Goal: Task Accomplishment & Management: Manage account settings

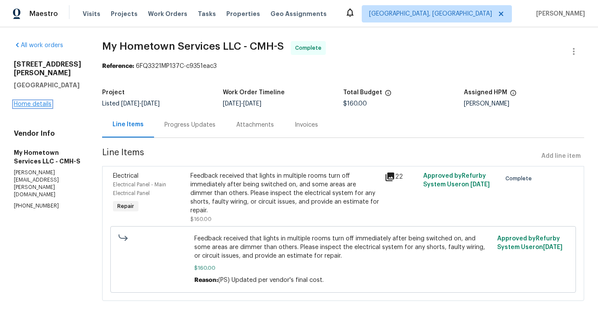
click at [39, 101] on link "Home details" at bounding box center [33, 104] width 38 height 6
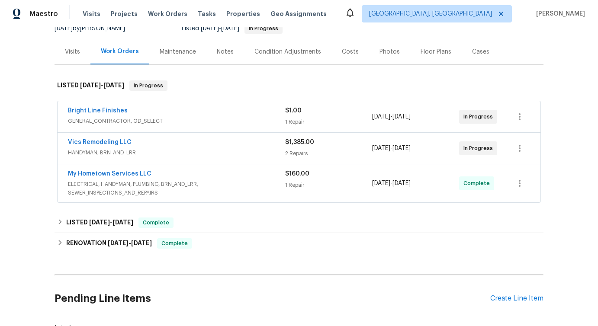
scroll to position [119, 0]
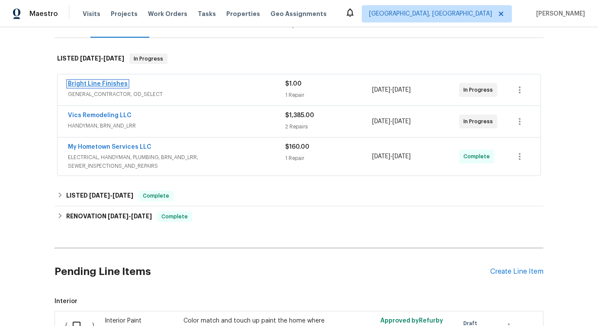
click at [90, 84] on link "Bright Line Finishes" at bounding box center [98, 84] width 60 height 6
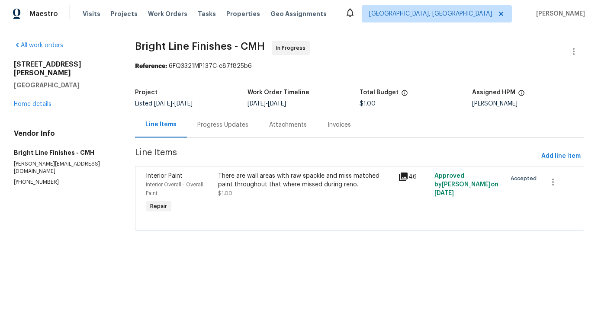
click at [229, 116] on div "Progress Updates" at bounding box center [223, 125] width 72 height 26
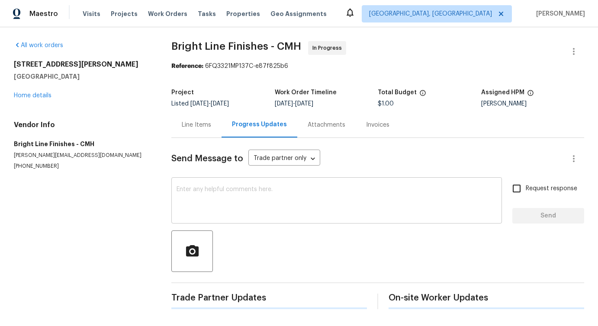
click at [246, 205] on textarea at bounding box center [337, 202] width 320 height 30
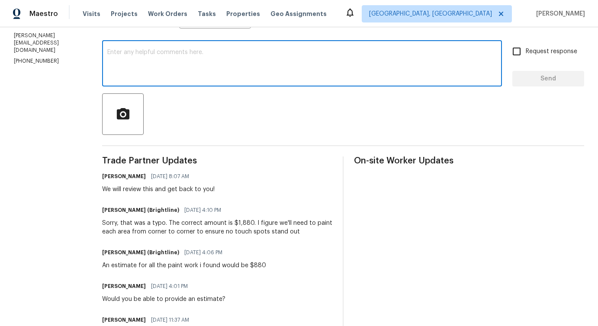
scroll to position [142, 0]
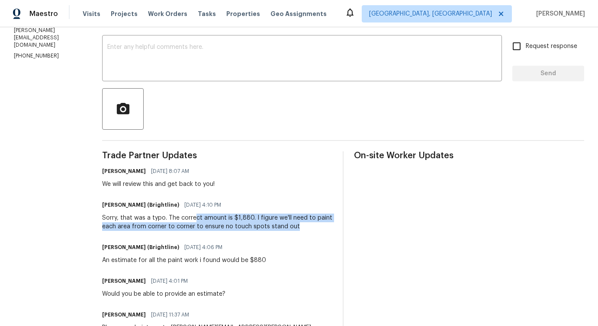
drag, startPoint x: 189, startPoint y: 218, endPoint x: 310, endPoint y: 233, distance: 121.7
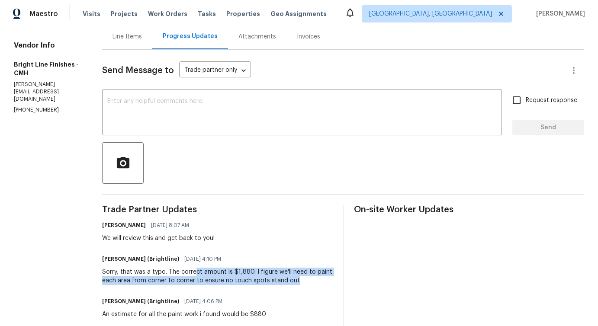
scroll to position [0, 0]
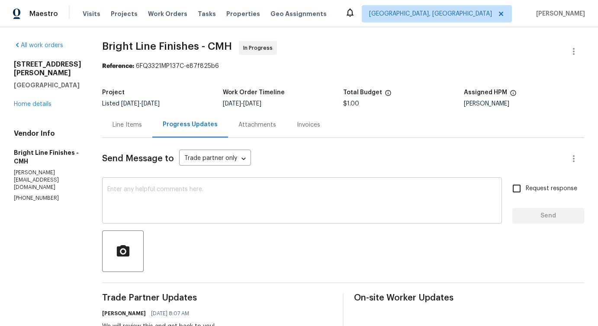
click at [295, 194] on textarea at bounding box center [302, 202] width 390 height 30
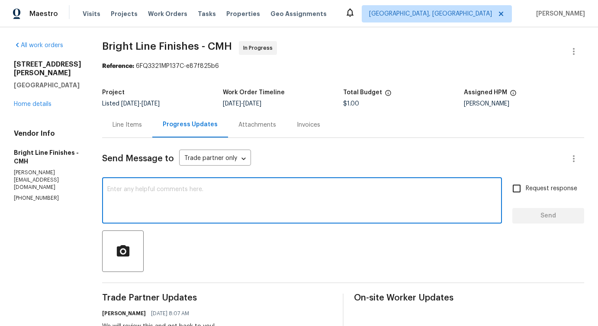
paste textarea "We have been advised to hold this specific work order as of right now. We will …"
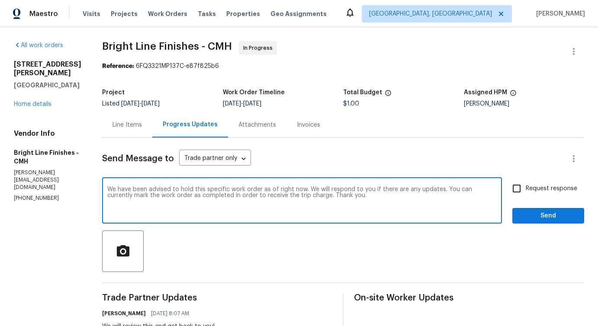
click at [102, 197] on div "We have been advised to hold this specific work order as of right now. We will …" at bounding box center [302, 202] width 400 height 44
click at [107, 197] on textarea "We have been advised to hold this specific work order as of right now. We will …" at bounding box center [302, 202] width 390 height 30
drag, startPoint x: 335, startPoint y: 200, endPoint x: 438, endPoint y: 190, distance: 103.5
click at [438, 190] on textarea "We have been advised to hold this specific work order as of right now. We will …" at bounding box center [302, 202] width 390 height 30
click at [268, 209] on textarea "We have been advised to hold this specific work order as of right now. We will …" at bounding box center [302, 202] width 390 height 30
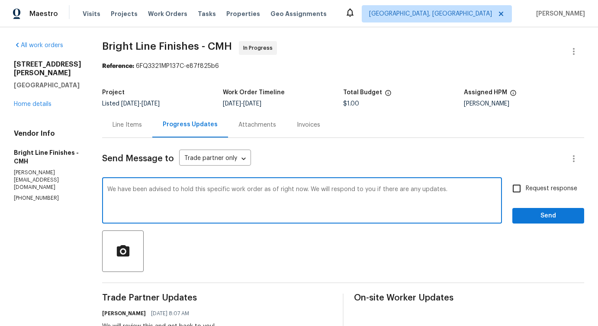
click at [250, 210] on textarea "We have been advised to hold this specific work order as of right now. We will …" at bounding box center [302, 202] width 390 height 30
click at [259, 206] on textarea "We have been advised to hold this specific work order as of right now. We will …" at bounding box center [302, 202] width 390 height 30
type textarea "We have been advised to hold this specific work order as of right now. We will …"
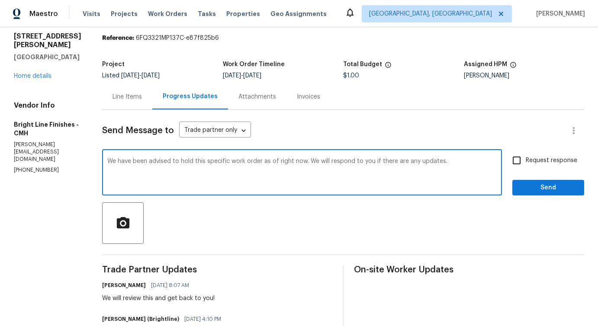
scroll to position [29, 0]
click at [546, 185] on span "Send" at bounding box center [549, 187] width 58 height 11
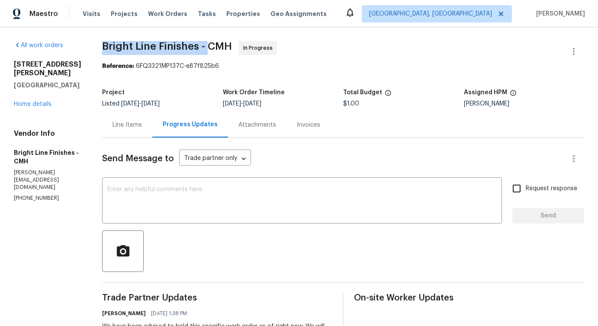
drag, startPoint x: 96, startPoint y: 42, endPoint x: 206, endPoint y: 42, distance: 110.0
copy span "Bright Line Finishes -"
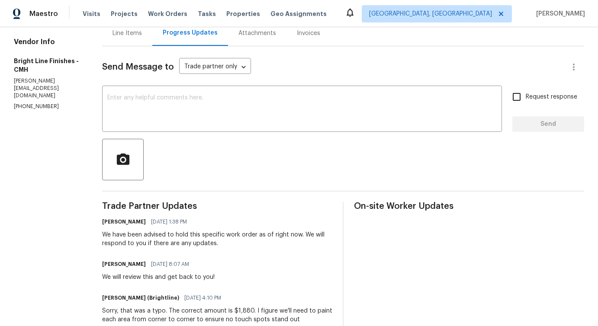
scroll to position [107, 0]
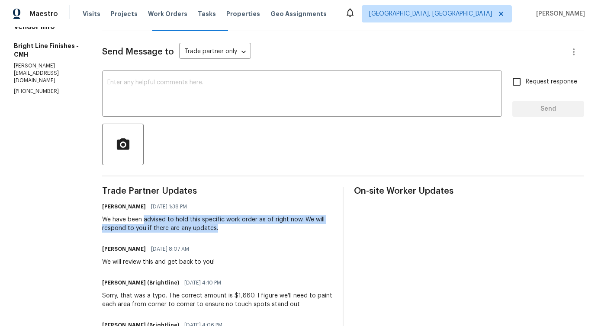
drag, startPoint x: 139, startPoint y: 219, endPoint x: 217, endPoint y: 224, distance: 77.7
click at [217, 224] on div "We have been advised to hold this specific work order as of right now. We will …" at bounding box center [217, 224] width 230 height 17
copy div "advised to hold this specific work order as of right now. We will respond to yo…"
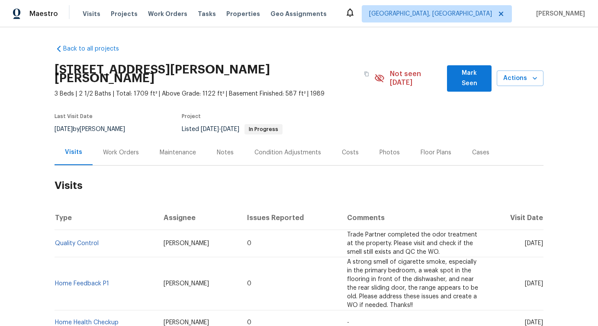
click at [118, 148] on div "Work Orders" at bounding box center [121, 153] width 57 height 26
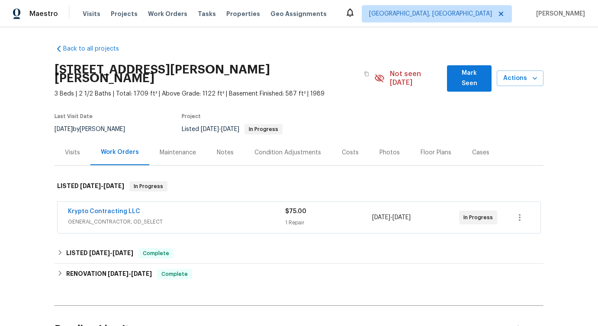
scroll to position [82, 0]
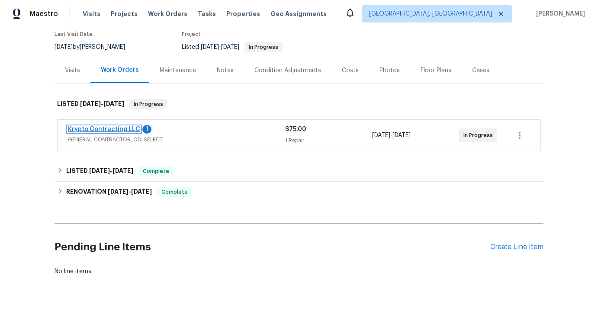
click at [128, 126] on link "Krypto Contracting LLC" at bounding box center [104, 129] width 72 height 6
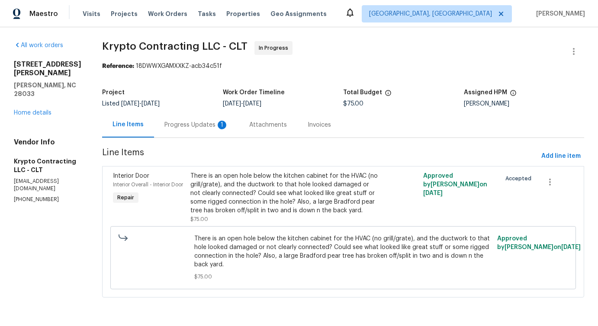
click at [204, 136] on div "Progress Updates 1" at bounding box center [196, 125] width 85 height 26
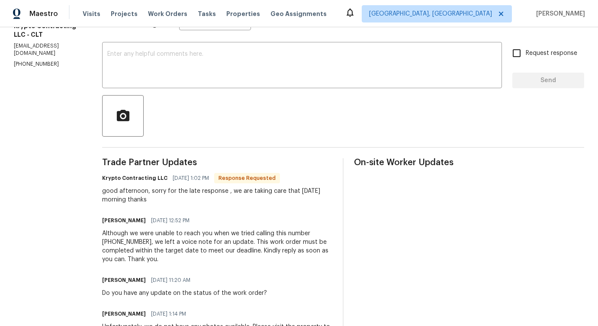
scroll to position [134, 0]
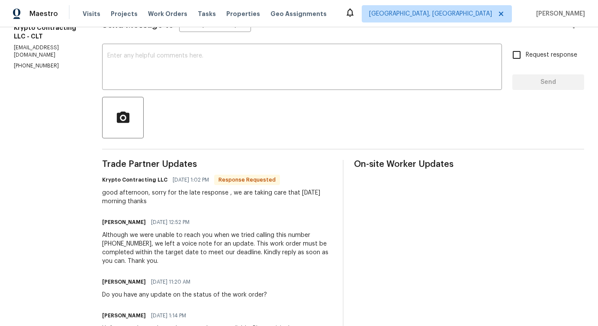
drag, startPoint x: 171, startPoint y: 185, endPoint x: 207, endPoint y: 200, distance: 38.8
click at [208, 200] on div "Krypto Contracting LLC 10/13/2025 1:02 PM Response Requested good afternoon, so…" at bounding box center [217, 190] width 230 height 32
click at [242, 197] on div "good afternoon, sorry for the late response , we are taking care that tomorrow …" at bounding box center [217, 197] width 230 height 17
drag, startPoint x: 236, startPoint y: 193, endPoint x: 249, endPoint y: 196, distance: 13.0
click at [249, 196] on div "good afternoon, sorry for the late response , we are taking care that tomorrow …" at bounding box center [217, 197] width 230 height 17
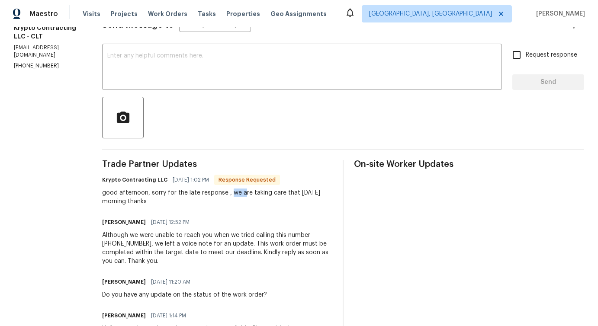
click at [237, 206] on div "good afternoon, sorry for the late response , we are taking care that tomorrow …" at bounding box center [217, 197] width 230 height 17
drag, startPoint x: 237, startPoint y: 193, endPoint x: 241, endPoint y: 198, distance: 6.8
click at [241, 198] on div "good afternoon, sorry for the late response , we are taking care that tomorrow …" at bounding box center [217, 197] width 230 height 17
click at [200, 66] on textarea at bounding box center [302, 68] width 390 height 30
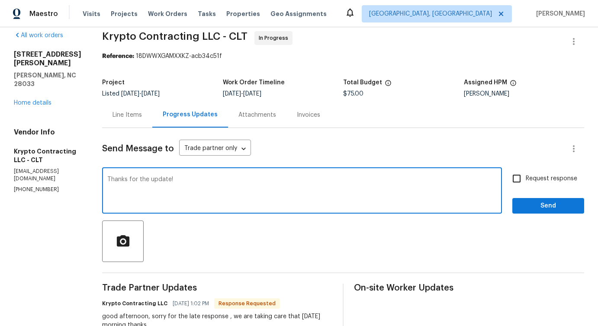
scroll to position [6, 0]
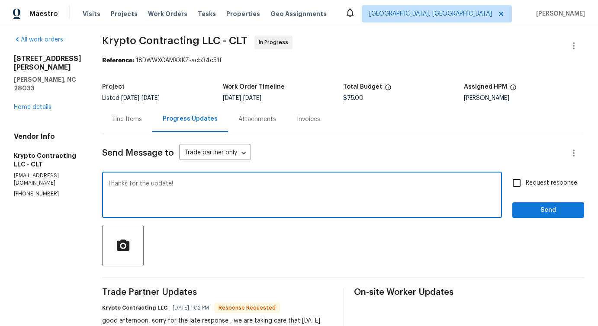
type textarea "Thanks for the update!"
click at [535, 209] on span "Send" at bounding box center [549, 210] width 58 height 11
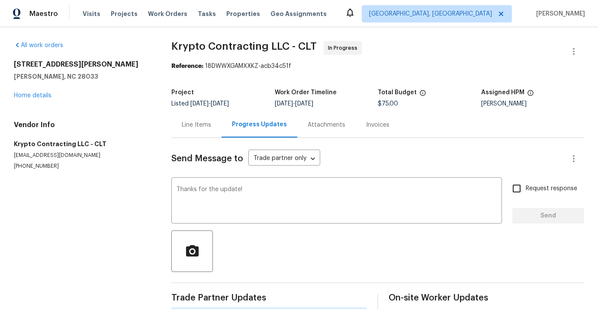
scroll to position [0, 0]
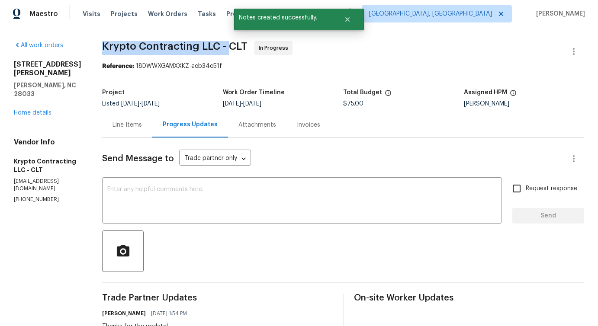
drag, startPoint x: 107, startPoint y: 49, endPoint x: 234, endPoint y: 46, distance: 126.5
copy span "Krypto Contracting LLC -"
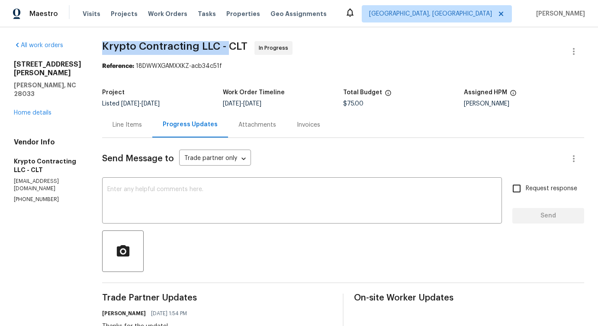
copy span "Krypto Contracting LLC -"
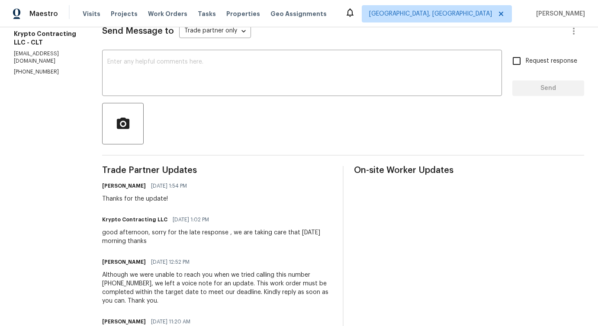
scroll to position [139, 0]
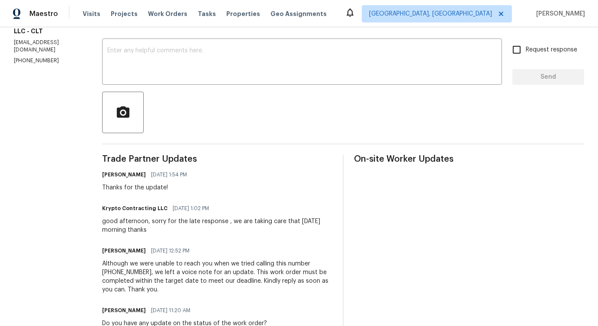
click at [310, 219] on div "good afternoon, sorry for the late response , we are taking care that tomorrow …" at bounding box center [217, 225] width 230 height 17
copy div "tomorrow"
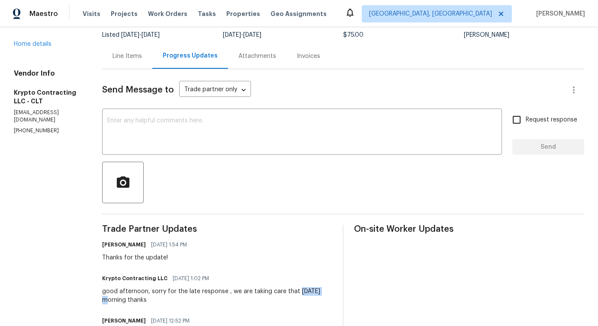
scroll to position [39, 0]
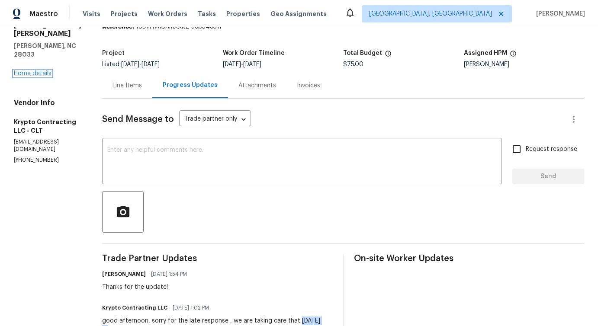
click at [32, 71] on link "Home details" at bounding box center [33, 74] width 38 height 6
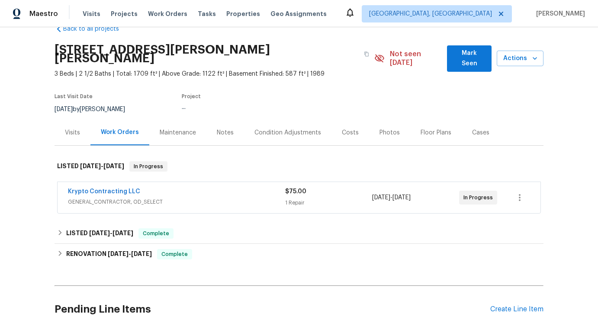
scroll to position [42, 0]
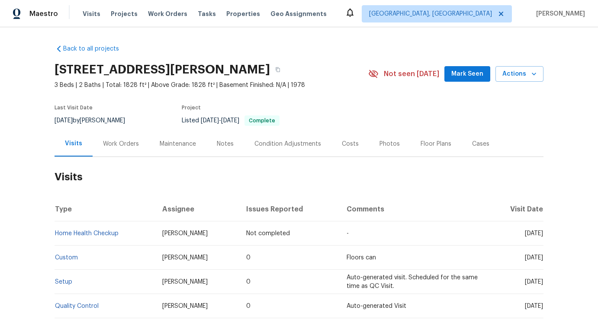
click at [129, 144] on div "Work Orders" at bounding box center [121, 144] width 36 height 9
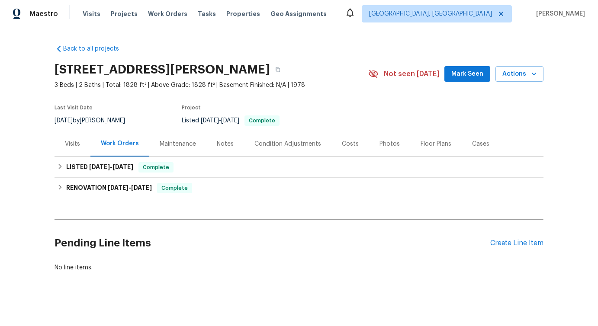
scroll to position [5, 0]
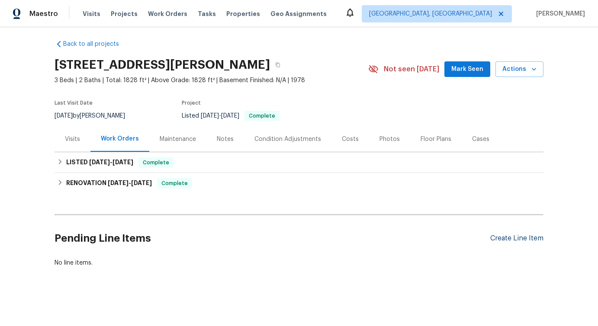
click at [516, 237] on div "Create Line Item" at bounding box center [517, 239] width 53 height 8
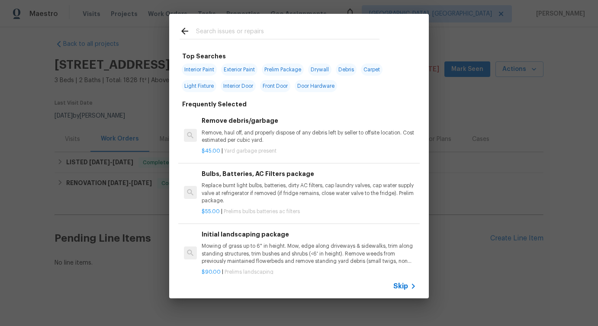
click at [404, 286] on span "Skip" at bounding box center [401, 286] width 15 height 9
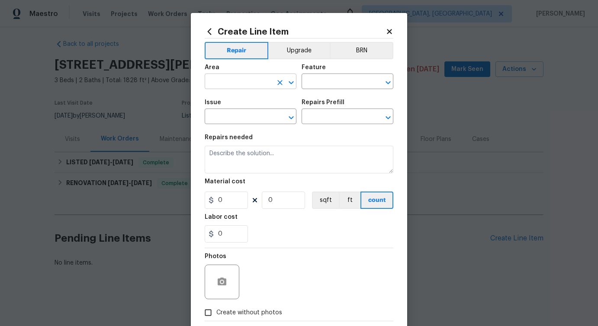
click at [234, 88] on input "text" at bounding box center [239, 82] width 68 height 13
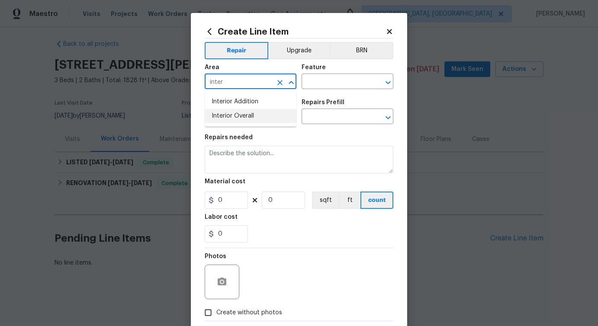
click at [239, 119] on li "Interior Overall" at bounding box center [251, 116] width 92 height 14
type input "Interior Overall"
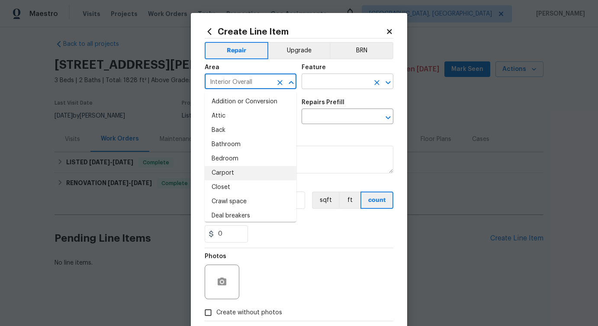
click at [340, 87] on input "text" at bounding box center [336, 82] width 68 height 13
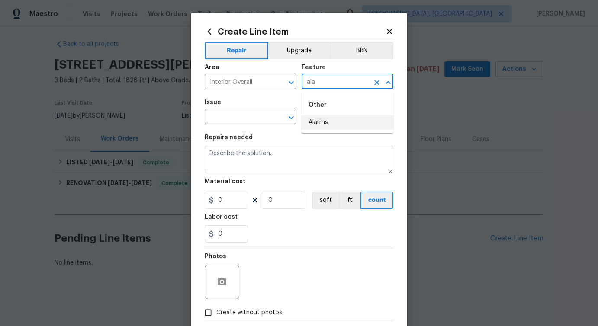
click at [335, 124] on li "Alarms" at bounding box center [348, 123] width 92 height 14
type input "Alarms"
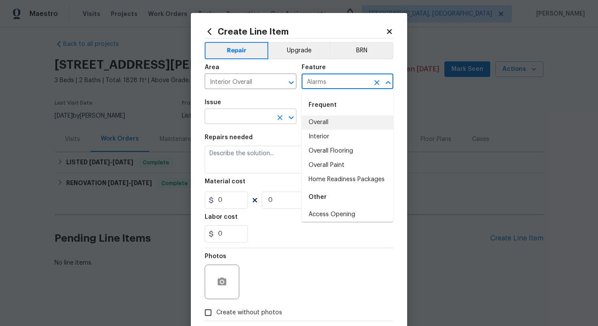
click at [258, 117] on input "text" at bounding box center [239, 117] width 68 height 13
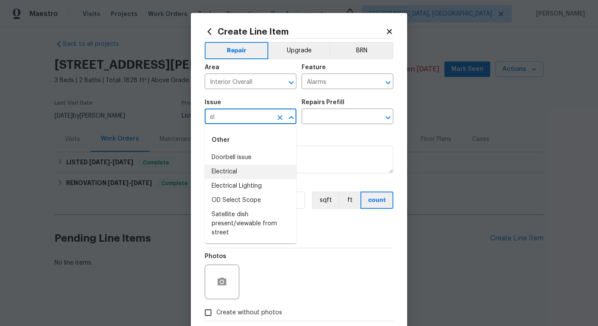
click at [252, 176] on li "Electrical" at bounding box center [251, 172] width 92 height 14
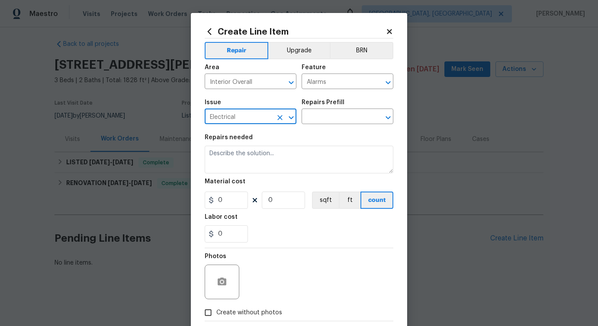
type input "Electrical"
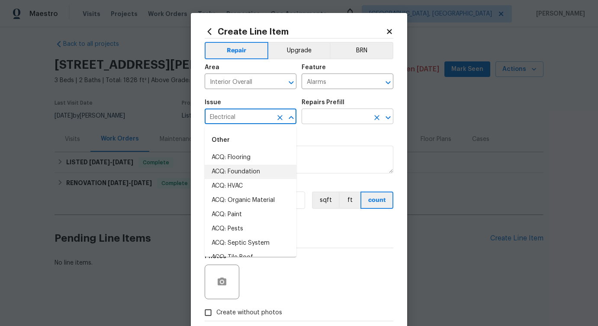
click at [335, 115] on input "text" at bounding box center [336, 117] width 68 height 13
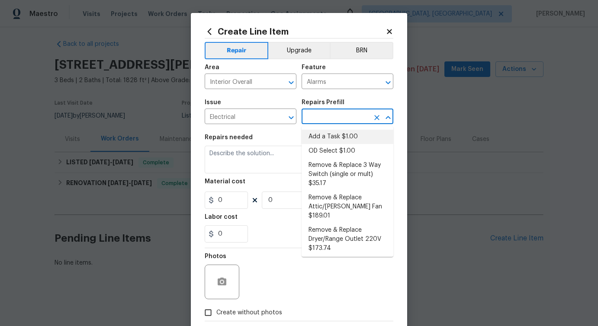
click at [322, 136] on li "Add a Task $1.00" at bounding box center [348, 137] width 92 height 14
type input "Add a Task $1.00"
type textarea "HPM to detail"
type input "1"
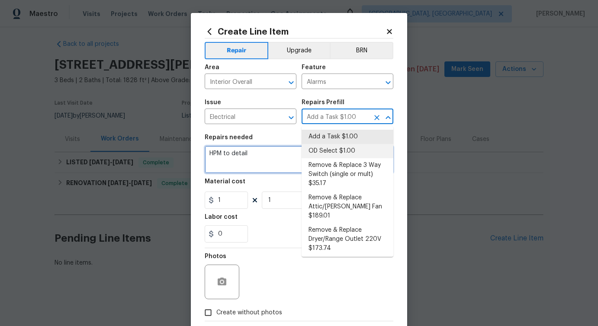
click at [233, 157] on textarea "HPM to detail" at bounding box center [299, 160] width 189 height 28
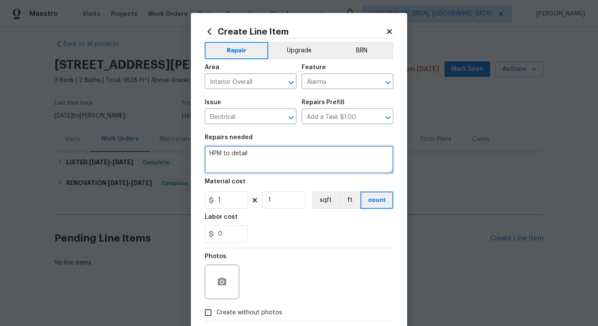
click at [233, 157] on textarea "HPM to detail" at bounding box center [299, 160] width 189 height 28
paste textarea "Feedback received that a high-pitched beeping sound was heard throughout the pr…"
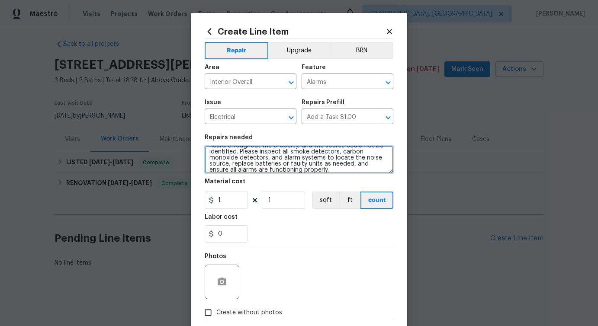
scroll to position [0, 0]
type textarea "Feedback received that a high-pitched beeping sound was heard throughout the pr…"
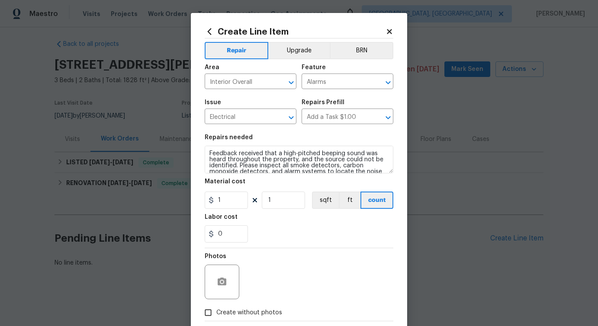
click at [306, 228] on div "0" at bounding box center [299, 234] width 189 height 17
click at [229, 203] on input "1" at bounding box center [226, 200] width 43 height 17
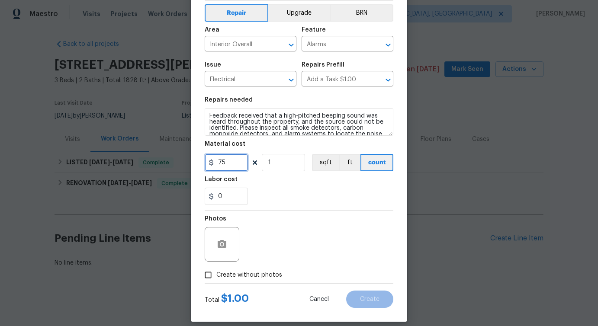
scroll to position [47, 0]
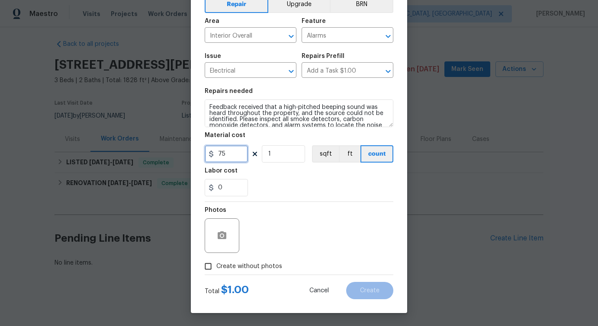
type input "75"
click at [252, 263] on span "Create without photos" at bounding box center [250, 266] width 66 height 9
click at [217, 263] on input "Create without photos" at bounding box center [208, 267] width 16 height 16
checkbox input "true"
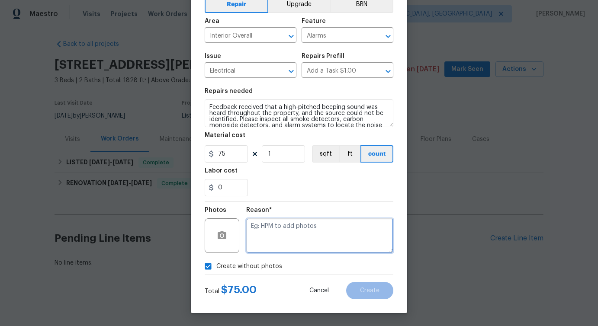
click at [288, 233] on textarea at bounding box center [319, 236] width 147 height 35
click at [333, 239] on textarea "verbiage updated" at bounding box center [319, 236] width 147 height 35
type textarea "verbiage updated"
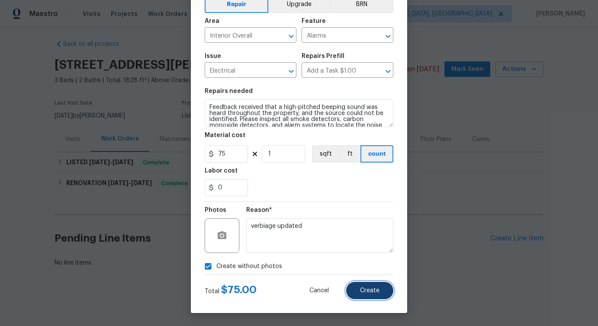
click at [374, 294] on button "Create" at bounding box center [369, 290] width 47 height 17
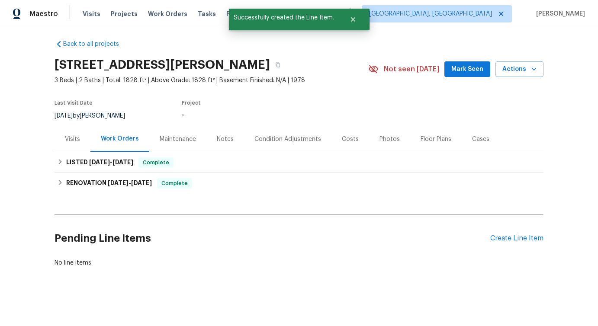
click at [454, 283] on div "Back to all projects 17759 Saint Andrews Dr, Poway, CA 92064 3 Beds | 2 Baths |…" at bounding box center [299, 176] width 598 height 299
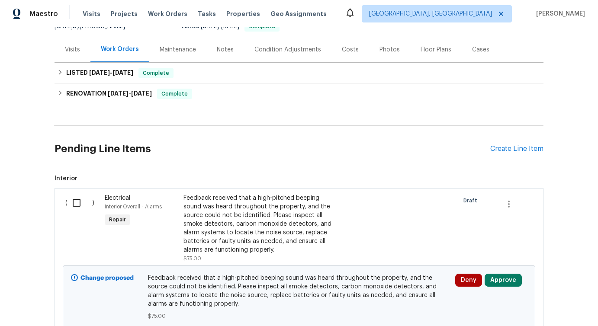
scroll to position [164, 0]
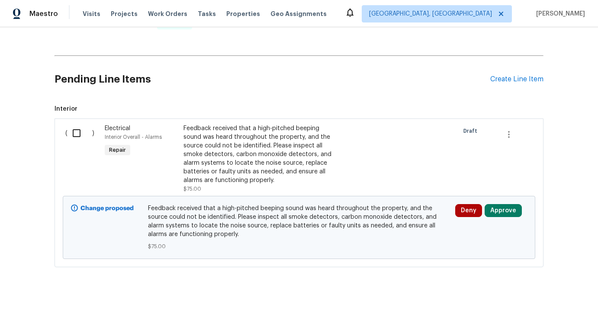
click at [81, 138] on input "checkbox" at bounding box center [80, 133] width 25 height 18
checkbox input "true"
click at [542, 300] on span "Create Work Order" at bounding box center [549, 305] width 58 height 11
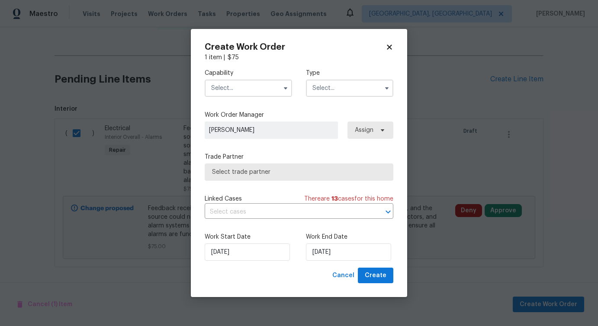
click at [233, 91] on input "text" at bounding box center [248, 88] width 87 height 17
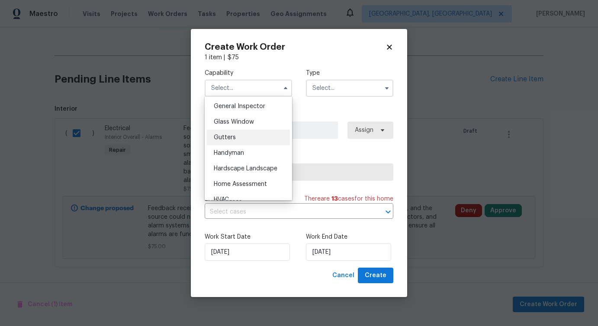
scroll to position [431, 0]
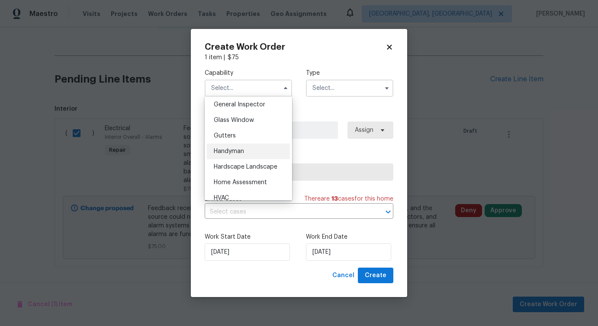
click at [230, 149] on span "Handyman" at bounding box center [229, 152] width 30 height 6
type input "Handyman"
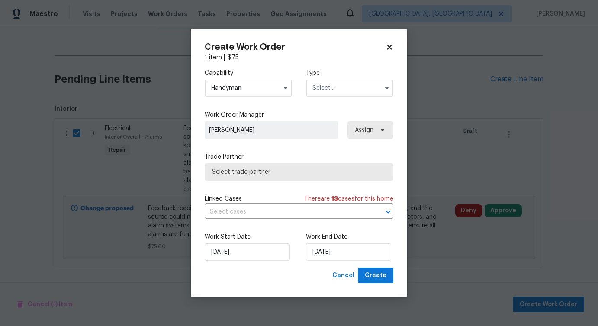
click at [345, 85] on input "text" at bounding box center [349, 88] width 87 height 17
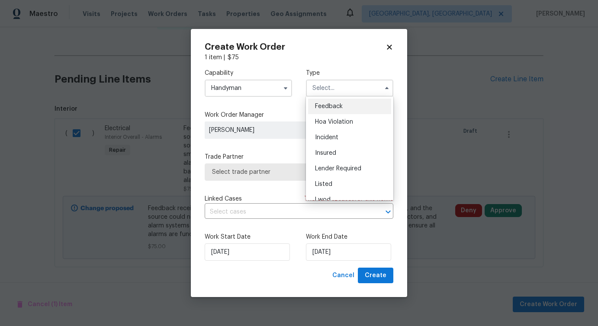
click at [327, 105] on span "Feedback" at bounding box center [329, 106] width 28 height 6
type input "Feedback"
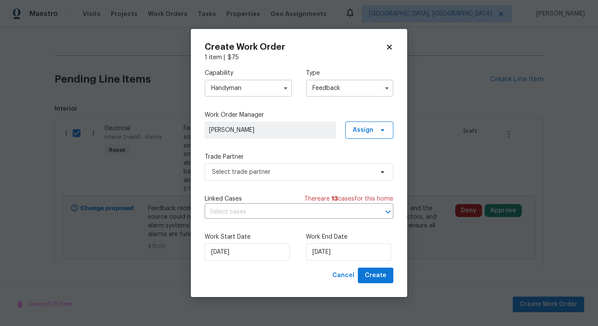
click at [291, 113] on label "Work Order Manager" at bounding box center [299, 115] width 189 height 9
click at [253, 174] on span "Select trade partner" at bounding box center [293, 172] width 162 height 9
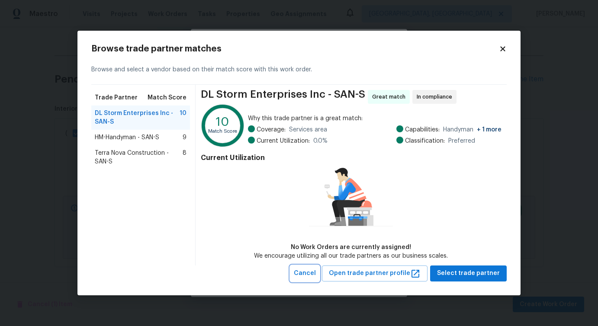
click at [316, 271] on span "Cancel" at bounding box center [305, 273] width 22 height 11
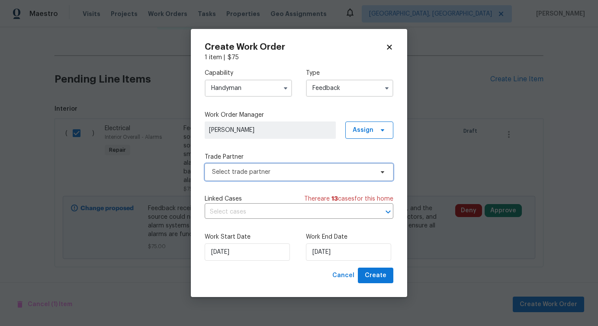
click at [246, 174] on span "Select trade partner" at bounding box center [293, 172] width 162 height 9
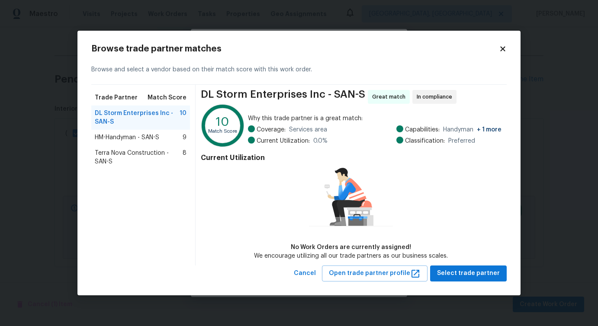
click at [122, 139] on span "HM-Handyman - SAN-S" at bounding box center [127, 137] width 65 height 9
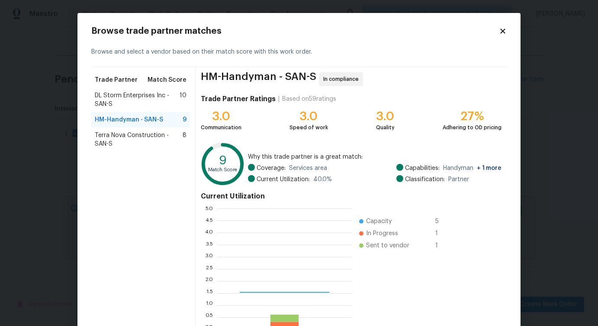
scroll to position [121, 135]
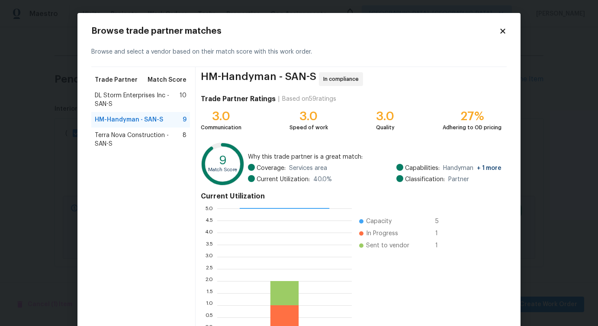
click at [127, 141] on span "Terra Nova Construction - SAN-S" at bounding box center [139, 139] width 88 height 17
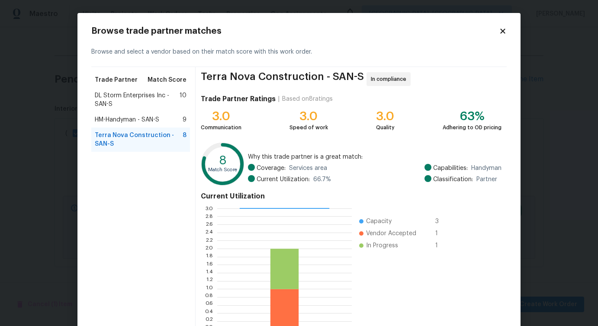
click at [127, 95] on span "DL Storm Enterprises Inc - SAN-S" at bounding box center [137, 99] width 85 height 17
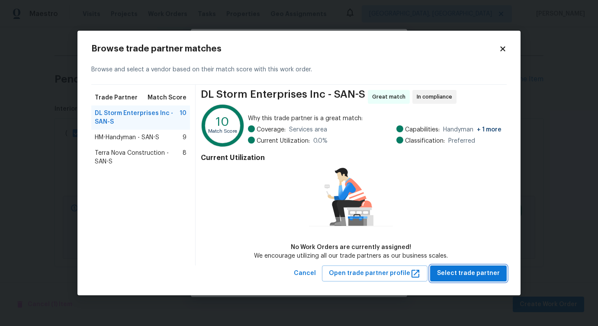
click at [462, 275] on span "Select trade partner" at bounding box center [468, 273] width 63 height 11
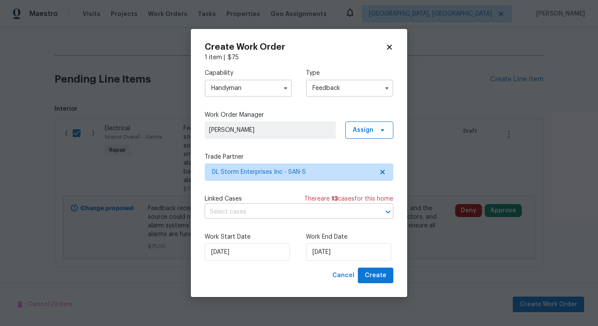
click at [256, 210] on input "text" at bounding box center [287, 212] width 165 height 13
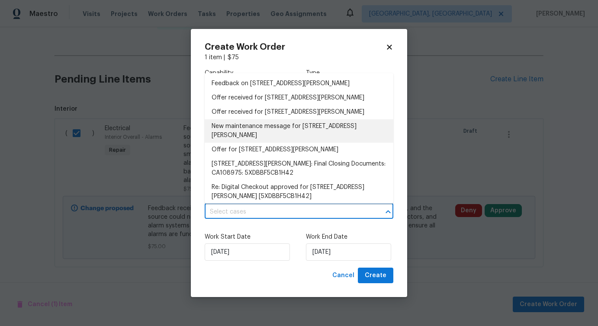
click at [251, 131] on li "New maintenance message for 17759 Saint Andrews Dr , Poway, CA 92064" at bounding box center [299, 131] width 189 height 23
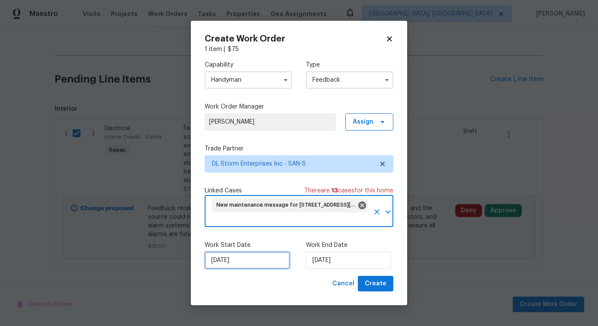
click at [244, 262] on input "10/13/2025" at bounding box center [247, 260] width 85 height 17
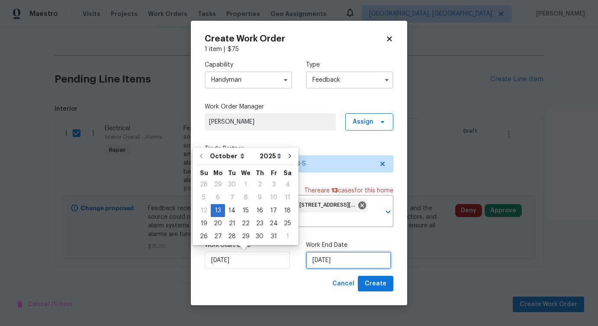
click at [317, 255] on input "10/13/2025" at bounding box center [348, 260] width 85 height 17
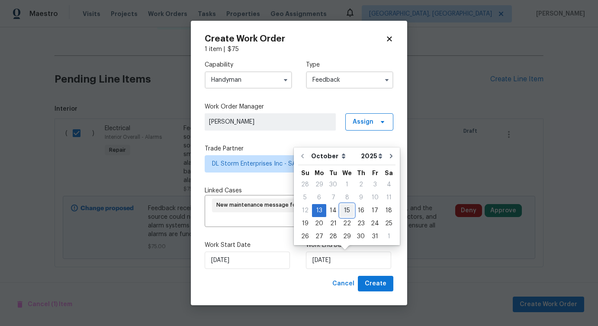
click at [344, 210] on div "15" at bounding box center [347, 211] width 14 height 12
type input "10/15/2025"
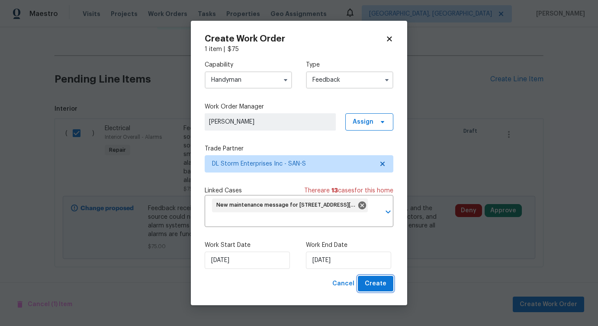
click at [379, 285] on span "Create" at bounding box center [376, 284] width 22 height 11
checkbox input "false"
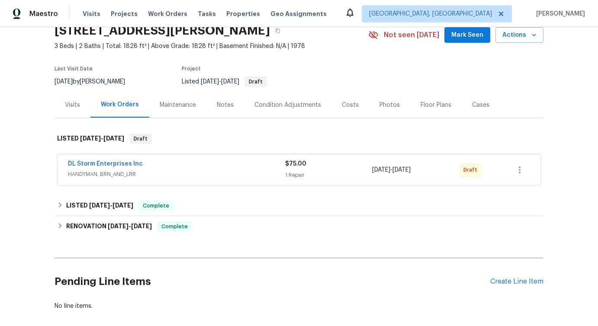
scroll to position [39, 0]
click at [110, 165] on link "DL Storm Enterprises Inc" at bounding box center [105, 164] width 75 height 6
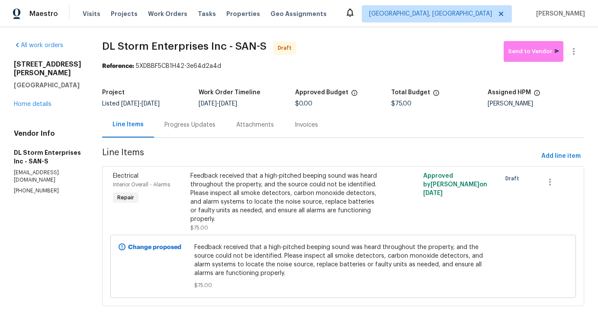
scroll to position [4, 0]
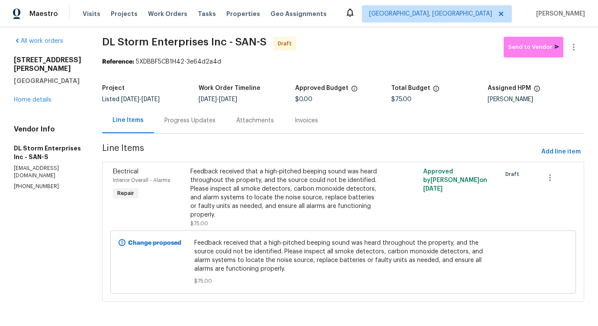
click at [202, 136] on section "DL Storm Enterprises Inc - SAN-S Draft Send to Vendor Reference: 5XDBBF5CB1H42-…" at bounding box center [343, 175] width 482 height 276
click at [218, 135] on section "DL Storm Enterprises Inc - SAN-S Draft Send to Vendor Reference: 5XDBBF5CB1H42-…" at bounding box center [343, 175] width 482 height 276
click at [216, 125] on div "Progress Updates" at bounding box center [190, 120] width 51 height 9
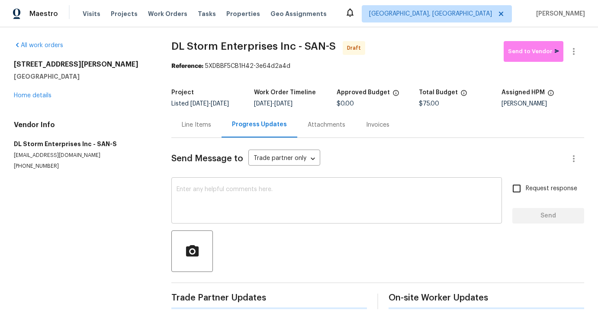
click at [248, 184] on div "x ​" at bounding box center [336, 202] width 331 height 44
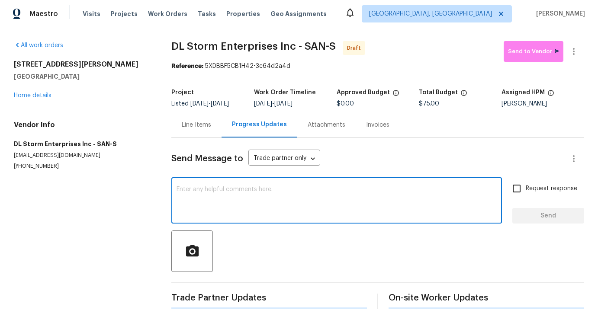
scroll to position [1, 0]
click at [245, 205] on textarea at bounding box center [337, 202] width 320 height 30
paste textarea "Feedback received that a high-pitched beeping sound was heard throughout the pr…"
type textarea "Feedback received that a high-pitched beeping sound was heard throughout the pr…"
click at [269, 193] on textarea at bounding box center [337, 202] width 320 height 30
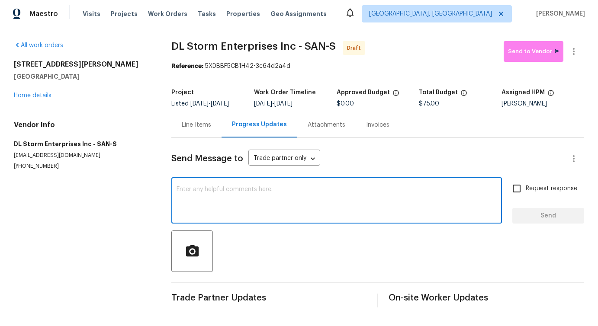
paste textarea "Hi this is Pavithra with Opendoor. I’m confirming you received the WO for the p…"
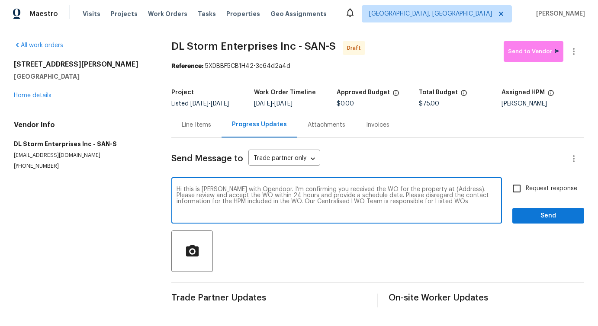
click at [441, 195] on textarea "Hi this is Pavithra with Opendoor. I’m confirming you received the WO for the p…" at bounding box center [337, 202] width 320 height 30
paste textarea "17759 Saint Andrews Dr, Poway, CA 92064"
type textarea "Hi this is Pavithra with Opendoor. I’m confirming you received the WO for the p…"
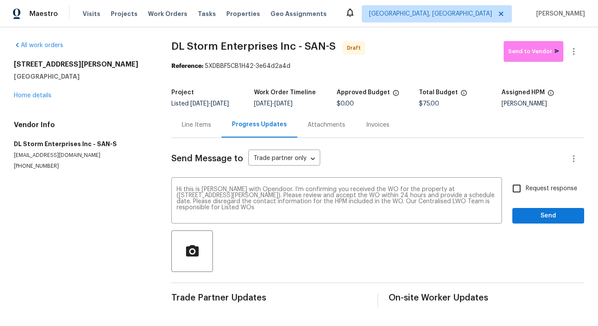
click at [532, 191] on span "Request response" at bounding box center [552, 188] width 52 height 9
click at [526, 191] on input "Request response" at bounding box center [517, 189] width 18 height 18
checkbox input "true"
click at [533, 222] on span "Send" at bounding box center [549, 216] width 58 height 11
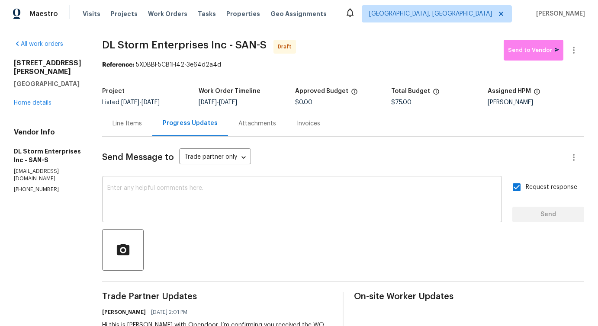
click at [267, 204] on textarea at bounding box center [302, 200] width 390 height 30
paste textarea "Attention All Work Orders must include before-photos (both close-up and wide-an…"
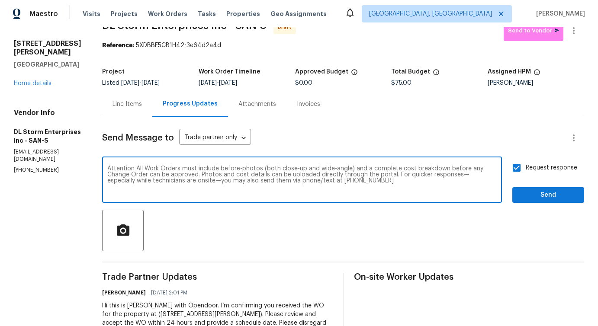
scroll to position [0, 0]
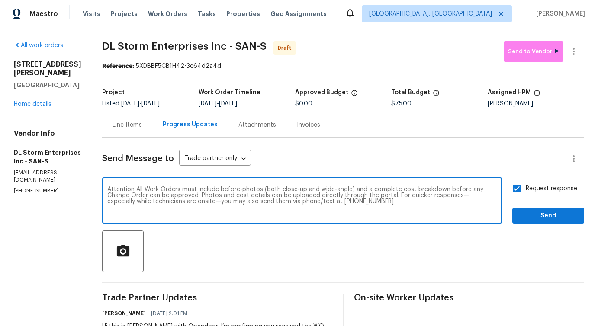
type textarea "Attention All Work Orders must include before-photos (both close-up and wide-an…"
click at [546, 216] on span "Send" at bounding box center [549, 216] width 58 height 11
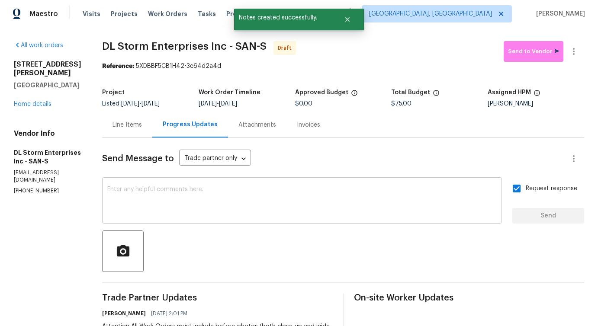
click at [249, 193] on textarea at bounding box center [302, 202] width 390 height 30
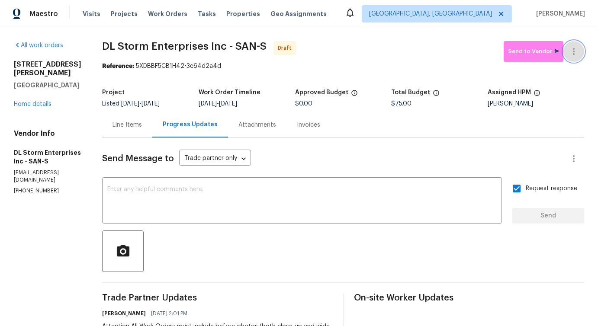
click at [577, 43] on button "button" at bounding box center [574, 51] width 21 height 21
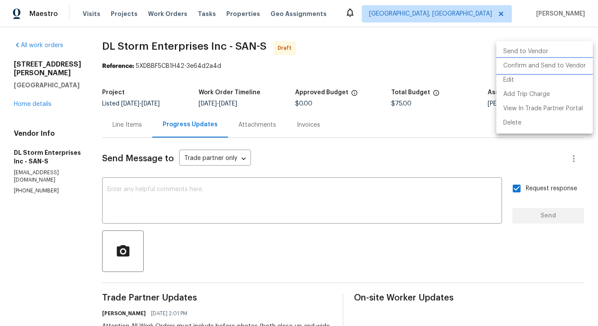
click at [536, 63] on li "Confirm and Send to Vendor" at bounding box center [545, 66] width 97 height 14
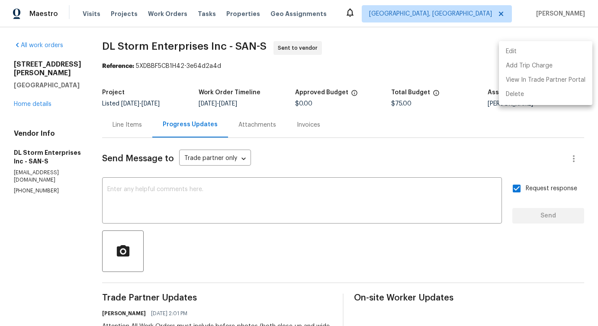
click at [257, 223] on div at bounding box center [299, 163] width 598 height 326
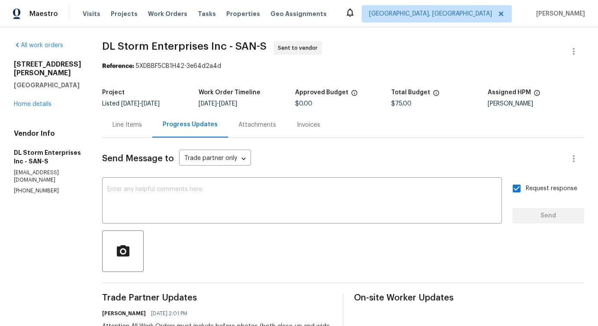
click at [142, 125] on div "Line Items" at bounding box center [127, 125] width 29 height 9
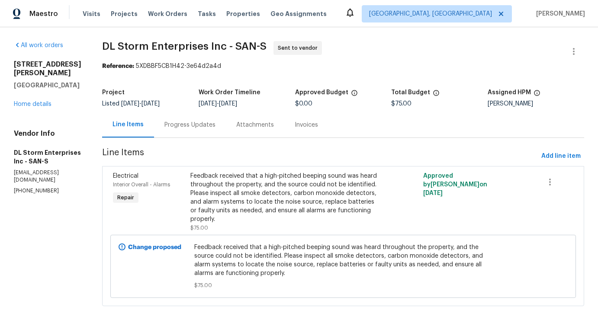
scroll to position [4, 0]
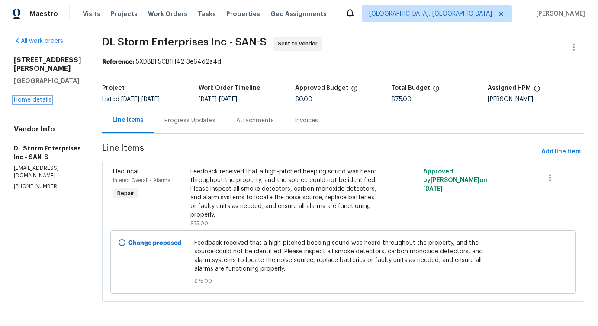
click at [40, 97] on link "Home details" at bounding box center [33, 100] width 38 height 6
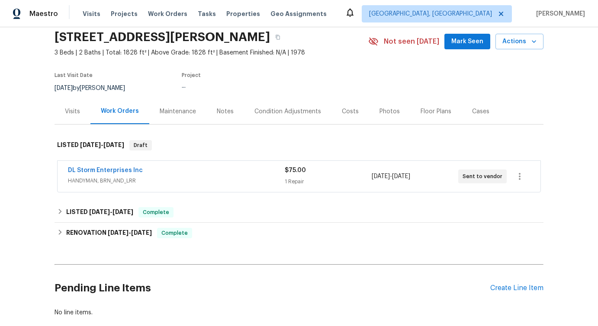
scroll to position [74, 0]
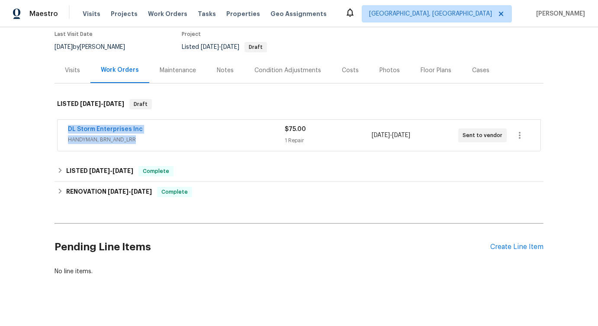
drag, startPoint x: 66, startPoint y: 131, endPoint x: 179, endPoint y: 137, distance: 113.6
click at [179, 137] on div "DL Storm Enterprises Inc HANDYMAN, BRN_AND_LRR $75.00 1 Repair 10/13/2025 - 10/…" at bounding box center [299, 135] width 483 height 31
click at [32, 165] on div "Back to all projects 17759 Saint Andrews Dr, Poway, CA 92064 3 Beds | 2 Baths |…" at bounding box center [299, 176] width 598 height 299
drag, startPoint x: 63, startPoint y: 127, endPoint x: 188, endPoint y: 126, distance: 124.7
click at [188, 126] on div "DL Storm Enterprises Inc HANDYMAN, BRN_AND_LRR $75.00 1 Repair 10/13/2025 - 10/…" at bounding box center [299, 135] width 483 height 31
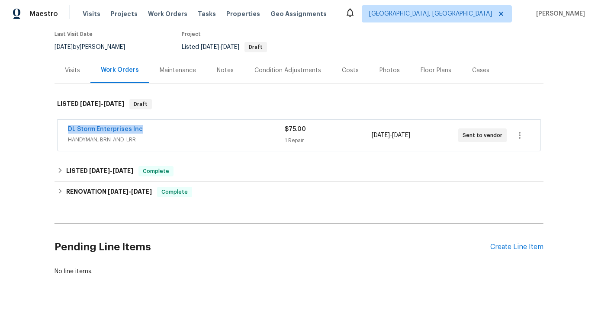
copy link "DL Storm Enterprises Inc"
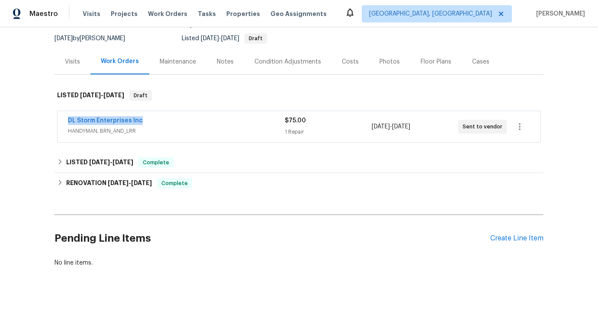
click at [133, 117] on span "DL Storm Enterprises Inc" at bounding box center [105, 120] width 75 height 9
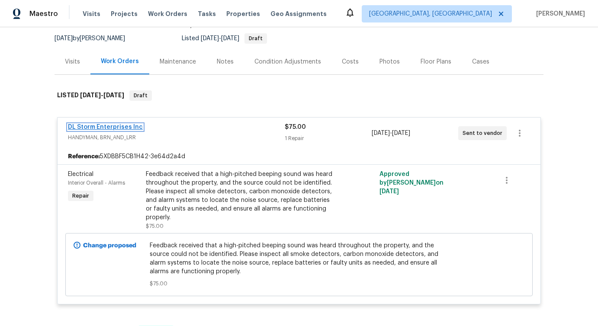
click at [112, 126] on link "DL Storm Enterprises Inc" at bounding box center [105, 127] width 75 height 6
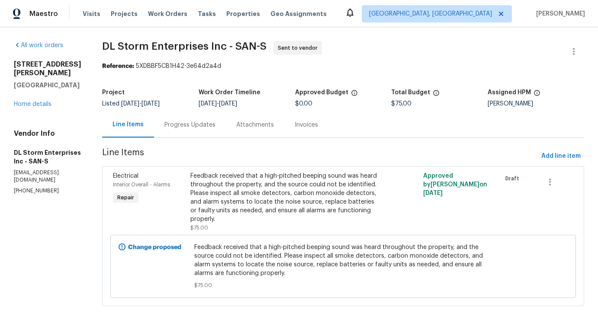
click at [213, 133] on div "Progress Updates" at bounding box center [190, 125] width 72 height 26
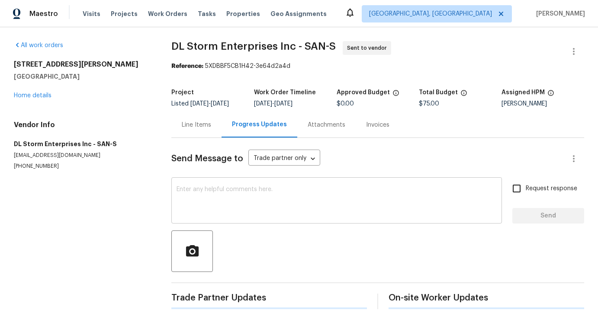
click at [227, 197] on textarea at bounding box center [337, 202] width 320 height 30
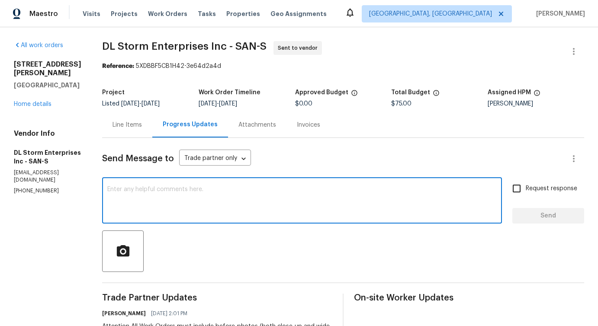
click at [136, 124] on div "Line Items" at bounding box center [127, 125] width 29 height 9
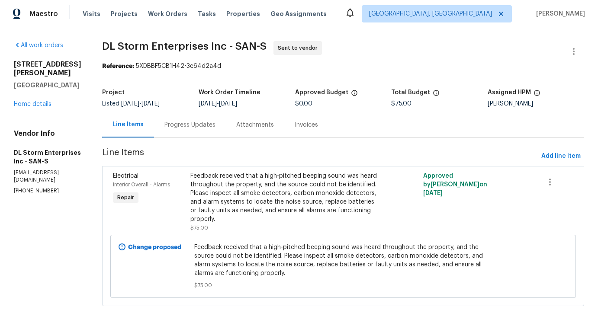
scroll to position [4, 0]
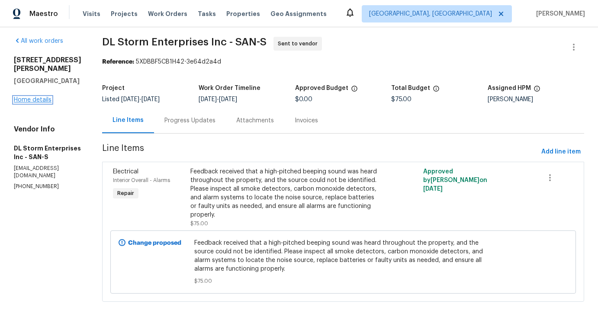
click at [44, 97] on link "Home details" at bounding box center [33, 100] width 38 height 6
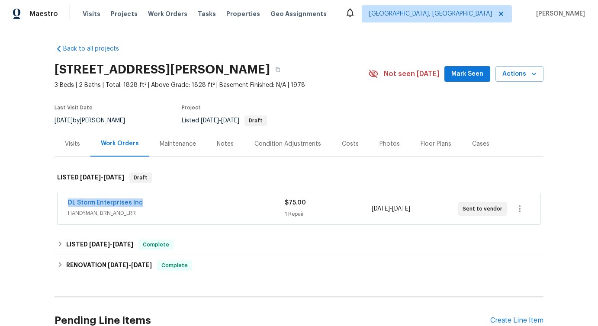
drag, startPoint x: 64, startPoint y: 204, endPoint x: 223, endPoint y: 202, distance: 159.4
click at [223, 202] on div "DL Storm Enterprises Inc HANDYMAN, BRN_AND_LRR $75.00 1 Repair 10/13/2025 - 10/…" at bounding box center [299, 209] width 483 height 31
copy link "DL Storm Enterprises Inc"
click at [117, 205] on link "DL Storm Enterprises Inc" at bounding box center [105, 203] width 75 height 6
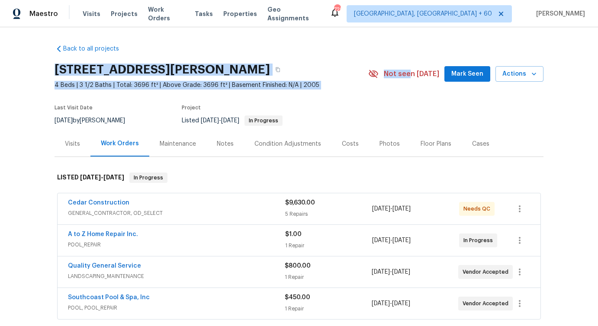
drag, startPoint x: 52, startPoint y: 68, endPoint x: 418, endPoint y: 76, distance: 366.0
click at [418, 77] on div "Back to all projects [STREET_ADDRESS][PERSON_NAME] 4 Beds | 3 1/2 Baths | Total…" at bounding box center [299, 176] width 598 height 299
click at [346, 91] on section "[STREET_ADDRESS][PERSON_NAME] 4 Beds | 3 1/2 Baths | Total: 3696 ft² | Above Gr…" at bounding box center [299, 94] width 489 height 73
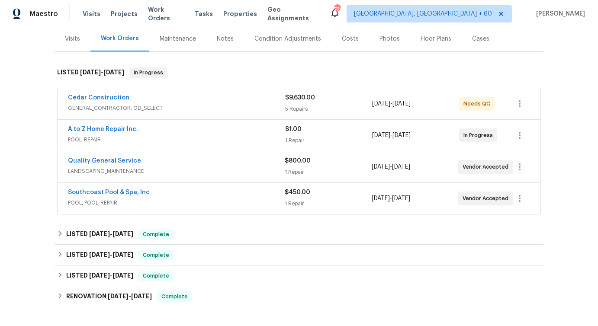
scroll to position [95, 0]
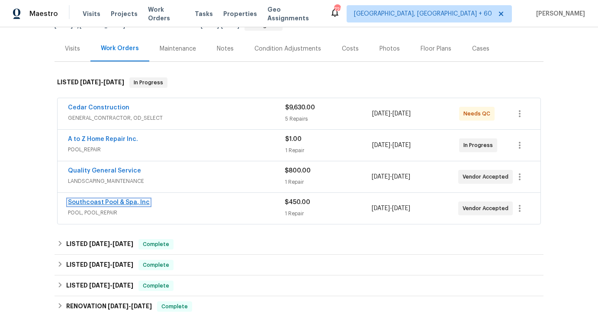
click at [100, 200] on link "Southcoast Pool & Spa, Inc" at bounding box center [109, 203] width 82 height 6
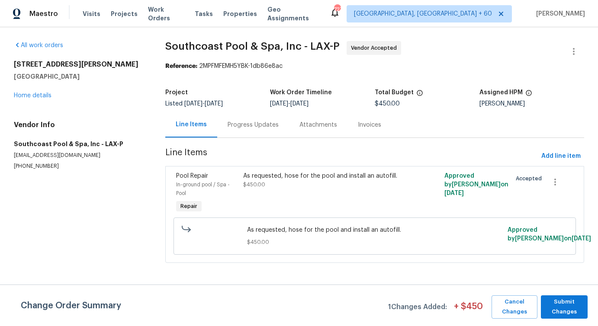
click at [569, 320] on div "Change Order Summary 1 Changes Added: + $ 450 Cancel Changes Submit Changes" at bounding box center [299, 306] width 598 height 42
click at [569, 313] on span "Submit Changes" at bounding box center [565, 307] width 38 height 20
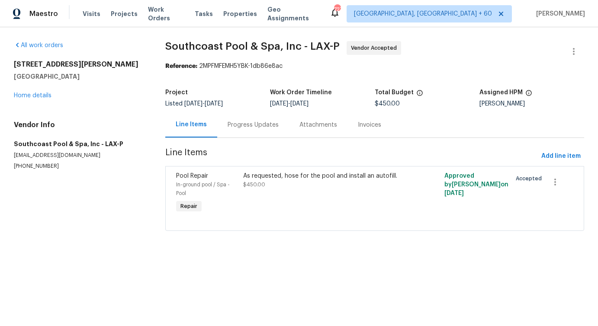
click at [246, 119] on div "Progress Updates" at bounding box center [253, 125] width 72 height 26
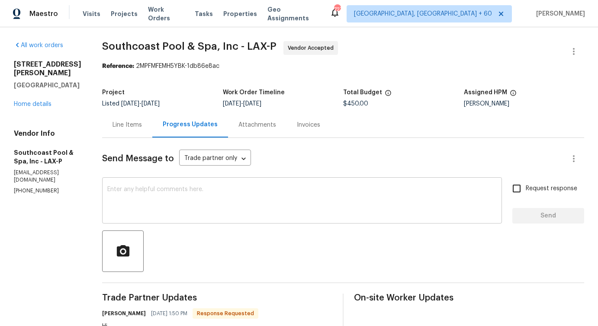
click at [258, 189] on textarea at bounding box center [302, 202] width 390 height 30
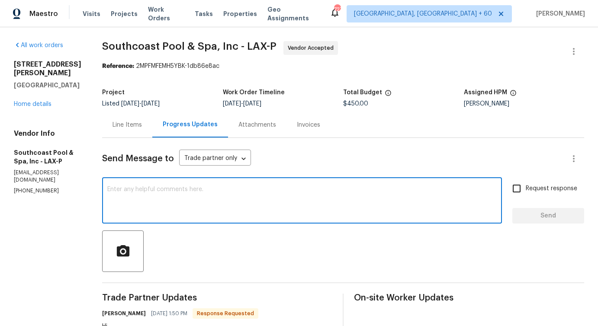
click at [215, 185] on div "x ​" at bounding box center [302, 202] width 400 height 44
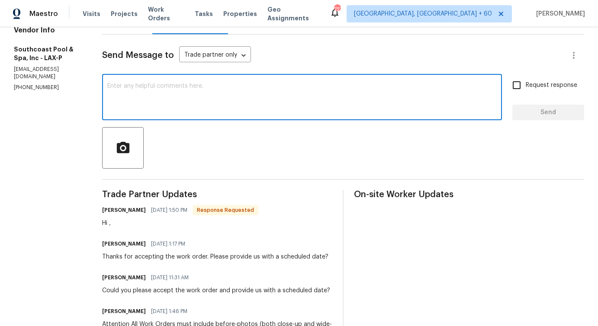
scroll to position [122, 0]
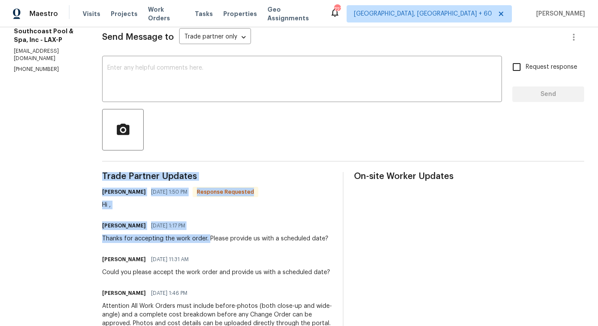
drag, startPoint x: 209, startPoint y: 239, endPoint x: 344, endPoint y: 239, distance: 135.5
click at [344, 239] on div "Trade Partner Updates Jackie Guerrero 10/10/2025 1:50 PM Response Requested Hi …" at bounding box center [343, 298] width 482 height 252
click at [249, 239] on div "Thanks for accepting the work order. Please provide us with a scheduled date?" at bounding box center [215, 239] width 226 height 9
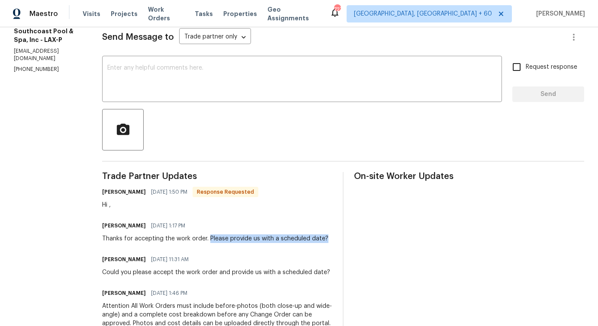
drag, startPoint x: 210, startPoint y: 237, endPoint x: 327, endPoint y: 237, distance: 117.3
click at [327, 237] on div "Pavithra Sekar 10/10/2025 1:17 PM Thanks for accepting the work order. Please p…" at bounding box center [217, 231] width 230 height 23
copy div "Please provide us with a scheduled date?"
click at [290, 92] on textarea at bounding box center [302, 80] width 390 height 30
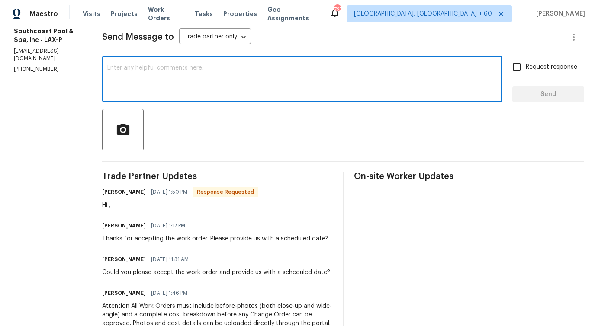
click at [291, 68] on textarea at bounding box center [302, 80] width 390 height 30
paste textarea "Please provide us with a scheduled date?"
type textarea "Please provide us with a scheduled date?"
click at [521, 67] on input "Request response" at bounding box center [517, 67] width 18 height 18
checkbox input "true"
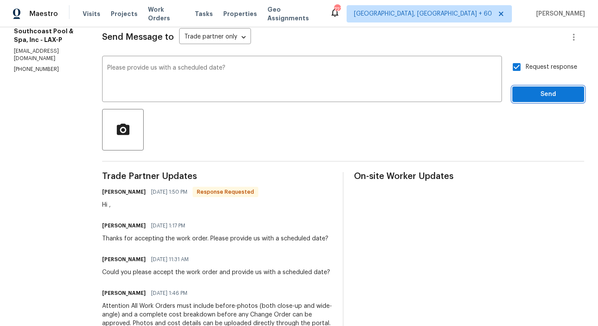
click at [527, 97] on span "Send" at bounding box center [549, 94] width 58 height 11
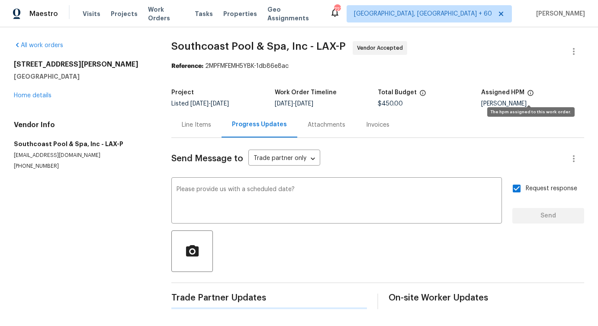
scroll to position [0, 0]
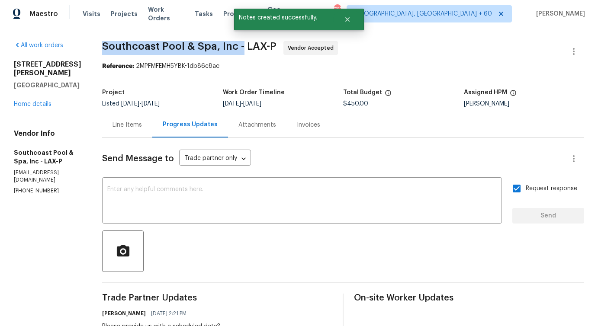
drag, startPoint x: 100, startPoint y: 46, endPoint x: 242, endPoint y: 49, distance: 141.6
click at [242, 49] on div "All work orders 1908 Hazel Nut Ct Agoura Hills, CA 91301 Home details Vendor In…" at bounding box center [299, 310] width 598 height 566
copy span "Southcoast Pool & Spa, Inc -"
click at [160, 56] on span "Southcoast Pool & Spa, Inc - LAX-P Vendor Accepted" at bounding box center [333, 51] width 462 height 21
drag, startPoint x: 105, startPoint y: 45, endPoint x: 242, endPoint y: 47, distance: 137.3
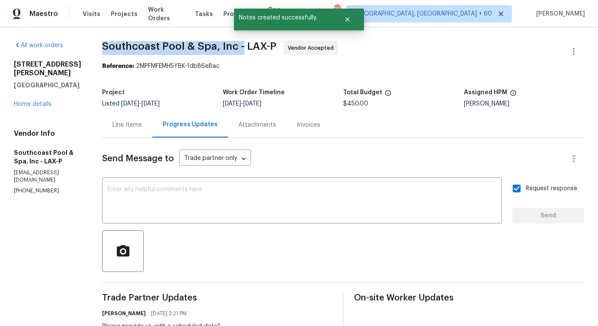
click at [242, 47] on span "Southcoast Pool & Spa, Inc - LAX-P" at bounding box center [189, 46] width 174 height 10
copy span "Southcoast Pool & Spa, Inc -"
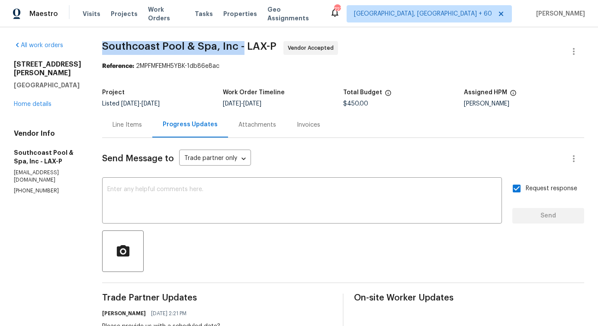
click at [230, 49] on span "Southcoast Pool & Spa, Inc - LAX-P" at bounding box center [189, 46] width 174 height 10
drag, startPoint x: 103, startPoint y: 45, endPoint x: 241, endPoint y: 45, distance: 137.3
click at [241, 45] on span "Southcoast Pool & Spa, Inc - LAX-P" at bounding box center [189, 46] width 174 height 10
copy span "Southcoast Pool & Spa, Inc -"
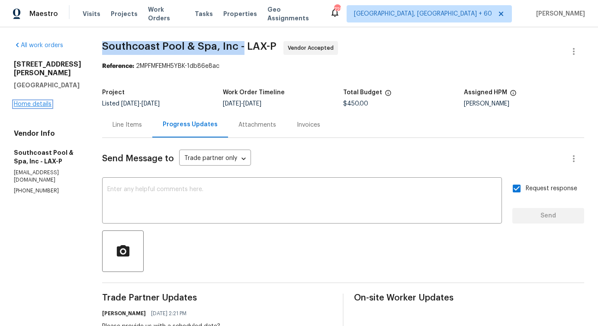
click at [23, 101] on link "Home details" at bounding box center [33, 104] width 38 height 6
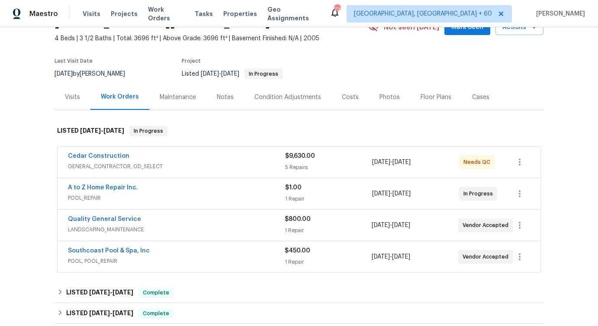
scroll to position [48, 0]
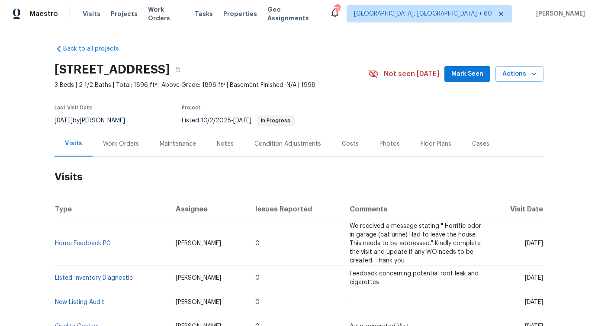
click at [111, 151] on div "Work Orders" at bounding box center [121, 144] width 57 height 26
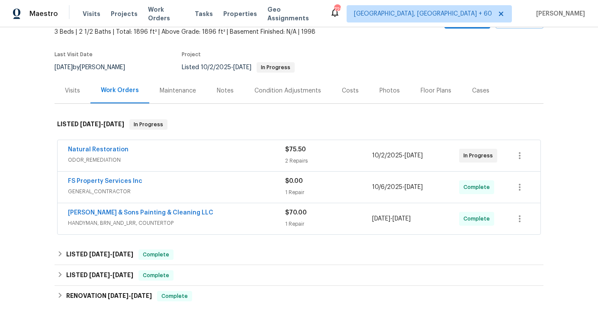
scroll to position [55, 0]
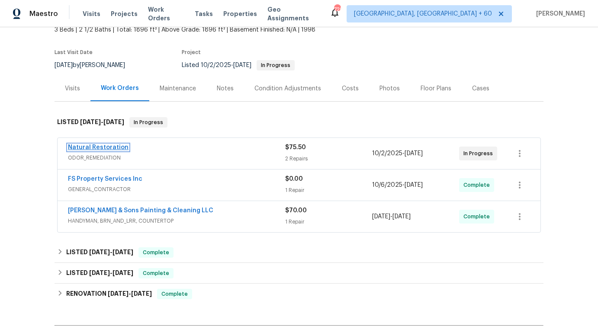
click at [115, 147] on link "Natural Restoration" at bounding box center [98, 148] width 61 height 6
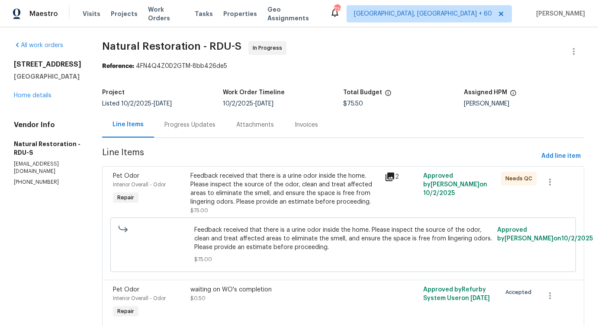
click at [185, 126] on div "Progress Updates" at bounding box center [190, 125] width 51 height 9
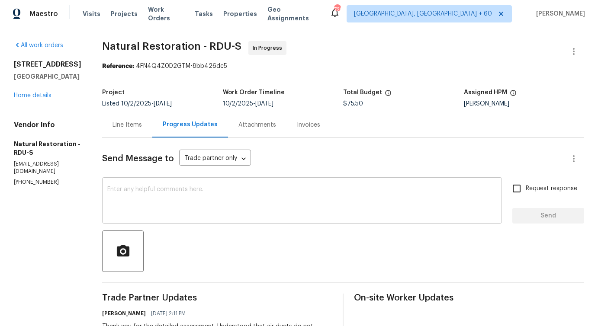
click at [208, 201] on textarea at bounding box center [302, 202] width 390 height 30
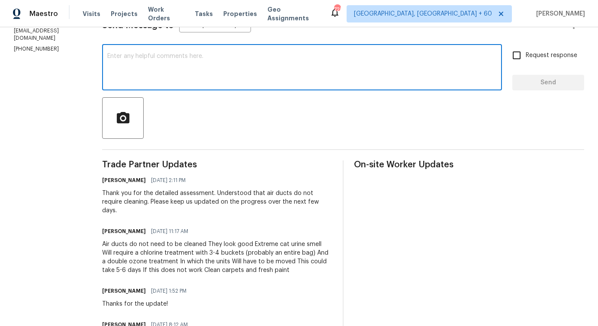
scroll to position [133, 0]
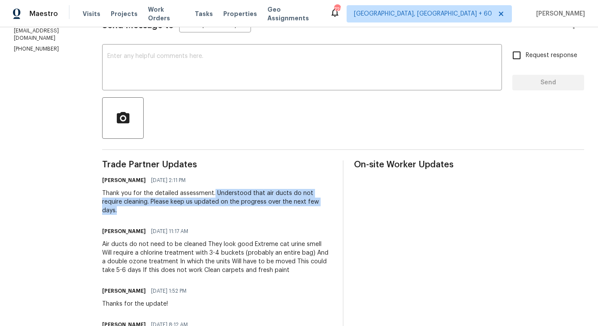
drag, startPoint x: 211, startPoint y: 191, endPoint x: 331, endPoint y: 210, distance: 121.0
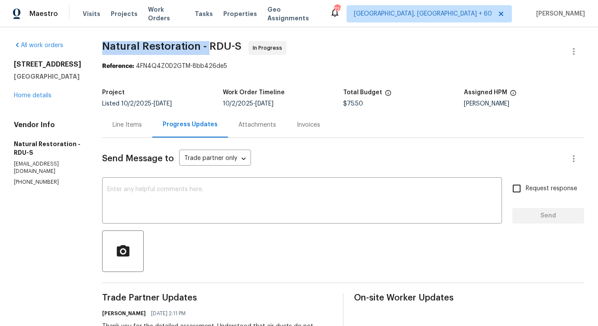
drag, startPoint x: 101, startPoint y: 44, endPoint x: 206, endPoint y: 48, distance: 105.3
copy span "Natural Restoration -"
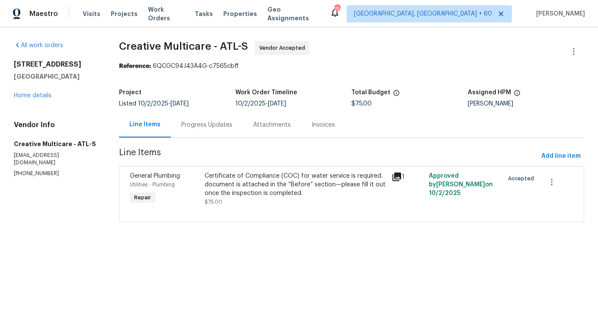
click at [206, 123] on div "Progress Updates" at bounding box center [206, 125] width 51 height 9
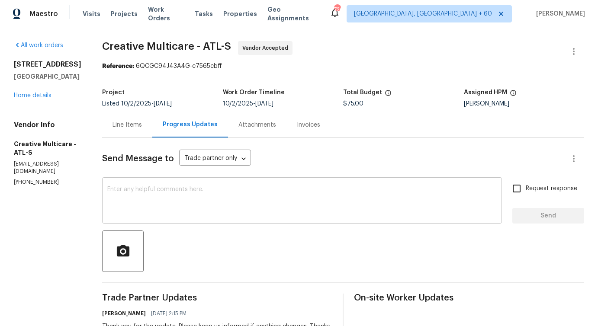
scroll to position [181, 0]
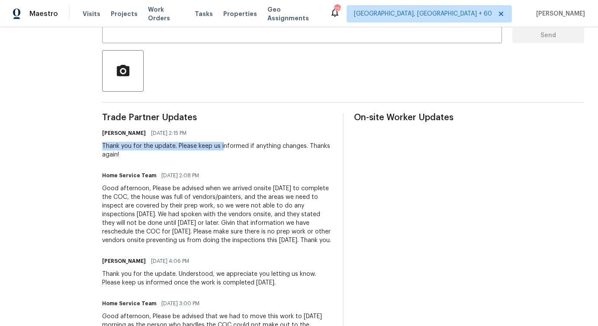
drag, startPoint x: 118, startPoint y: 149, endPoint x: 245, endPoint y: 150, distance: 127.3
click at [245, 150] on div "All work orders [STREET_ADDRESS][PERSON_NAME] Home details Vendor Info Creative…" at bounding box center [299, 288] width 598 height 882
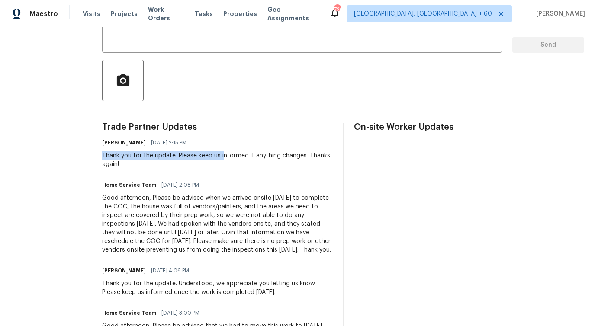
scroll to position [103, 0]
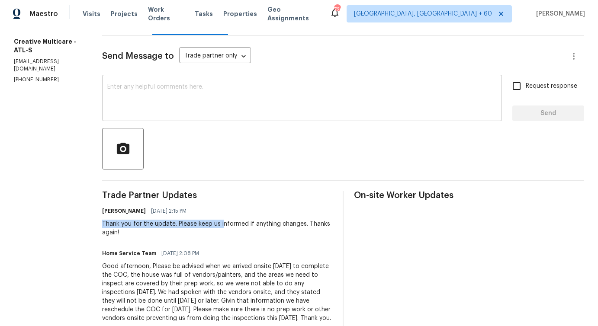
click at [178, 111] on textarea at bounding box center [302, 99] width 390 height 30
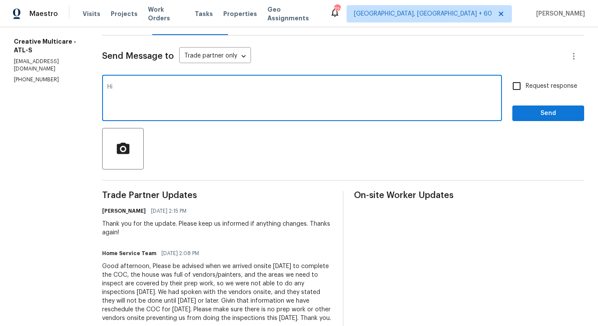
type textarea "H"
click at [298, 112] on textarea "Do you have any update on the status of" at bounding box center [302, 99] width 390 height 30
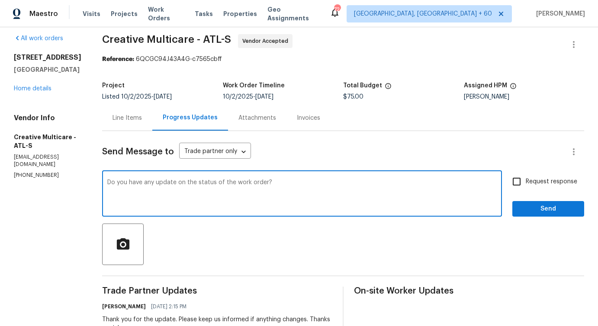
scroll to position [0, 0]
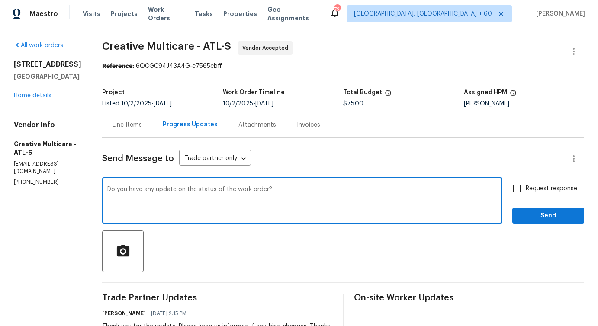
type textarea "Do you have any update on the status of the work order?"
click at [514, 187] on input "Request response" at bounding box center [517, 189] width 18 height 18
checkbox input "true"
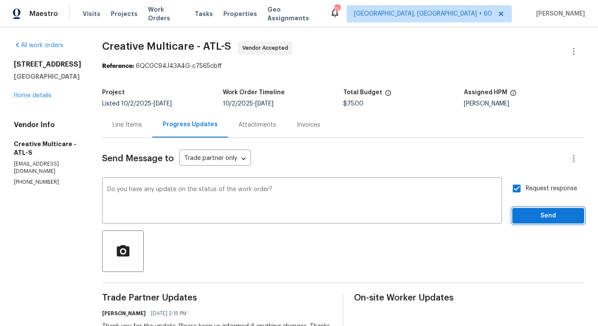
click at [564, 217] on span "Send" at bounding box center [549, 216] width 58 height 11
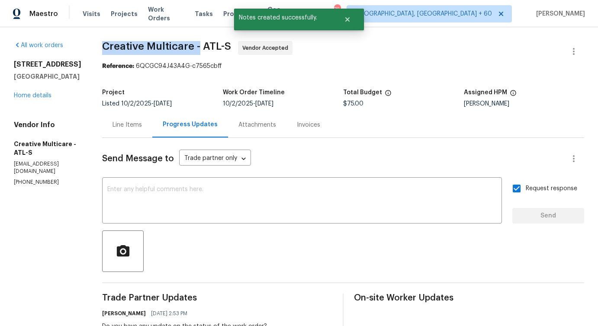
drag, startPoint x: 123, startPoint y: 47, endPoint x: 222, endPoint y: 48, distance: 98.7
copy span "Creative Multicare -"
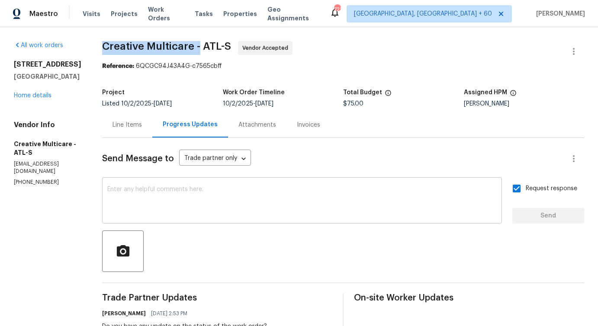
click at [243, 202] on textarea at bounding box center [302, 202] width 390 height 30
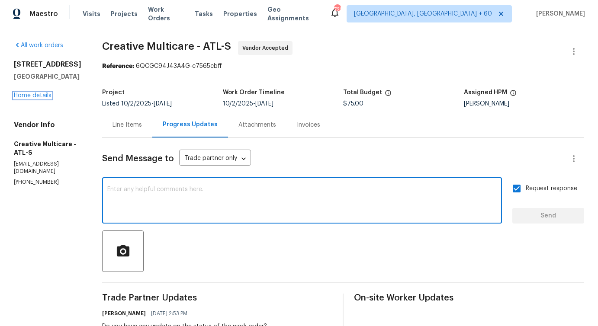
click at [18, 93] on link "Home details" at bounding box center [33, 96] width 38 height 6
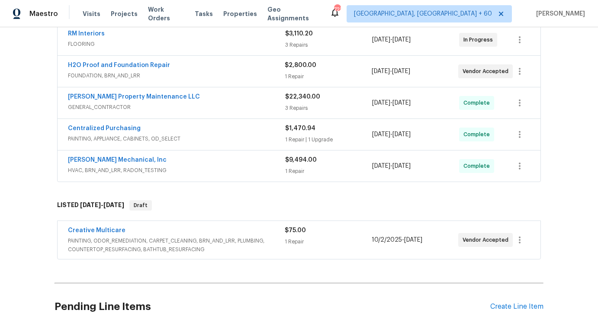
scroll to position [217, 0]
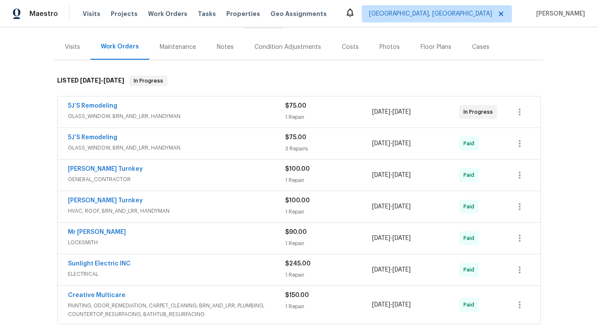
scroll to position [39, 0]
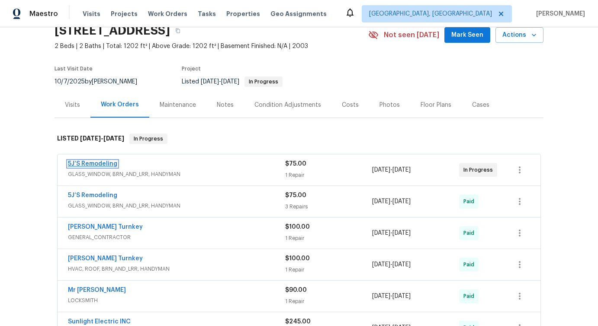
click at [100, 165] on link "5J’S Remodeling" at bounding box center [92, 164] width 49 height 6
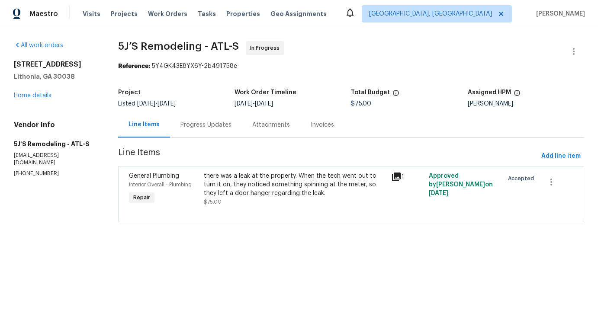
click at [184, 130] on div "Progress Updates" at bounding box center [206, 125] width 72 height 26
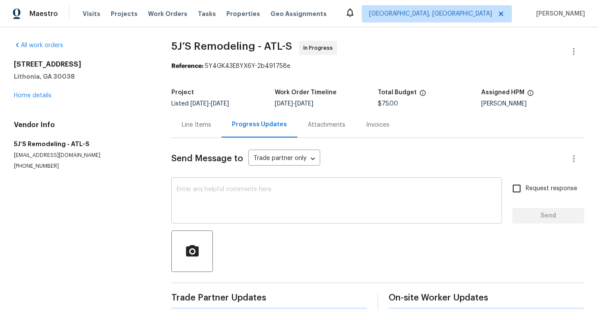
click at [238, 200] on textarea at bounding box center [337, 202] width 320 height 30
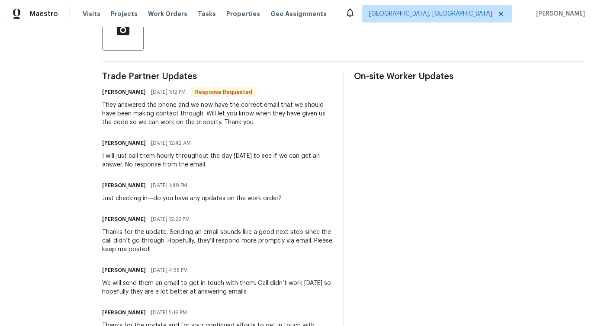
scroll to position [221, 0]
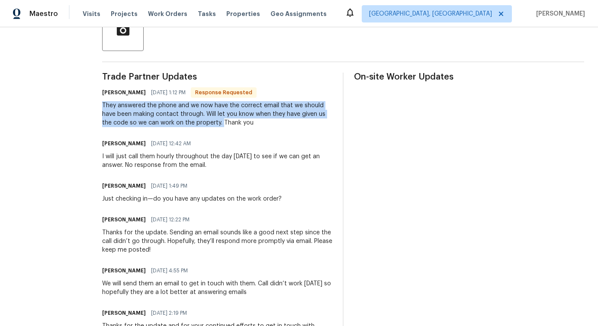
drag, startPoint x: 98, startPoint y: 104, endPoint x: 222, endPoint y: 125, distance: 125.6
copy div "They answered the phone and we now have the correct email that we should have b…"
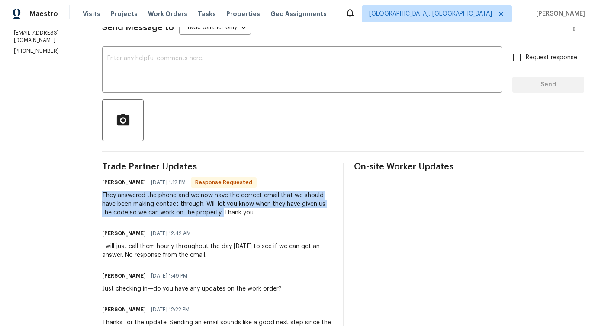
scroll to position [80, 0]
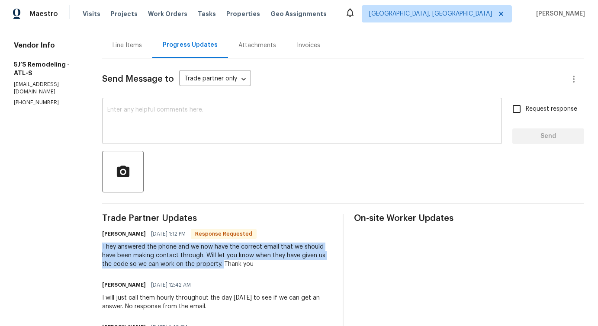
click at [263, 143] on div "x ​" at bounding box center [302, 122] width 400 height 44
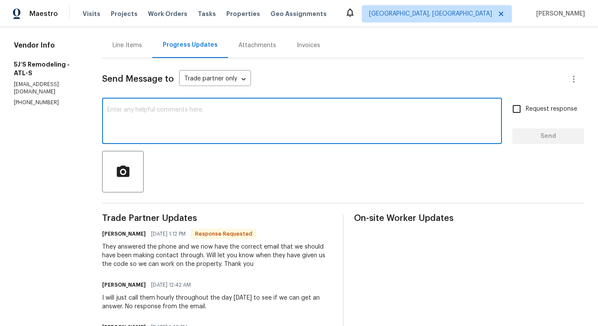
paste textarea "Thank you for the update. Glad to hear you were able to get in touch and confir…"
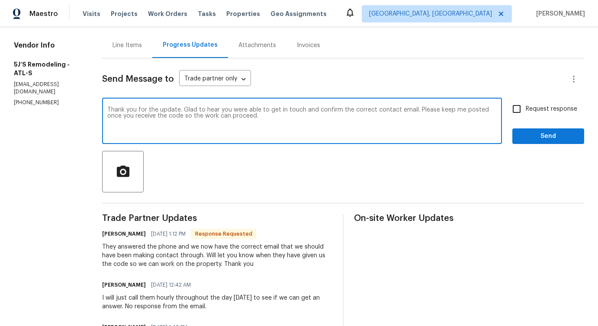
type textarea "Thank you for the update. Glad to hear you were able to get in touch and confir…"
click at [523, 112] on input "Request response" at bounding box center [517, 109] width 18 height 18
checkbox input "true"
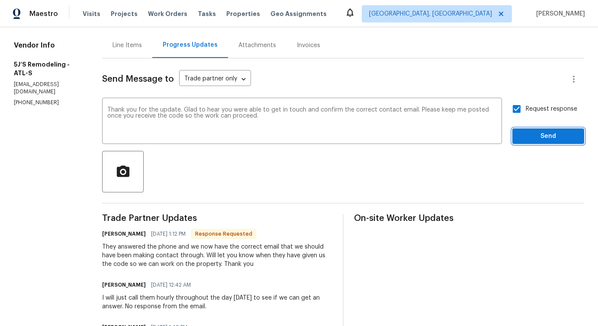
click at [529, 137] on span "Send" at bounding box center [549, 136] width 58 height 11
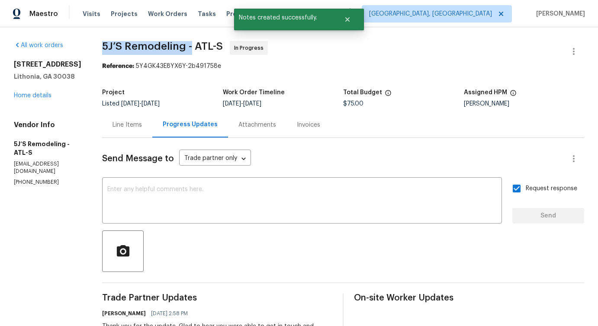
drag, startPoint x: 96, startPoint y: 46, endPoint x: 191, endPoint y: 49, distance: 94.9
copy span "5J’S Remodeling -"
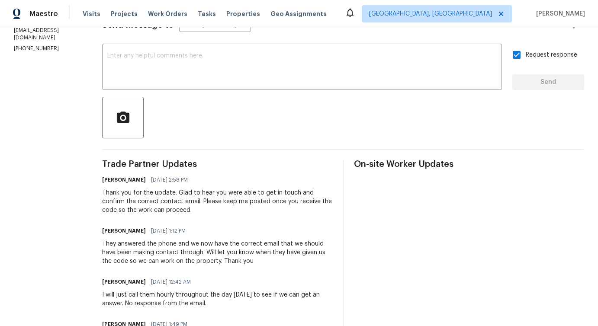
scroll to position [155, 0]
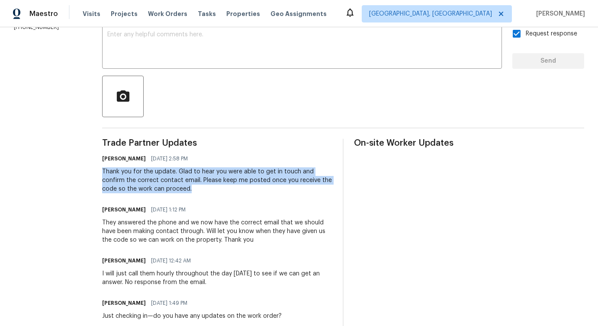
drag, startPoint x: 100, startPoint y: 170, endPoint x: 168, endPoint y: 194, distance: 71.9
copy div "Thank you for the update. Glad to hear you were able to get in touch and confir…"
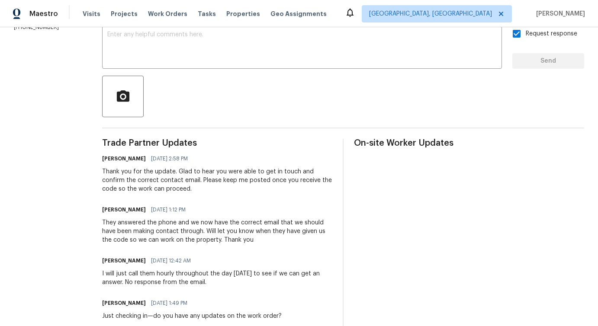
click at [197, 234] on div "They answered the phone and we now have the correct email that we should have b…" at bounding box center [217, 232] width 230 height 26
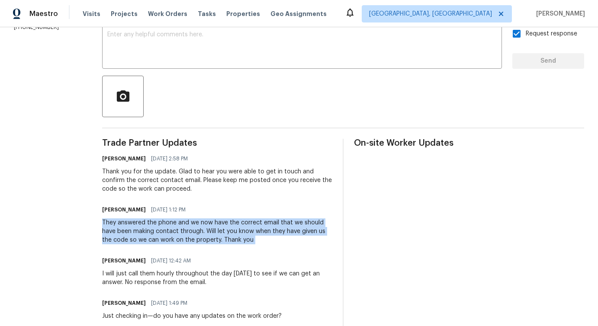
copy div "They answered the phone and we now have the correct email that we should have b…"
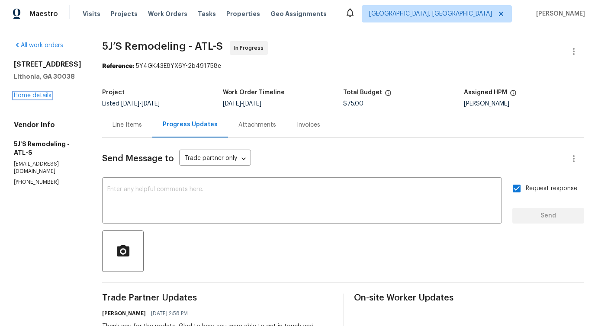
click at [37, 97] on link "Home details" at bounding box center [33, 96] width 38 height 6
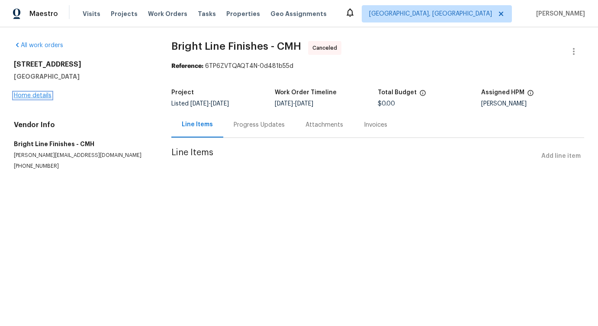
click at [45, 97] on link "Home details" at bounding box center [33, 96] width 38 height 6
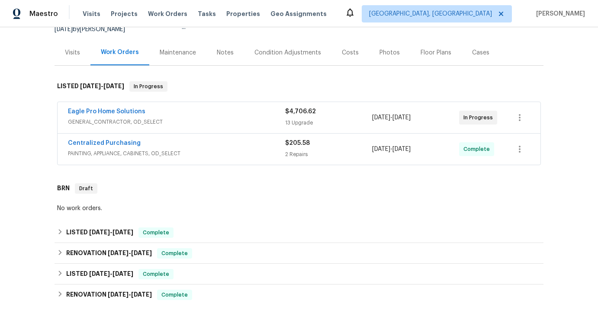
scroll to position [116, 0]
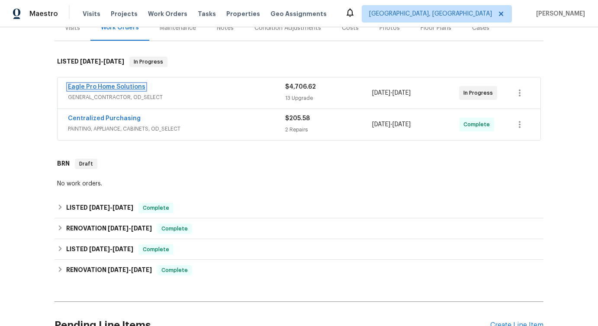
click at [115, 88] on link "Eagle Pro Home Solutions" at bounding box center [107, 87] width 78 height 6
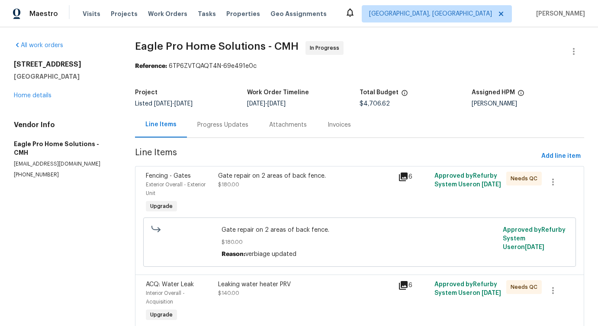
click at [213, 133] on div "Progress Updates" at bounding box center [223, 125] width 72 height 26
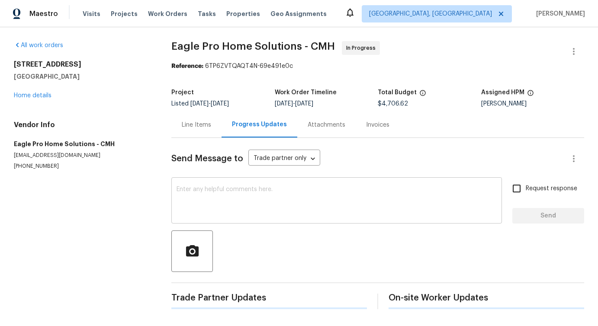
click at [239, 195] on textarea at bounding box center [337, 202] width 320 height 30
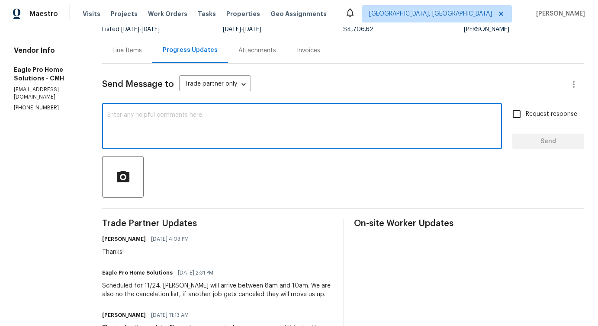
scroll to position [138, 0]
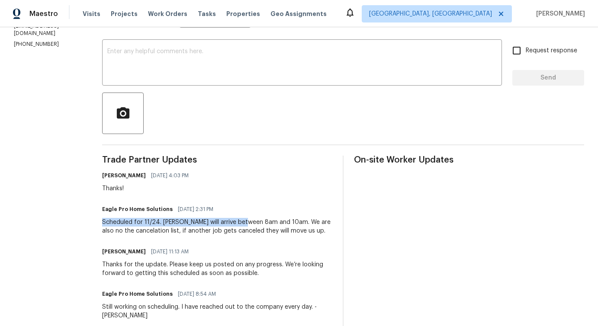
drag, startPoint x: 130, startPoint y: 223, endPoint x: 268, endPoint y: 223, distance: 138.6
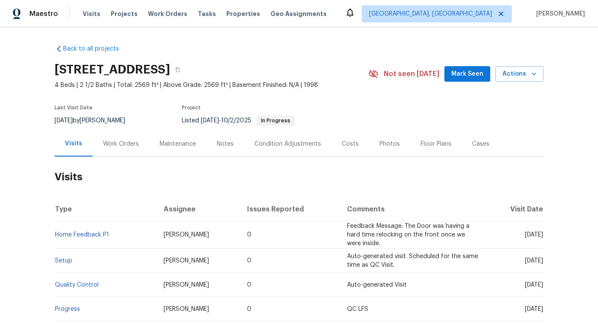
click at [122, 149] on div "Work Orders" at bounding box center [121, 144] width 57 height 26
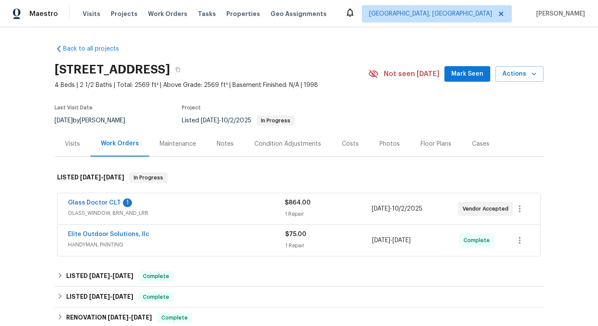
scroll to position [34, 0]
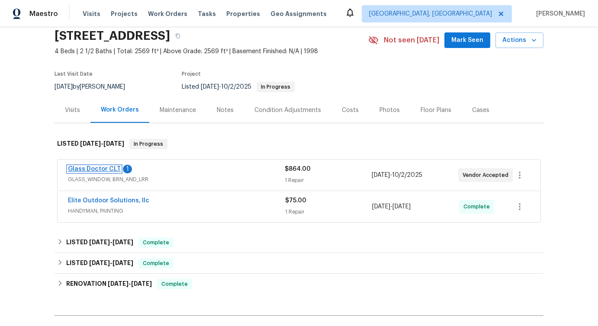
click at [101, 169] on link "Glass Doctor CLT" at bounding box center [94, 169] width 53 height 6
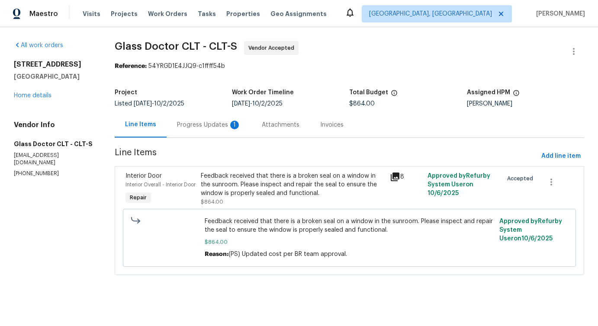
click at [232, 126] on div "1" at bounding box center [234, 125] width 9 height 9
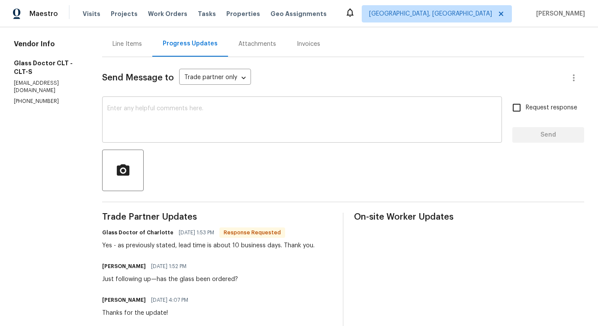
scroll to position [126, 0]
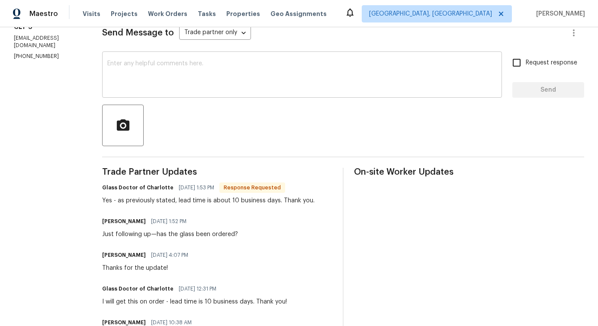
click at [200, 69] on textarea at bounding box center [302, 76] width 390 height 30
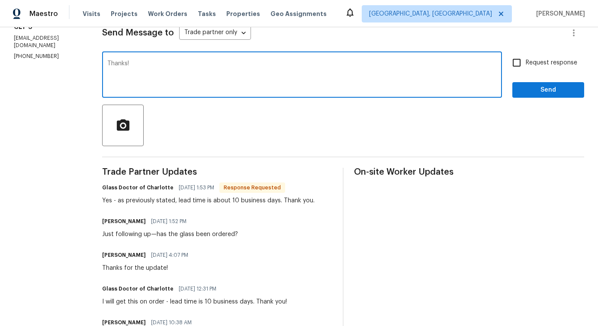
type textarea "Thanks!"
click at [547, 96] on button "Send" at bounding box center [549, 90] width 72 height 16
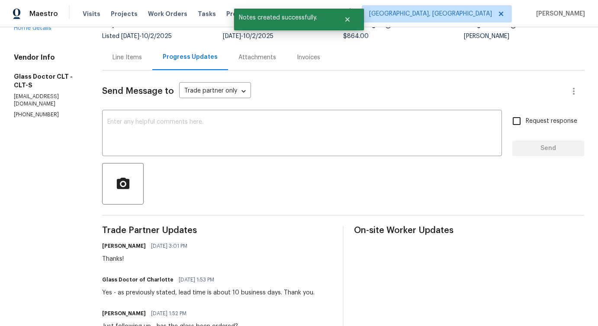
scroll to position [94, 0]
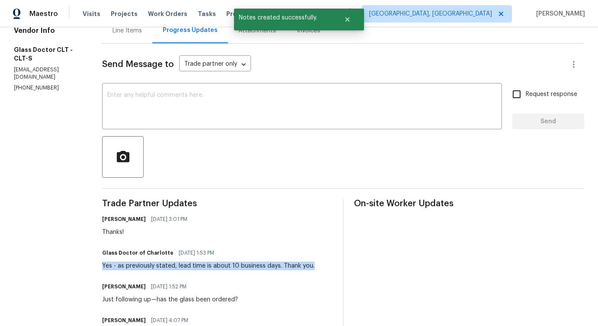
drag, startPoint x: 94, startPoint y: 265, endPoint x: 305, endPoint y: 266, distance: 210.4
click at [305, 266] on div "Glass Doctor of Charlotte 10/10/2025 1:53 PM Yes - as previously stated, lead t…" at bounding box center [217, 258] width 230 height 23
copy div "Yes - as previously stated, lead time is about 10 business days. Thank you."
click at [102, 262] on div "Glass Doctor of Charlotte 10/10/2025 1:53 PM Yes - as previously stated, lead t…" at bounding box center [208, 258] width 213 height 23
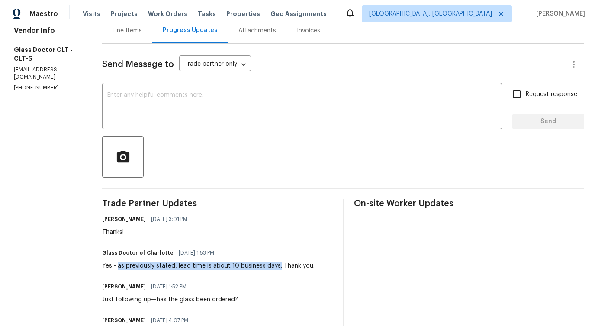
drag, startPoint x: 109, startPoint y: 267, endPoint x: 271, endPoint y: 265, distance: 161.5
click at [271, 265] on div "Yes - as previously stated, lead time is about 10 business days. Thank you." at bounding box center [208, 266] width 213 height 9
copy div "as previously stated, lead time is about 10 business days."
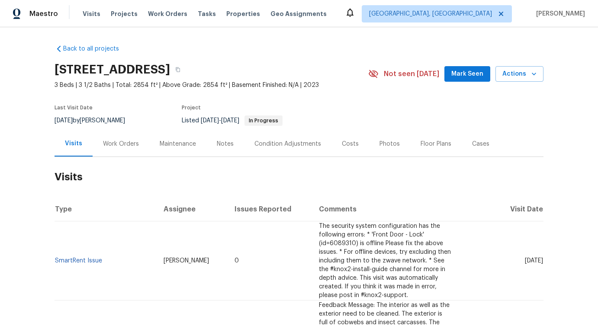
click at [115, 142] on div "Work Orders" at bounding box center [121, 144] width 36 height 9
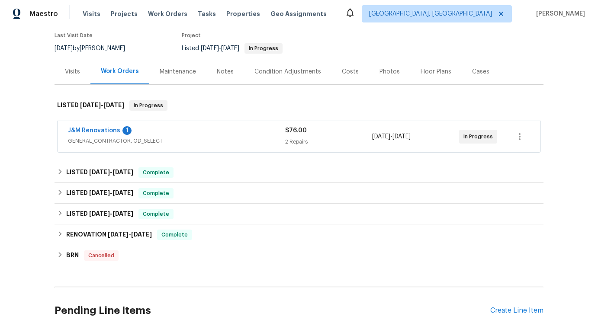
scroll to position [75, 0]
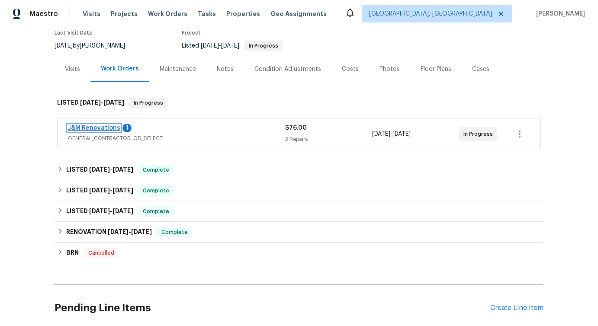
click at [106, 128] on link "J&M Renovations" at bounding box center [94, 128] width 52 height 6
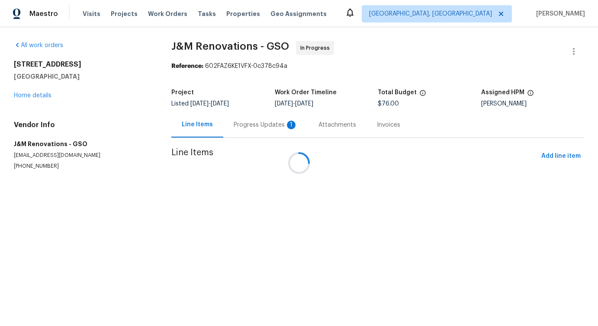
click at [236, 125] on div "Progress Updates 1" at bounding box center [265, 125] width 85 height 26
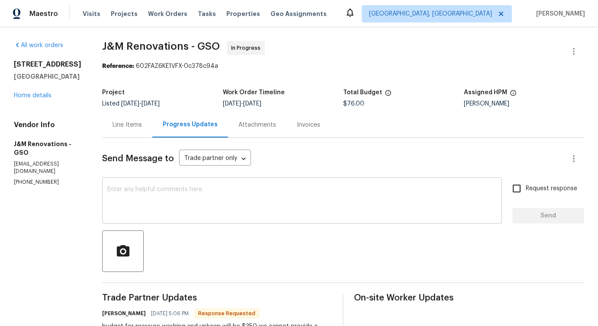
click at [257, 200] on textarea at bounding box center [302, 202] width 390 height 30
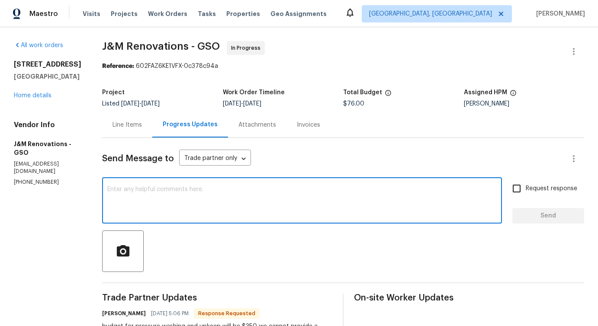
click at [135, 121] on div "Line Items" at bounding box center [127, 125] width 29 height 9
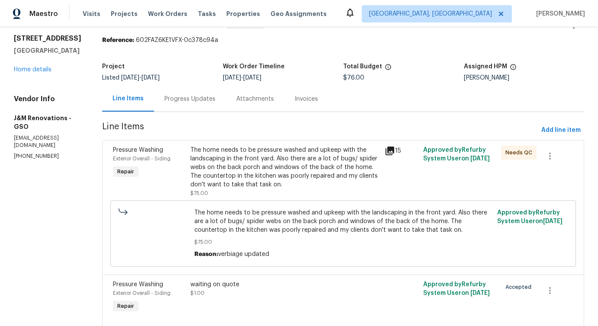
scroll to position [2, 0]
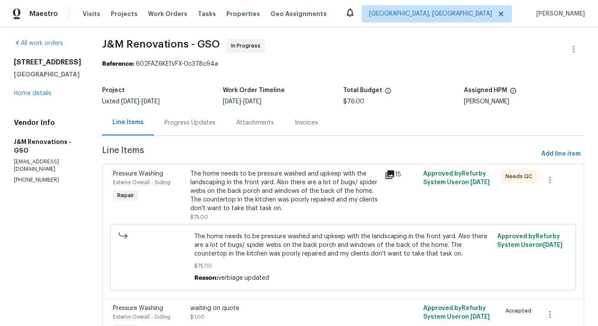
click at [279, 183] on div "The home needs to be pressure washed and upkeep with the landscaping in the fro…" at bounding box center [285, 191] width 189 height 43
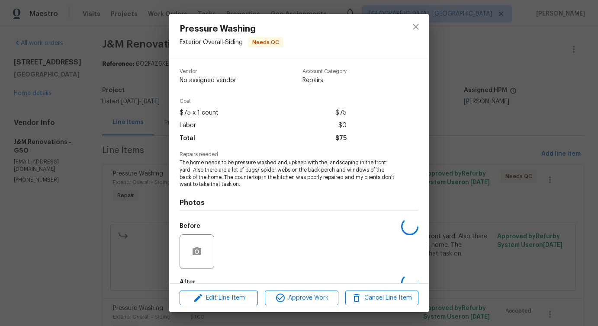
scroll to position [51, 0]
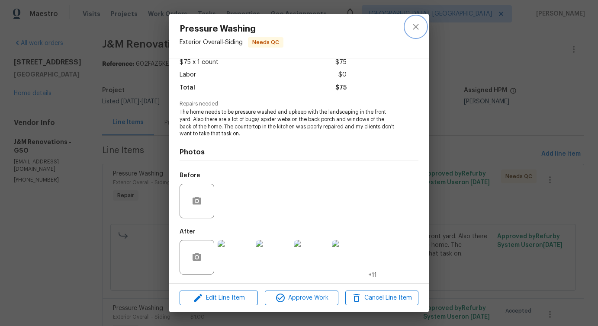
click at [415, 28] on icon "close" at bounding box center [416, 27] width 6 height 6
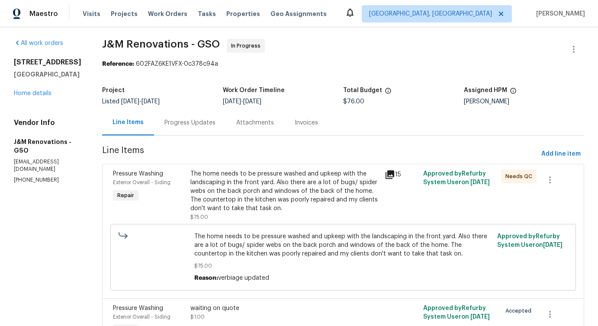
click at [201, 127] on div "Progress Updates" at bounding box center [190, 123] width 72 height 26
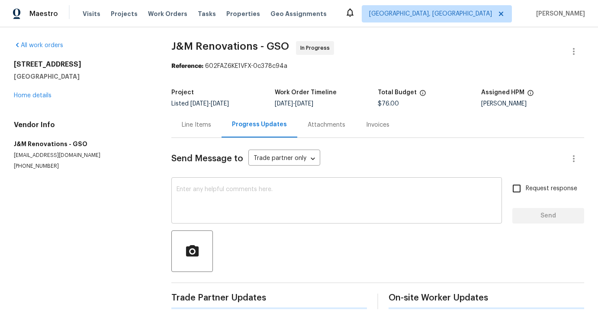
click at [262, 202] on textarea at bounding box center [337, 202] width 320 height 30
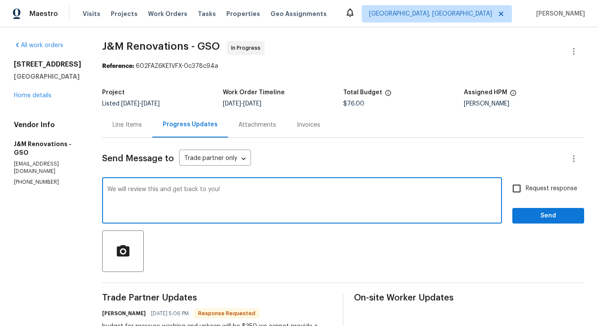
type textarea "We will review this and get back to you!"
click at [532, 213] on span "Send" at bounding box center [549, 216] width 58 height 11
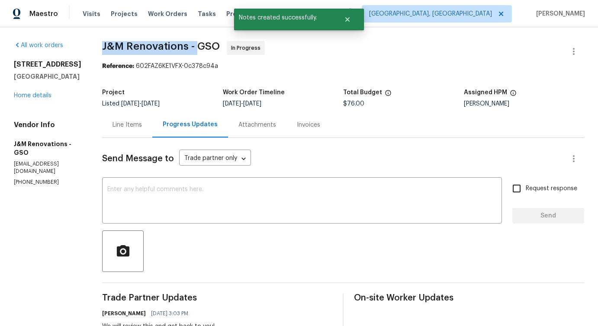
drag, startPoint x: 103, startPoint y: 47, endPoint x: 197, endPoint y: 47, distance: 94.8
click at [197, 47] on span "J&M Renovations - GSO" at bounding box center [161, 46] width 118 height 10
copy span "J&M Renovations -"
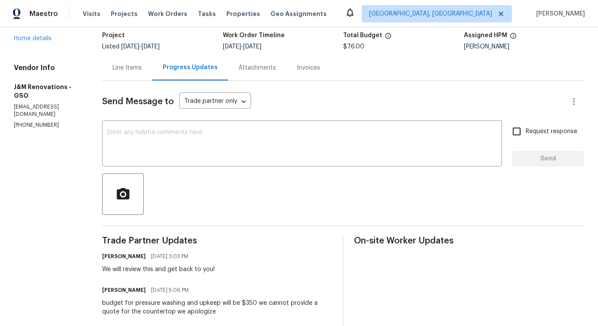
click at [121, 74] on div "Line Items" at bounding box center [127, 68] width 50 height 26
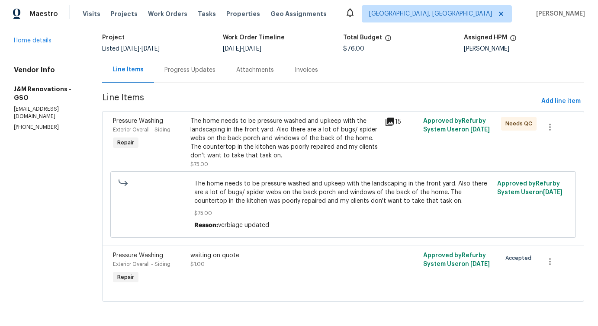
scroll to position [55, 0]
click at [300, 139] on div "The home needs to be pressure washed and upkeep with the landscaping in the fro…" at bounding box center [285, 138] width 189 height 43
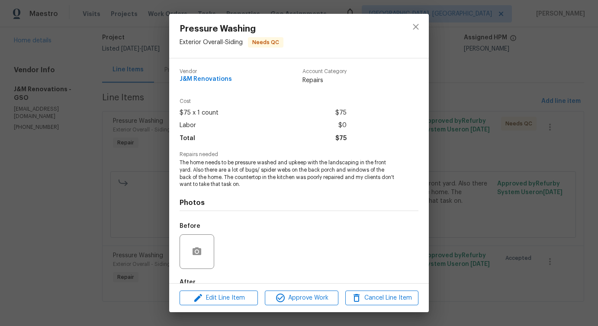
scroll to position [51, 0]
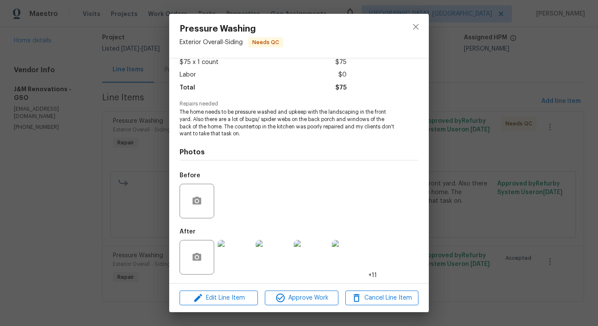
click at [244, 252] on img at bounding box center [235, 257] width 35 height 35
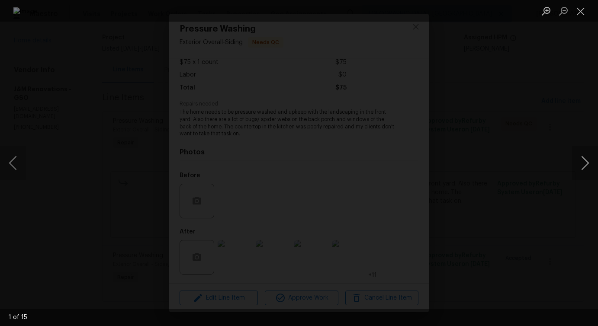
click at [585, 165] on button "Next image" at bounding box center [585, 163] width 26 height 35
click at [582, 168] on button "Next image" at bounding box center [585, 163] width 26 height 35
click at [590, 166] on button "Next image" at bounding box center [585, 163] width 26 height 35
click at [585, 171] on button "Next image" at bounding box center [585, 163] width 26 height 35
click at [580, 165] on button "Next image" at bounding box center [585, 163] width 26 height 35
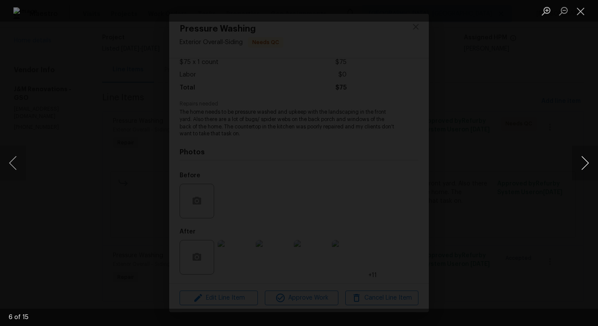
click at [585, 168] on button "Next image" at bounding box center [585, 163] width 26 height 35
click at [312, 138] on img "Lightbox" at bounding box center [299, 163] width 572 height 312
click at [585, 171] on button "Next image" at bounding box center [585, 163] width 26 height 35
click at [583, 165] on button "Next image" at bounding box center [585, 163] width 26 height 35
click at [586, 166] on button "Next image" at bounding box center [585, 163] width 26 height 35
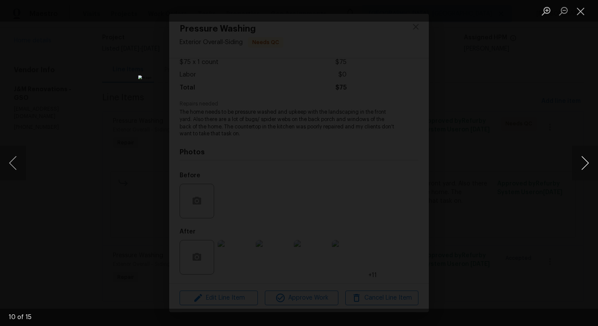
click at [584, 165] on button "Next image" at bounding box center [585, 163] width 26 height 35
click at [586, 163] on button "Next image" at bounding box center [585, 163] width 26 height 35
click at [591, 165] on button "Next image" at bounding box center [585, 163] width 26 height 35
click at [586, 165] on button "Next image" at bounding box center [585, 163] width 26 height 35
click at [582, 165] on button "Next image" at bounding box center [585, 163] width 26 height 35
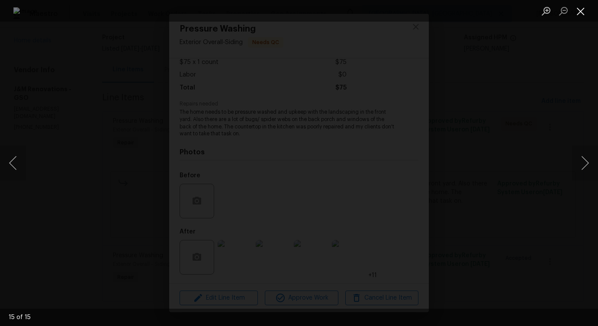
click at [579, 13] on button "Close lightbox" at bounding box center [580, 10] width 17 height 15
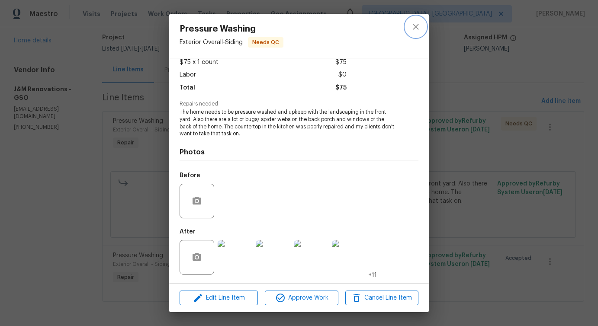
click at [416, 27] on icon "close" at bounding box center [416, 27] width 6 height 6
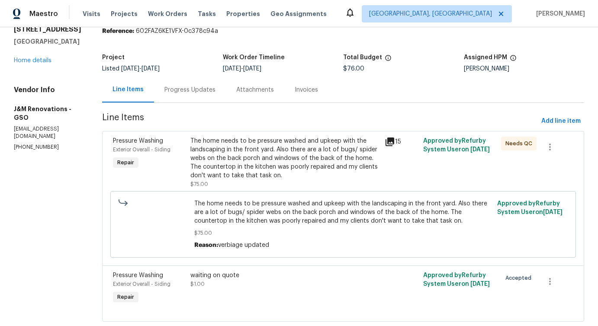
scroll to position [0, 0]
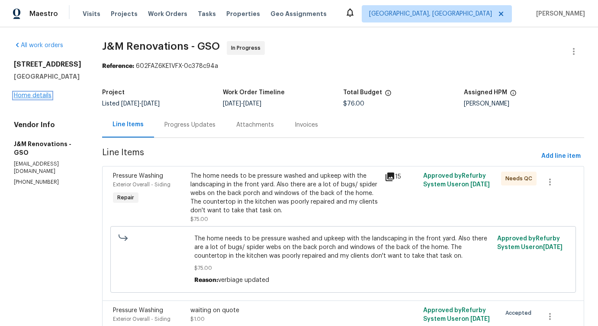
click at [48, 99] on link "Home details" at bounding box center [33, 96] width 38 height 6
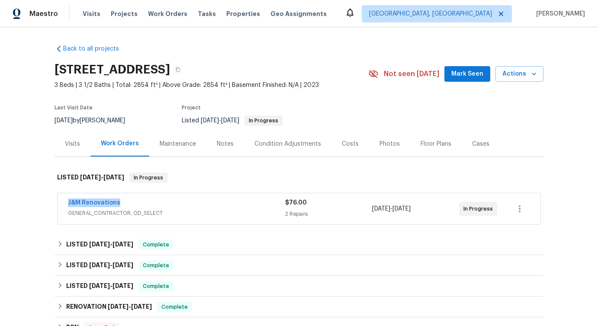
drag, startPoint x: 66, startPoint y: 203, endPoint x: 166, endPoint y: 202, distance: 100.0
click at [166, 202] on div "J&M Renovations GENERAL_CONTRACTOR, OD_SELECT $76.00 2 Repairs 10/9/2025 - 10/1…" at bounding box center [299, 209] width 483 height 31
copy link "J&M Renovations"
click at [58, 216] on div "J&M Renovations GENERAL_CONTRACTOR, OD_SELECT $76.00 2 Repairs 10/9/2025 - 10/1…" at bounding box center [299, 209] width 483 height 31
drag, startPoint x: 65, startPoint y: 201, endPoint x: 204, endPoint y: 202, distance: 139.0
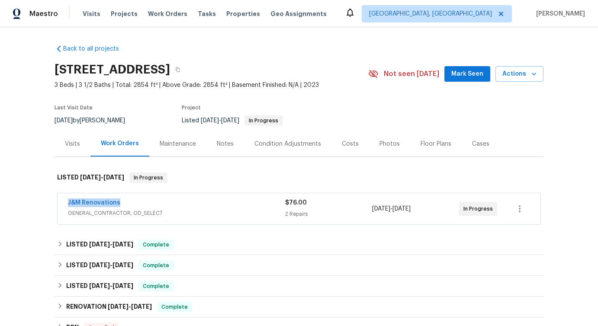
click at [204, 201] on div "J&M Renovations GENERAL_CONTRACTOR, OD_SELECT $76.00 2 Repairs 10/9/2025 - 10/1…" at bounding box center [299, 209] width 483 height 31
copy link "J&M Renovations"
click at [111, 200] on span "J&M Renovations" at bounding box center [94, 203] width 52 height 9
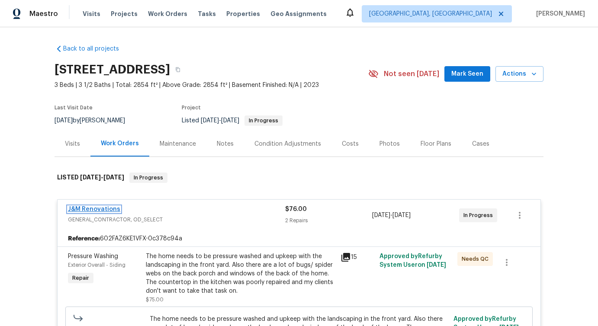
click at [99, 210] on link "J&M Renovations" at bounding box center [94, 210] width 52 height 6
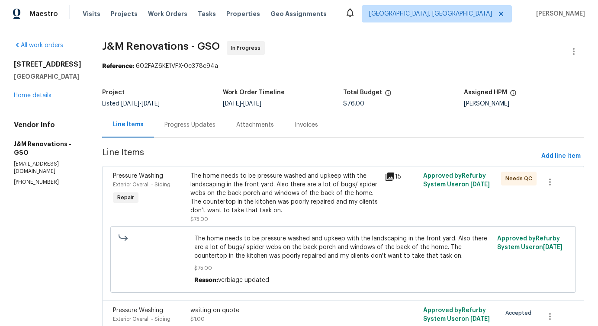
click at [199, 130] on div "Progress Updates" at bounding box center [190, 125] width 72 height 26
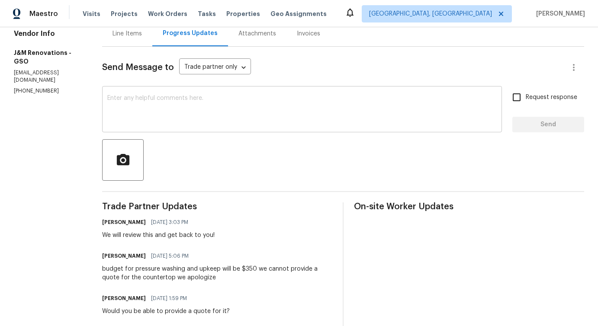
scroll to position [208, 0]
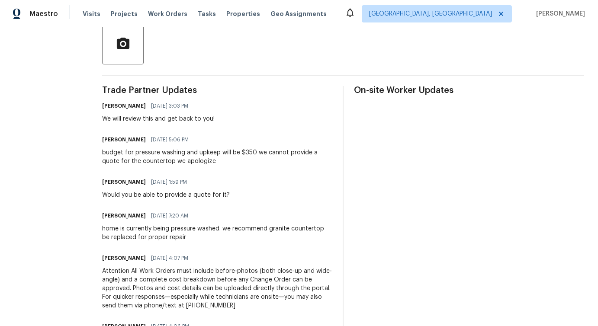
click at [243, 150] on div "budget for pressure washing and upkeep will be $350 we cannot provide a quote f…" at bounding box center [217, 157] width 230 height 17
drag, startPoint x: 242, startPoint y: 152, endPoint x: 256, endPoint y: 155, distance: 14.9
click at [256, 155] on div "budget for pressure washing and upkeep will be $350 we cannot provide a quote f…" at bounding box center [217, 157] width 230 height 17
copy div "$350"
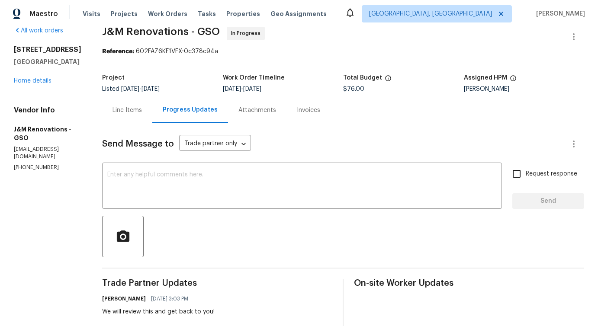
scroll to position [0, 0]
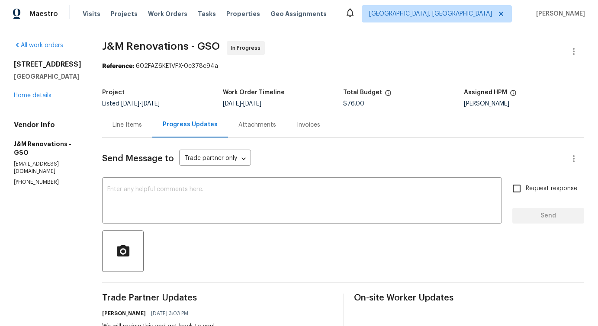
click at [132, 121] on div "Line Items" at bounding box center [127, 125] width 29 height 9
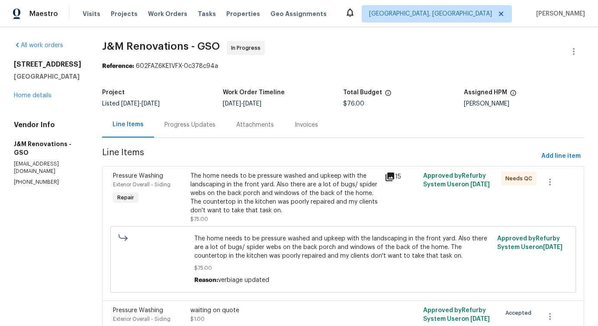
click at [194, 127] on div "Progress Updates" at bounding box center [190, 125] width 51 height 9
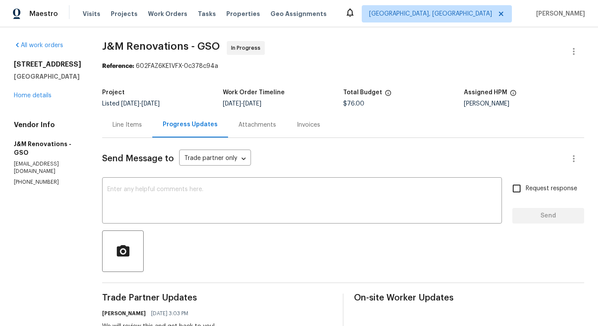
click at [127, 123] on div "Line Items" at bounding box center [127, 125] width 29 height 9
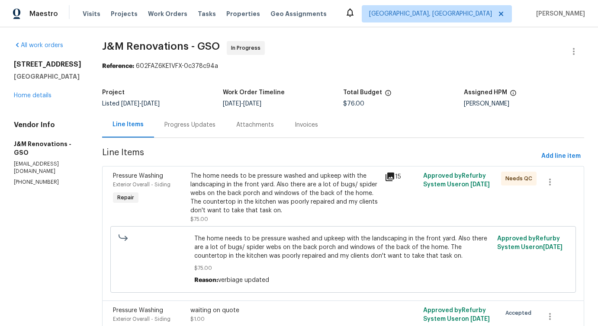
scroll to position [17, 0]
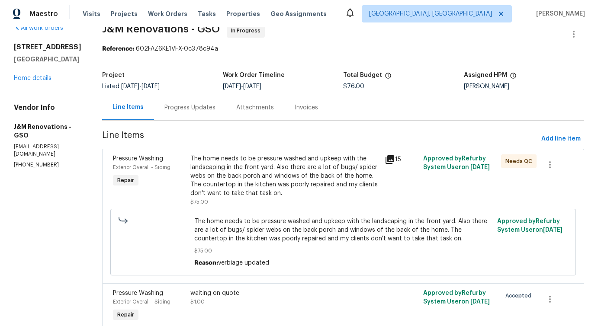
click at [256, 221] on span "The home needs to be pressure washed and upkeep with the landscaping in the fro…" at bounding box center [343, 230] width 298 height 26
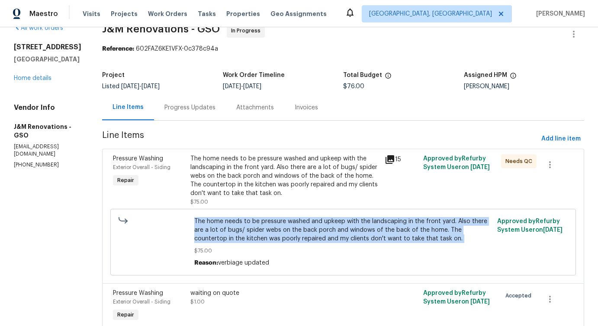
copy span "The home needs to be pressure washed and upkeep with the landscaping in the fro…"
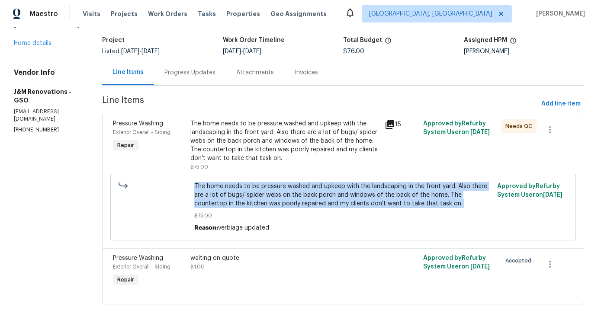
scroll to position [50, 0]
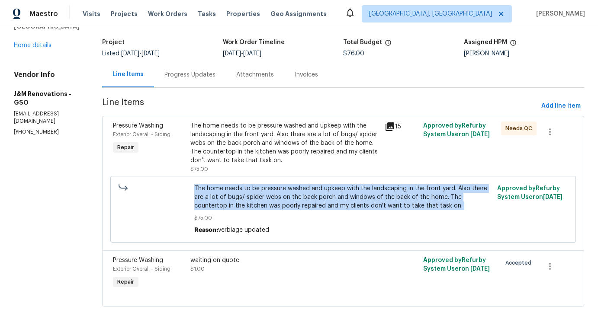
click at [185, 71] on div "Progress Updates" at bounding box center [190, 75] width 51 height 9
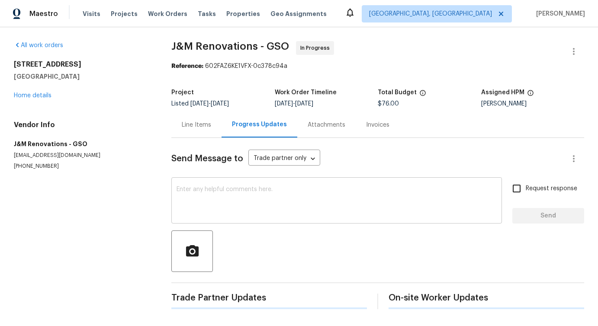
click at [236, 196] on textarea at bounding box center [337, 202] width 320 height 30
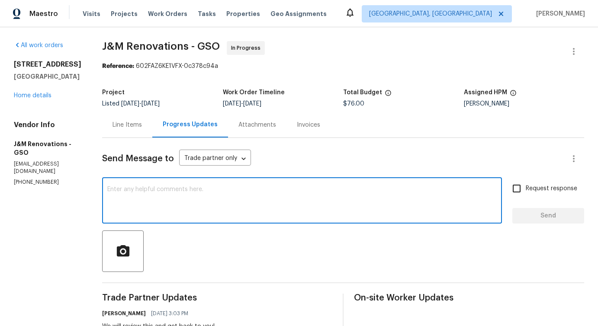
click at [204, 204] on textarea at bounding box center [302, 202] width 390 height 30
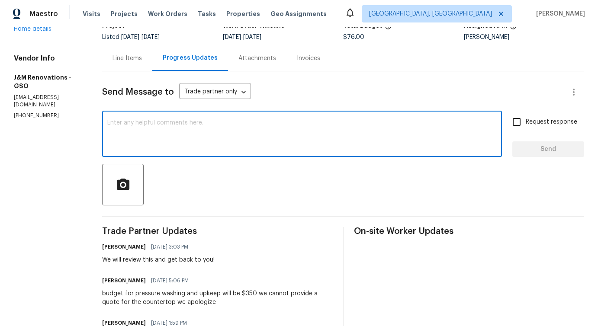
scroll to position [65, 0]
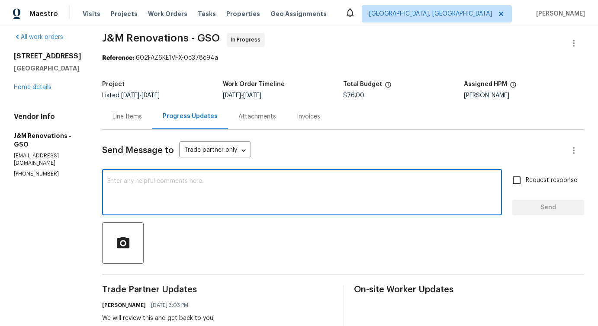
click at [225, 192] on textarea at bounding box center [302, 193] width 390 height 30
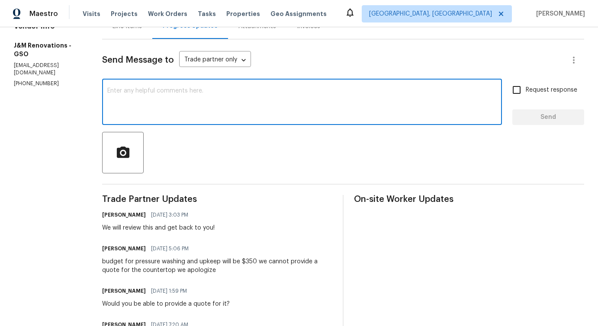
scroll to position [0, 0]
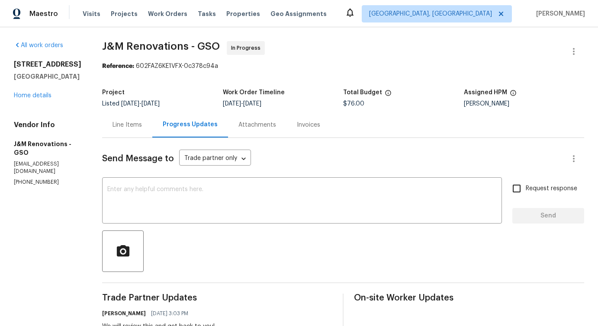
click at [134, 118] on div "Line Items" at bounding box center [127, 125] width 50 height 26
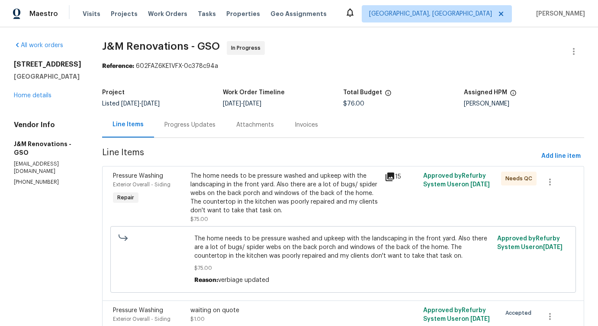
scroll to position [55, 0]
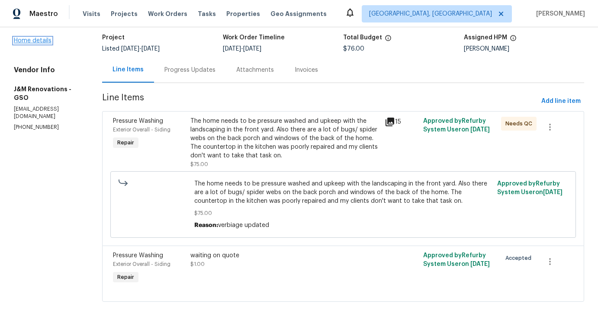
click at [39, 44] on link "Home details" at bounding box center [33, 41] width 38 height 6
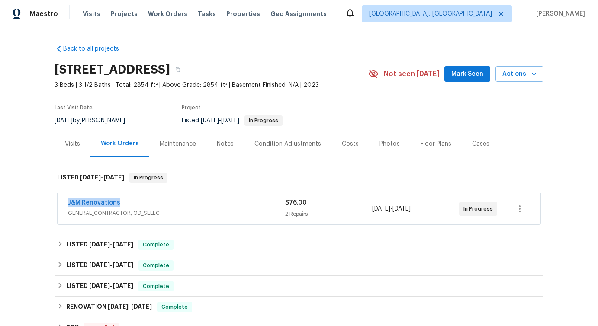
drag, startPoint x: 63, startPoint y: 199, endPoint x: 162, endPoint y: 199, distance: 98.7
click at [162, 199] on div "J&M Renovations GENERAL_CONTRACTOR, OD_SELECT $76.00 2 Repairs 10/9/2025 - 10/1…" at bounding box center [299, 209] width 483 height 31
copy link "J&M Renovations"
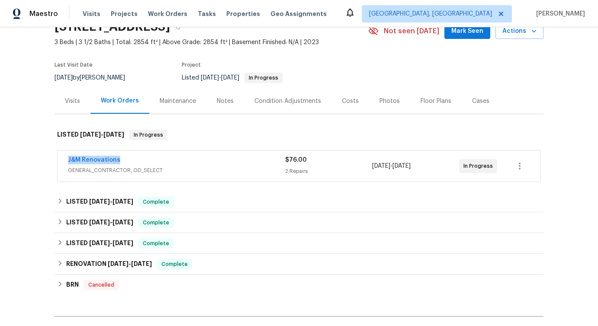
scroll to position [50, 0]
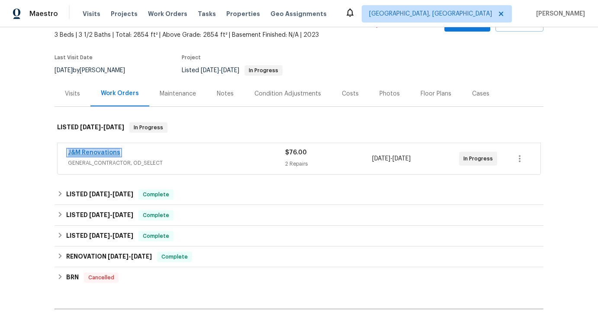
click at [92, 150] on link "J&M Renovations" at bounding box center [94, 153] width 52 height 6
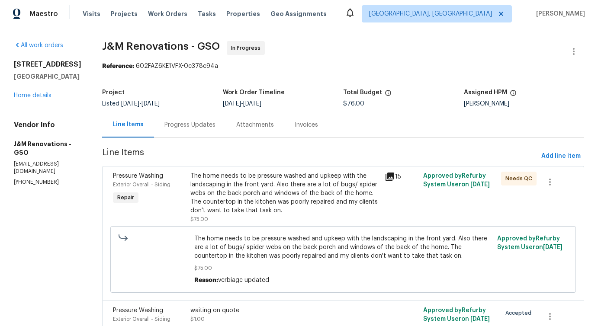
click at [208, 124] on div "Progress Updates" at bounding box center [190, 125] width 51 height 9
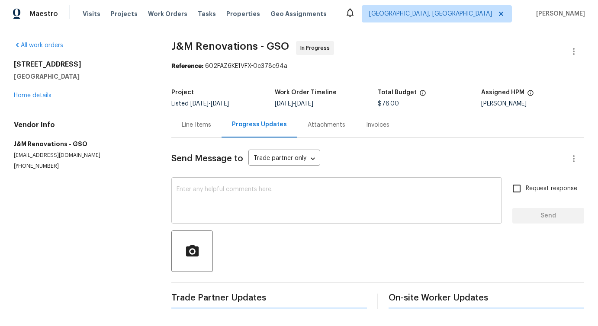
click at [229, 203] on textarea at bounding box center [337, 202] width 320 height 30
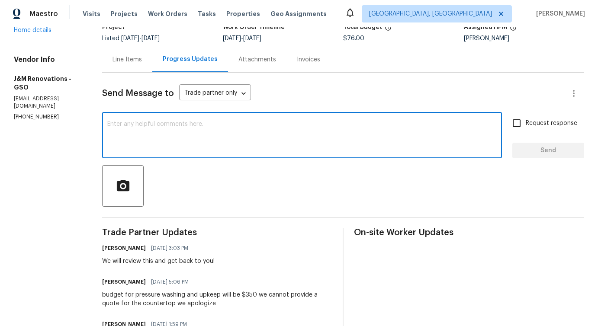
scroll to position [153, 0]
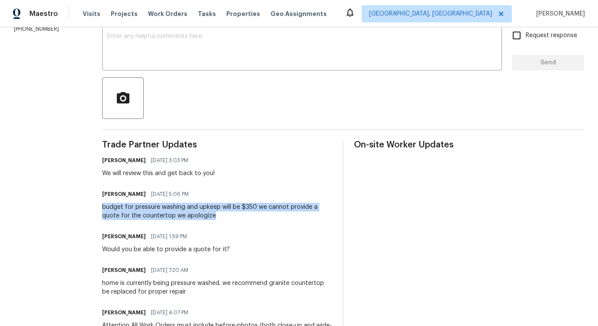
drag, startPoint x: 100, startPoint y: 208, endPoint x: 216, endPoint y: 216, distance: 115.9
click at [216, 216] on div "All work orders 4502 Brookhaven Dr Greensboro, NC 27406 Home details Vendor Inf…" at bounding box center [299, 166] width 598 height 584
copy div "budget for pressure washing and upkeep will be $350 we cannot provide a quote f…"
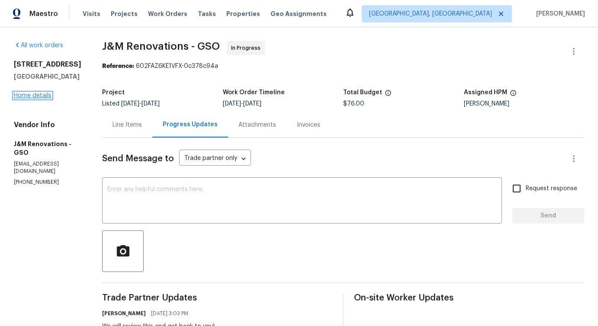
click at [42, 99] on link "Home details" at bounding box center [33, 96] width 38 height 6
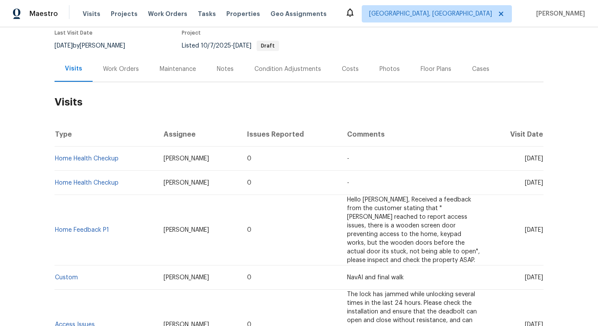
scroll to position [85, 0]
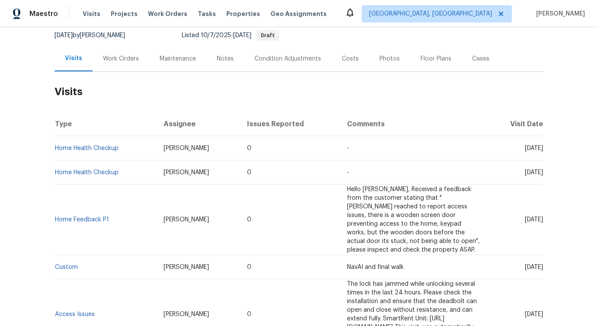
click at [131, 59] on div "Work Orders" at bounding box center [121, 59] width 36 height 9
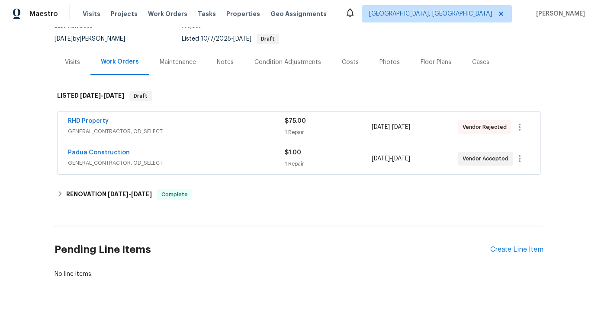
scroll to position [81, 0]
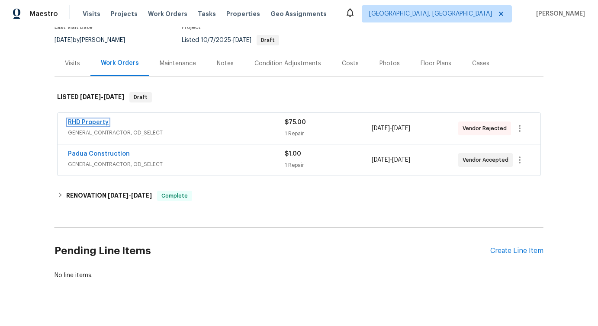
click at [93, 124] on link "RHD Property" at bounding box center [88, 123] width 41 height 6
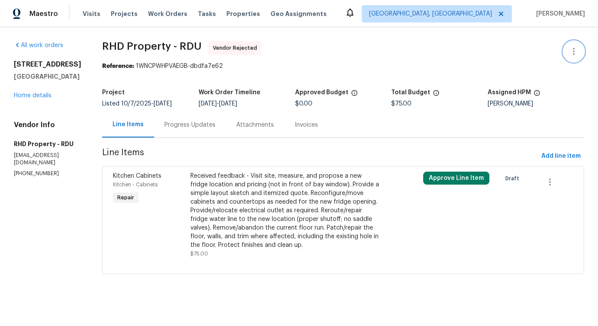
click at [566, 50] on button "button" at bounding box center [574, 51] width 21 height 21
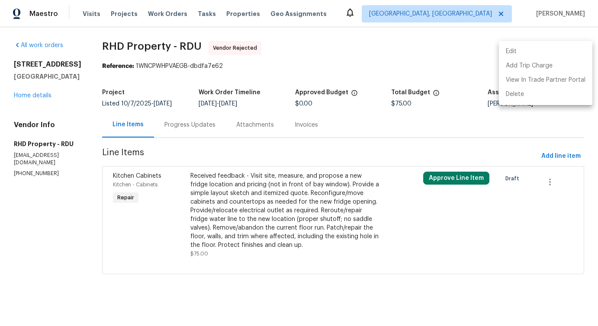
click at [512, 55] on li "Edit" at bounding box center [546, 52] width 94 height 14
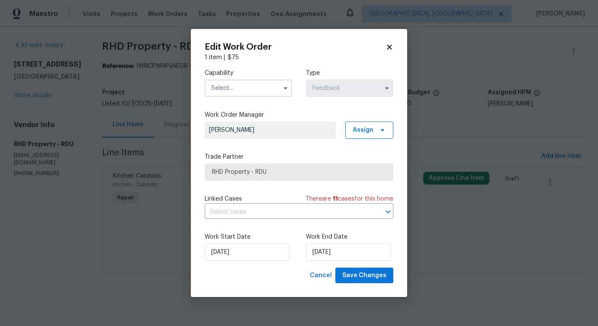
click at [236, 89] on input "text" at bounding box center [248, 88] width 87 height 17
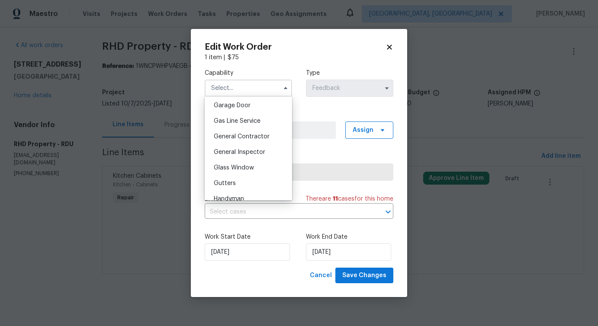
scroll to position [385, 0]
click at [233, 132] on span "General Contractor" at bounding box center [242, 135] width 56 height 6
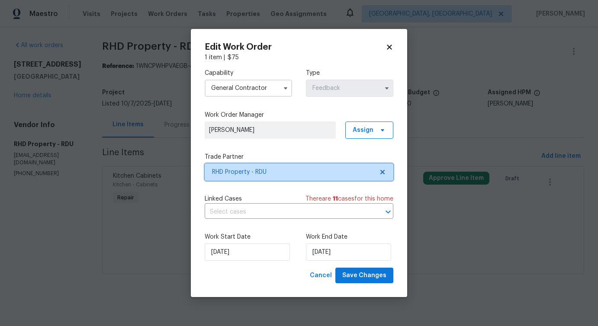
click at [237, 164] on span "RHD Property - RDU" at bounding box center [299, 172] width 189 height 17
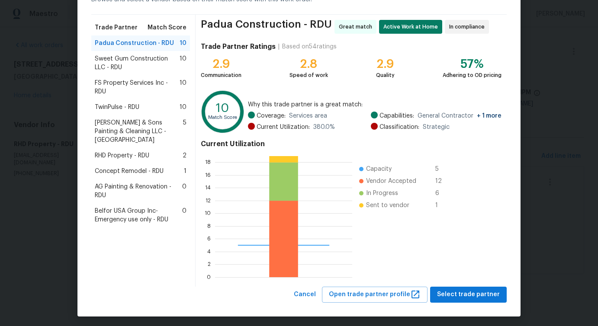
scroll to position [55, 0]
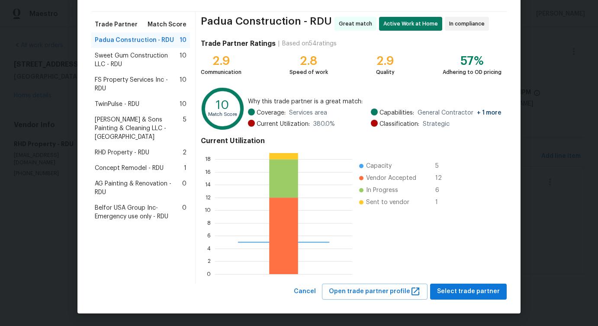
click at [130, 212] on span "Belfor USA Group Inc-Emergency use only - RDU" at bounding box center [138, 212] width 87 height 17
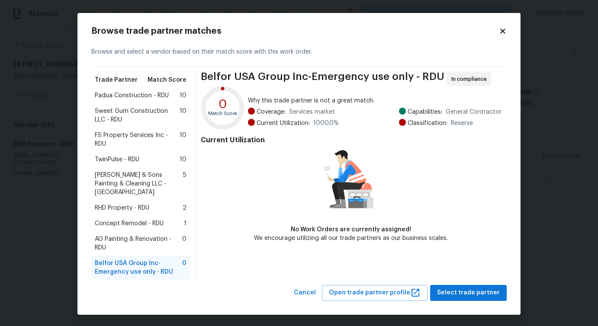
click at [117, 232] on div "AG Painting & Renovation - RDU 0" at bounding box center [140, 244] width 99 height 24
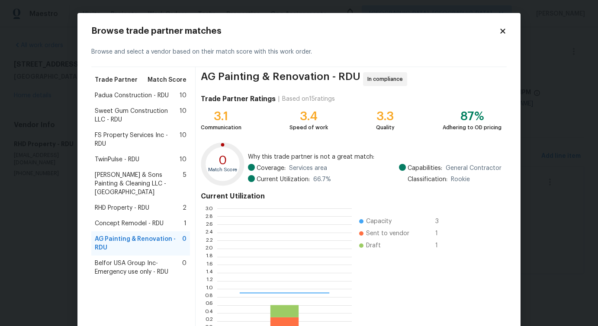
scroll to position [121, 135]
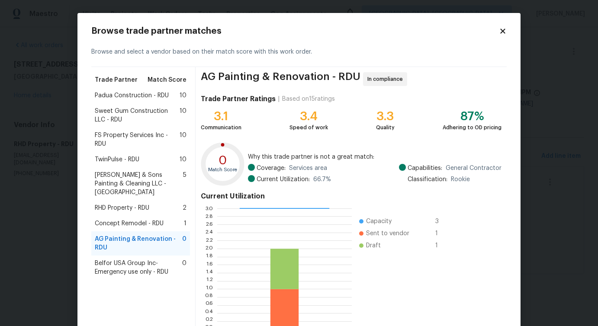
click at [141, 216] on div "Concept Remodel - RDU 1" at bounding box center [140, 224] width 99 height 16
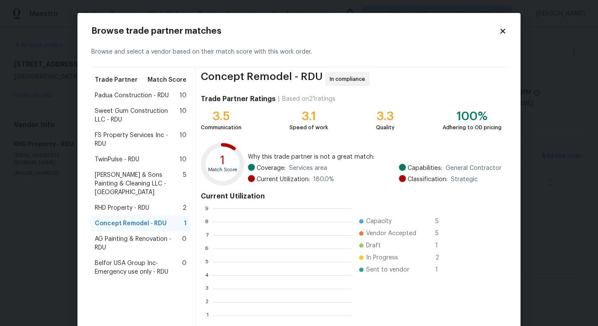
scroll to position [121, 139]
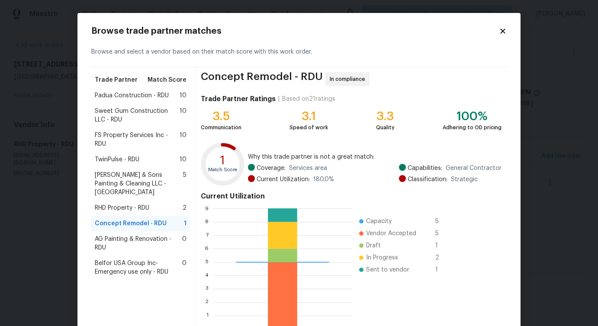
click at [498, 34] on h2 "Browse trade partner matches" at bounding box center [295, 31] width 408 height 9
click at [503, 31] on icon at bounding box center [503, 31] width 5 height 5
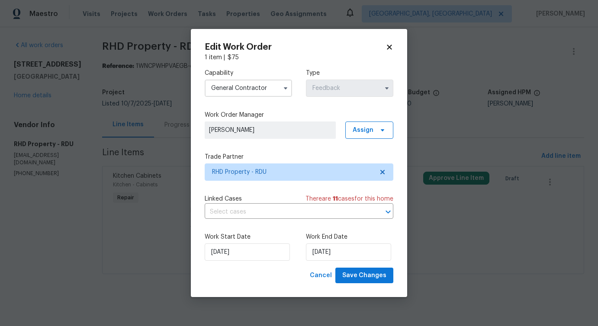
click at [268, 90] on input "General Contractor" at bounding box center [248, 88] width 87 height 17
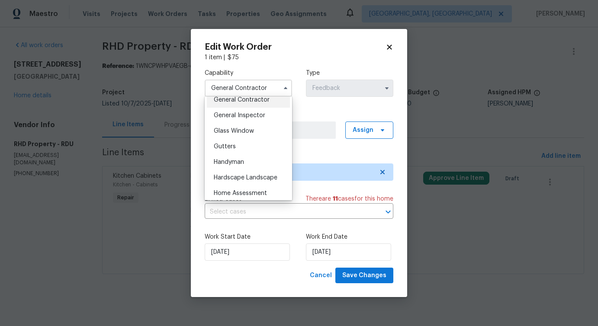
scroll to position [448, 0]
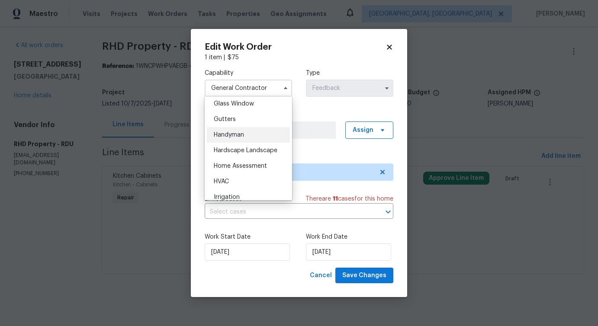
click at [245, 134] on div "Handyman" at bounding box center [248, 135] width 83 height 16
type input "Handyman"
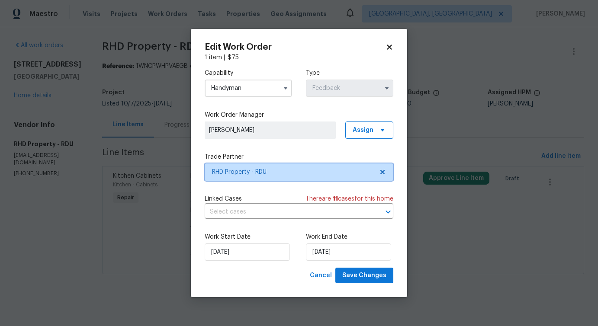
click at [238, 171] on span "RHD Property - RDU" at bounding box center [293, 172] width 162 height 9
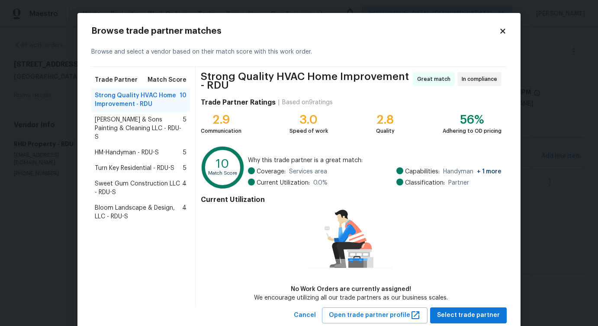
click at [134, 149] on span "HM-Handyman - RDU-S" at bounding box center [127, 153] width 64 height 9
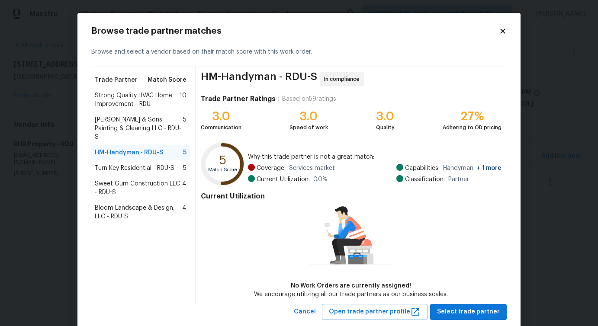
click at [113, 111] on div "Strong Quality HVAC Home Improvement - RDU 10" at bounding box center [140, 100] width 99 height 24
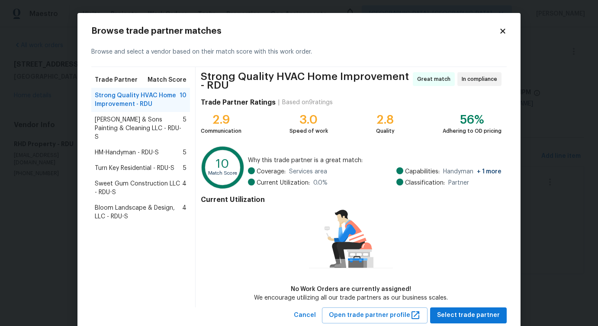
scroll to position [23, 0]
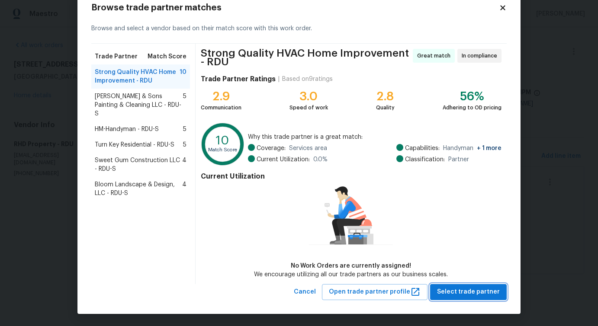
click at [467, 293] on span "Select trade partner" at bounding box center [468, 292] width 63 height 11
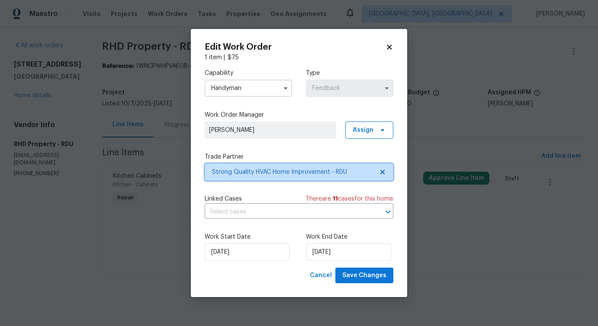
scroll to position [0, 0]
click at [245, 219] on input "text" at bounding box center [287, 212] width 165 height 13
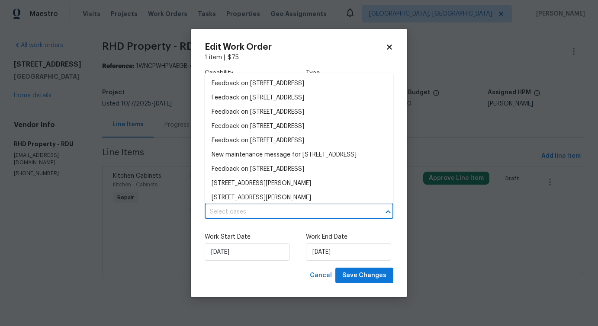
click at [245, 219] on input "text" at bounding box center [287, 212] width 165 height 13
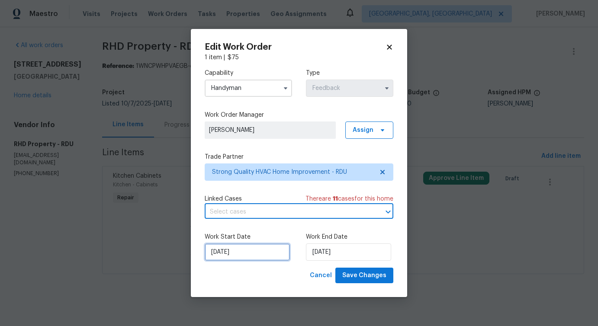
click at [237, 247] on input "[DATE]" at bounding box center [247, 252] width 85 height 17
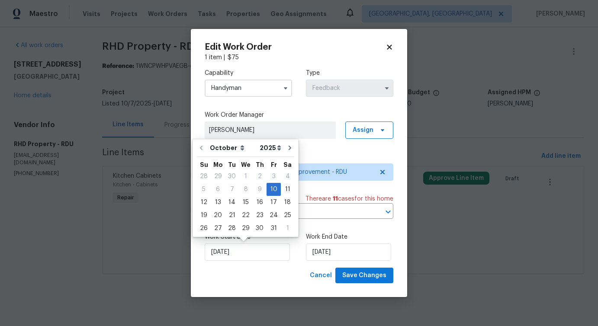
click at [309, 161] on label "Trade Partner" at bounding box center [299, 157] width 189 height 9
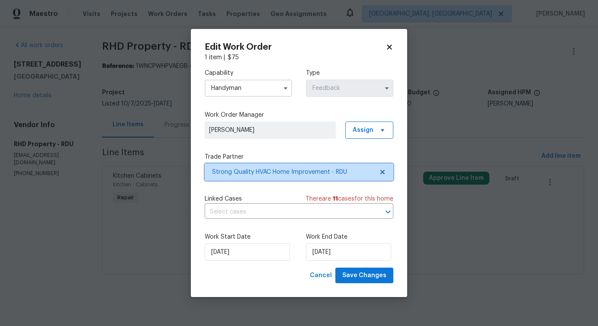
click at [309, 176] on span "Strong Quality HVAC Home Improvement - RDU" at bounding box center [293, 172] width 162 height 9
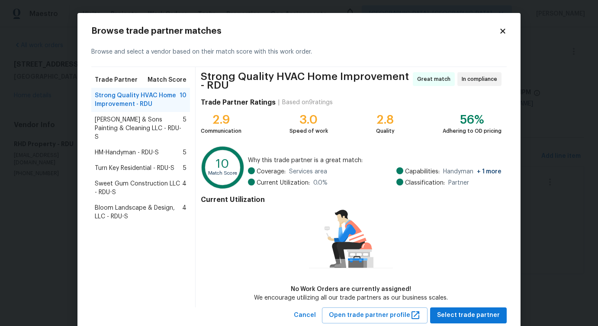
click at [132, 119] on span "Hodge & Sons Painting & Cleaning LLC - RDU-S" at bounding box center [139, 129] width 88 height 26
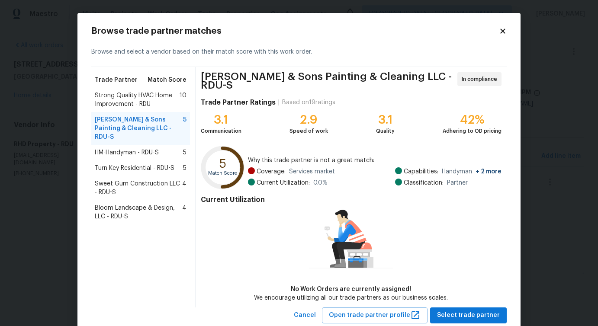
click at [123, 149] on span "HM-Handyman - RDU-S" at bounding box center [127, 153] width 64 height 9
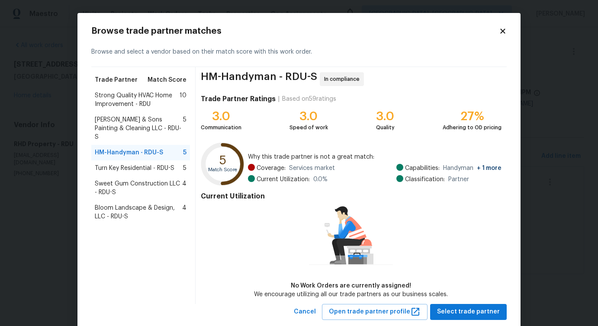
click at [128, 164] on span "Turn Key Residential - RDU-S" at bounding box center [135, 168] width 80 height 9
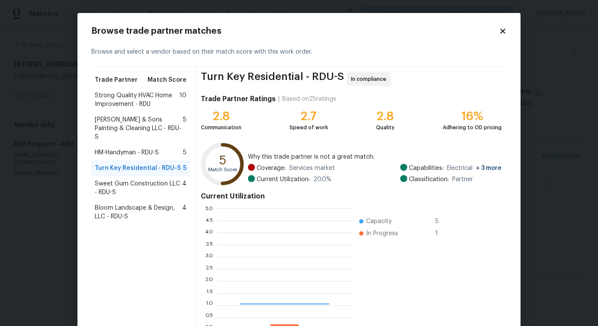
scroll to position [121, 135]
click at [129, 180] on span "Sweet Gum Construction LLC - RDU-S" at bounding box center [138, 188] width 87 height 17
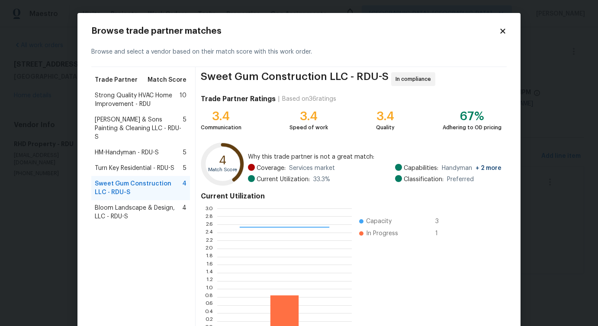
click at [146, 204] on span "Bloom Landscape & Design, LLC - RDU-S" at bounding box center [138, 212] width 87 height 17
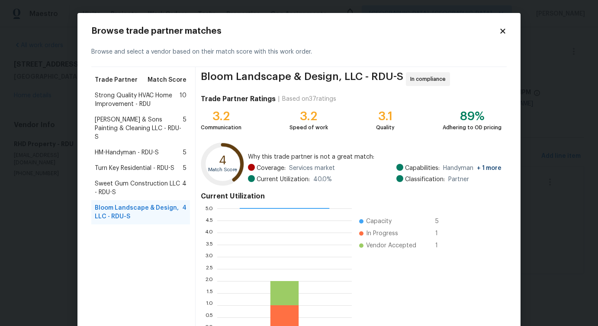
click at [147, 104] on span "Strong Quality HVAC Home Improvement - RDU" at bounding box center [137, 99] width 85 height 17
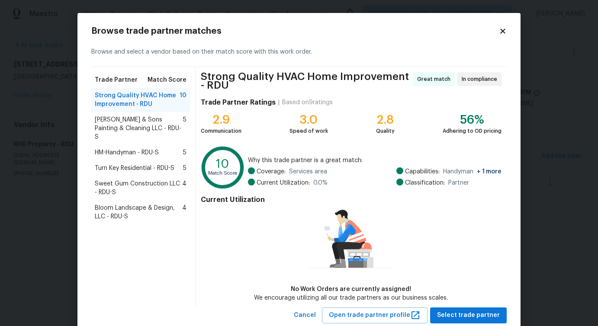
scroll to position [23, 0]
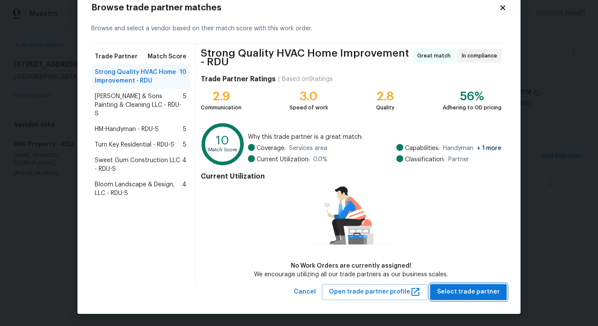
click at [449, 294] on span "Select trade partner" at bounding box center [468, 292] width 63 height 11
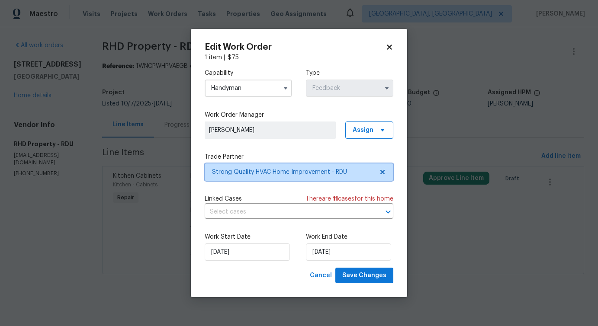
scroll to position [0, 0]
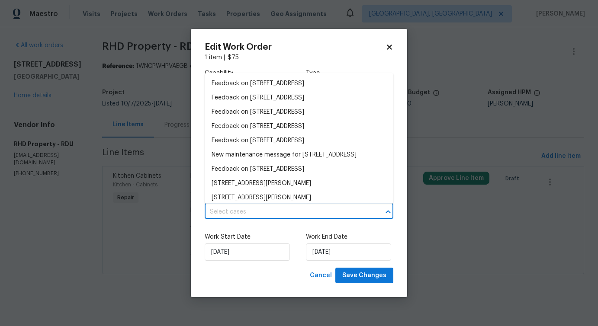
click at [237, 219] on input "text" at bounding box center [287, 212] width 165 height 13
click at [247, 157] on li "New maintenance message for 5019 Woodspring Dr , Hope Mills, NC 28348" at bounding box center [299, 155] width 189 height 14
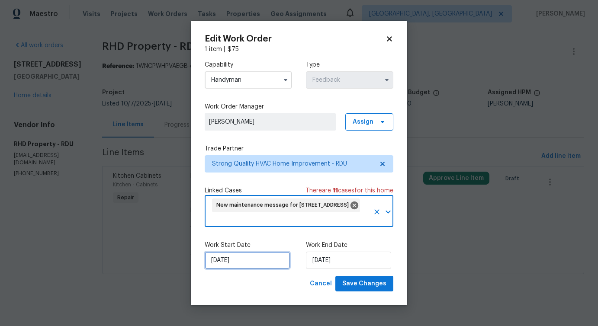
click at [249, 257] on input "10/10/2025" at bounding box center [247, 260] width 85 height 17
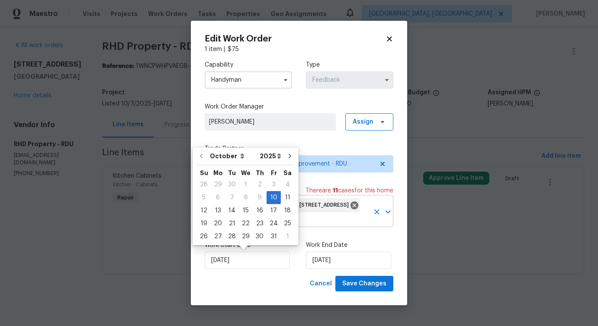
click at [295, 224] on input "text" at bounding box center [290, 220] width 158 height 13
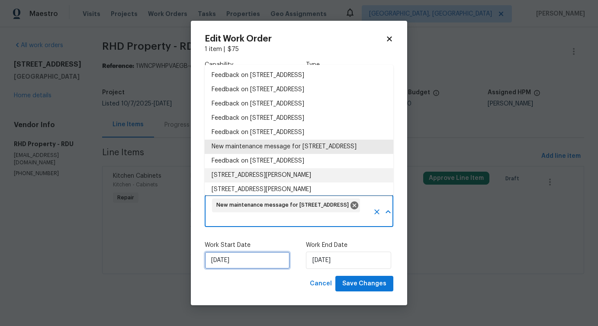
click at [249, 261] on input "10/10/2025" at bounding box center [247, 260] width 85 height 17
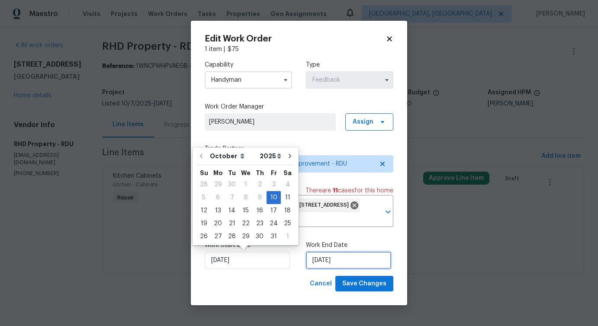
click at [331, 253] on input "10/12/2025" at bounding box center [348, 260] width 85 height 17
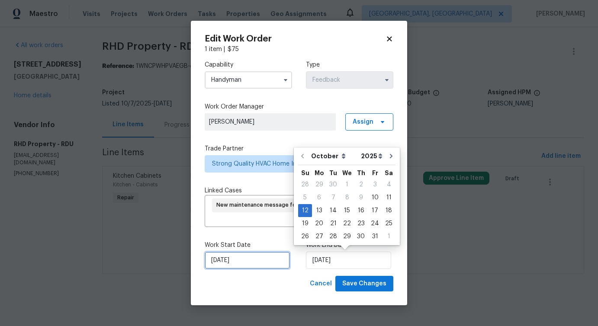
click at [241, 267] on input "10/10/2025" at bounding box center [247, 260] width 85 height 17
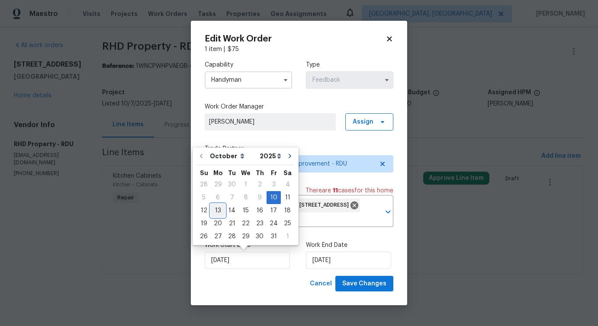
click at [217, 213] on div "13" at bounding box center [218, 211] width 14 height 12
type input "[DATE]"
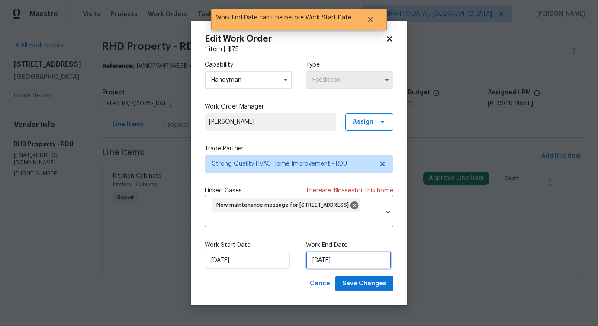
click at [317, 264] on input "[DATE]" at bounding box center [348, 260] width 85 height 17
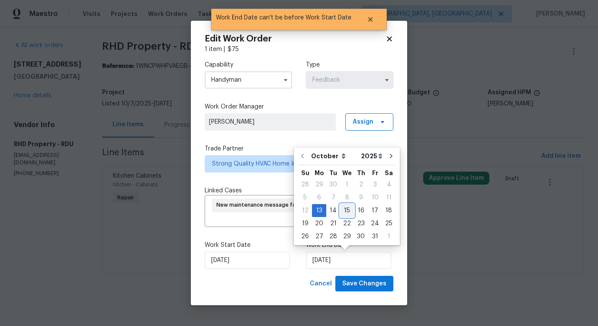
click at [350, 214] on div "15" at bounding box center [347, 211] width 14 height 12
type input "[DATE]"
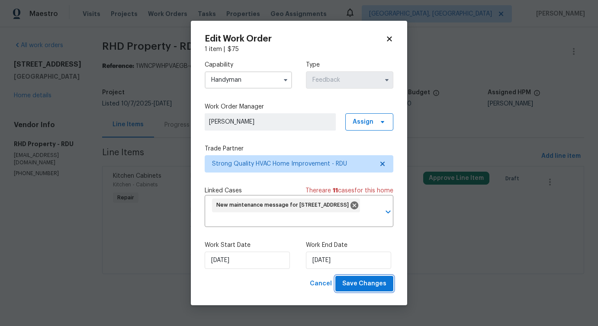
click at [365, 286] on span "Save Changes" at bounding box center [365, 284] width 44 height 11
click at [157, 274] on body "Maestro Visits Projects Work Orders Tasks Properties Geo Assignments Detroit, M…" at bounding box center [299, 149] width 598 height 299
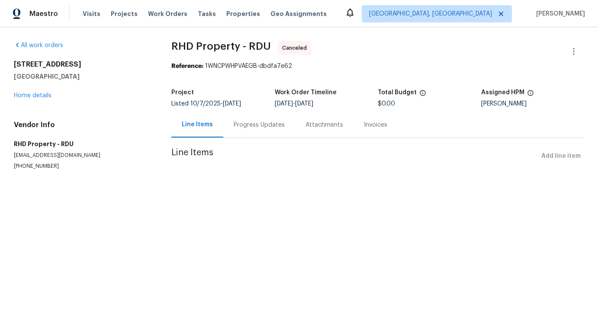
click at [34, 101] on div "All work orders 5019 Woodspring Dr Hope Mills, NC 28348 Home details Vendor Inf…" at bounding box center [82, 105] width 137 height 129
click at [35, 93] on link "Home details" at bounding box center [33, 96] width 38 height 6
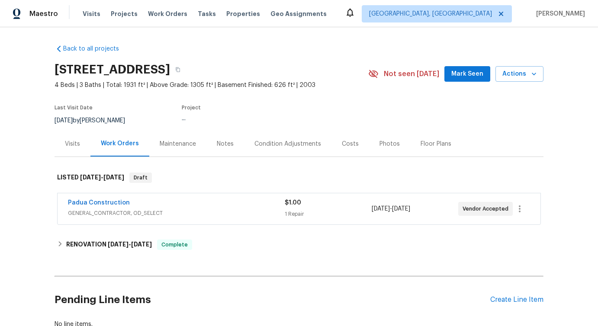
scroll to position [58, 0]
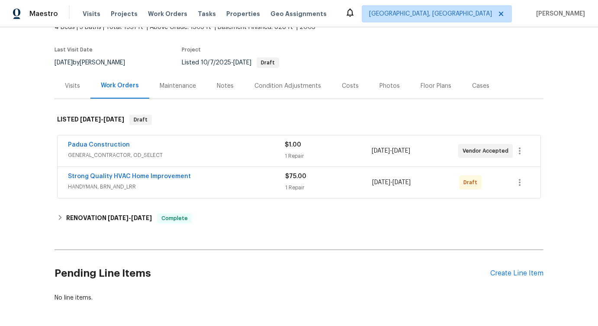
click at [91, 180] on span "Strong Quality HVAC Home Improvement" at bounding box center [129, 176] width 123 height 9
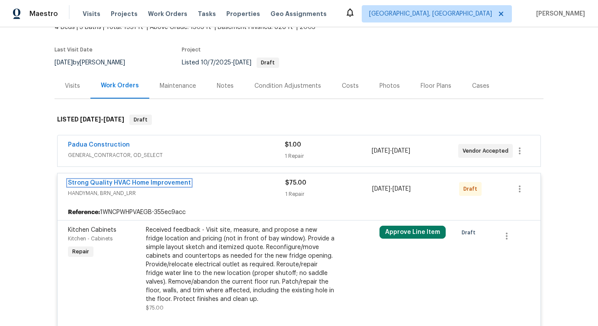
click at [97, 184] on link "Strong Quality HVAC Home Improvement" at bounding box center [129, 183] width 123 height 6
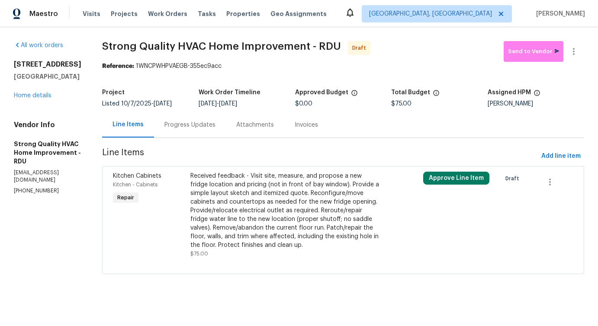
click at [231, 195] on div "Received feedback - Visit site, measure, and propose a new fridge location and …" at bounding box center [285, 211] width 189 height 78
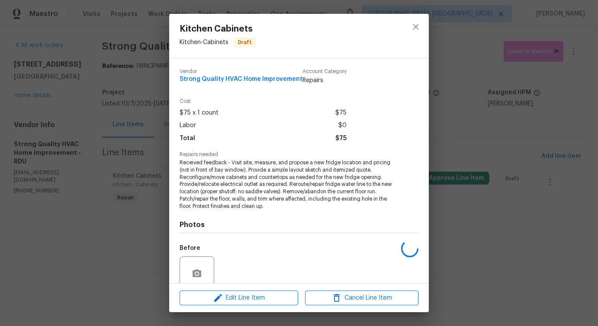
scroll to position [72, 0]
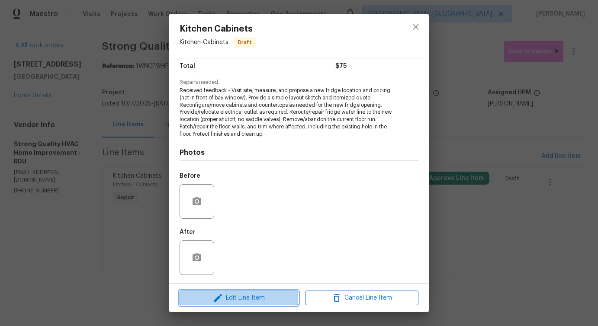
click at [239, 296] on span "Edit Line Item" at bounding box center [238, 298] width 113 height 11
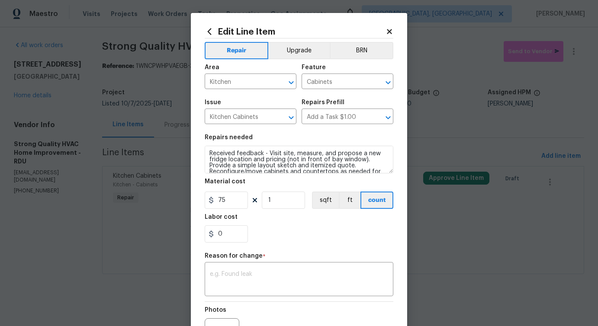
scroll to position [6, 0]
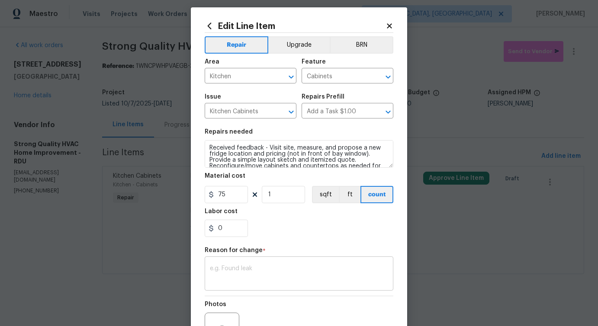
click at [251, 264] on div "x ​" at bounding box center [299, 275] width 189 height 32
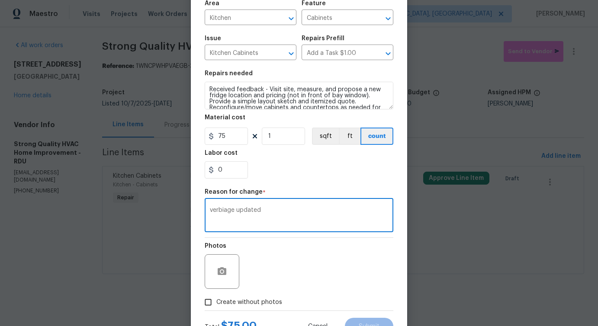
scroll to position [100, 0]
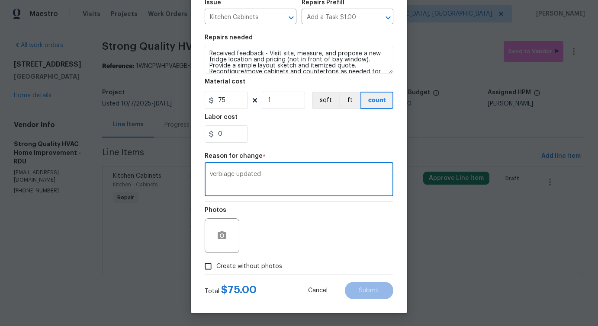
type textarea "verbiage updated"
click at [262, 265] on span "Create without photos" at bounding box center [250, 266] width 66 height 9
click at [217, 265] on input "Create without photos" at bounding box center [208, 267] width 16 height 16
checkbox input "true"
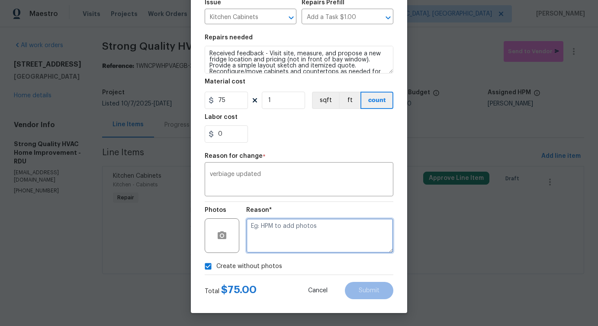
click at [292, 246] on textarea at bounding box center [319, 236] width 147 height 35
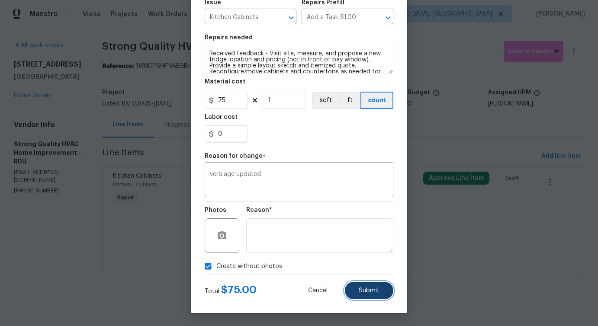
click at [375, 297] on button "Submit" at bounding box center [369, 290] width 48 height 17
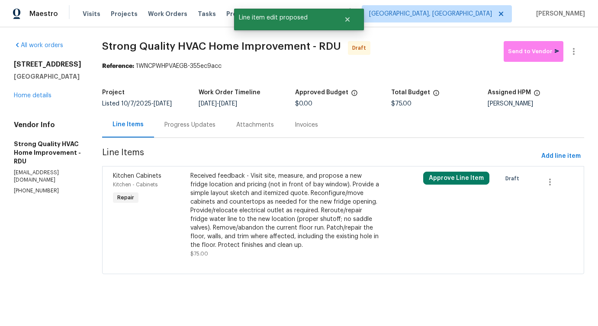
scroll to position [0, 0]
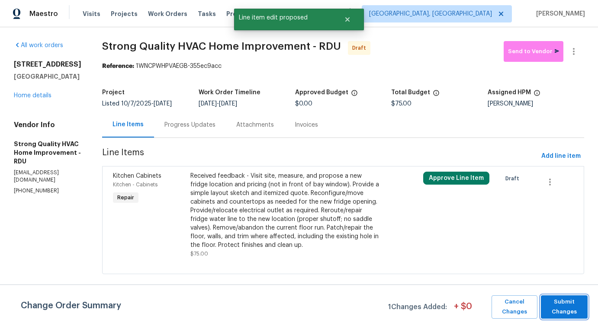
click at [559, 309] on span "Submit Changes" at bounding box center [565, 307] width 38 height 20
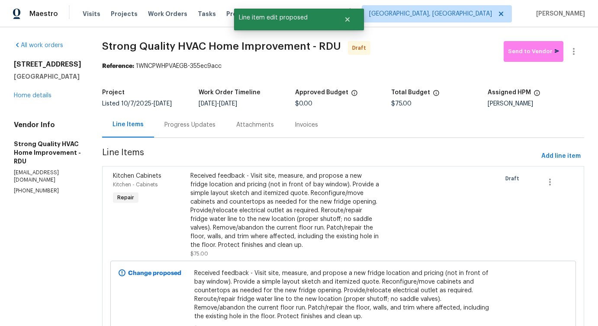
click at [196, 129] on div "Progress Updates" at bounding box center [190, 125] width 72 height 26
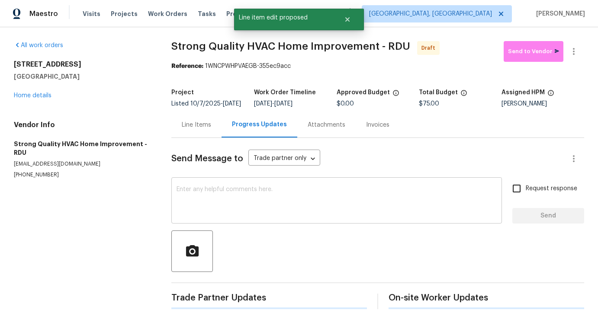
click at [225, 224] on div "x ​" at bounding box center [336, 202] width 331 height 44
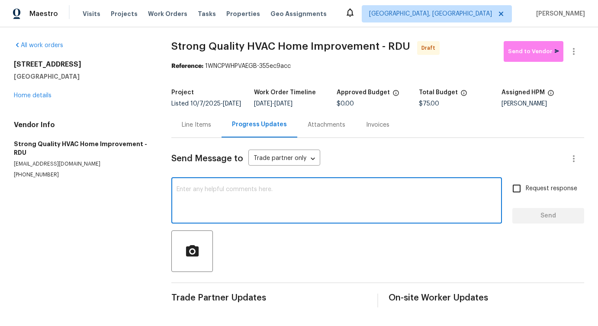
click at [261, 204] on textarea at bounding box center [337, 202] width 320 height 30
paste textarea "Hi this is [PERSON_NAME] with Opendoor. I’m confirming you received the WO for …"
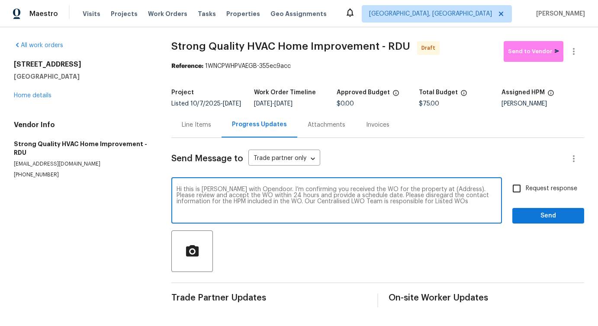
click at [447, 195] on textarea "Hi this is [PERSON_NAME] with Opendoor. I’m confirming you received the WO for …" at bounding box center [337, 202] width 320 height 30
click at [447, 195] on textarea "Hi this is Pavithra with Opendoor. I’m confirming you received the WO for the p…" at bounding box center [337, 202] width 320 height 30
paste textarea "5019 Woodspring Dr, Hope Mills, NC 28348"
type textarea "Hi this is Pavithra with Opendoor. I’m confirming you received the WO for the p…"
click at [531, 194] on span "Request response" at bounding box center [552, 188] width 52 height 9
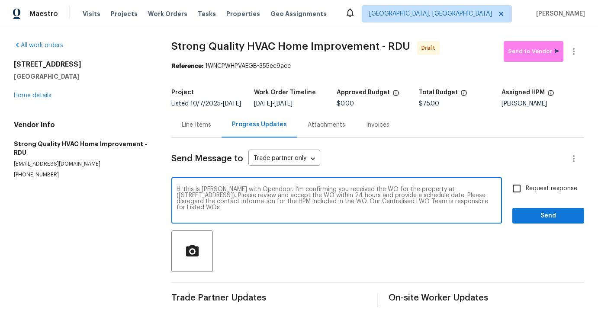
click at [526, 197] on input "Request response" at bounding box center [517, 189] width 18 height 18
checkbox input "true"
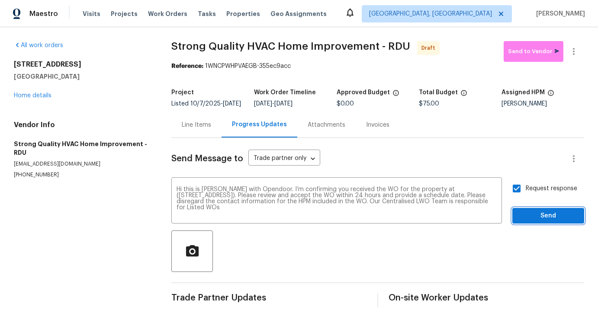
click at [539, 221] on span "Send" at bounding box center [549, 216] width 58 height 11
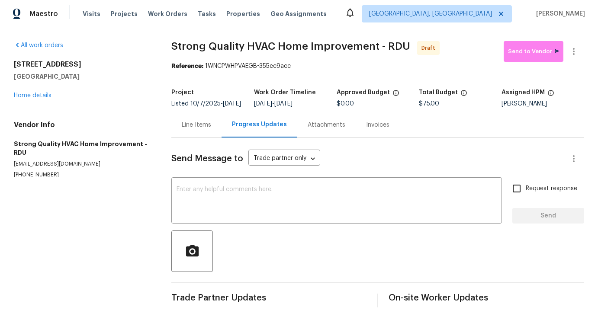
scroll to position [1, 0]
click at [290, 210] on textarea at bounding box center [337, 202] width 320 height 30
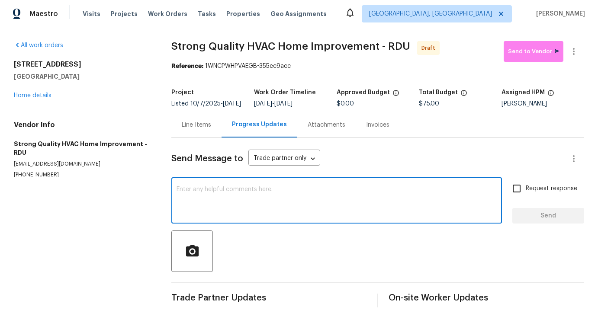
click at [302, 195] on textarea at bounding box center [337, 202] width 320 height 30
paste textarea "Hi this is [PERSON_NAME] with Opendoor. I’m confirming you received the WO for …"
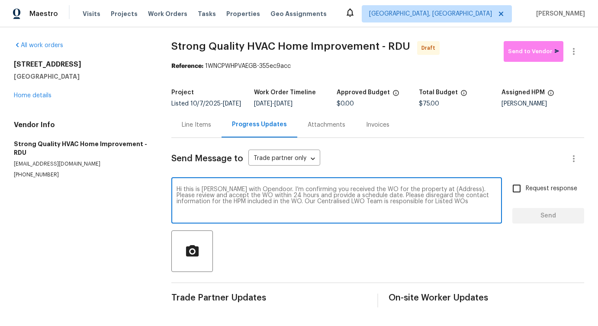
scroll to position [6, 0]
click at [443, 194] on textarea "Hi this is [PERSON_NAME] with Opendoor. I’m confirming you received the WO for …" at bounding box center [337, 202] width 320 height 30
paste textarea "[STREET_ADDRESS]"
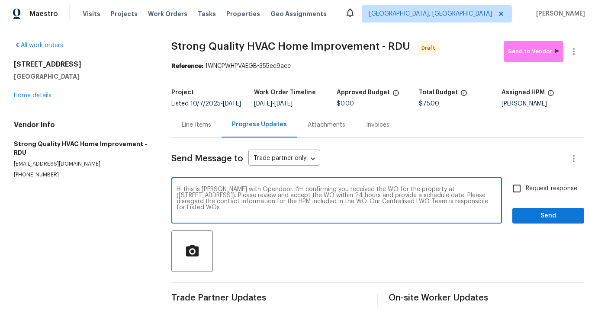
type textarea "Hi this is [PERSON_NAME] with Opendoor. I’m confirming you received the WO for …"
click at [528, 187] on label "Request response" at bounding box center [543, 189] width 70 height 18
click at [526, 187] on input "Request response" at bounding box center [517, 189] width 18 height 18
checkbox input "true"
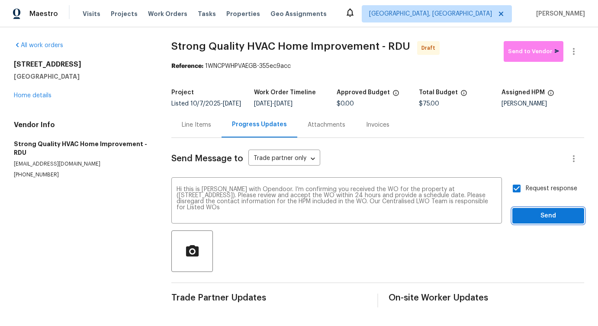
click at [533, 224] on button "Send" at bounding box center [549, 216] width 72 height 16
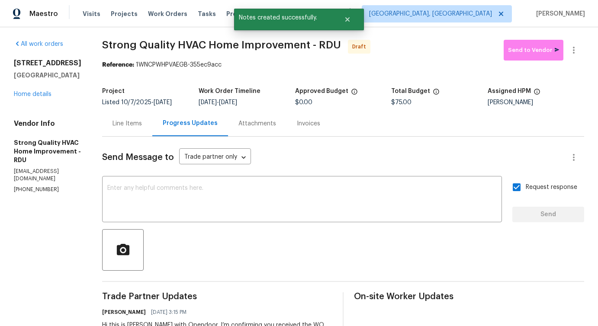
scroll to position [0, 0]
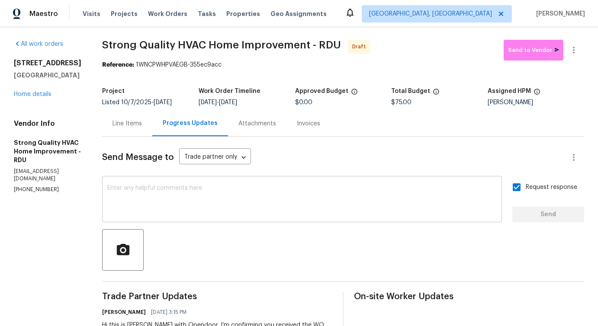
click at [317, 222] on div "x ​" at bounding box center [302, 200] width 400 height 44
paste textarea "Attention All Work Orders must include before-photos (both close-up and wide-an…"
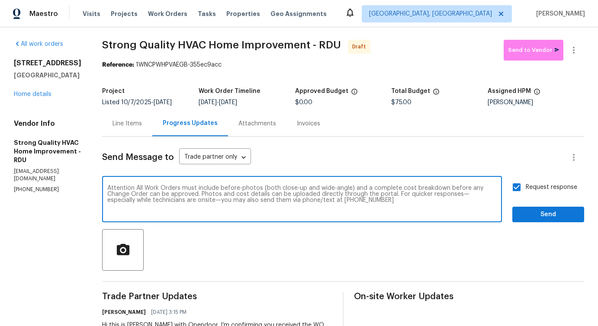
type textarea "Attention All Work Orders must include before-photos (both close-up and wide-an…"
click at [544, 214] on span "Send" at bounding box center [549, 215] width 58 height 11
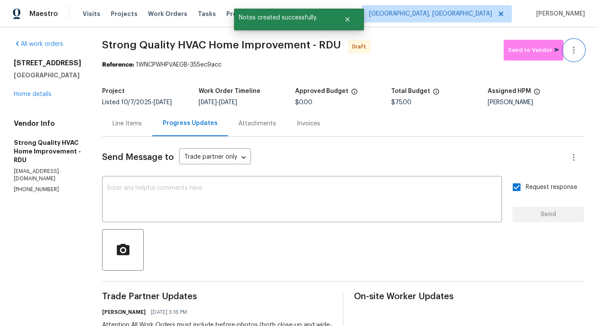
click at [573, 52] on icon "button" at bounding box center [574, 50] width 10 height 10
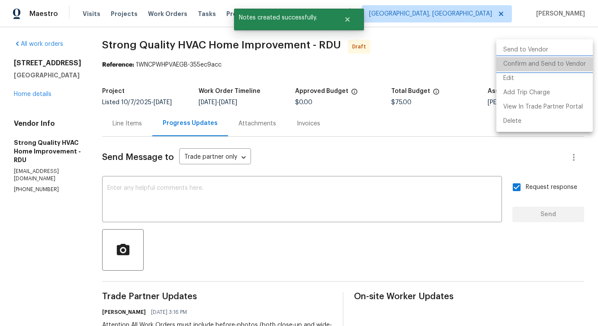
click at [545, 65] on li "Confirm and Send to Vendor" at bounding box center [545, 64] width 97 height 14
click at [379, 81] on div at bounding box center [299, 163] width 598 height 326
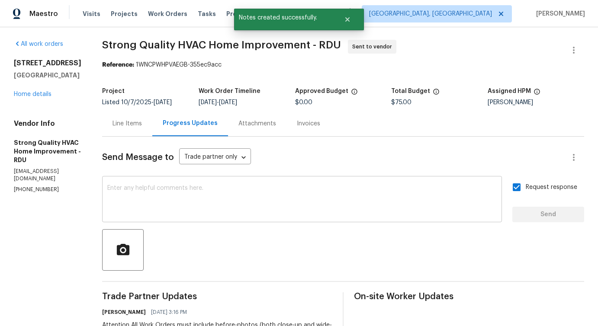
click at [203, 206] on textarea at bounding box center [302, 200] width 390 height 30
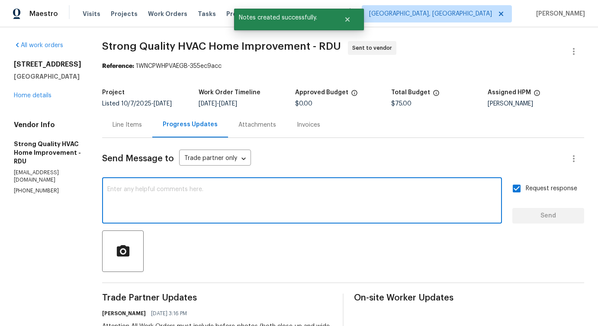
click at [130, 132] on div "Line Items" at bounding box center [127, 125] width 50 height 26
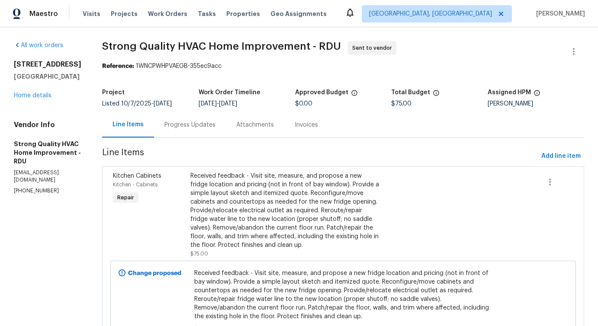
click at [107, 44] on div "All work orders [STREET_ADDRESS][PERSON_NAME] Home details Vendor Info Strong Q…" at bounding box center [299, 206] width 598 height 359
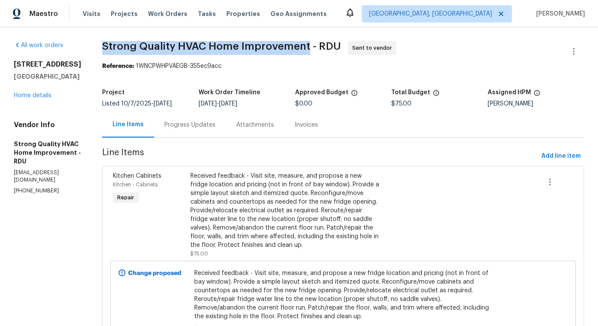
drag, startPoint x: 109, startPoint y: 45, endPoint x: 313, endPoint y: 42, distance: 204.8
click at [313, 42] on span "Strong Quality HVAC Home Improvement - RDU" at bounding box center [221, 46] width 239 height 10
copy span "Strong Quality HVAC Home Improvement"
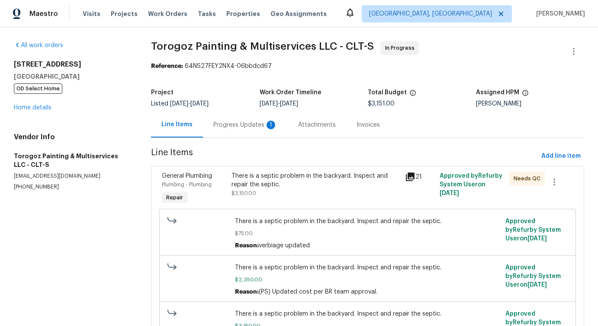
click at [247, 127] on div "Progress Updates 1" at bounding box center [245, 125] width 64 height 9
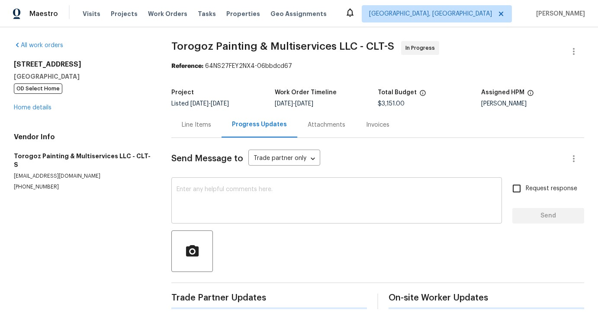
click at [262, 198] on textarea at bounding box center [337, 202] width 320 height 30
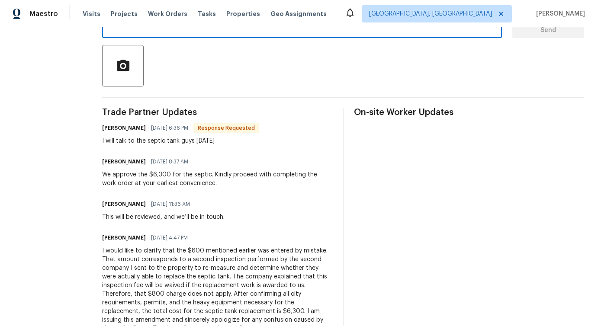
scroll to position [261, 0]
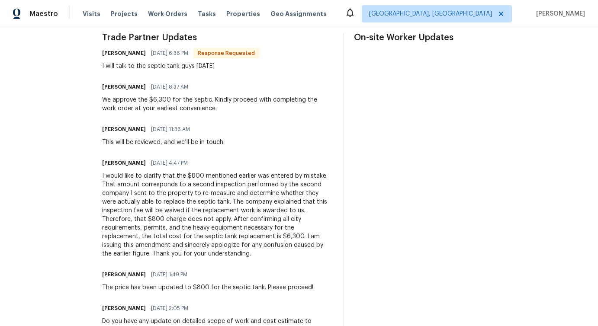
drag, startPoint x: 123, startPoint y: 66, endPoint x: 296, endPoint y: 63, distance: 173.2
click at [296, 63] on div "Ricardo Arturo 10/12/2025 6:36 PM Response Requested I will talk to the septic …" at bounding box center [217, 58] width 230 height 23
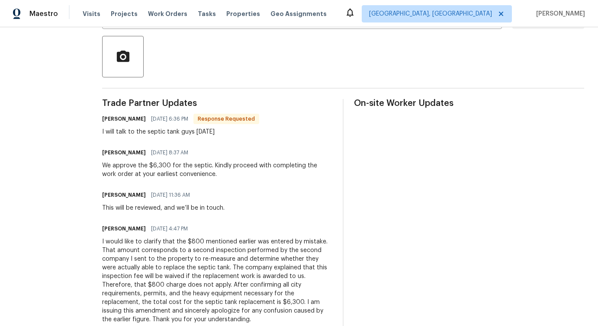
scroll to position [194, 0]
click at [296, 63] on div at bounding box center [343, 57] width 482 height 42
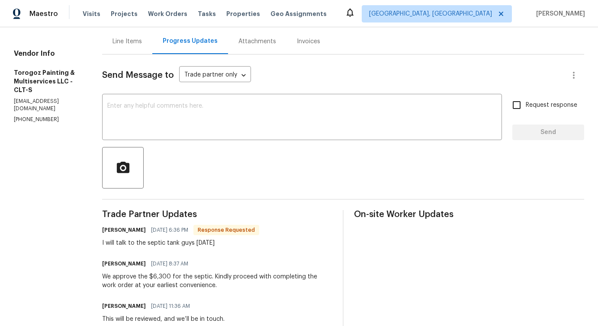
scroll to position [16, 0]
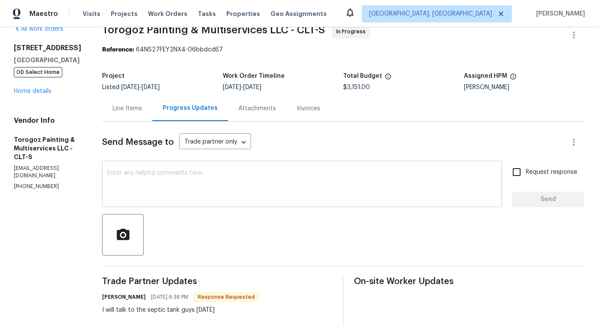
click at [210, 171] on textarea at bounding box center [302, 185] width 390 height 30
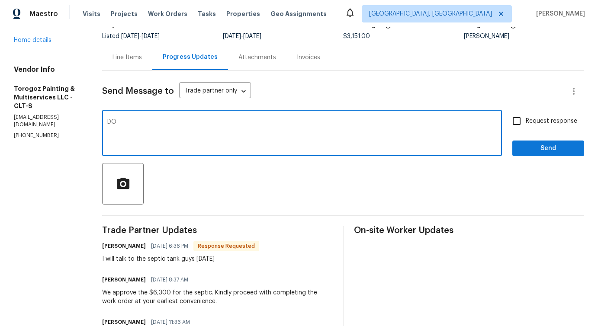
scroll to position [68, 0]
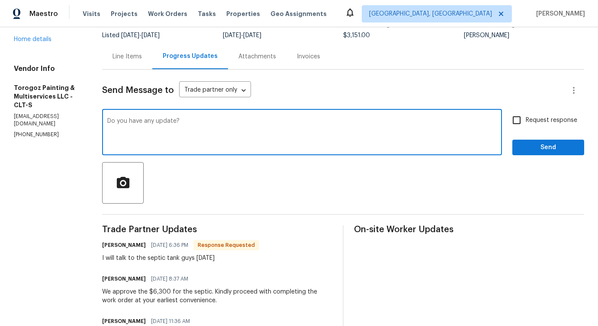
type textarea "Do you have any update?"
click at [513, 127] on input "Request response" at bounding box center [517, 120] width 18 height 18
checkbox input "true"
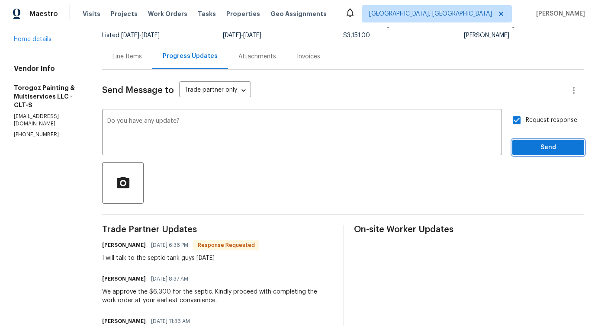
click at [521, 145] on span "Send" at bounding box center [549, 147] width 58 height 11
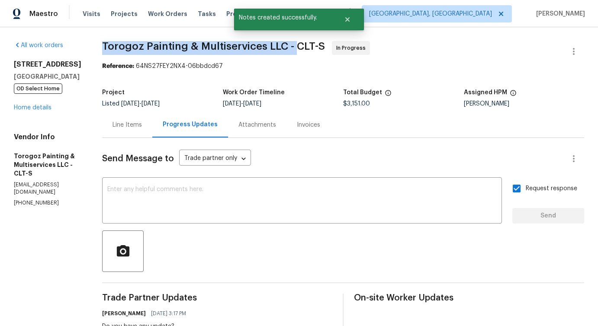
drag, startPoint x: 117, startPoint y: 48, endPoint x: 317, endPoint y: 48, distance: 199.6
copy span "Torogoz Painting & Multiservices LLC -"
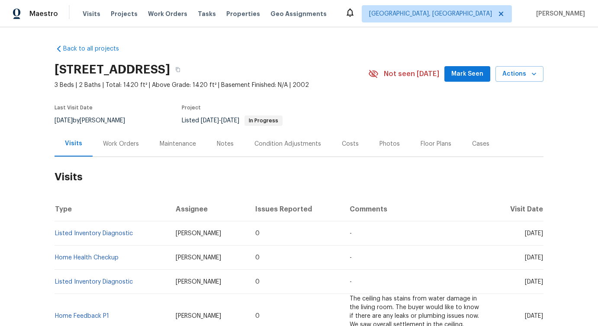
click at [122, 145] on div "Work Orders" at bounding box center [121, 144] width 36 height 9
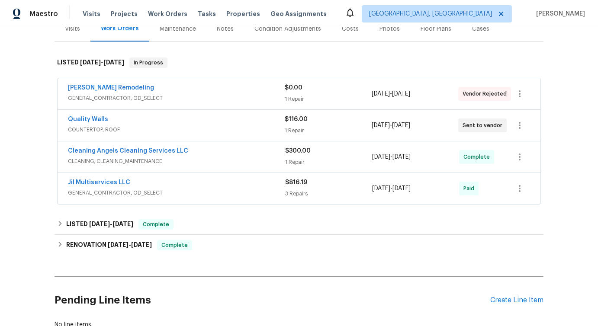
scroll to position [123, 0]
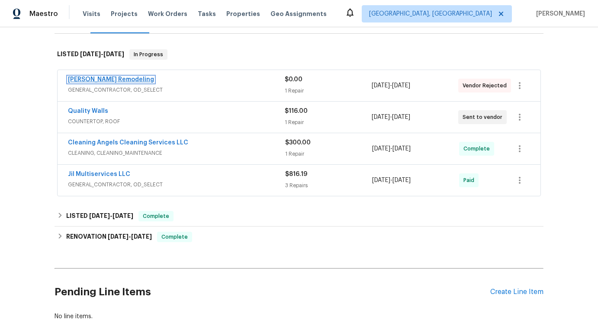
click at [89, 82] on link "[PERSON_NAME] Remodeling" at bounding box center [111, 80] width 86 height 6
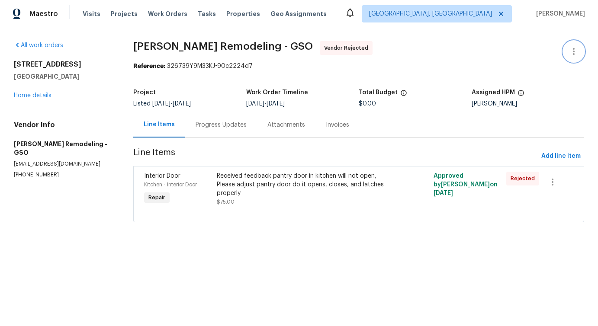
click at [574, 52] on icon "button" at bounding box center [574, 51] width 10 height 10
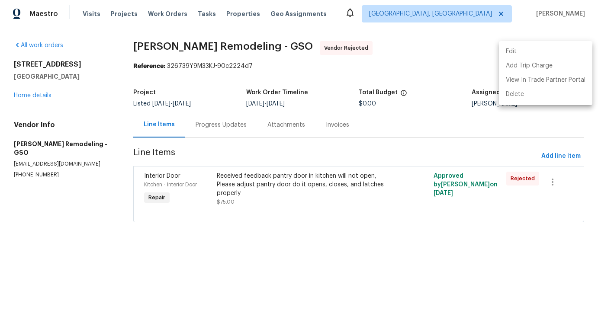
click at [523, 52] on li "Edit" at bounding box center [546, 52] width 94 height 14
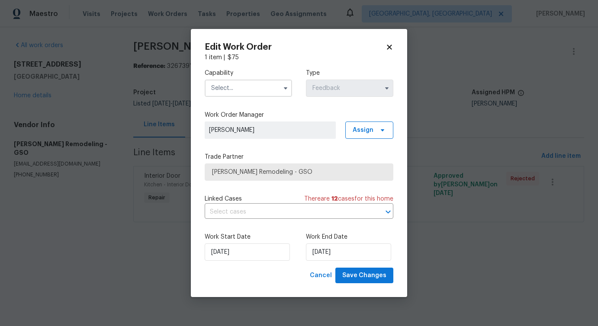
click at [262, 90] on input "text" at bounding box center [248, 88] width 87 height 17
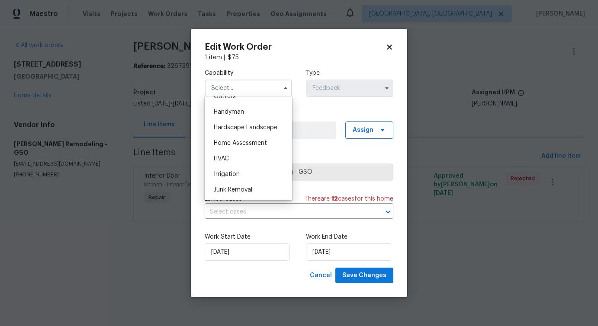
scroll to position [455, 0]
click at [240, 126] on span "Handyman" at bounding box center [229, 128] width 30 height 6
type input "Handyman"
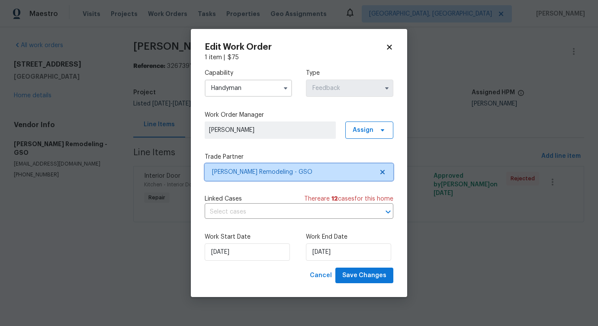
click at [267, 177] on span "[PERSON_NAME] Remodeling - GSO" at bounding box center [299, 172] width 189 height 17
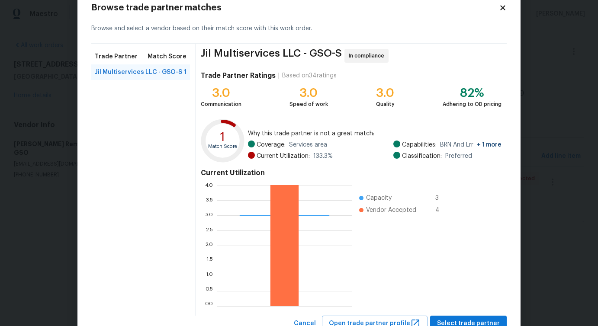
scroll to position [26, 0]
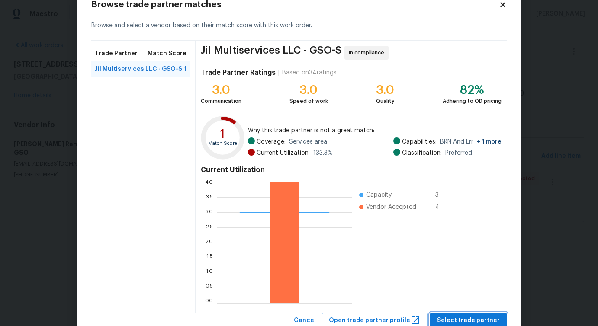
click at [456, 323] on span "Select trade partner" at bounding box center [468, 321] width 63 height 11
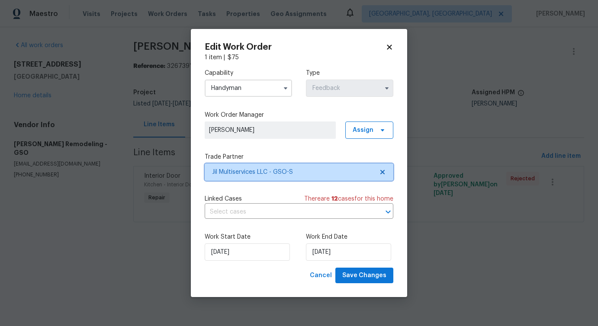
scroll to position [0, 0]
click at [268, 211] on input "text" at bounding box center [287, 212] width 165 height 13
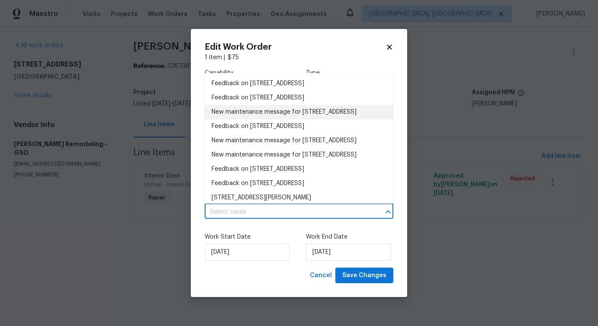
click at [272, 115] on li "New maintenance message for [STREET_ADDRESS]" at bounding box center [299, 112] width 189 height 14
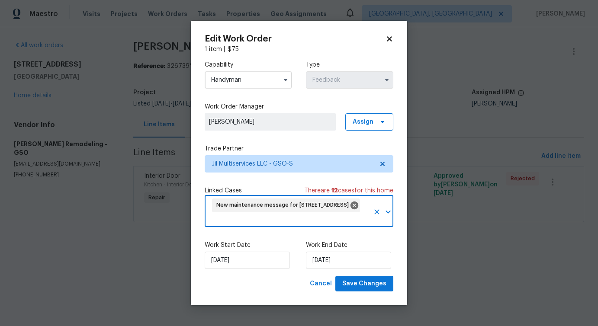
click at [233, 213] on div "New maintenance message for [STREET_ADDRESS] ​" at bounding box center [299, 212] width 189 height 30
click at [230, 257] on input "[DATE]" at bounding box center [247, 260] width 85 height 17
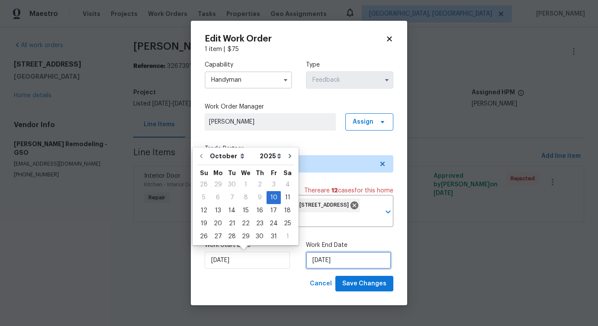
click at [320, 257] on input "[DATE]" at bounding box center [348, 260] width 85 height 17
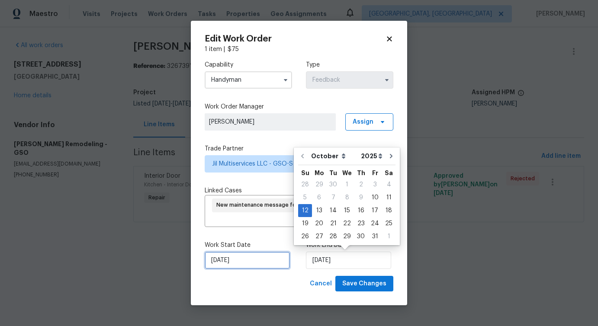
click at [237, 263] on input "[DATE]" at bounding box center [247, 260] width 85 height 17
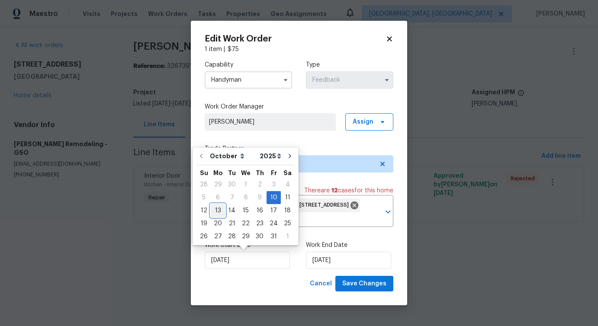
click at [220, 210] on div "13" at bounding box center [218, 211] width 14 height 12
type input "[DATE]"
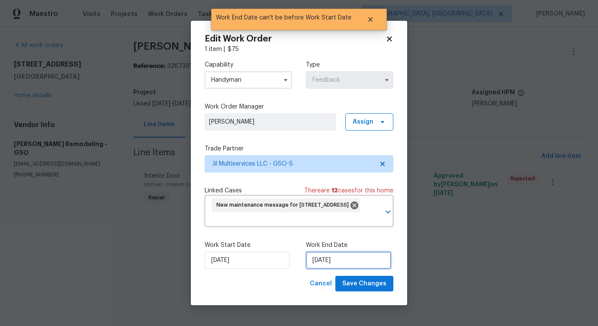
click at [345, 259] on input "[DATE]" at bounding box center [348, 260] width 85 height 17
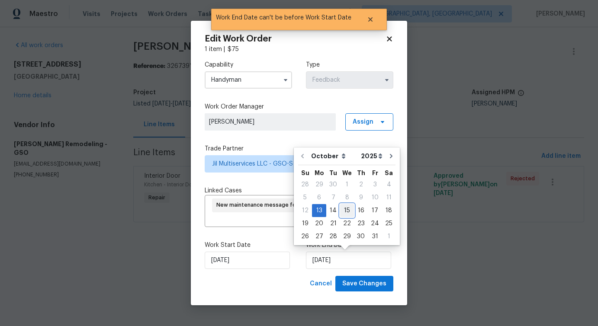
click at [349, 212] on div "15" at bounding box center [347, 211] width 14 height 12
type input "[DATE]"
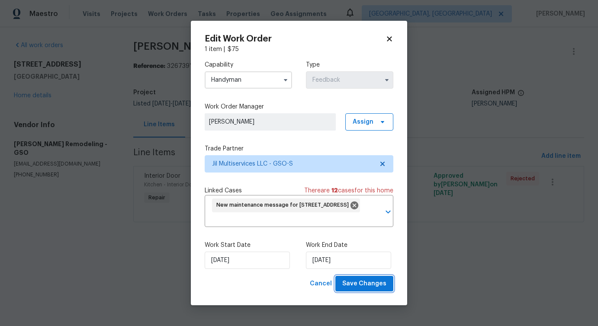
click at [374, 278] on button "Save Changes" at bounding box center [365, 284] width 58 height 16
click at [25, 247] on html "Maestro Visits Projects Work Orders Tasks Properties Geo Assignments [GEOGRAPHI…" at bounding box center [299, 123] width 598 height 247
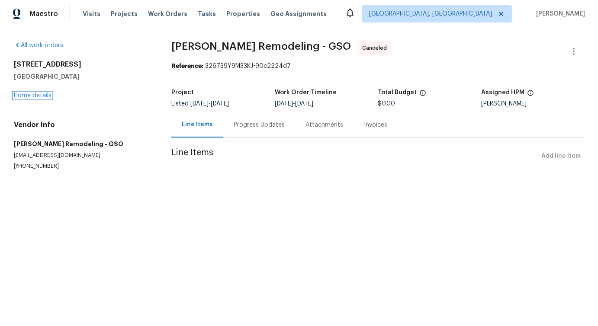
click at [39, 93] on link "Home details" at bounding box center [33, 96] width 38 height 6
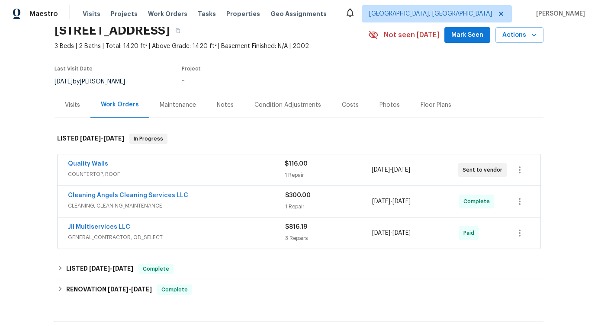
scroll to position [36, 0]
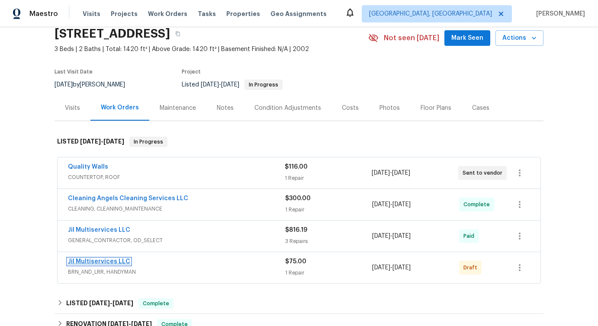
click at [92, 261] on link "Jil Multiservices LLC" at bounding box center [99, 262] width 62 height 6
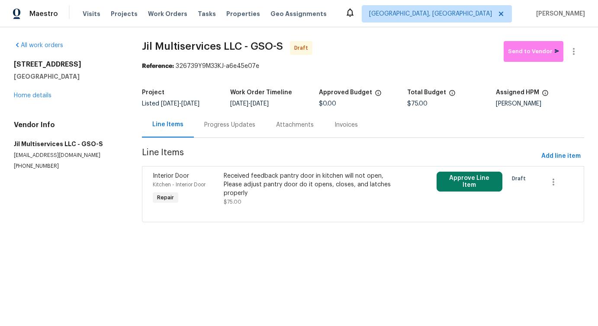
click at [279, 192] on div "Received feedback pantry door in kitchen will not open, Please adjust pantry do…" at bounding box center [310, 185] width 172 height 26
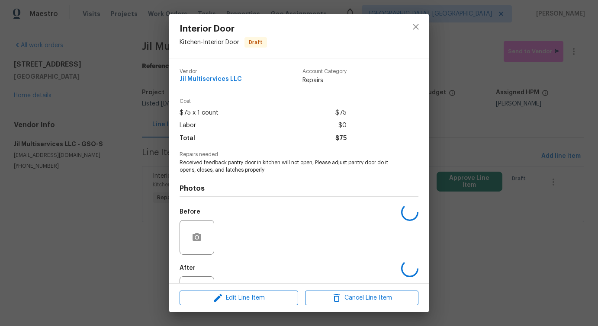
scroll to position [36, 0]
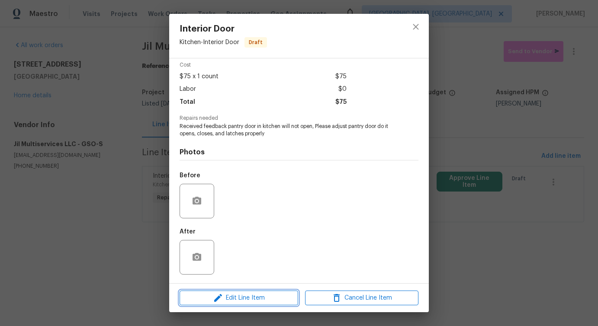
click at [242, 301] on span "Edit Line Item" at bounding box center [238, 298] width 113 height 11
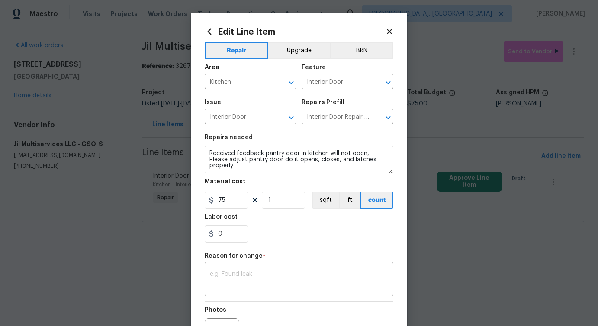
click at [246, 280] on textarea at bounding box center [299, 280] width 178 height 18
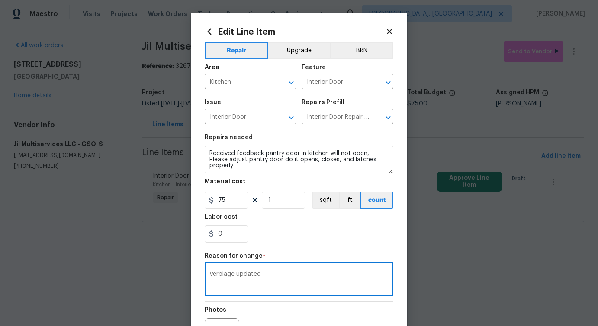
scroll to position [100, 0]
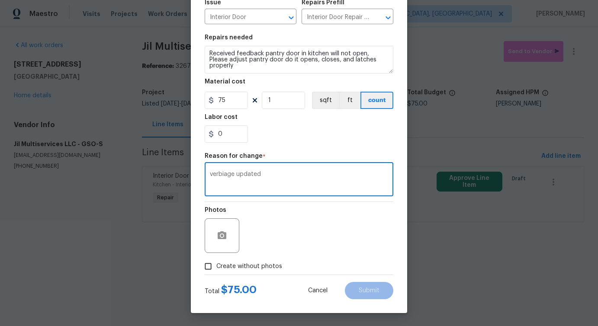
type textarea "verbiage updated"
click at [230, 267] on span "Create without photos" at bounding box center [250, 266] width 66 height 9
click at [217, 267] on input "Create without photos" at bounding box center [208, 267] width 16 height 16
checkbox input "true"
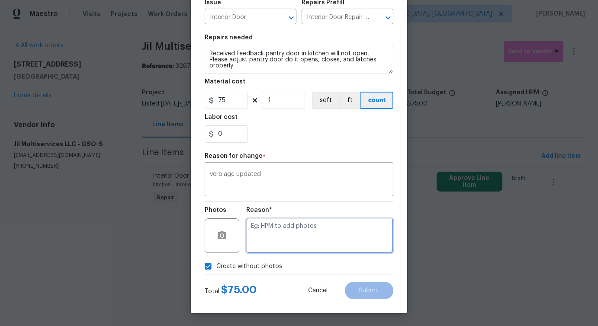
click at [282, 237] on textarea at bounding box center [319, 236] width 147 height 35
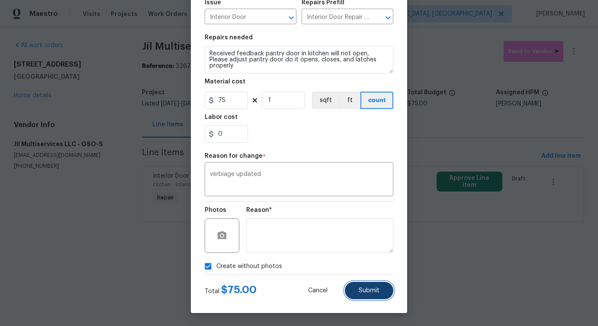
click at [367, 288] on span "Submit" at bounding box center [369, 291] width 21 height 6
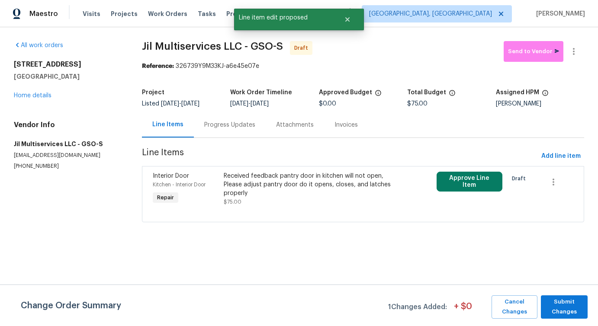
scroll to position [0, 0]
click at [569, 302] on span "Submit Changes" at bounding box center [565, 307] width 38 height 20
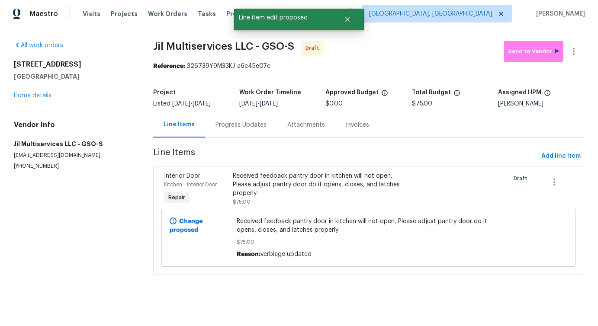
click at [239, 125] on div "Progress Updates" at bounding box center [241, 125] width 51 height 9
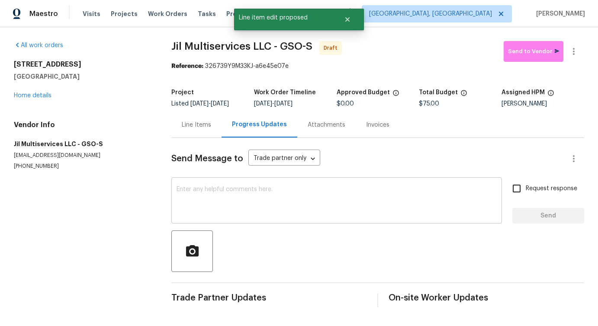
click at [240, 201] on textarea at bounding box center [337, 202] width 320 height 30
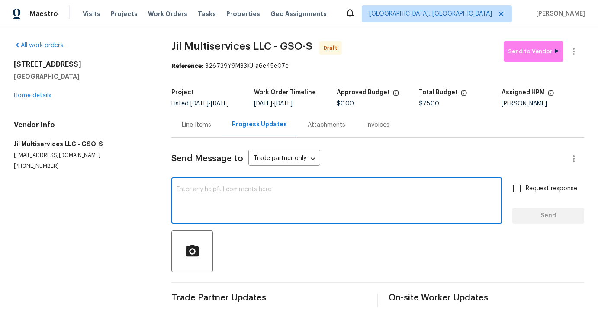
click at [225, 207] on textarea at bounding box center [337, 202] width 320 height 30
paste textarea "Hi this is [PERSON_NAME] with Opendoor. I’m confirming you received the WO for …"
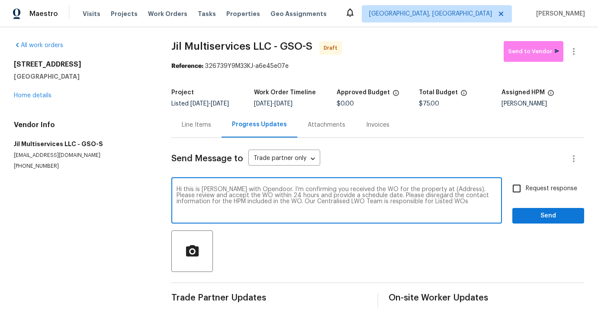
click at [441, 189] on textarea "Hi this is [PERSON_NAME] with Opendoor. I’m confirming you received the WO for …" at bounding box center [337, 202] width 320 height 30
paste textarea "[STREET_ADDRESS]"
type textarea "Hi this is [PERSON_NAME] with Opendoor. I’m confirming you received the WO for …"
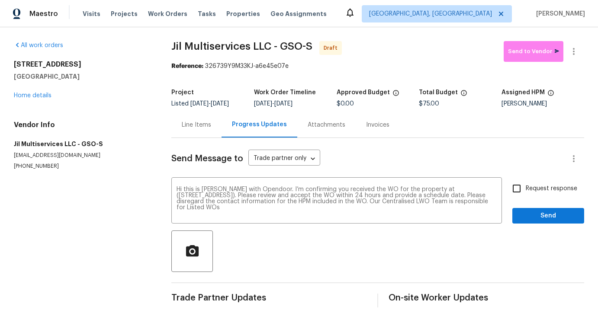
click at [555, 194] on label "Request response" at bounding box center [543, 189] width 70 height 18
click at [526, 194] on input "Request response" at bounding box center [517, 189] width 18 height 18
checkbox input "true"
click at [556, 225] on div "Send Message to Trade partner only Trade partner only ​ Hi this is [PERSON_NAME…" at bounding box center [377, 223] width 413 height 170
click at [542, 211] on span "Send" at bounding box center [549, 216] width 58 height 11
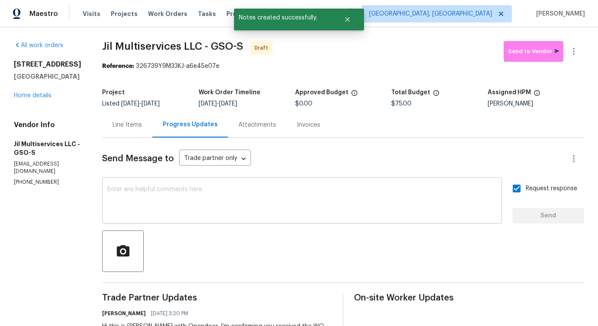
click at [315, 206] on textarea at bounding box center [302, 202] width 390 height 30
paste textarea "Attention All Work Orders must include before-photos (both close-up and wide-an…"
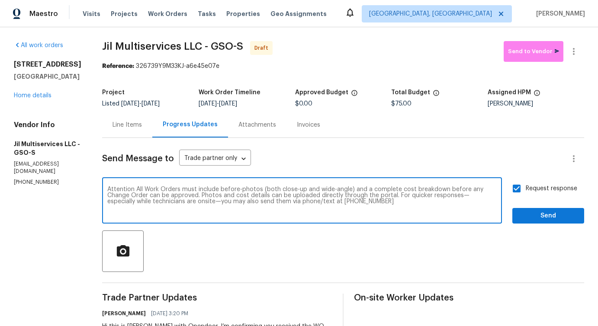
type textarea "Attention All Work Orders must include before-photos (both close-up and wide-an…"
click at [542, 219] on span "Send" at bounding box center [549, 216] width 58 height 11
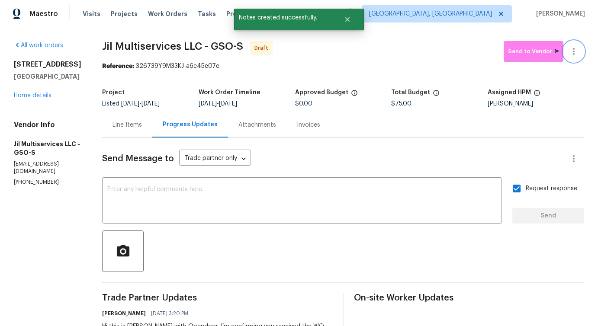
click at [581, 54] on button "button" at bounding box center [574, 51] width 21 height 21
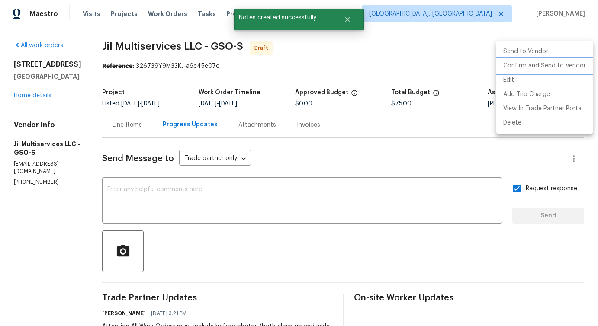
click at [544, 68] on li "Confirm and Send to Vendor" at bounding box center [545, 66] width 97 height 14
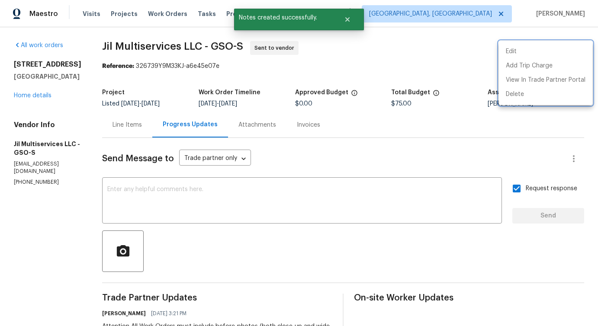
drag, startPoint x: 103, startPoint y: 42, endPoint x: 201, endPoint y: 43, distance: 97.9
click at [200, 43] on div at bounding box center [299, 163] width 598 height 326
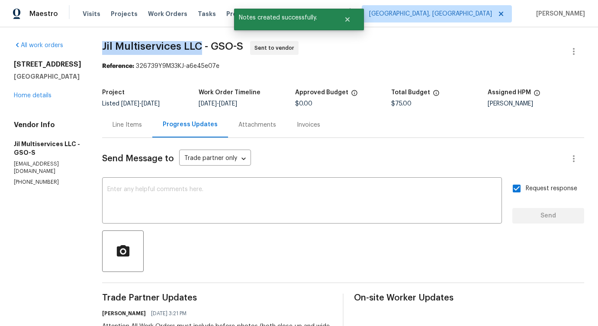
drag, startPoint x: 105, startPoint y: 46, endPoint x: 206, endPoint y: 46, distance: 100.5
click at [206, 46] on div "All work orders 301 Bedford Park Dr Winston Salem, NC 27107 Home details Vendor…" at bounding box center [299, 242] width 598 height 431
copy span "Jil Multiservices LLC"
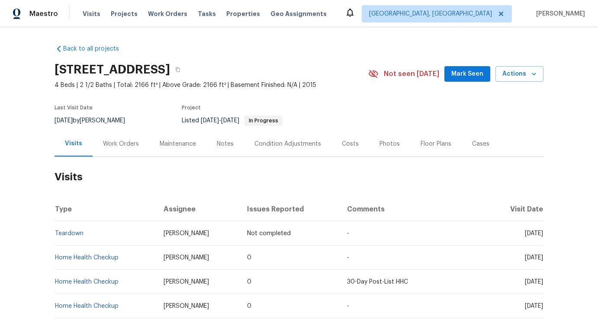
click at [137, 143] on div "Work Orders" at bounding box center [121, 144] width 57 height 26
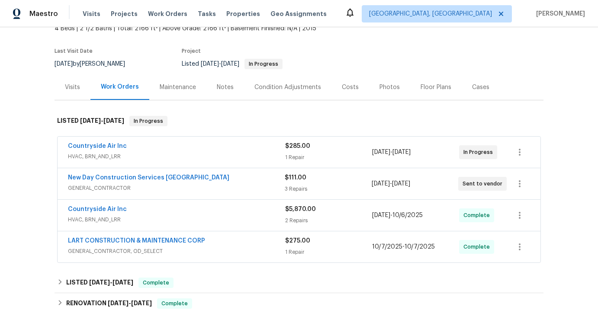
scroll to position [57, 0]
click at [105, 143] on link "Countryside Air Inc" at bounding box center [97, 146] width 59 height 6
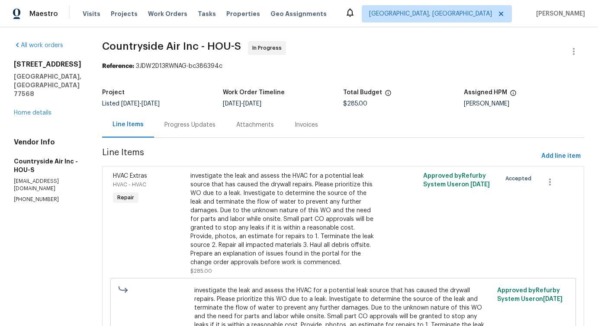
click at [193, 127] on div "Progress Updates" at bounding box center [190, 125] width 51 height 9
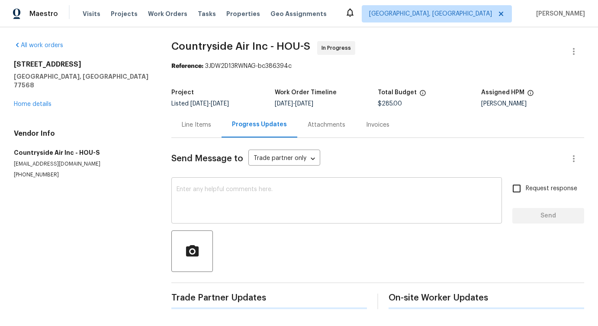
click at [222, 190] on textarea at bounding box center [337, 202] width 320 height 30
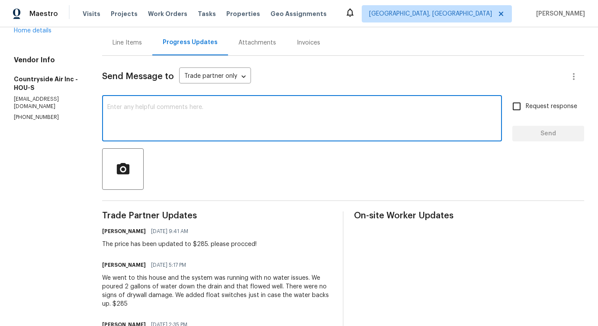
scroll to position [165, 0]
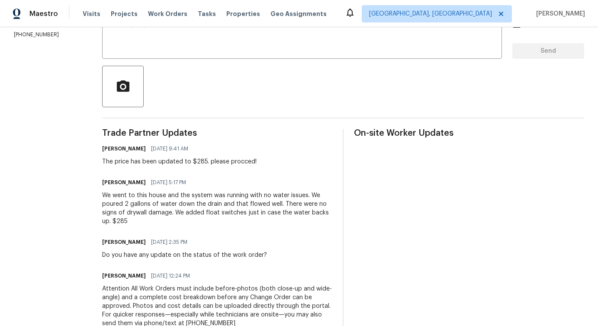
drag, startPoint x: 153, startPoint y: 167, endPoint x: 269, endPoint y: 162, distance: 115.7
click at [269, 162] on div "Trade Partner Updates Pavithra Sekar 10/10/2025 9:41 AM The price has been upda…" at bounding box center [217, 268] width 230 height 278
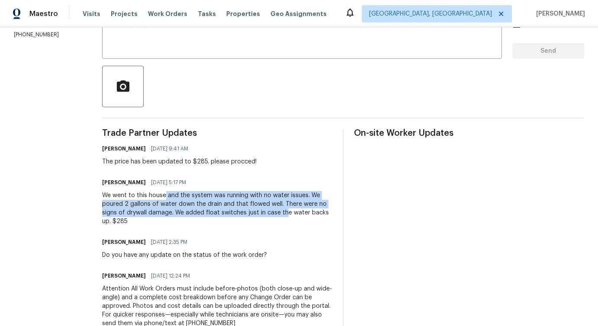
drag, startPoint x: 162, startPoint y: 198, endPoint x: 283, endPoint y: 210, distance: 121.8
click at [283, 210] on div "We went to this house and the system was running with no water issues. We poure…" at bounding box center [217, 208] width 230 height 35
click at [209, 199] on div "We went to this house and the system was running with no water issues. We poure…" at bounding box center [217, 208] width 230 height 35
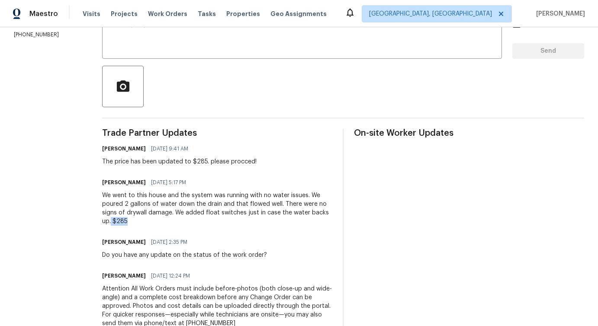
drag, startPoint x: 110, startPoint y: 219, endPoint x: 136, endPoint y: 219, distance: 26.0
click at [136, 219] on div "We went to this house and the system was running with no water issues. We poure…" at bounding box center [217, 208] width 230 height 35
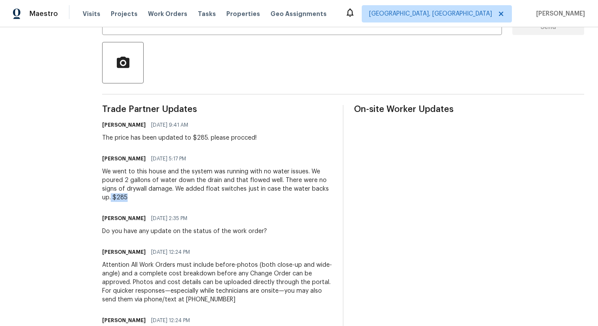
scroll to position [194, 0]
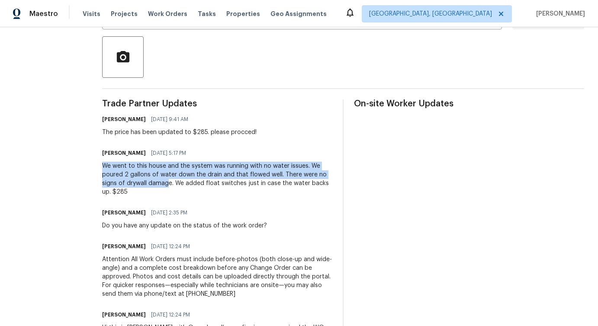
drag, startPoint x: 99, startPoint y: 165, endPoint x: 164, endPoint y: 184, distance: 67.7
click at [165, 185] on div "All work orders 211 Golden Eagle Ct La Marque, TX 77568 Home details Vendor Inf…" at bounding box center [299, 112] width 598 height 559
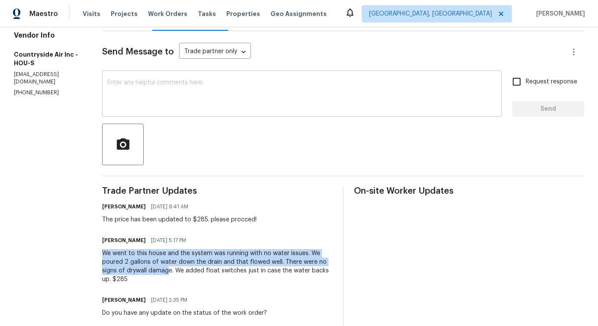
scroll to position [73, 0]
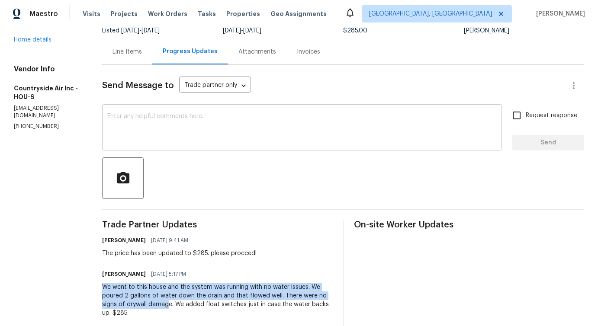
click at [187, 122] on textarea at bounding box center [302, 128] width 390 height 30
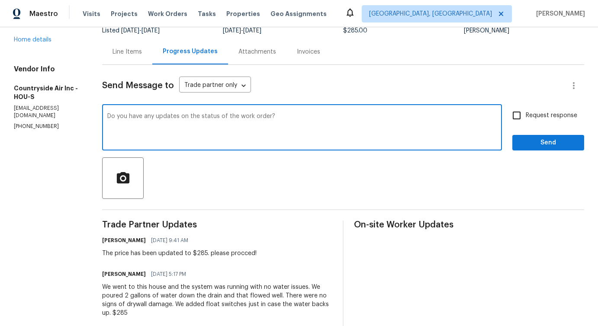
type textarea "Do you have any updates on the status of the work order?"
click at [298, 148] on div "Do you have any updates on the status of the work order? x ​" at bounding box center [302, 129] width 400 height 44
click at [512, 120] on input "Request response" at bounding box center [517, 116] width 18 height 18
checkbox input "true"
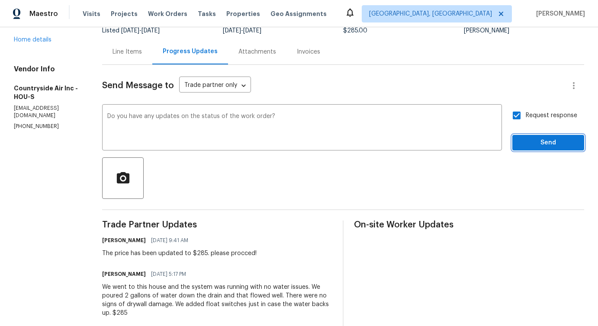
click at [525, 146] on span "Send" at bounding box center [549, 143] width 58 height 11
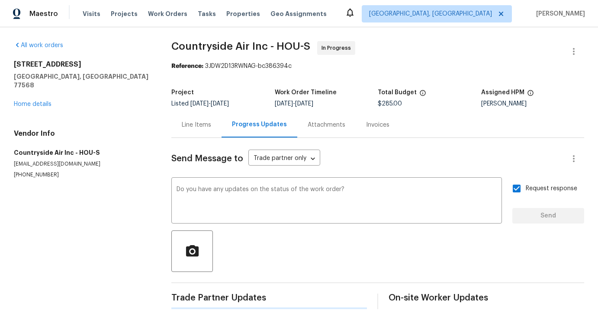
scroll to position [0, 0]
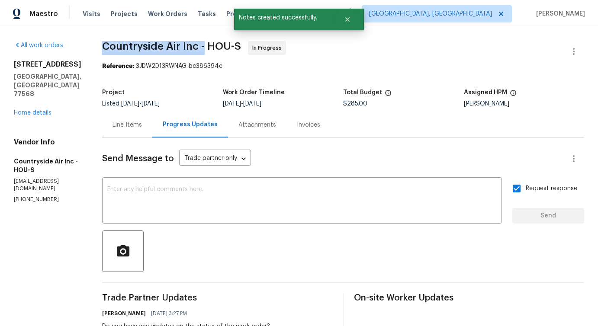
drag, startPoint x: 101, startPoint y: 47, endPoint x: 203, endPoint y: 48, distance: 102.2
click at [203, 48] on span "Countryside Air Inc - HOU-S" at bounding box center [171, 46] width 139 height 10
copy span "Countryside Air Inc -"
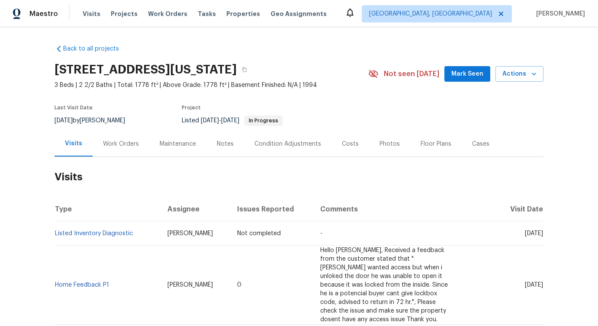
click at [122, 152] on div "Work Orders" at bounding box center [121, 144] width 57 height 26
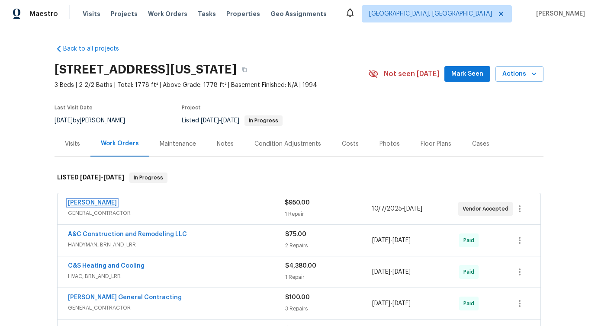
click at [103, 202] on link "[PERSON_NAME]" at bounding box center [92, 203] width 49 height 6
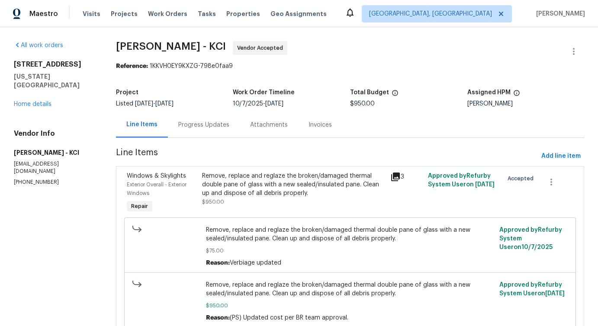
click at [206, 123] on div "Progress Updates" at bounding box center [203, 125] width 51 height 9
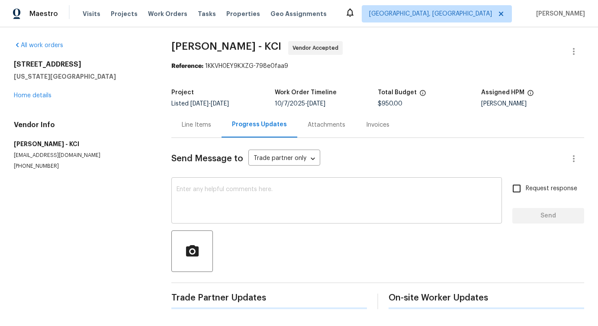
click at [223, 185] on div "x ​" at bounding box center [336, 202] width 331 height 44
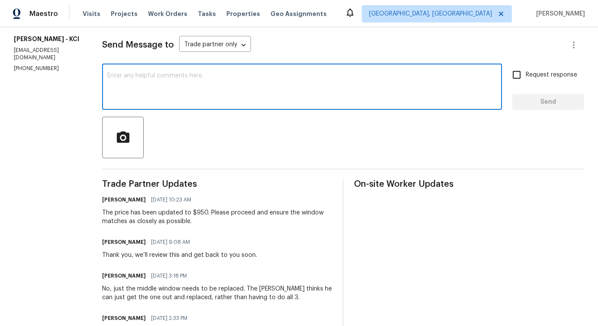
scroll to position [117, 0]
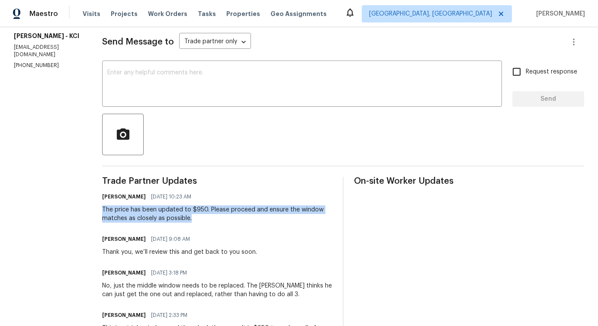
drag, startPoint x: 100, startPoint y: 208, endPoint x: 244, endPoint y: 220, distance: 145.2
click at [245, 220] on div "All work orders [STREET_ADDRESS][US_STATE] Home details Vendor Info [PERSON_NAM…" at bounding box center [299, 299] width 598 height 779
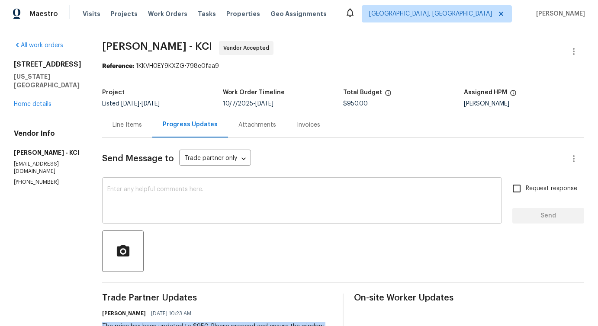
click at [185, 210] on textarea at bounding box center [302, 202] width 390 height 30
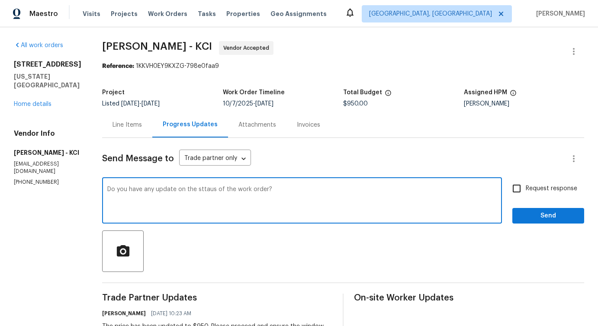
click at [0, 0] on div "status" at bounding box center [0, 0] width 0 height 0
drag, startPoint x: 126, startPoint y: 187, endPoint x: 412, endPoint y: 194, distance: 286.3
click at [414, 193] on textarea "Do you have any update on the status of the work order?" at bounding box center [302, 202] width 390 height 30
type textarea "Do you have any update on the status of the work order?"
click at [544, 188] on span "Request response" at bounding box center [552, 188] width 52 height 9
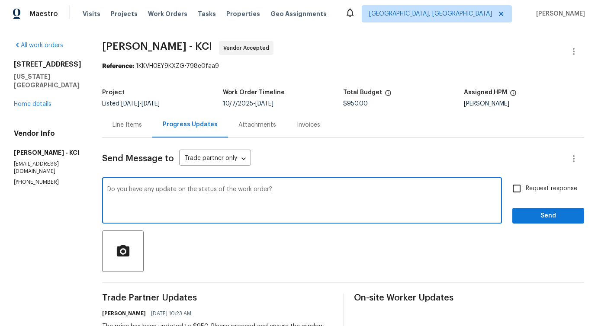
click at [526, 188] on input "Request response" at bounding box center [517, 189] width 18 height 18
checkbox input "true"
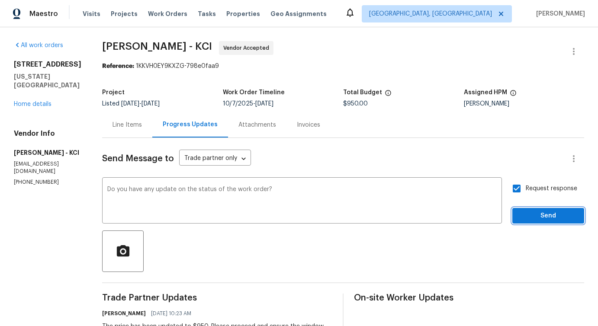
click at [544, 224] on button "Send" at bounding box center [549, 216] width 72 height 16
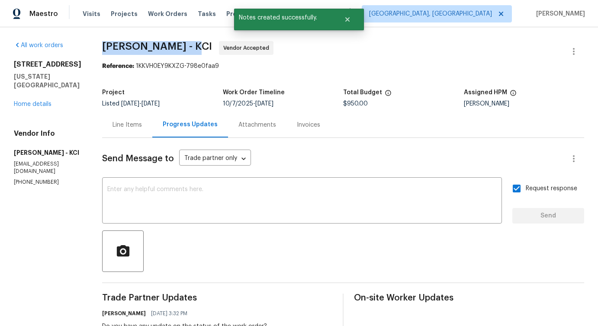
drag, startPoint x: 102, startPoint y: 44, endPoint x: 192, endPoint y: 46, distance: 90.5
click at [192, 46] on span "[PERSON_NAME] - KCI Vendor Accepted" at bounding box center [333, 51] width 462 height 21
copy span "[PERSON_NAME] Contracting -"
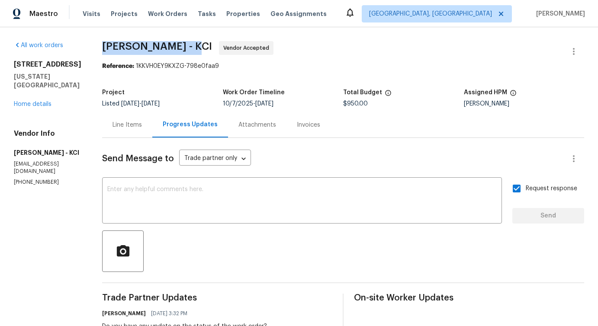
copy span "[PERSON_NAME] Contracting -"
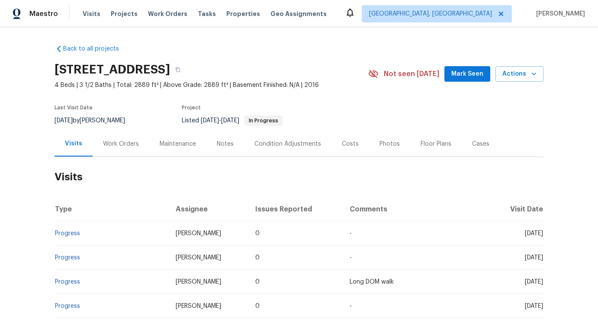
click at [126, 147] on div "Work Orders" at bounding box center [121, 144] width 36 height 9
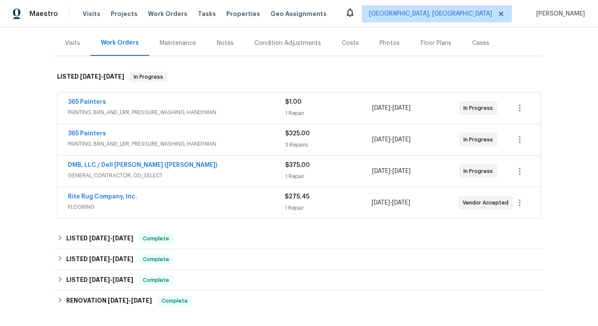
scroll to position [119, 0]
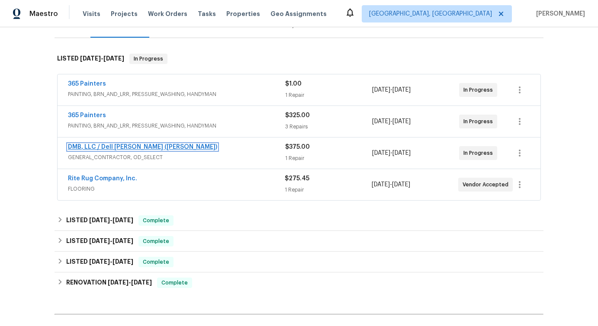
click at [120, 148] on link "DMB, LLC / Dell Bryson (Heise)" at bounding box center [142, 147] width 149 height 6
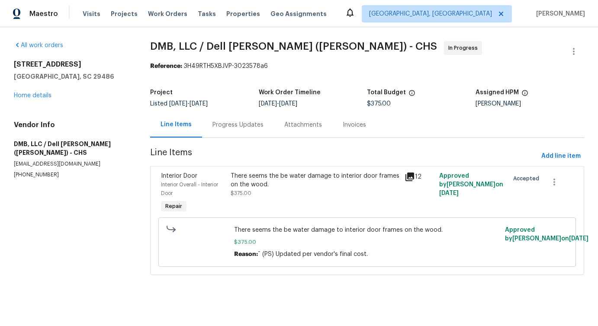
click at [212, 128] on div "Progress Updates" at bounding box center [238, 125] width 72 height 26
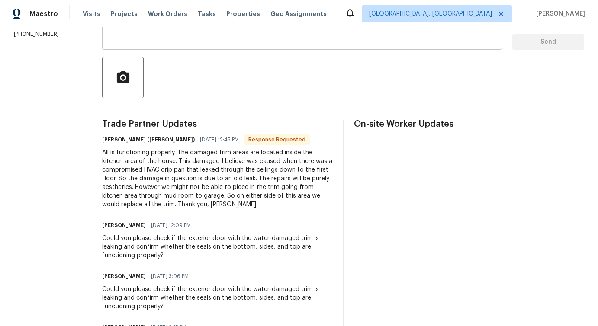
scroll to position [185, 0]
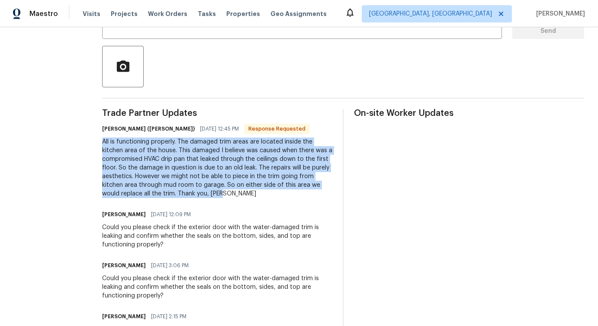
drag, startPoint x: 94, startPoint y: 143, endPoint x: 211, endPoint y: 194, distance: 128.0
click at [211, 194] on div "All is functioning properly. The damaged trim areas are located inside the kitc…" at bounding box center [217, 168] width 230 height 61
copy div "All is functioning properly. The damaged trim areas are located inside the kitc…"
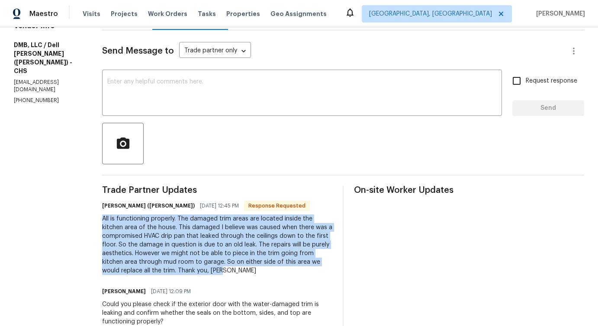
scroll to position [18, 0]
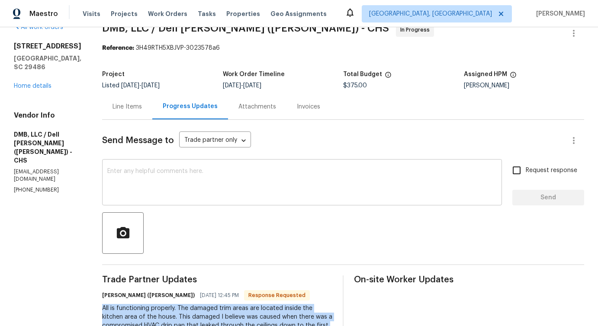
click at [279, 182] on textarea at bounding box center [302, 183] width 390 height 30
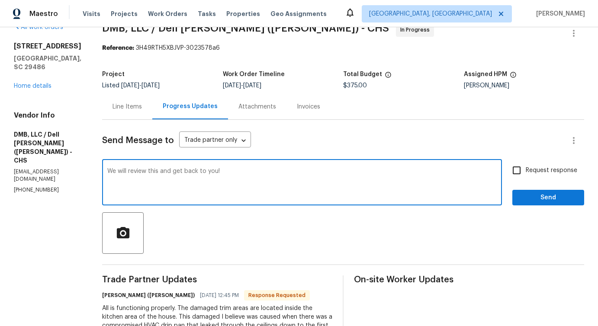
type textarea "We will review this and get back to you!"
click at [557, 191] on button "Send" at bounding box center [549, 198] width 72 height 16
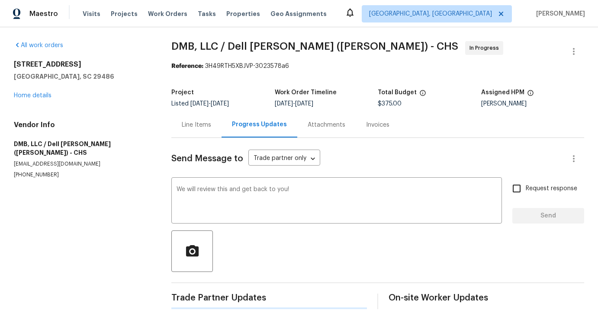
scroll to position [0, 0]
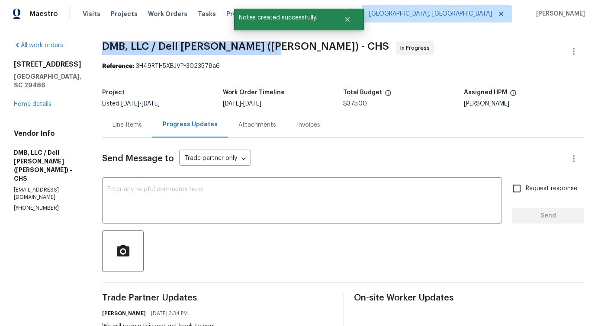
drag, startPoint x: 93, startPoint y: 43, endPoint x: 252, endPoint y: 45, distance: 159.4
click at [252, 45] on span "DMB, LLC / Dell Bryson (Heise) - CHS" at bounding box center [245, 46] width 287 height 10
copy span "DMB, LLC / Dell Bryson (Heise) -"
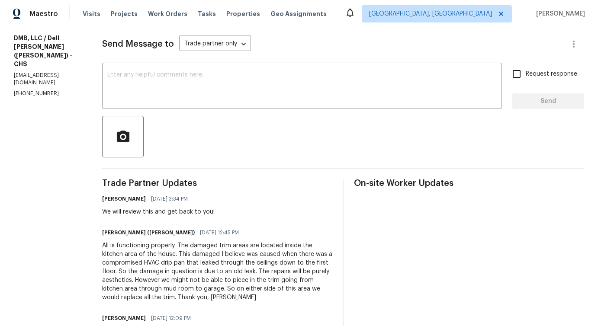
scroll to position [125, 0]
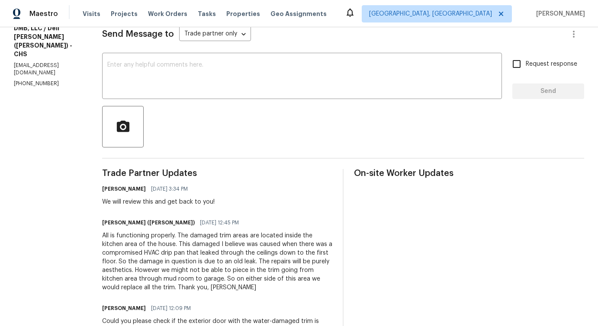
click at [127, 273] on div "All is functioning properly. The damaged trim areas are located inside the kitc…" at bounding box center [217, 262] width 230 height 61
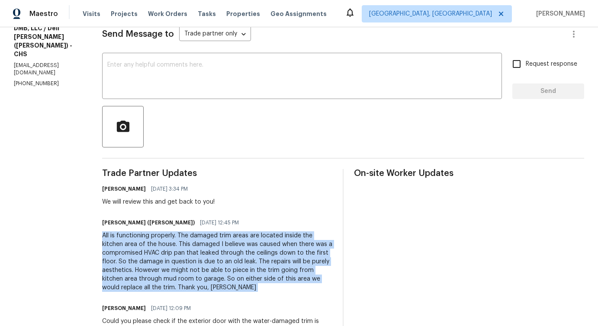
copy div "All is functioning properly. The damaged trim areas are located inside the kitc…"
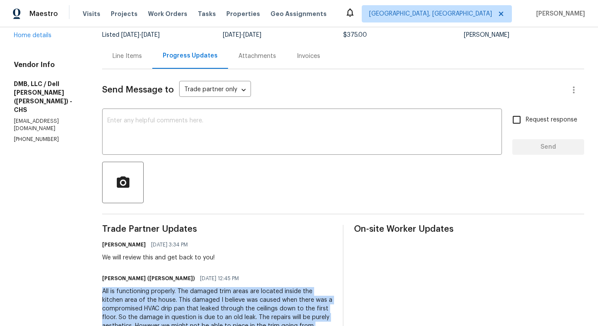
scroll to position [0, 0]
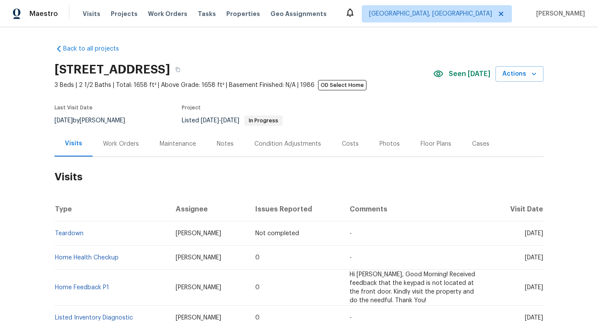
click at [113, 147] on div "Work Orders" at bounding box center [121, 144] width 36 height 9
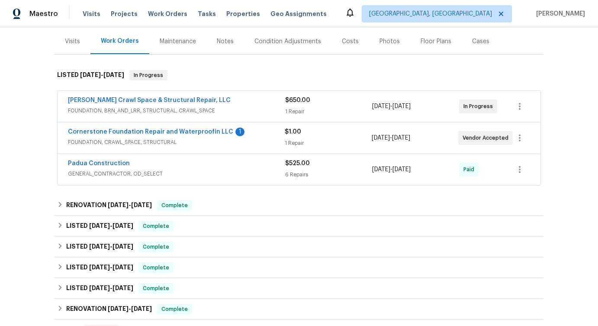
scroll to position [249, 0]
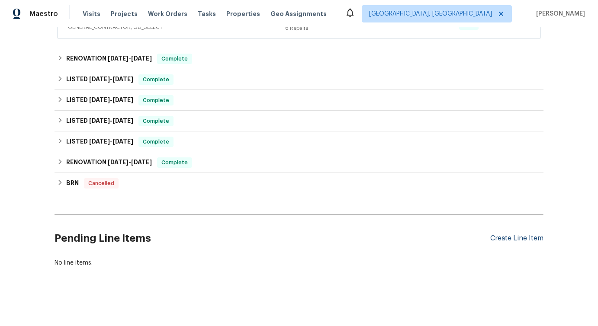
click at [529, 238] on div "Create Line Item" at bounding box center [517, 239] width 53 height 8
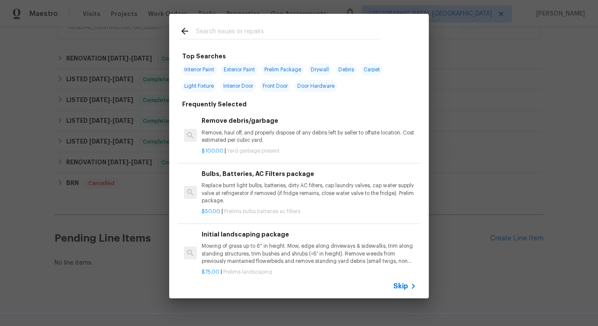
click at [407, 286] on span "Skip" at bounding box center [401, 286] width 15 height 9
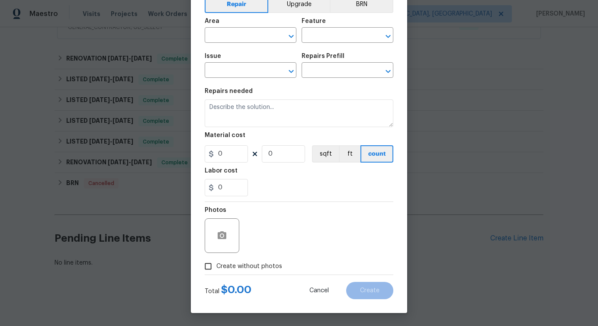
scroll to position [46, 0]
click at [216, 158] on input "0" at bounding box center [226, 153] width 43 height 17
type input "75"
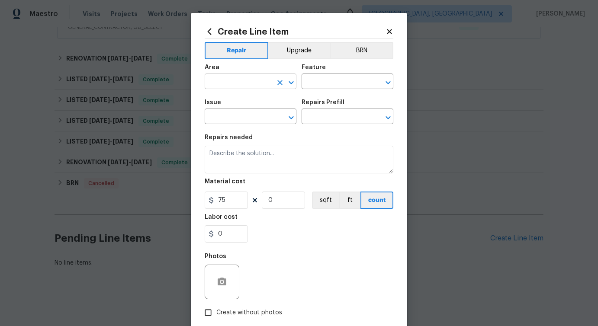
click at [252, 81] on input "text" at bounding box center [239, 82] width 68 height 13
type input "roof"
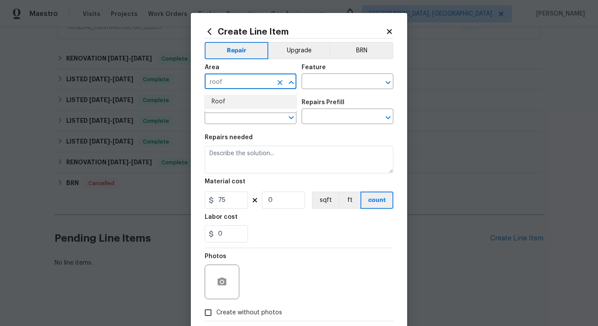
click at [224, 100] on li "Roof" at bounding box center [251, 102] width 92 height 14
type input "Roof"
click at [310, 78] on input "text" at bounding box center [336, 82] width 68 height 13
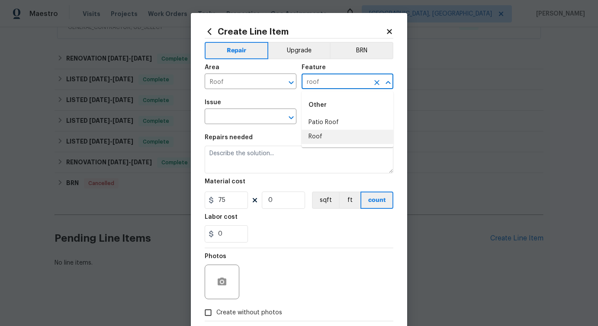
click at [322, 135] on li "Roof" at bounding box center [348, 137] width 92 height 14
type input "Roof"
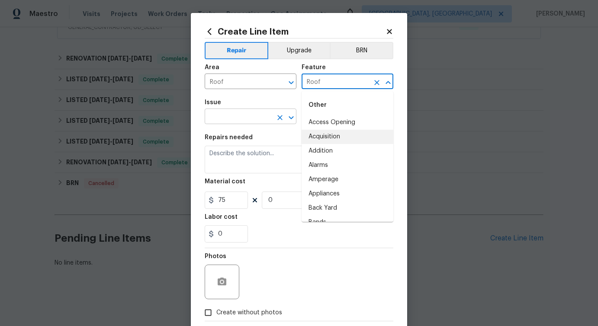
click at [248, 119] on input "text" at bounding box center [239, 117] width 68 height 13
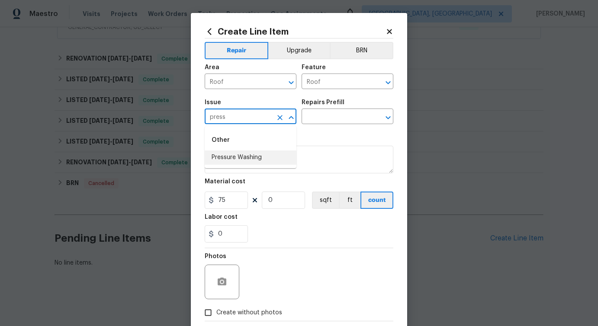
click at [250, 151] on li "Pressure Washing" at bounding box center [251, 158] width 92 height 14
type input "Pressure Washing"
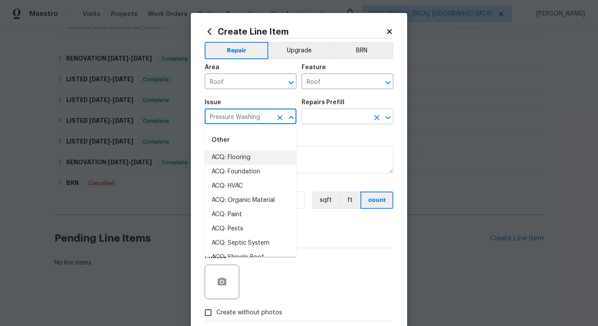
click at [330, 116] on input "text" at bounding box center [336, 117] width 68 height 13
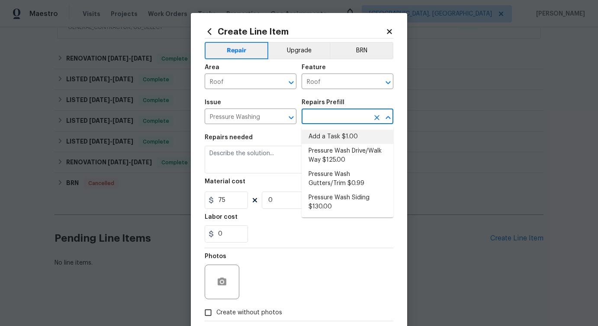
click at [322, 142] on li "Add a Task $1.00" at bounding box center [348, 137] width 92 height 14
type input "Siding"
type input "Add a Task $1.00"
type textarea "HPM to detail"
type input "1"
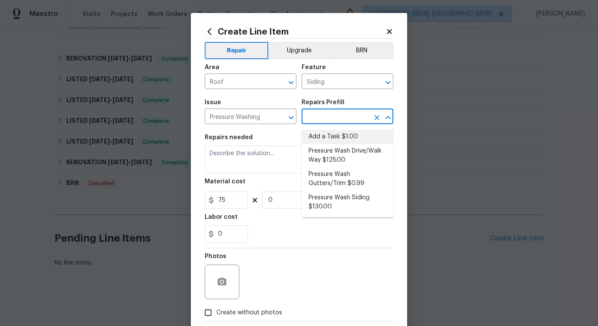
type input "1"
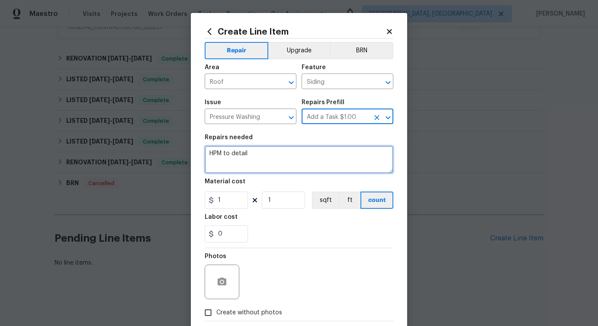
click at [244, 158] on textarea "HPM to detail" at bounding box center [299, 160] width 189 height 28
paste textarea "Please blow off and remove all pine needles and debris from the roof to ensure …"
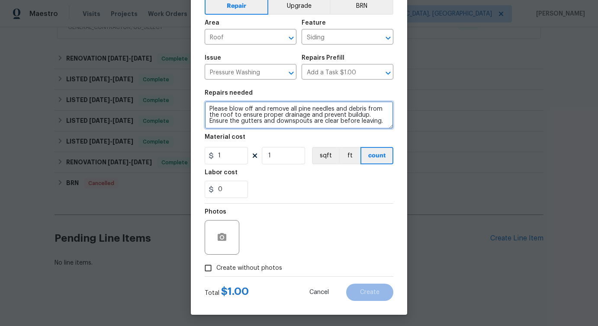
scroll to position [47, 0]
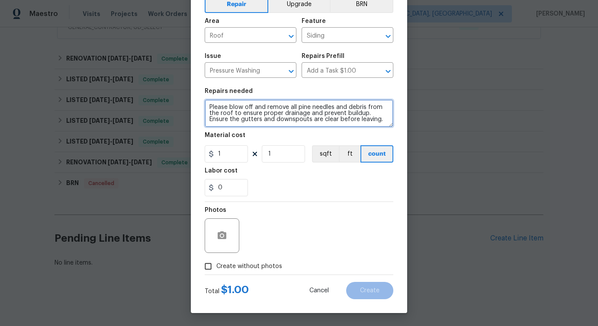
type textarea "Please blow off and remove all pine needles and debris from the roof to ensure …"
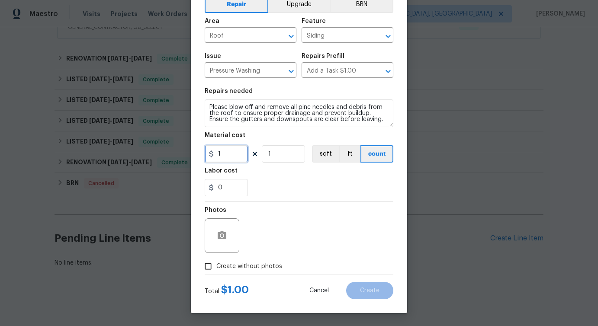
click at [228, 155] on input "1" at bounding box center [226, 153] width 43 height 17
type input "75"
click at [230, 234] on button "button" at bounding box center [222, 236] width 21 height 21
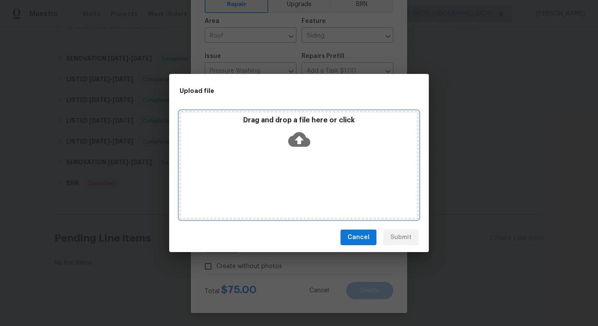
click at [296, 142] on icon at bounding box center [299, 139] width 22 height 15
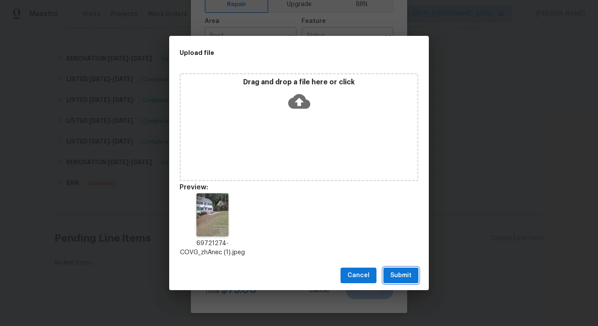
click at [396, 271] on span "Submit" at bounding box center [401, 276] width 21 height 11
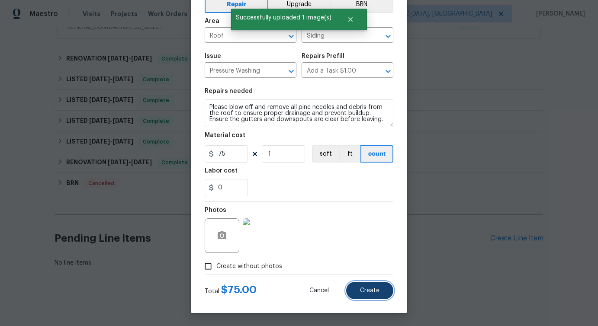
click at [379, 287] on button "Create" at bounding box center [369, 290] width 47 height 17
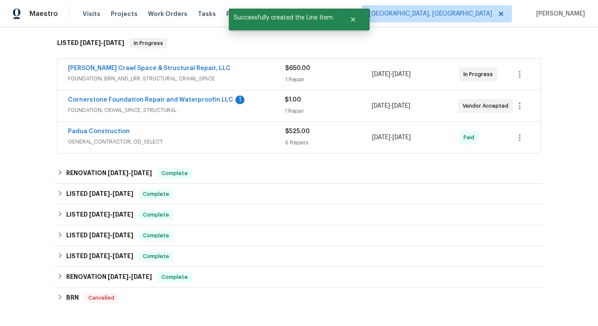
scroll to position [0, 0]
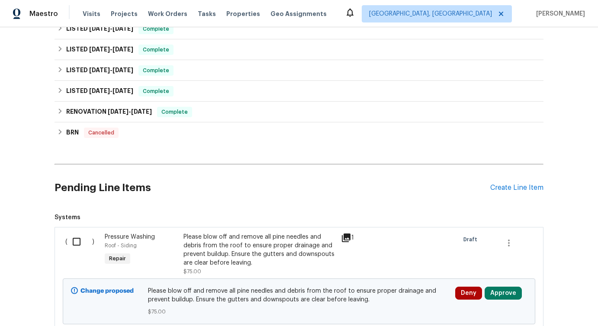
scroll to position [366, 0]
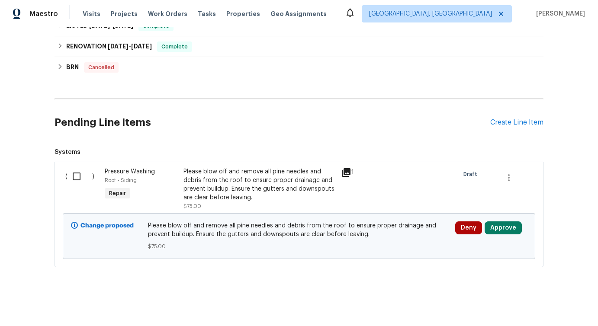
click at [78, 178] on input "checkbox" at bounding box center [80, 177] width 25 height 18
checkbox input "true"
click at [518, 297] on button "Create Work Order" at bounding box center [548, 305] width 71 height 16
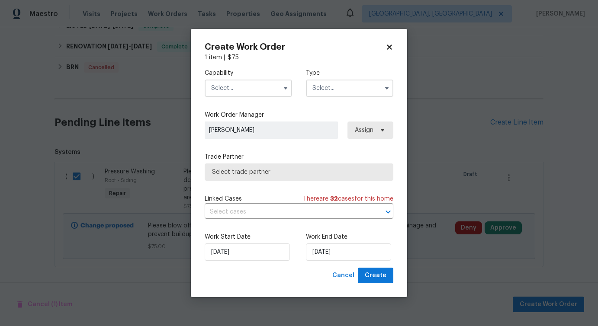
click at [261, 94] on input "text" at bounding box center [248, 88] width 87 height 17
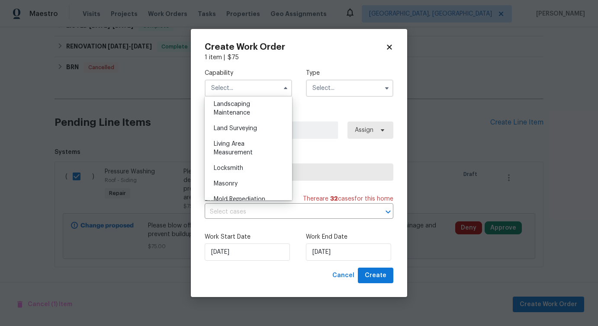
scroll to position [568, 0]
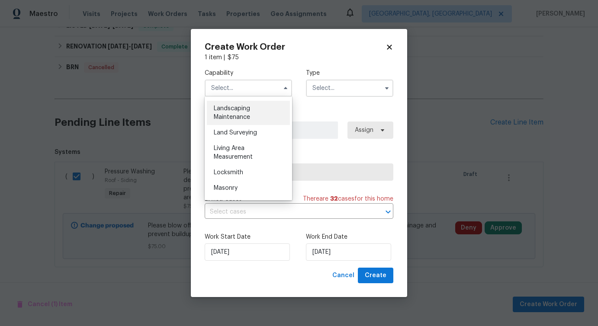
click at [239, 113] on div "Landscaping Maintenance" at bounding box center [248, 113] width 83 height 24
type input "Landscaping Maintenance"
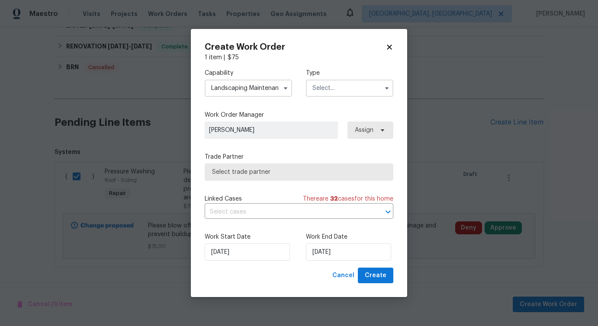
click at [347, 84] on input "text" at bounding box center [349, 88] width 87 height 17
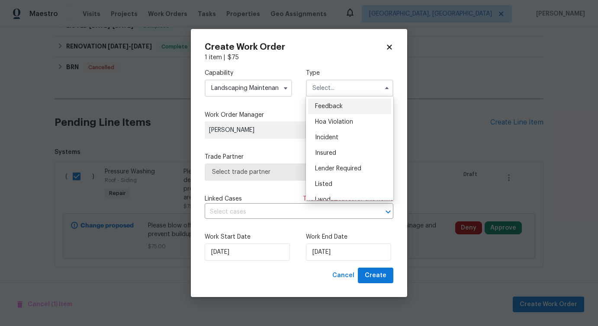
click at [338, 105] on span "Feedback" at bounding box center [329, 106] width 28 height 6
type input "Feedback"
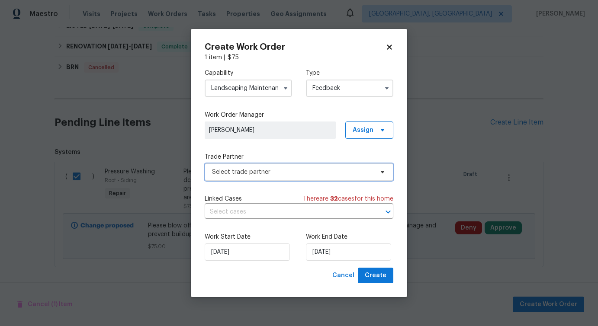
click at [248, 174] on span "Select trade partner" at bounding box center [293, 172] width 162 height 9
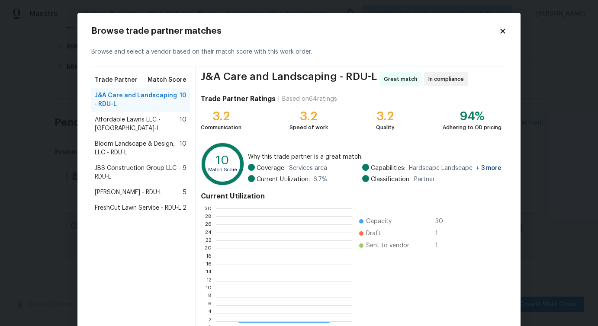
scroll to position [121, 136]
click at [123, 142] on span "Bloom Landscape & Design, LLC - RDU-L" at bounding box center [137, 148] width 85 height 17
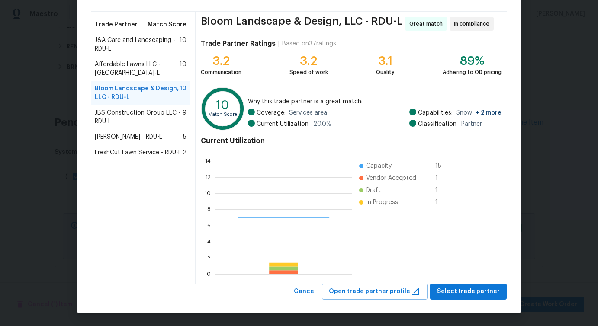
scroll to position [121, 137]
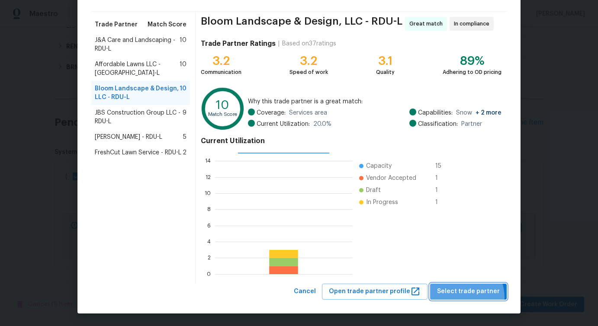
click at [462, 298] on button "Select trade partner" at bounding box center [468, 292] width 77 height 16
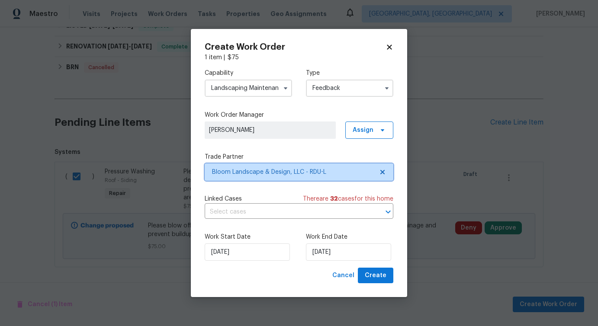
scroll to position [0, 0]
click at [248, 217] on input "text" at bounding box center [287, 212] width 165 height 13
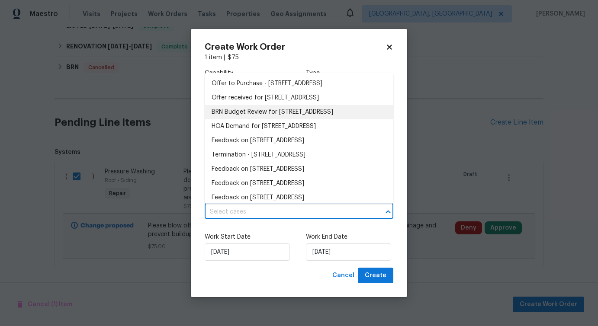
scroll to position [47, 0]
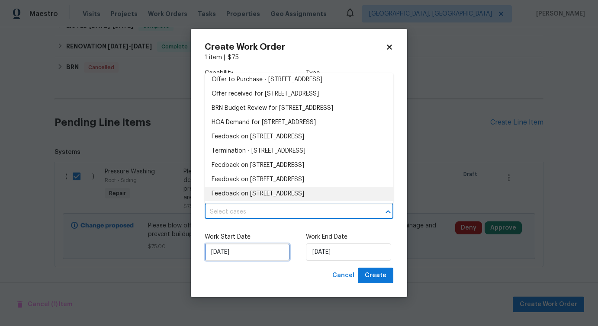
click at [247, 250] on input "[DATE]" at bounding box center [247, 252] width 85 height 17
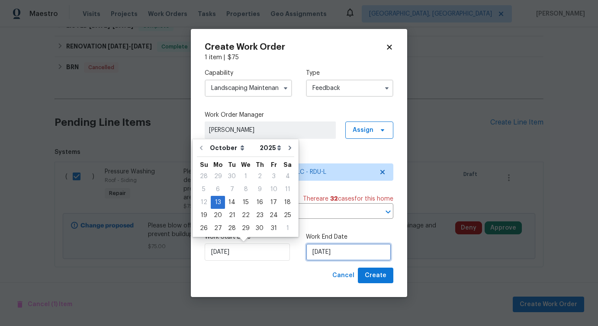
click at [341, 252] on input "[DATE]" at bounding box center [348, 252] width 85 height 17
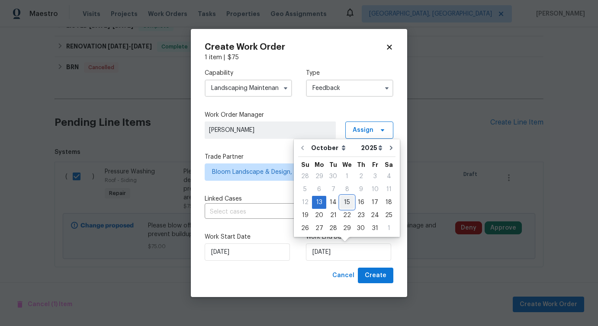
click at [349, 202] on div "15" at bounding box center [347, 203] width 14 height 12
type input "[DATE]"
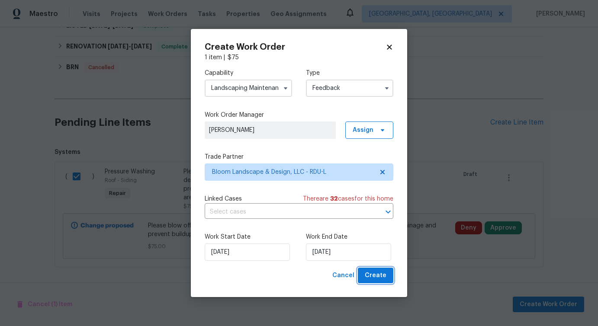
click at [374, 275] on span "Create" at bounding box center [376, 276] width 22 height 11
checkbox input "false"
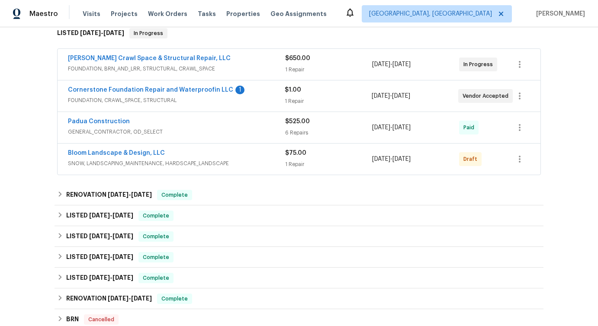
scroll to position [267, 0]
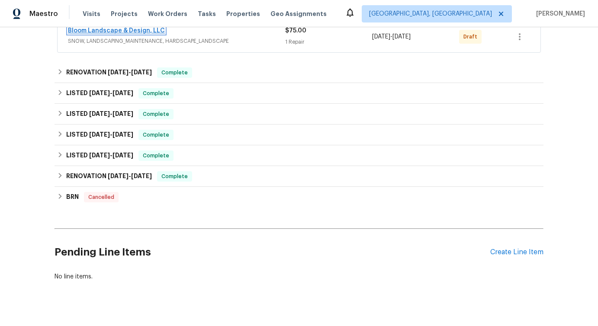
click at [133, 30] on link "Bloom Landscape & Design, LLC" at bounding box center [116, 31] width 97 height 6
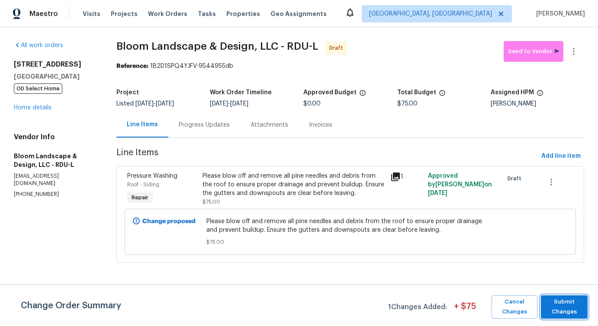
click at [568, 309] on span "Submit Changes" at bounding box center [565, 307] width 38 height 20
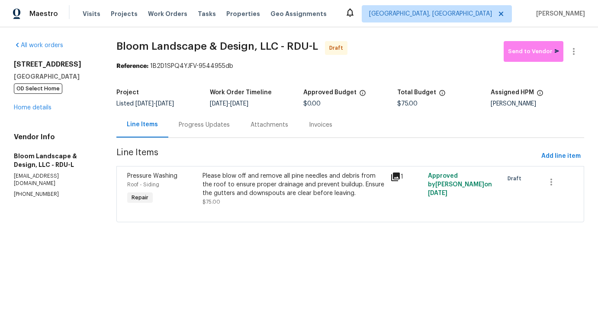
click at [203, 127] on div "Progress Updates" at bounding box center [204, 125] width 51 height 9
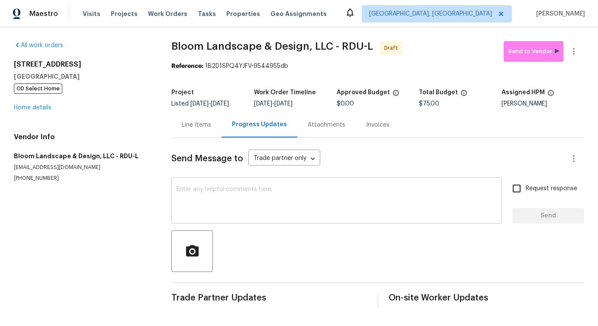
click at [215, 194] on textarea at bounding box center [337, 202] width 320 height 30
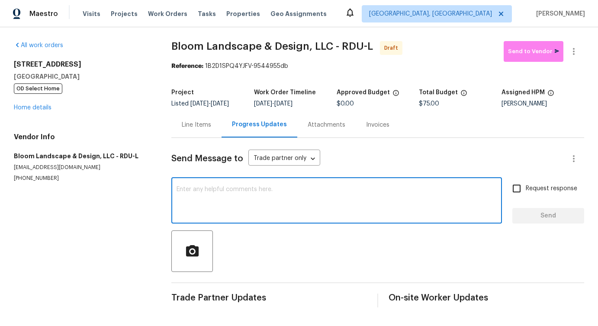
click at [276, 198] on textarea at bounding box center [337, 202] width 320 height 30
paste textarea "Hi this is [PERSON_NAME] with Opendoor. I’m confirming you received the WO for …"
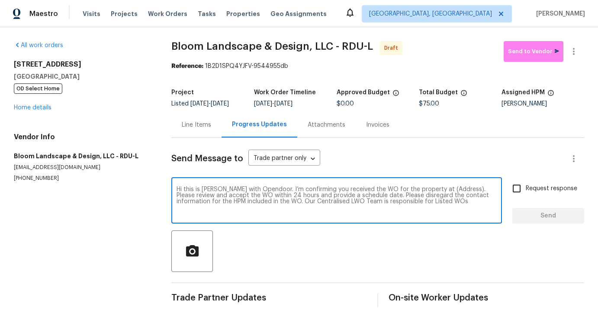
scroll to position [6, 0]
click at [441, 197] on textarea "Hi this is [PERSON_NAME] with Opendoor. I’m confirming you received the WO for …" at bounding box center [337, 202] width 320 height 30
paste textarea "[STREET_ADDRESS]"
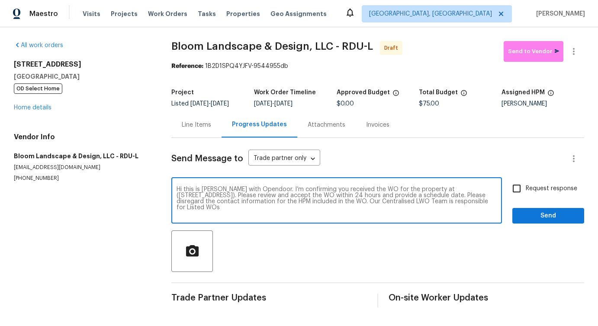
type textarea "Hi this is [PERSON_NAME] with Opendoor. I’m confirming you received the WO for …"
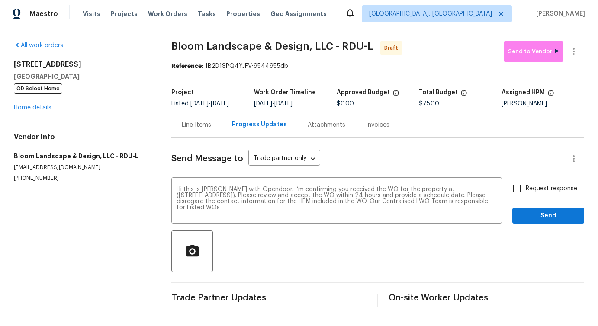
click at [547, 190] on label "Request response" at bounding box center [543, 189] width 70 height 18
click at [526, 190] on input "Request response" at bounding box center [517, 189] width 18 height 18
checkbox input "true"
click at [548, 217] on span "Send" at bounding box center [549, 216] width 58 height 11
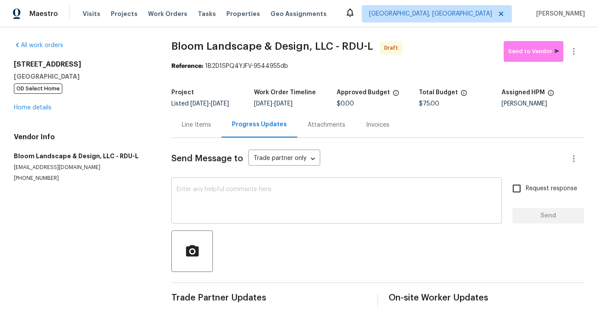
scroll to position [1, 0]
click at [237, 197] on textarea at bounding box center [337, 202] width 320 height 30
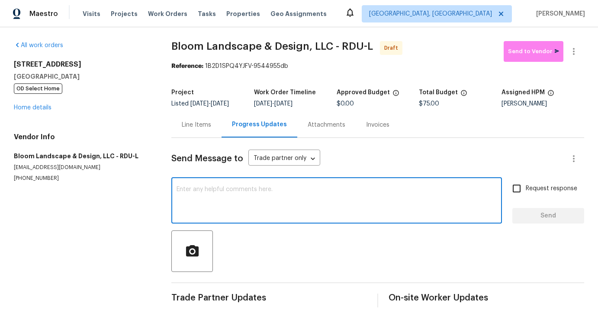
paste textarea "Hi this is [PERSON_NAME] with Opendoor. I’m confirming you received the WO for …"
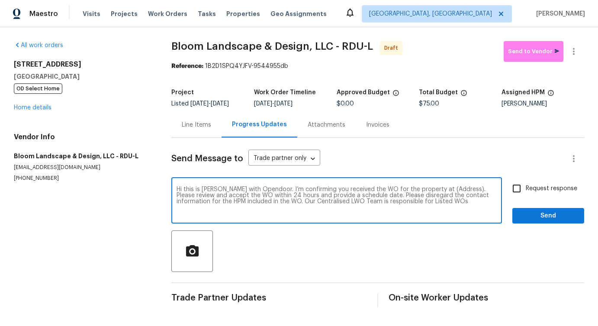
click at [436, 195] on textarea "Hi this is [PERSON_NAME] with Opendoor. I’m confirming you received the WO for …" at bounding box center [337, 202] width 320 height 30
paste textarea "[STREET_ADDRESS]"
type textarea "Hi this is [PERSON_NAME] with Opendoor. I’m confirming you received the WO for …"
click at [559, 188] on label "Request response" at bounding box center [543, 189] width 70 height 18
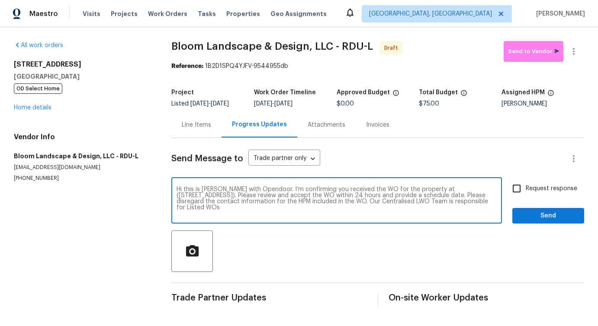
click at [526, 188] on input "Request response" at bounding box center [517, 189] width 18 height 18
checkbox input "true"
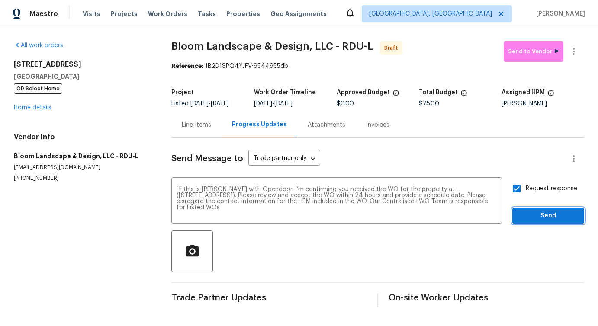
click at [555, 222] on span "Send" at bounding box center [549, 216] width 58 height 11
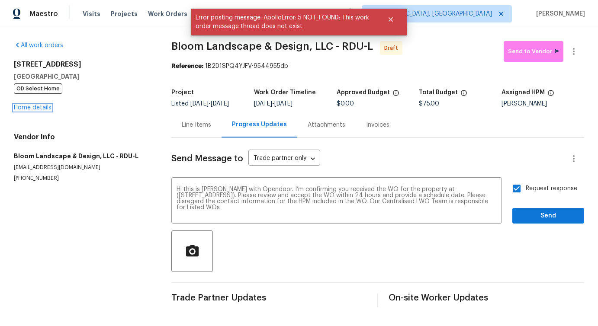
click at [35, 109] on link "Home details" at bounding box center [33, 108] width 38 height 6
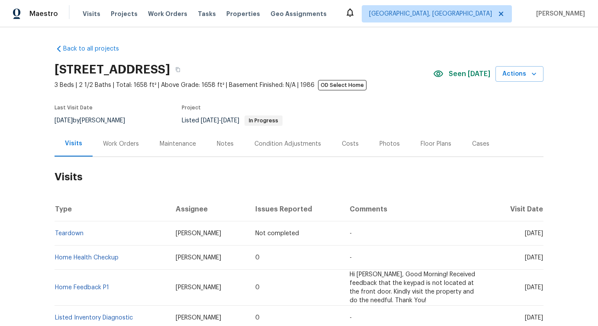
click at [126, 154] on div "Work Orders" at bounding box center [121, 144] width 57 height 26
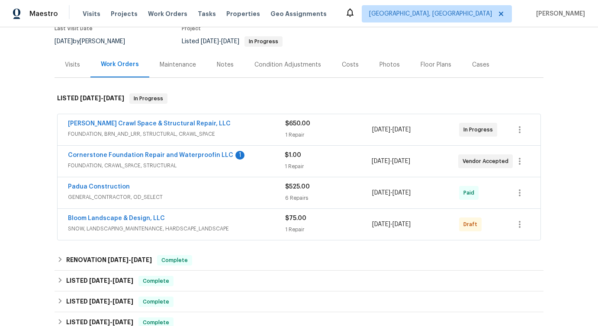
scroll to position [136, 0]
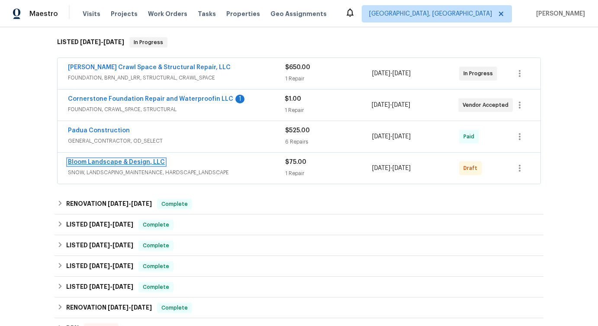
click at [134, 161] on link "Bloom Landscape & Design, LLC" at bounding box center [116, 162] width 97 height 6
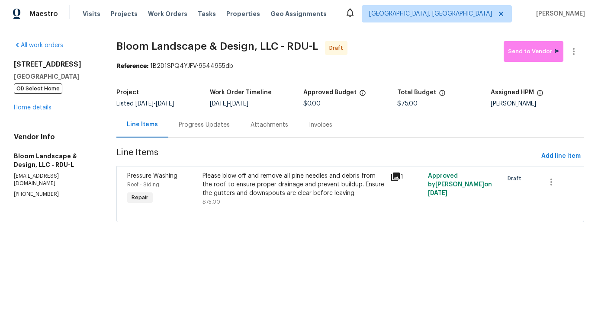
click at [209, 129] on div "Progress Updates" at bounding box center [204, 125] width 72 height 26
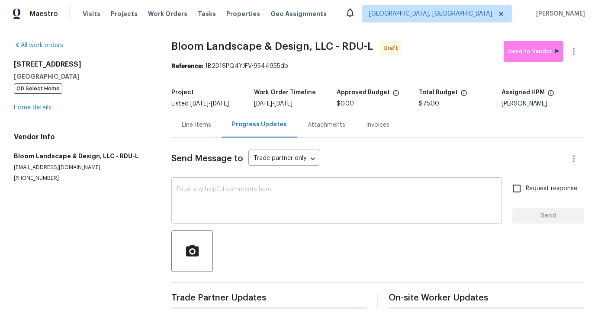
click at [232, 205] on textarea at bounding box center [337, 202] width 320 height 30
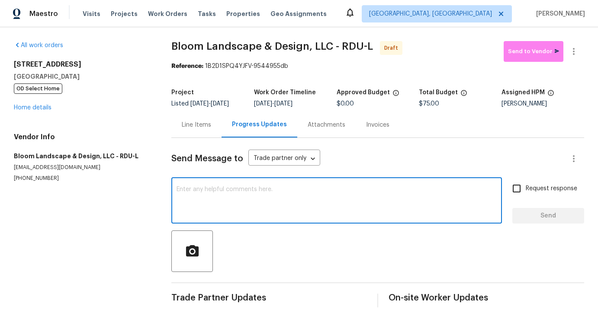
click at [291, 201] on textarea at bounding box center [337, 202] width 320 height 30
paste textarea "Hi this is Pavithra with Opendoor. I’m confirming you received the WO for the p…"
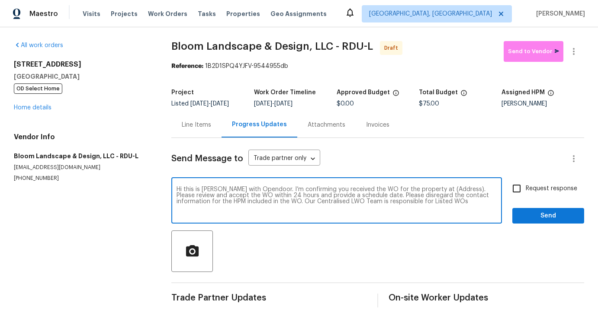
click at [437, 195] on textarea "Hi this is Pavithra with Opendoor. I’m confirming you received the WO for the p…" at bounding box center [337, 202] width 320 height 30
paste textarea "14 W Bridlewood Trl, Durham, NC 27713"
type textarea "Hi this is Pavithra with Opendoor. I’m confirming you received the WO for the p…"
click at [524, 197] on input "Request response" at bounding box center [517, 189] width 18 height 18
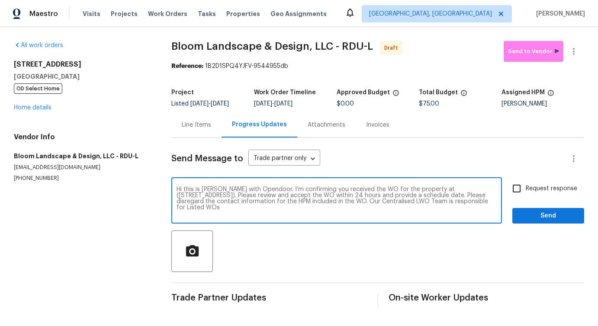
checkbox input "true"
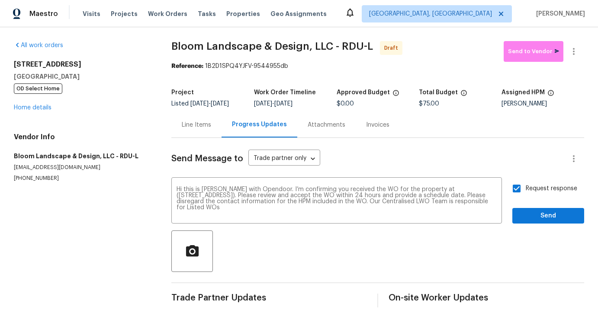
click at [536, 231] on div "Send Message to Trade partner only Trade partner only ​ Hi this is Pavithra wit…" at bounding box center [377, 223] width 413 height 170
click at [539, 222] on span "Send" at bounding box center [549, 216] width 58 height 11
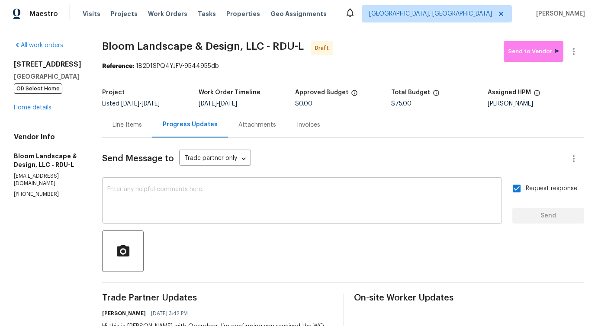
click at [287, 204] on textarea at bounding box center [302, 202] width 390 height 30
paste textarea "Attention All Work Orders must include before-photos (both close-up and wide-an…"
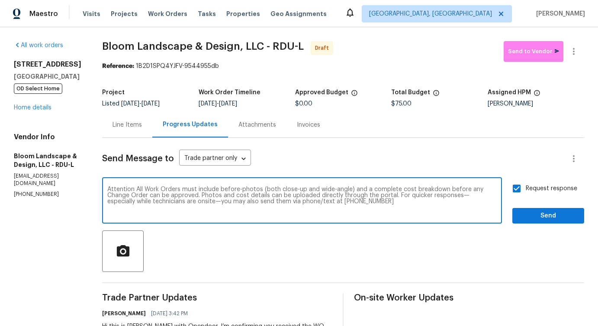
scroll to position [64, 0]
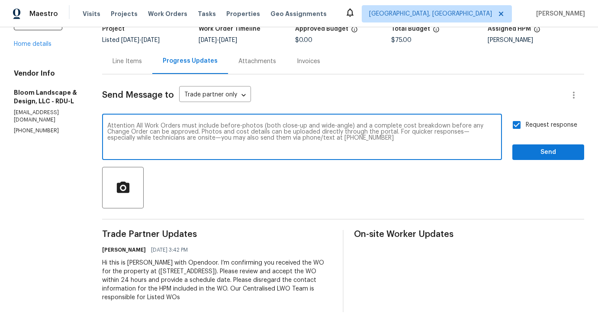
type textarea "Attention All Work Orders must include before-photos (both close-up and wide-an…"
click at [525, 152] on span "Send" at bounding box center [549, 152] width 58 height 11
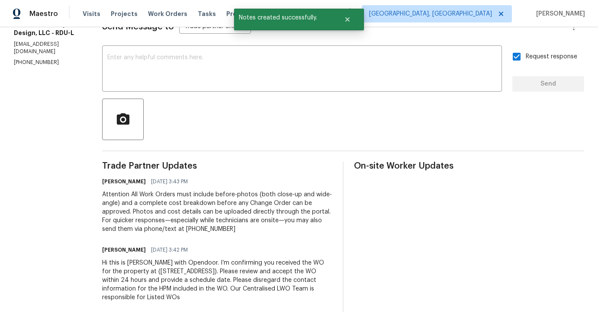
scroll to position [0, 0]
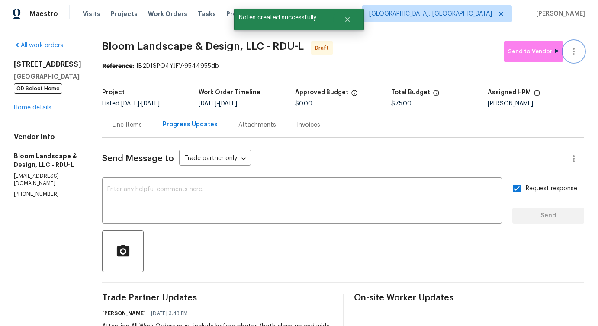
click at [578, 55] on icon "button" at bounding box center [574, 51] width 10 height 10
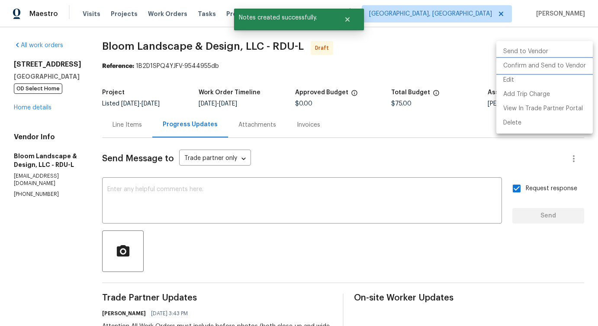
click at [541, 66] on li "Confirm and Send to Vendor" at bounding box center [545, 66] width 97 height 14
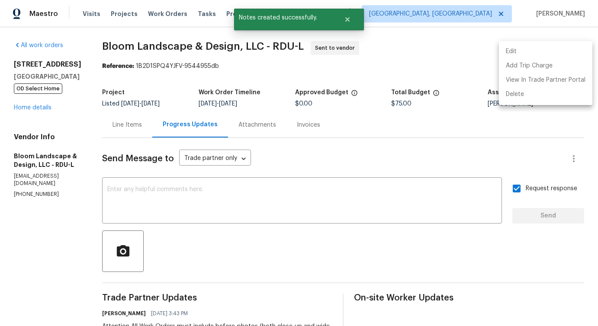
click at [329, 210] on div at bounding box center [299, 163] width 598 height 326
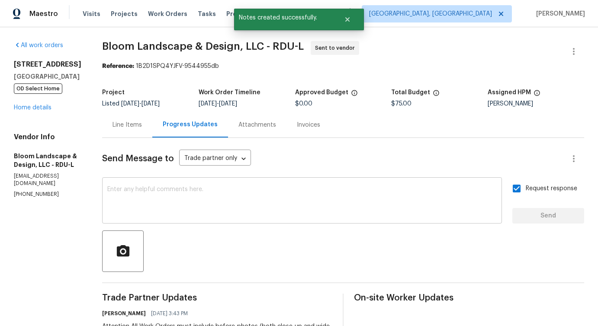
click at [329, 198] on textarea at bounding box center [302, 202] width 390 height 30
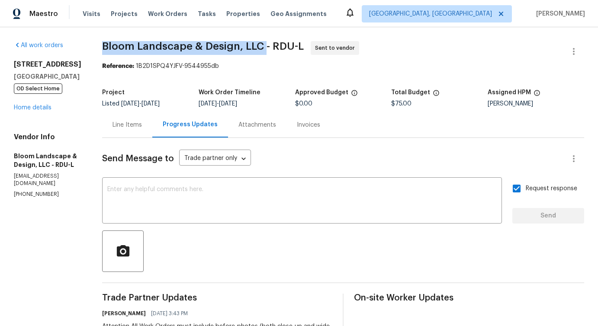
drag, startPoint x: 110, startPoint y: 51, endPoint x: 270, endPoint y: 50, distance: 159.8
click at [270, 50] on span "Bloom Landscape & Design, LLC - RDU-L" at bounding box center [203, 46] width 202 height 10
copy span "Bloom Landscape & Design, LLC"
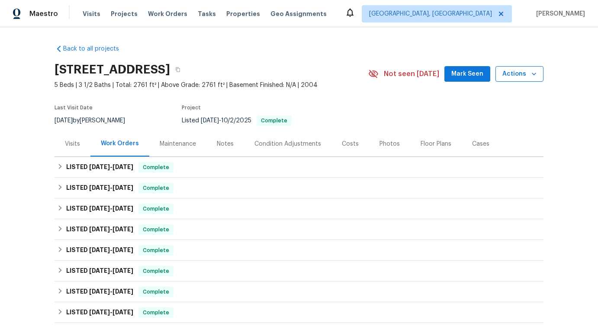
click at [511, 72] on span "Actions" at bounding box center [520, 74] width 34 height 11
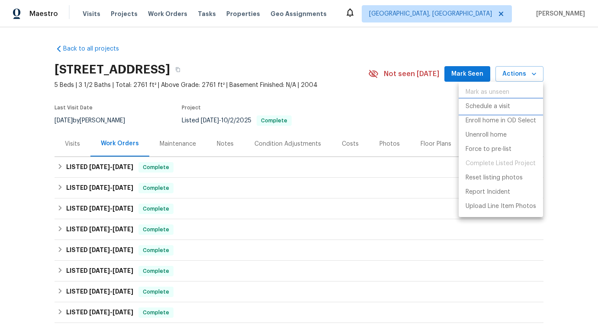
click at [483, 103] on p "Schedule a visit" at bounding box center [488, 106] width 45 height 9
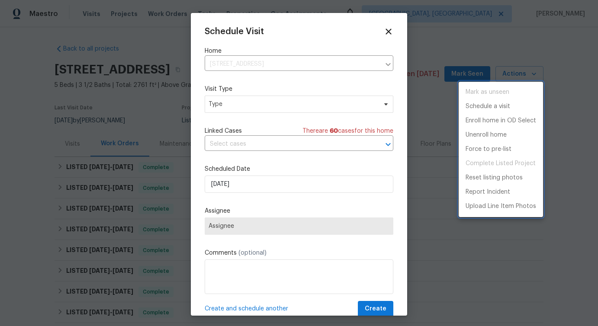
click at [244, 104] on div at bounding box center [299, 163] width 598 height 326
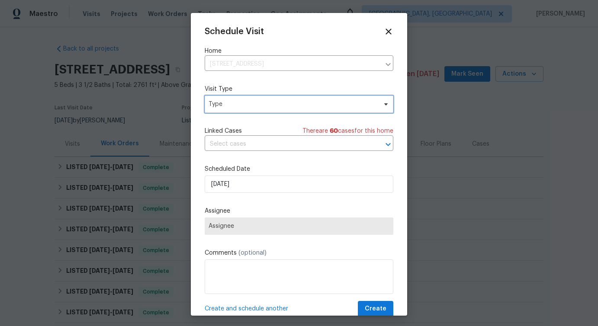
click at [242, 105] on span "Type" at bounding box center [293, 104] width 168 height 9
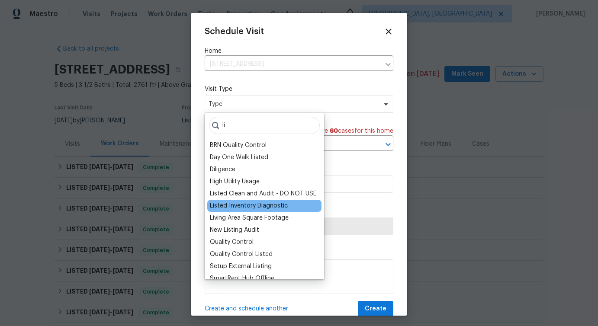
type input "li"
click at [242, 206] on div "Listed Inventory Diagnostic" at bounding box center [249, 206] width 78 height 9
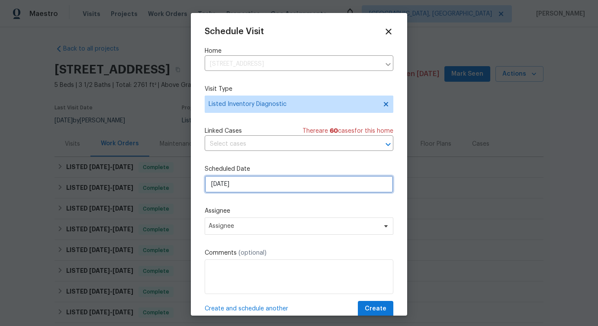
click at [251, 181] on input "[DATE]" at bounding box center [299, 184] width 189 height 17
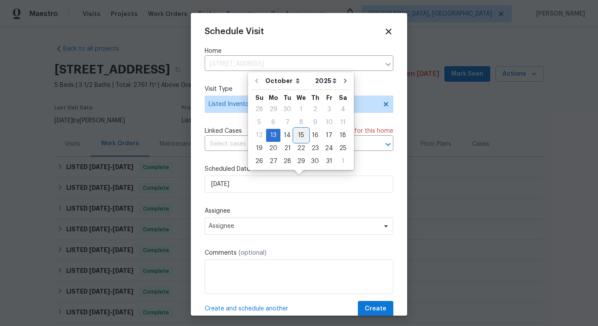
click at [296, 136] on div "15" at bounding box center [301, 135] width 14 height 12
type input "[DATE]"
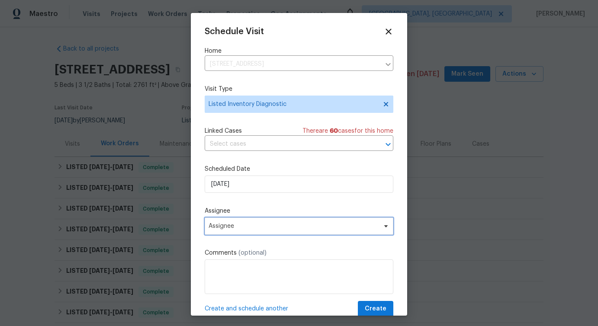
click at [229, 224] on span "Assignee" at bounding box center [294, 226] width 170 height 7
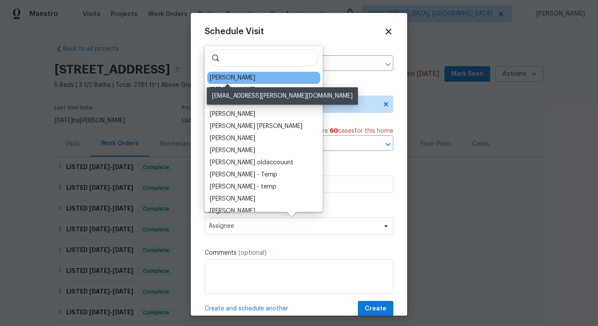
click at [234, 74] on div "[PERSON_NAME]" at bounding box center [232, 78] width 45 height 9
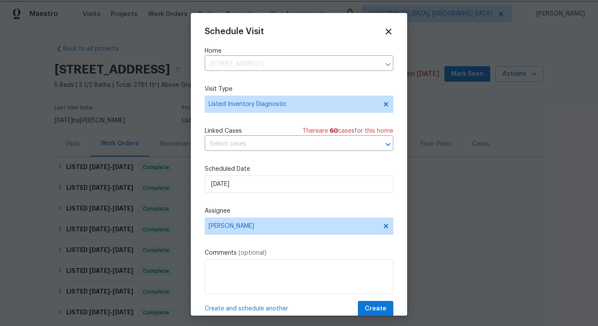
scroll to position [16, 0]
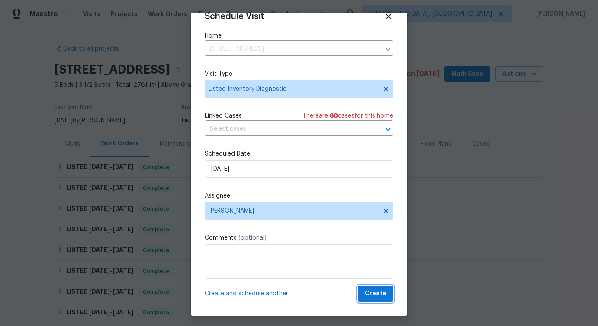
click at [375, 294] on span "Create" at bounding box center [376, 294] width 22 height 11
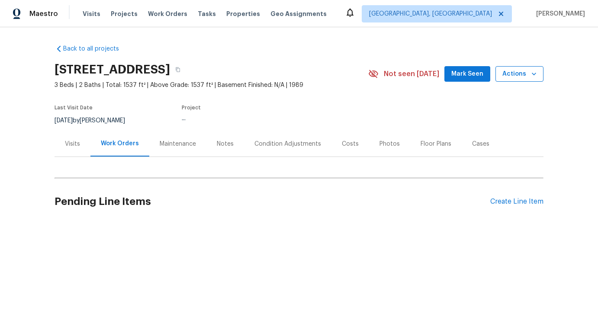
click at [516, 75] on span "Actions" at bounding box center [520, 74] width 34 height 11
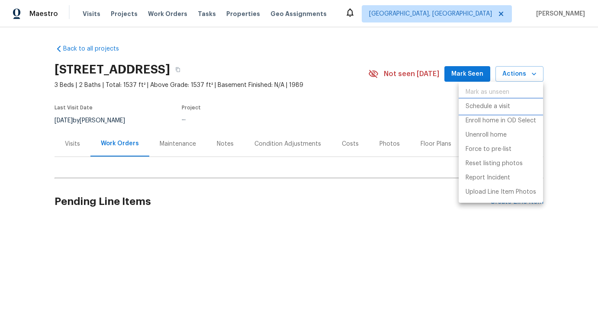
click at [490, 100] on li "Schedule a visit" at bounding box center [501, 107] width 84 height 14
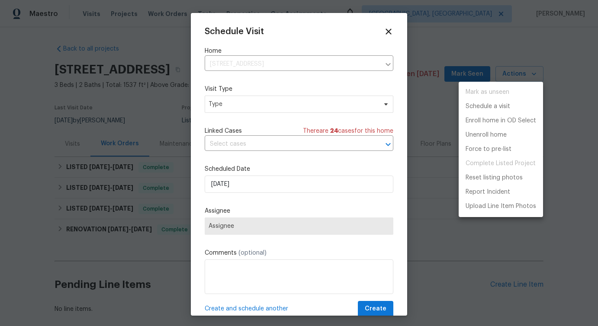
click at [249, 102] on div at bounding box center [299, 163] width 598 height 326
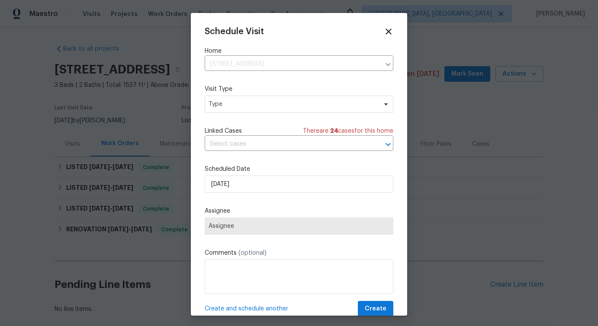
click at [249, 102] on div "Mark as unseen Schedule a visit Enroll home in OD Select Unenroll home Force to…" at bounding box center [299, 163] width 598 height 326
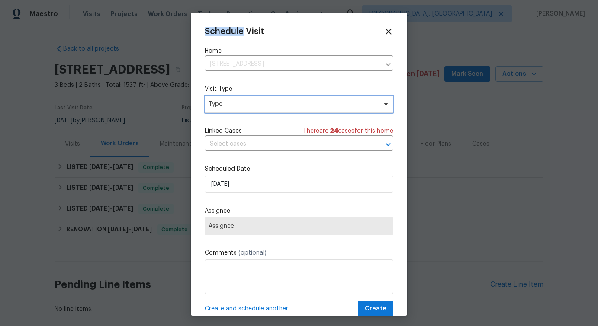
click at [249, 102] on span "Type" at bounding box center [293, 104] width 168 height 9
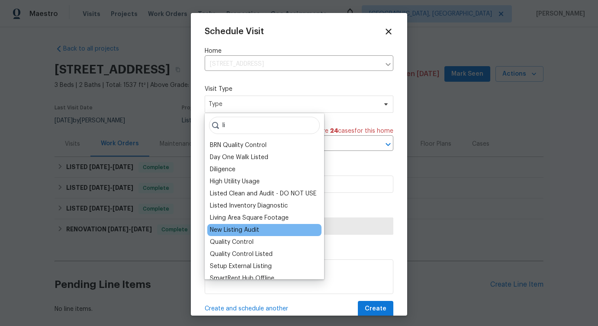
scroll to position [21, 0]
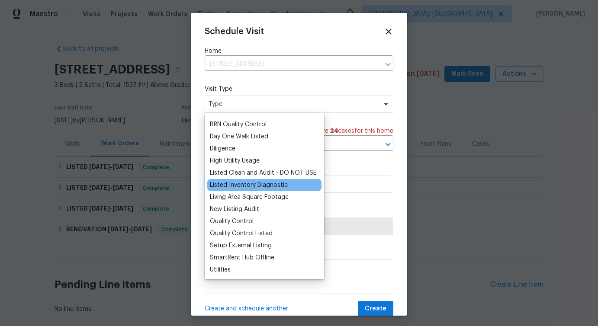
type input "li"
click at [240, 187] on div "Listed Inventory Diagnostic" at bounding box center [249, 185] width 78 height 9
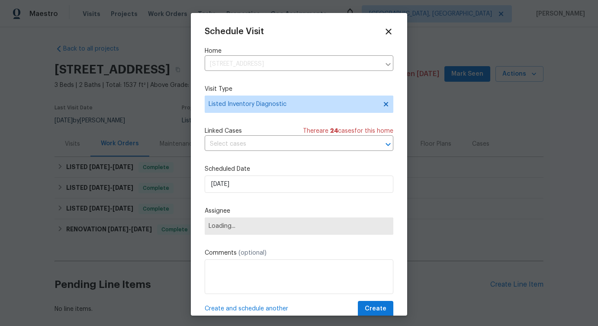
click at [229, 195] on div "Schedule Visit Home 6338 E Claire Dr, Scottsdale, AZ 85254 ​ Visit Type Listed …" at bounding box center [299, 172] width 189 height 291
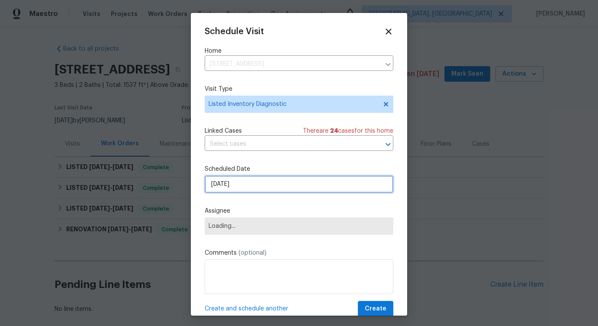
click at [232, 187] on input "[DATE]" at bounding box center [299, 184] width 189 height 17
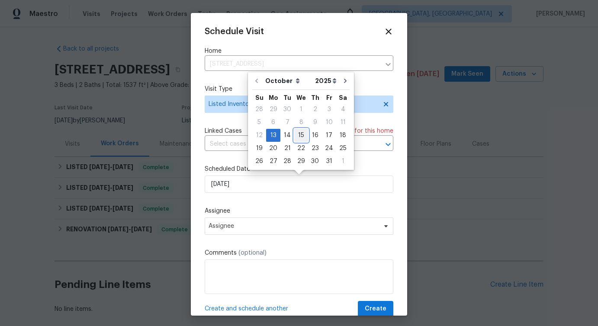
click at [297, 135] on div "15" at bounding box center [301, 135] width 14 height 12
type input "[DATE]"
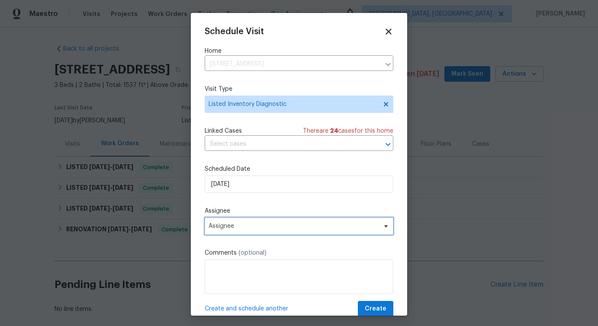
click at [241, 227] on span "Assignee" at bounding box center [294, 226] width 170 height 7
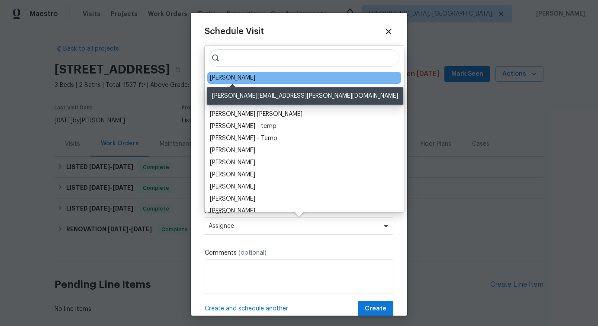
click at [237, 77] on div "[PERSON_NAME]" at bounding box center [232, 78] width 45 height 9
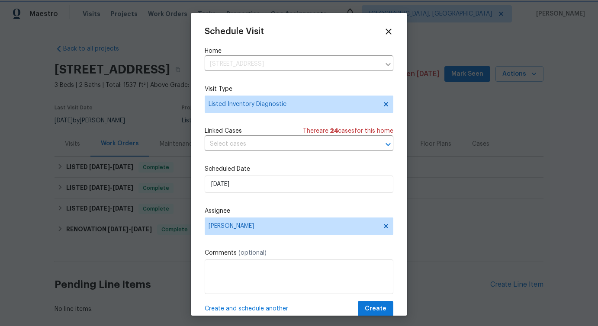
scroll to position [16, 0]
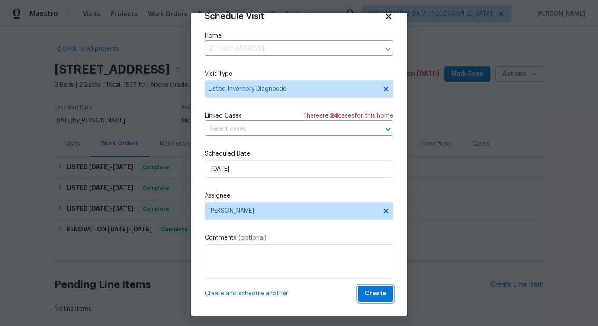
click at [377, 298] on span "Create" at bounding box center [376, 294] width 22 height 11
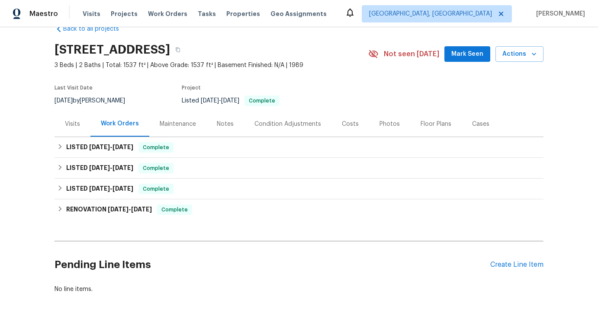
scroll to position [22, 0]
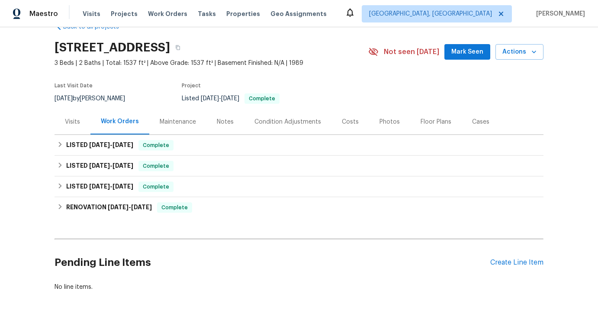
click at [71, 125] on div "Visits" at bounding box center [72, 122] width 15 height 9
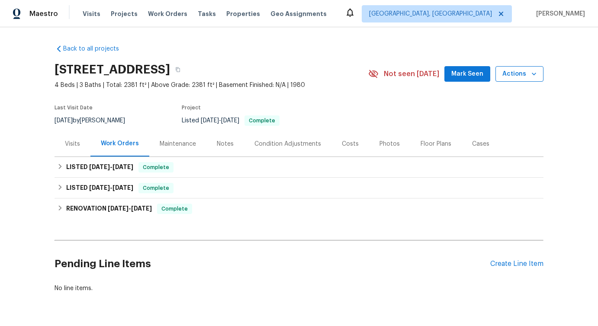
click at [511, 75] on span "Actions" at bounding box center [520, 74] width 34 height 11
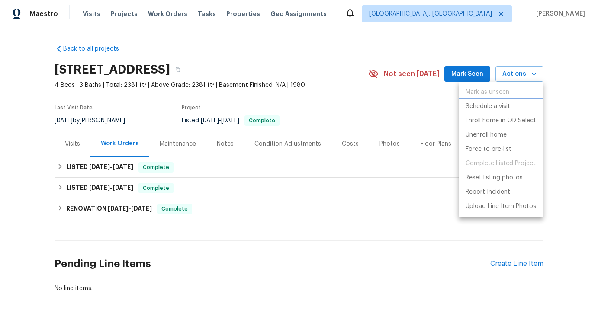
click at [486, 105] on p "Schedule a visit" at bounding box center [488, 106] width 45 height 9
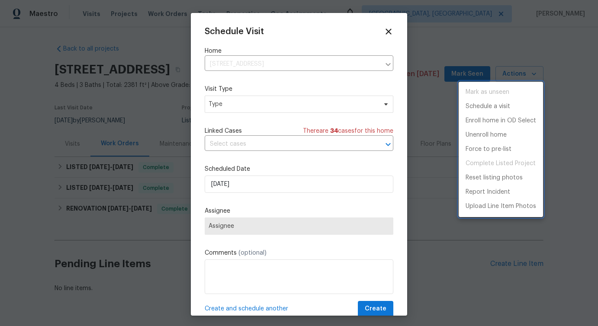
click at [246, 102] on div at bounding box center [299, 163] width 598 height 326
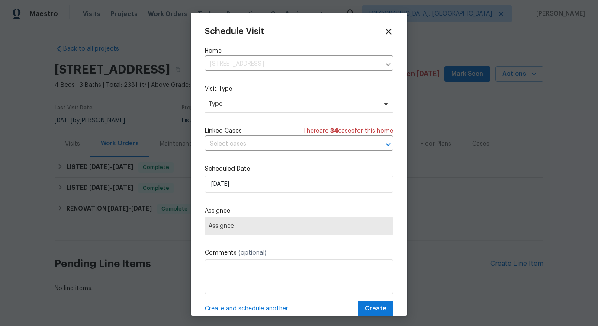
click at [246, 102] on div "Mark as unseen Schedule a visit Enroll home in OD Select Unenroll home Force to…" at bounding box center [299, 163] width 598 height 326
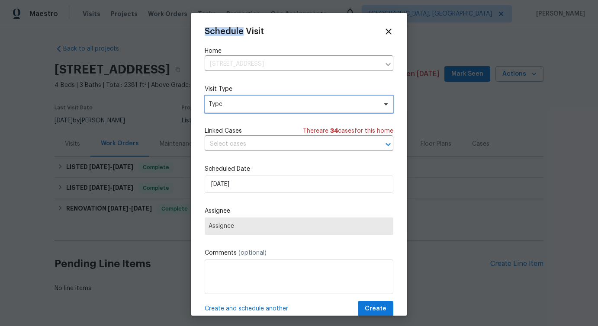
click at [246, 102] on span "Type" at bounding box center [293, 104] width 168 height 9
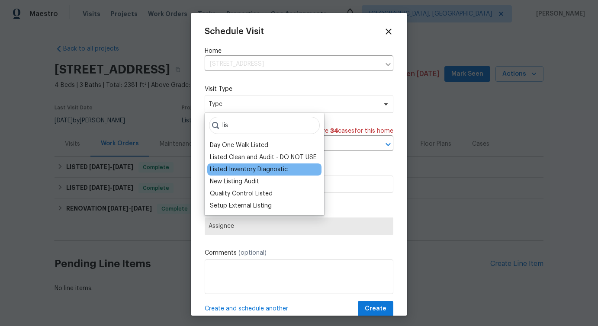
type input "lis"
click at [246, 165] on div "Listed Inventory Diagnostic" at bounding box center [249, 169] width 78 height 9
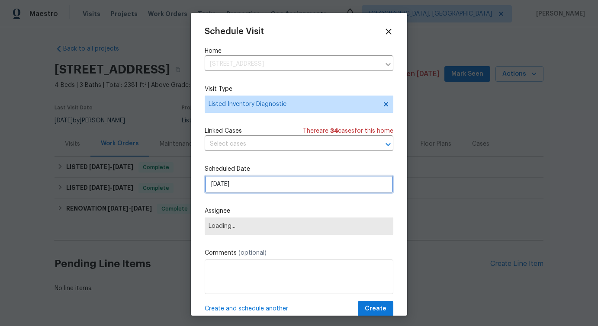
click at [245, 189] on input "[DATE]" at bounding box center [299, 184] width 189 height 17
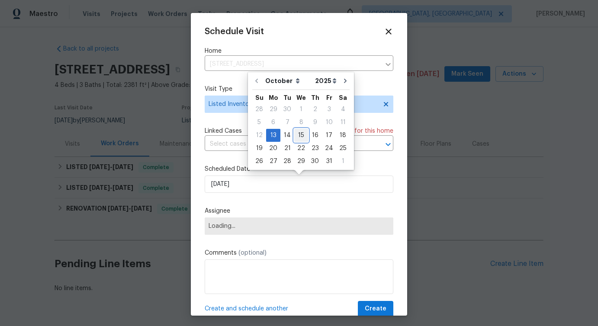
click at [294, 136] on div "15" at bounding box center [301, 135] width 14 height 12
type input "[DATE]"
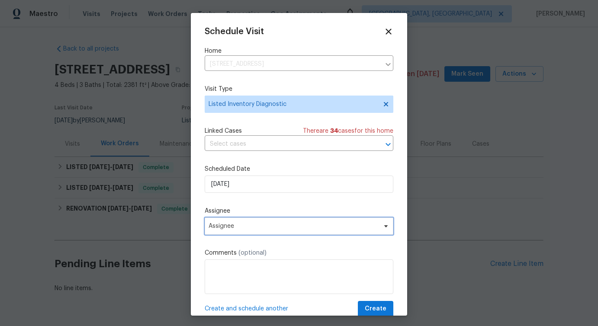
click at [230, 232] on span "Assignee" at bounding box center [299, 226] width 189 height 17
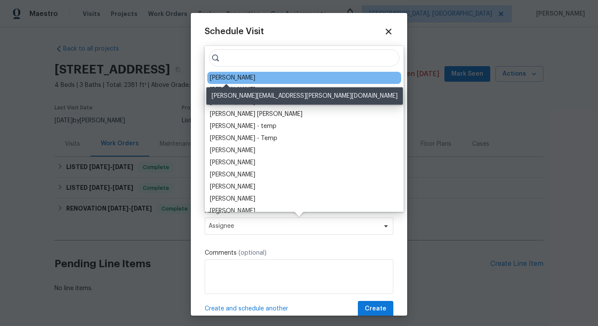
click at [226, 74] on div "[PERSON_NAME]" at bounding box center [232, 78] width 45 height 9
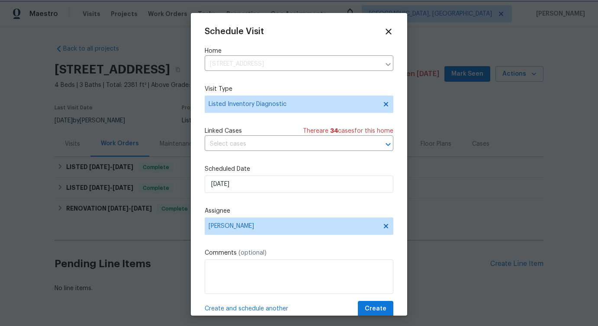
scroll to position [16, 0]
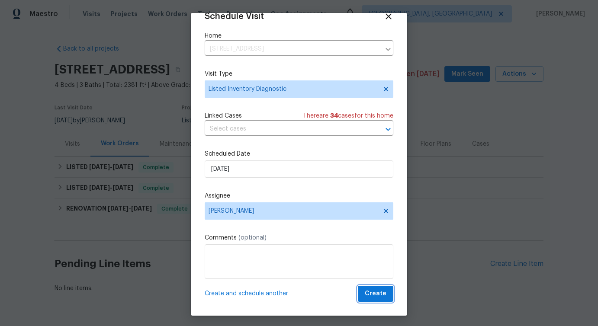
click at [374, 295] on span "Create" at bounding box center [376, 294] width 22 height 11
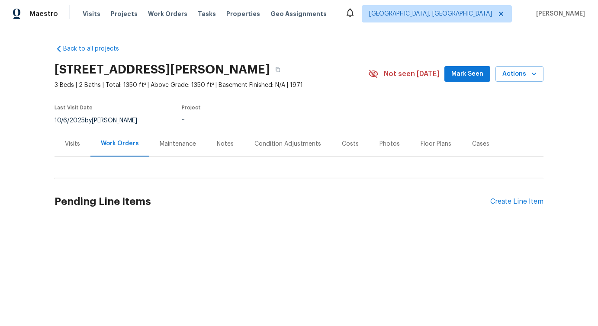
click at [522, 82] on div "[STREET_ADDRESS][PERSON_NAME] 3 Beds | 2 Baths | Total: 1350 ft² | Above Grade:…" at bounding box center [299, 73] width 489 height 31
click at [522, 74] on span "Actions" at bounding box center [520, 74] width 34 height 11
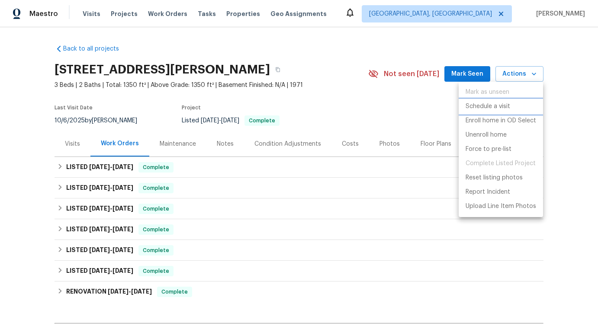
click at [477, 103] on p "Schedule a visit" at bounding box center [488, 106] width 45 height 9
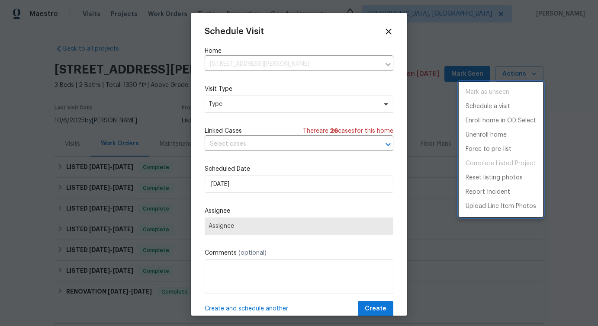
click at [303, 103] on div at bounding box center [299, 163] width 598 height 326
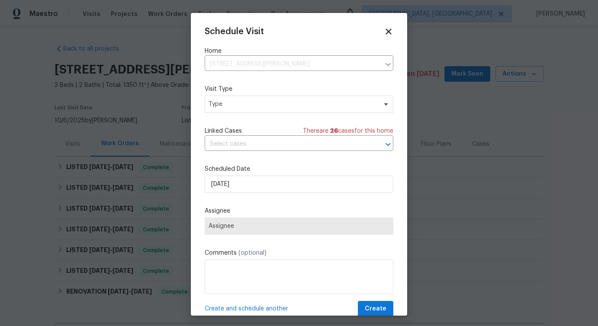
click at [253, 94] on div "Visit Type Type" at bounding box center [299, 99] width 189 height 28
click at [248, 103] on span "Type" at bounding box center [293, 104] width 168 height 9
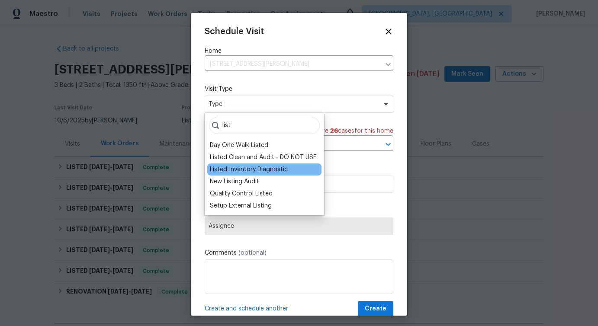
type input "list"
click at [233, 167] on div "Listed Inventory Diagnostic" at bounding box center [249, 169] width 78 height 9
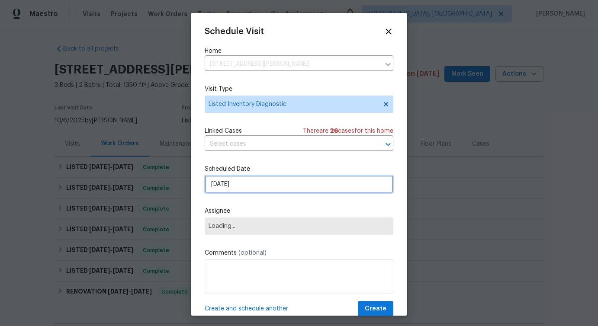
click at [234, 191] on input "[DATE]" at bounding box center [299, 184] width 189 height 17
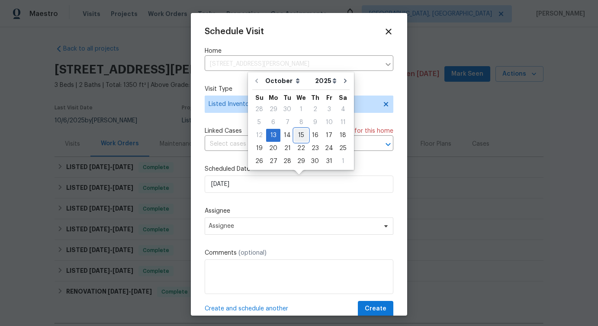
click at [302, 133] on div "15" at bounding box center [301, 135] width 14 height 12
type input "[DATE]"
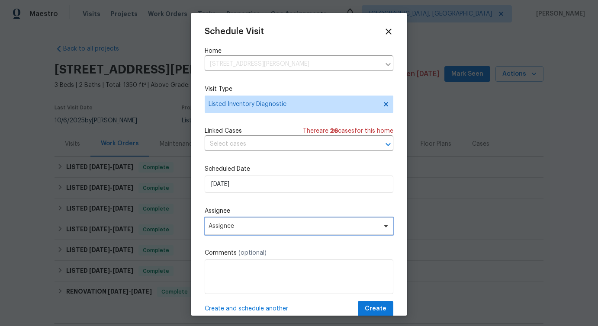
click at [241, 220] on span "Assignee" at bounding box center [299, 226] width 189 height 17
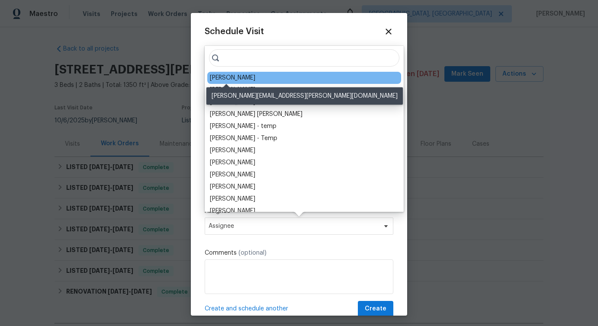
click at [226, 74] on div "[PERSON_NAME]" at bounding box center [232, 78] width 45 height 9
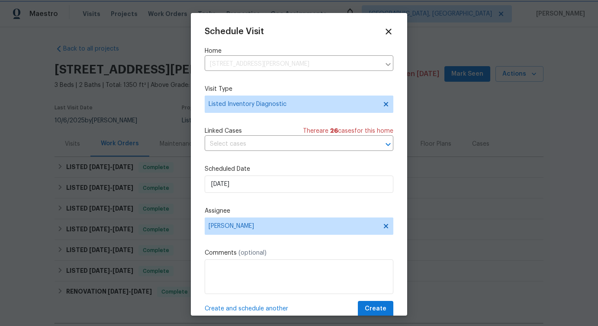
scroll to position [16, 0]
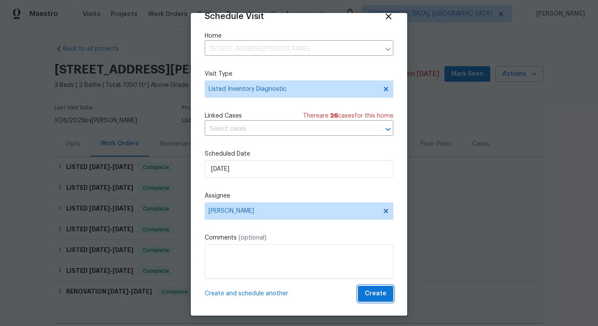
click at [377, 293] on span "Create" at bounding box center [376, 294] width 22 height 11
click at [440, 321] on div at bounding box center [299, 163] width 598 height 326
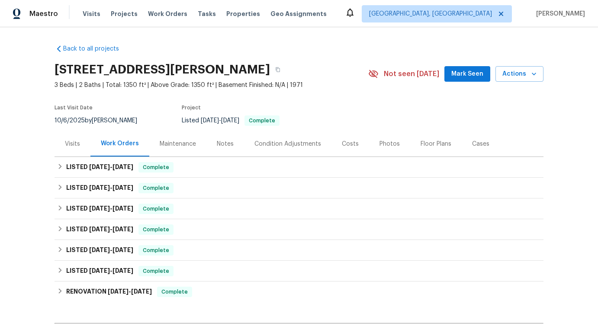
click at [71, 143] on div "Visits" at bounding box center [72, 144] width 15 height 9
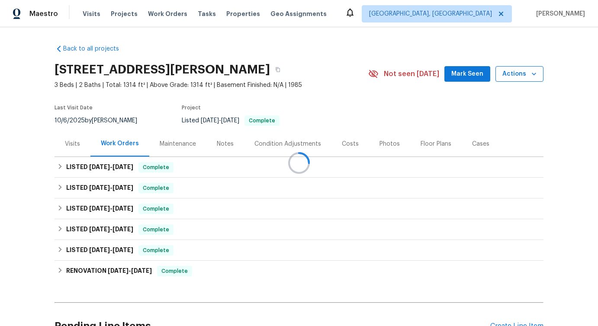
click at [515, 72] on div at bounding box center [299, 163] width 598 height 326
click at [522, 73] on span "Actions" at bounding box center [520, 74] width 34 height 11
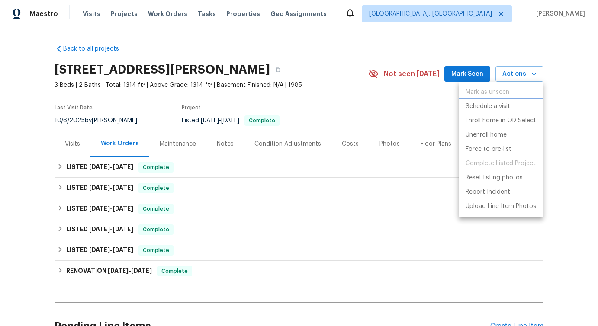
click at [494, 104] on p "Schedule a visit" at bounding box center [488, 106] width 45 height 9
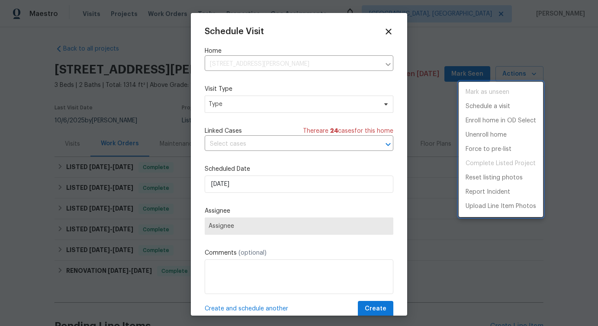
click at [229, 103] on div at bounding box center [299, 163] width 598 height 326
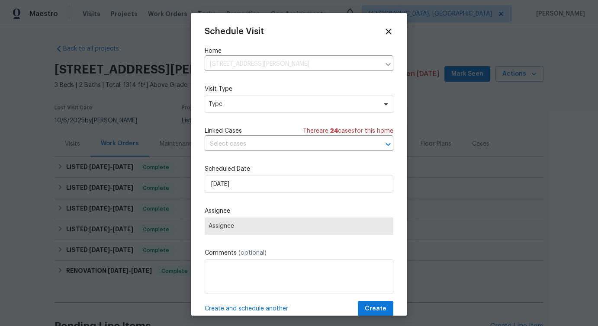
click at [229, 103] on div "Mark as unseen Schedule a visit Enroll home in OD Select Unenroll home Force to…" at bounding box center [299, 163] width 598 height 326
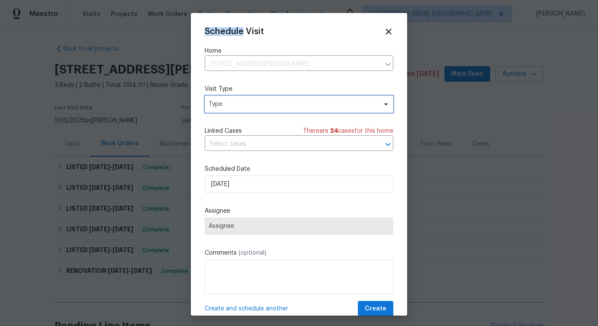
click at [229, 103] on span "Type" at bounding box center [293, 104] width 168 height 9
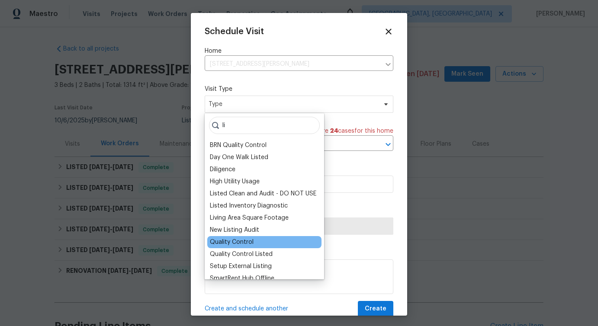
scroll to position [21, 0]
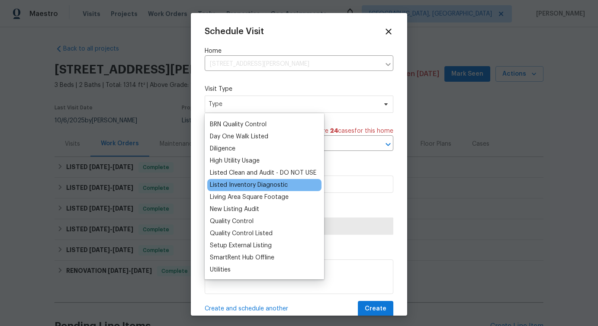
type input "li"
click at [242, 181] on div "Listed Inventory Diagnostic" at bounding box center [249, 185] width 78 height 9
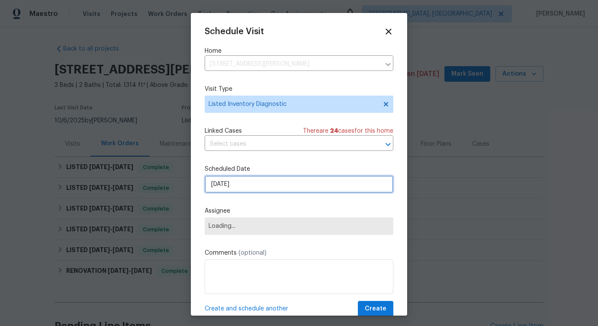
click at [231, 185] on input "[DATE]" at bounding box center [299, 184] width 189 height 17
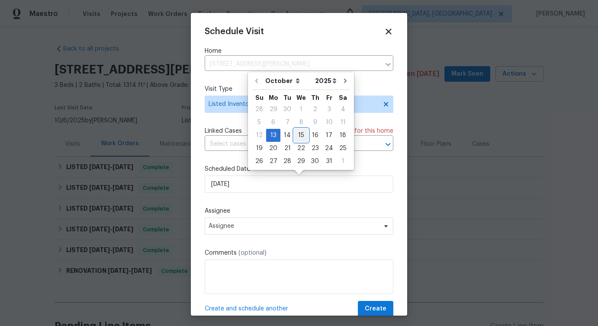
click at [306, 139] on div "15" at bounding box center [301, 135] width 14 height 12
type input "[DATE]"
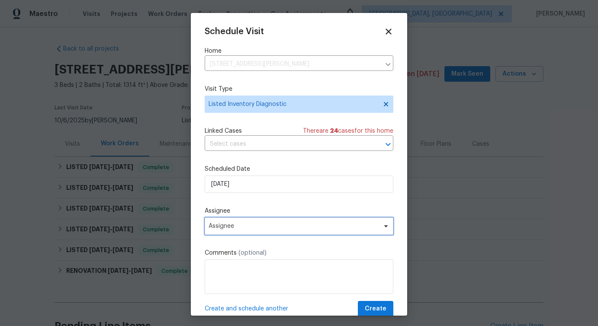
click at [278, 227] on span "Assignee" at bounding box center [294, 226] width 170 height 7
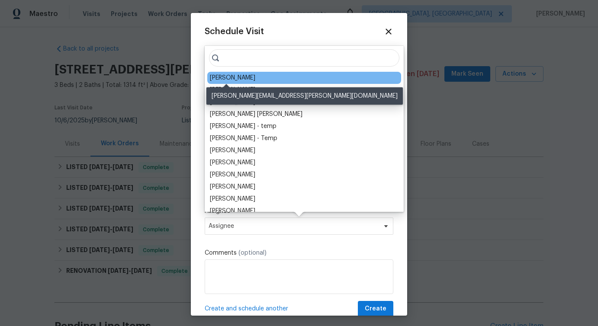
click at [228, 77] on div "[PERSON_NAME]" at bounding box center [232, 78] width 45 height 9
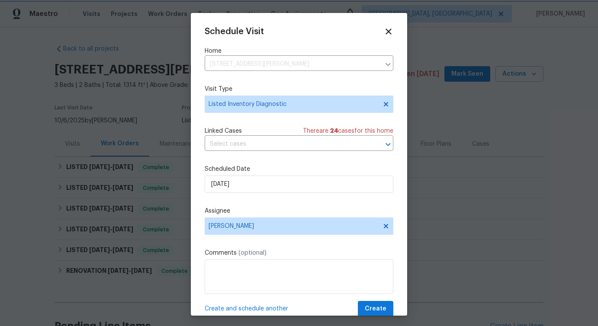
scroll to position [16, 0]
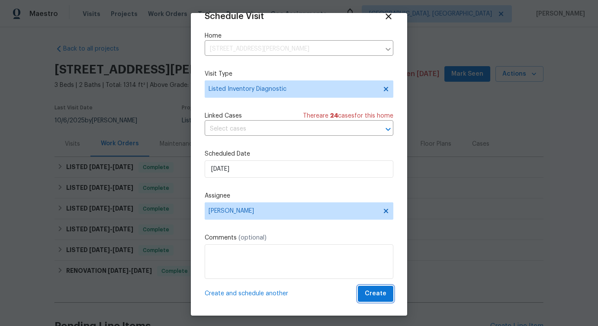
click at [381, 294] on span "Create" at bounding box center [376, 294] width 22 height 11
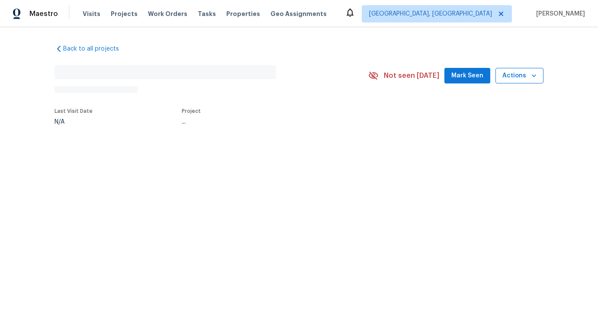
click at [525, 76] on span "Actions" at bounding box center [520, 76] width 34 height 11
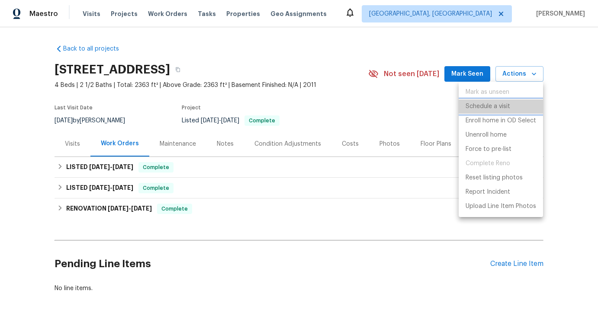
click at [470, 106] on p "Schedule a visit" at bounding box center [488, 106] width 45 height 9
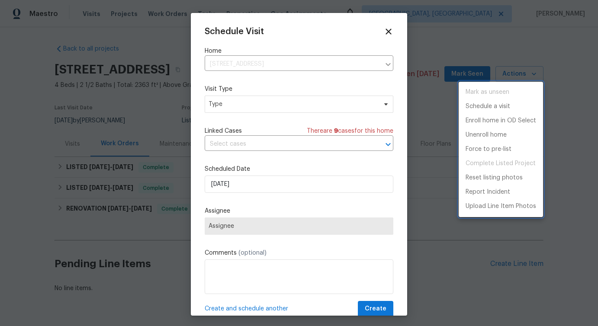
click at [233, 139] on div at bounding box center [299, 163] width 598 height 326
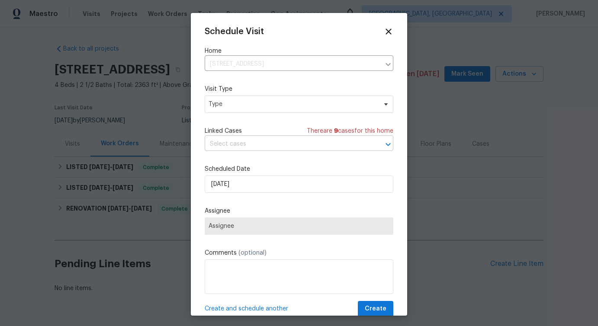
click at [232, 143] on input "text" at bounding box center [287, 144] width 165 height 13
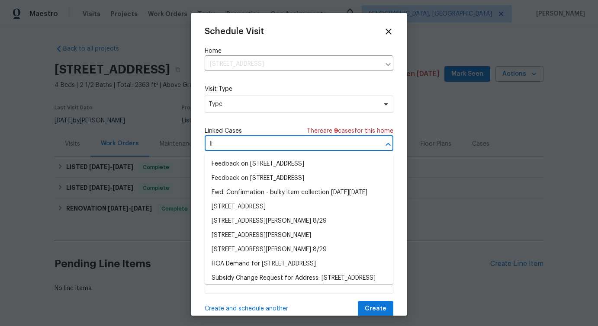
type input "l"
click at [264, 110] on span "Type" at bounding box center [299, 104] width 189 height 17
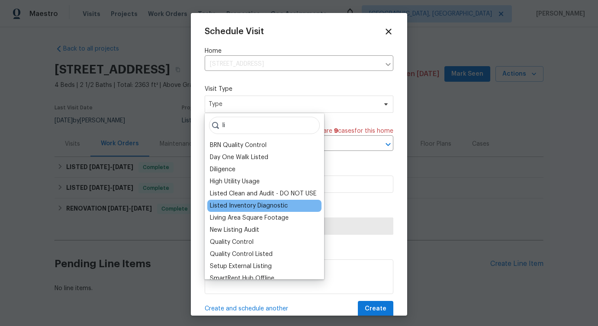
type input "li"
click at [247, 201] on div "Listed Inventory Diagnostic" at bounding box center [264, 206] width 114 height 12
click at [246, 202] on div "Listed Inventory Diagnostic" at bounding box center [249, 206] width 78 height 9
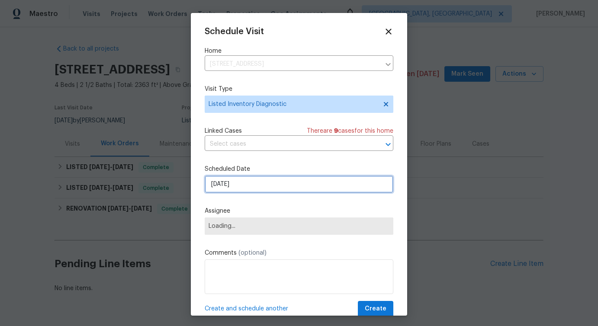
click at [242, 183] on input "10/13/2025" at bounding box center [299, 184] width 189 height 17
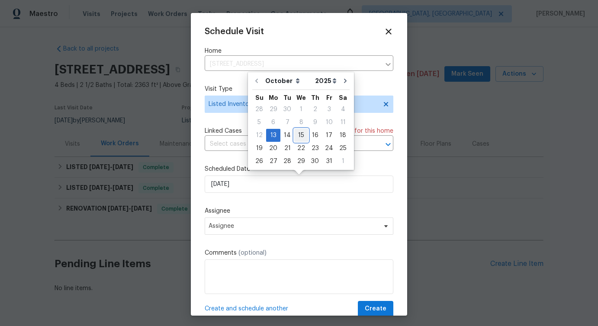
click at [304, 138] on div "15" at bounding box center [301, 135] width 14 height 12
type input "[DATE]"
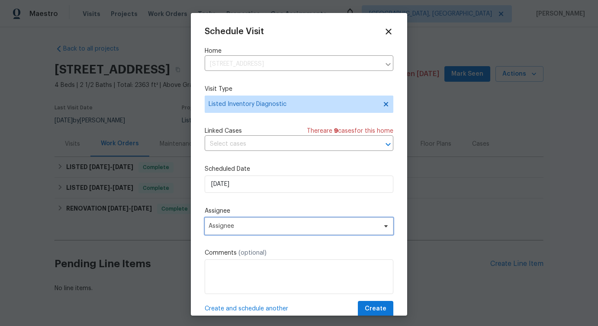
click at [264, 231] on span "Assignee" at bounding box center [299, 226] width 189 height 17
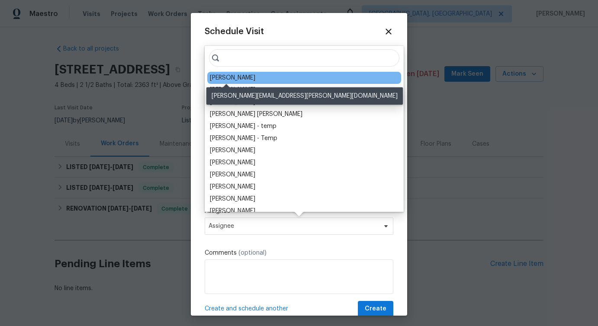
click at [221, 80] on div "Lee Privette" at bounding box center [232, 78] width 45 height 9
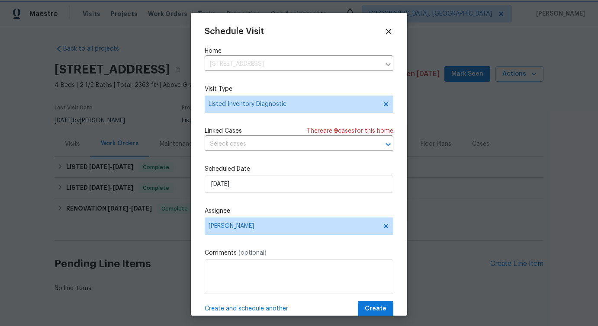
scroll to position [16, 0]
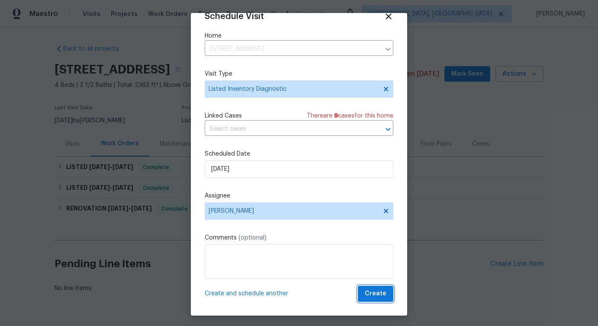
click at [376, 289] on span "Create" at bounding box center [376, 294] width 22 height 11
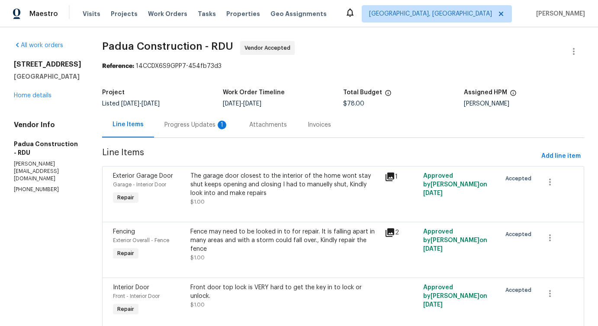
click at [169, 136] on div "Progress Updates 1" at bounding box center [196, 125] width 85 height 26
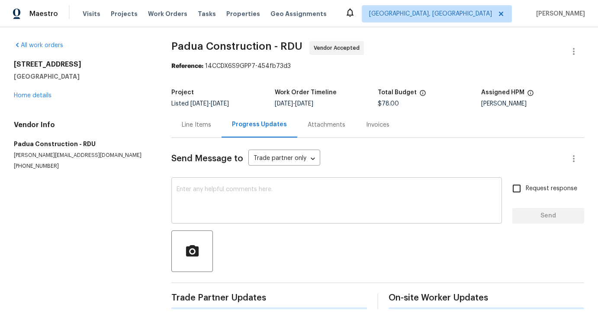
click at [198, 219] on div "x ​" at bounding box center [336, 202] width 331 height 44
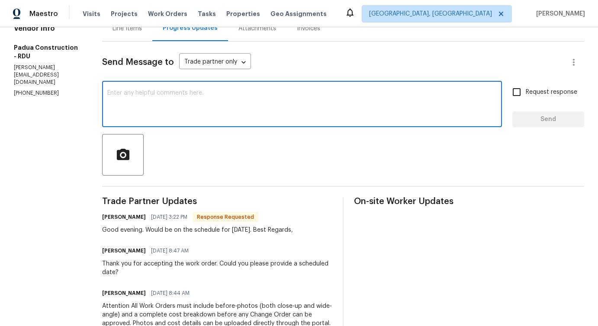
scroll to position [204, 0]
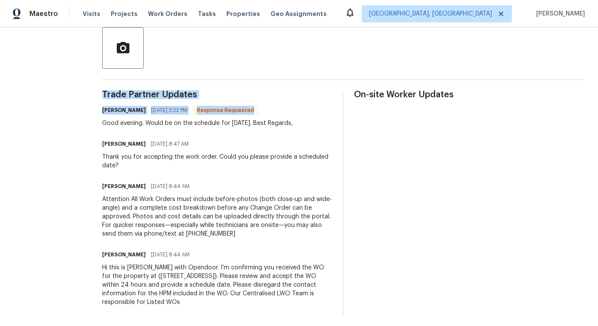
drag, startPoint x: 95, startPoint y: 123, endPoint x: 334, endPoint y: 125, distance: 238.6
click at [334, 125] on div "Trade Partner Updates [PERSON_NAME] [DATE] 3:22 PM Response Requested Good even…" at bounding box center [343, 203] width 482 height 227
click at [220, 131] on div "Trade Partner Updates [PERSON_NAME] [DATE] 3:22 PM Response Requested Good even…" at bounding box center [217, 203] width 230 height 227
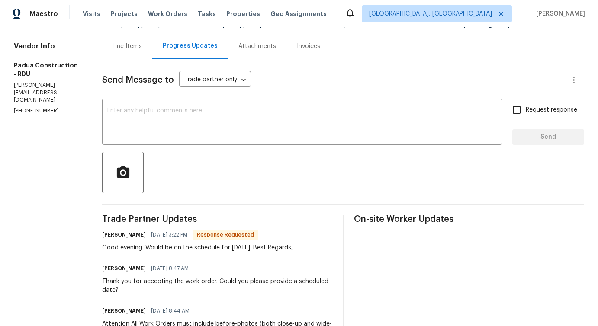
scroll to position [0, 0]
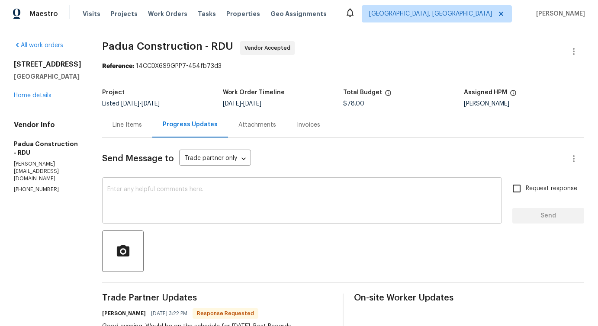
click at [203, 183] on div "x ​" at bounding box center [302, 202] width 400 height 44
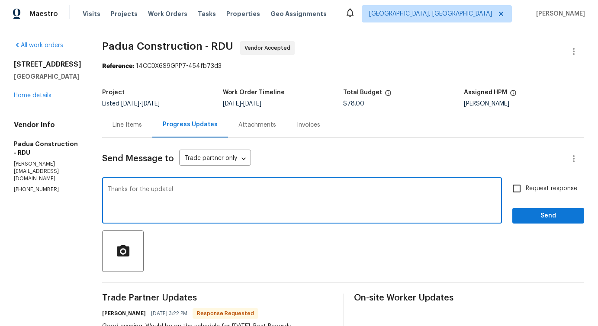
type textarea "Thanks for the update!"
click at [558, 226] on div "Send Message to Trade partner only Trade partner only ​ Thanks for the update! …" at bounding box center [343, 329] width 482 height 383
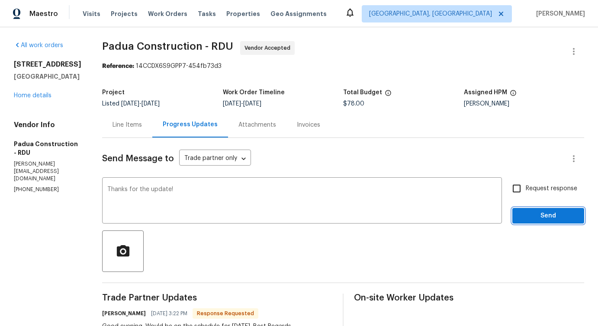
click at [551, 221] on span "Send" at bounding box center [549, 216] width 58 height 11
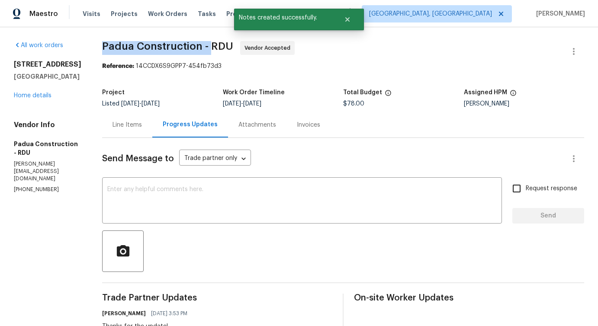
drag, startPoint x: 95, startPoint y: 46, endPoint x: 203, endPoint y: 48, distance: 107.8
click at [203, 48] on span "Padua Construction - RDU" at bounding box center [167, 46] width 131 height 10
copy span "Padua Construction -"
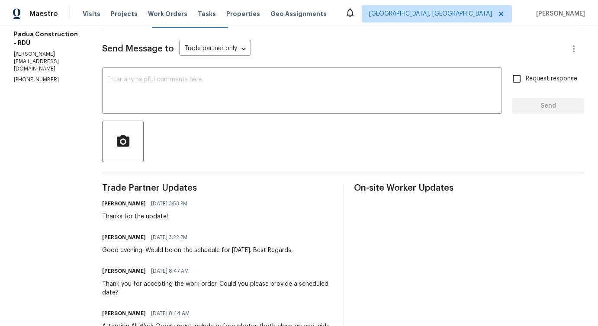
scroll to position [110, 0]
drag, startPoint x: 186, startPoint y: 251, endPoint x: 248, endPoint y: 249, distance: 61.5
click at [248, 249] on div "Good evening. Would be on the schedule for tomorrow. Best Regards," at bounding box center [197, 250] width 191 height 9
click at [223, 249] on div "Good evening. Would be on the schedule for tomorrow. Best Regards," at bounding box center [197, 250] width 191 height 9
drag, startPoint x: 187, startPoint y: 251, endPoint x: 251, endPoint y: 251, distance: 64.5
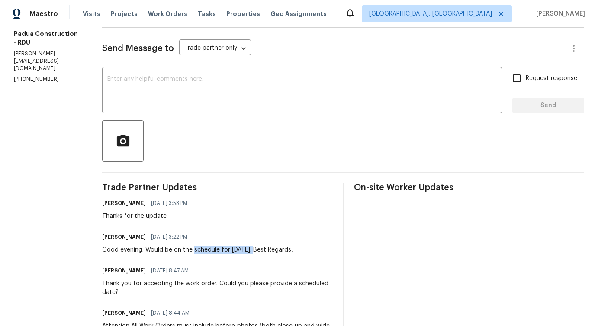
click at [251, 251] on div "Good evening. Would be on the schedule for tomorrow. Best Regards," at bounding box center [197, 250] width 191 height 9
copy div "schedule for tomorrow"
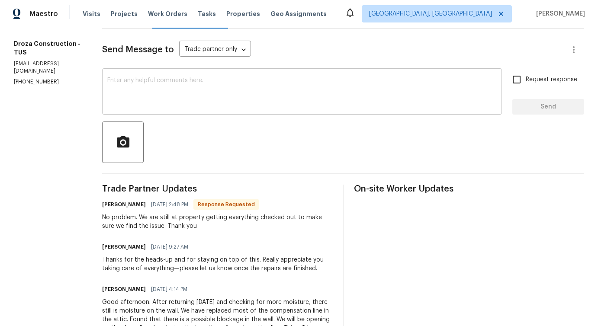
scroll to position [113, 0]
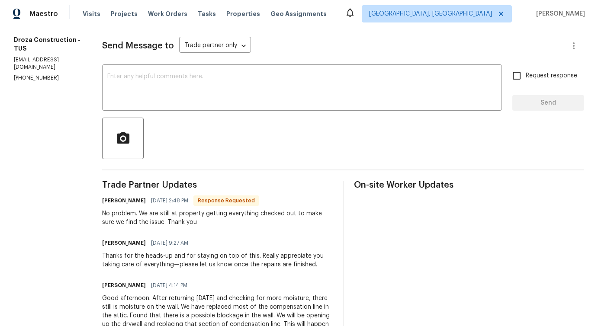
drag, startPoint x: 160, startPoint y: 259, endPoint x: 313, endPoint y: 271, distance: 154.1
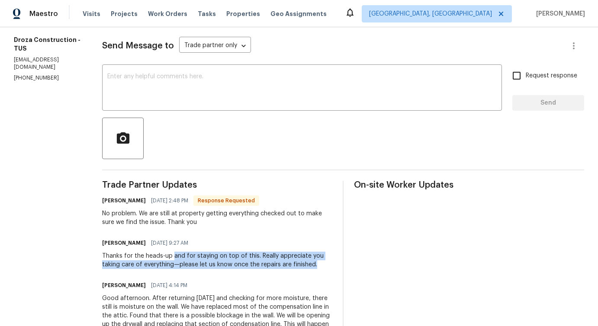
drag, startPoint x: 181, startPoint y: 253, endPoint x: 289, endPoint y: 273, distance: 110.5
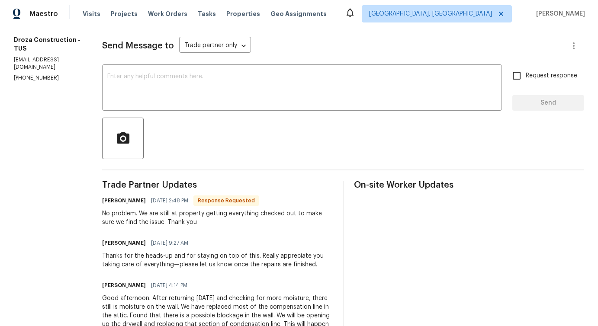
drag, startPoint x: 166, startPoint y: 213, endPoint x: 246, endPoint y: 213, distance: 79.7
click at [246, 213] on div "No problem. We are still at property getting everything checked out to make sur…" at bounding box center [217, 218] width 230 height 17
drag, startPoint x: 222, startPoint y: 211, endPoint x: 325, endPoint y: 211, distance: 103.1
click at [325, 211] on div "No problem. We are still at property getting everything checked out to make sur…" at bounding box center [217, 218] width 230 height 17
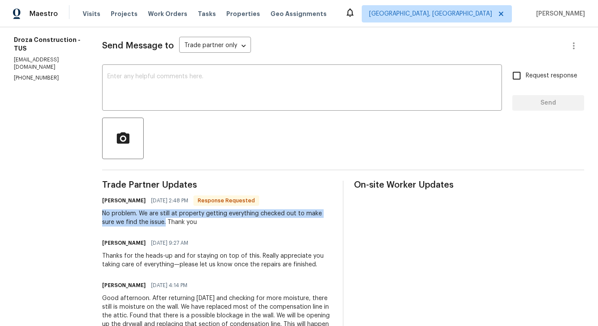
drag, startPoint x: 104, startPoint y: 213, endPoint x: 172, endPoint y: 223, distance: 68.6
copy div "No problem. We are still at property getting everything checked out to make sur…"
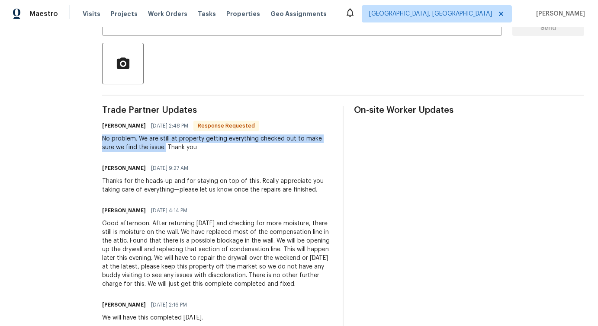
scroll to position [187, 0]
copy div "No problem. We are still at property getting everything checked out to make sur…"
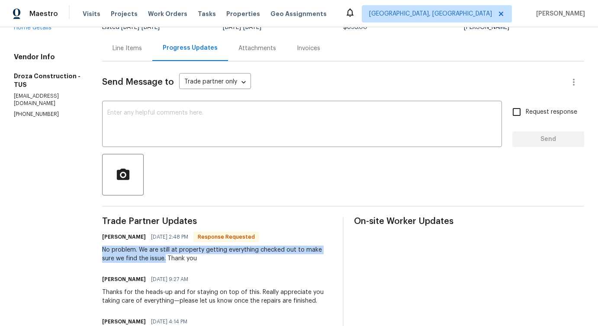
scroll to position [76, 0]
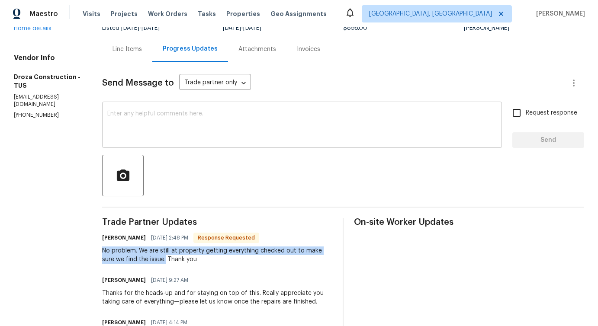
click at [242, 145] on div "x ​" at bounding box center [302, 126] width 400 height 44
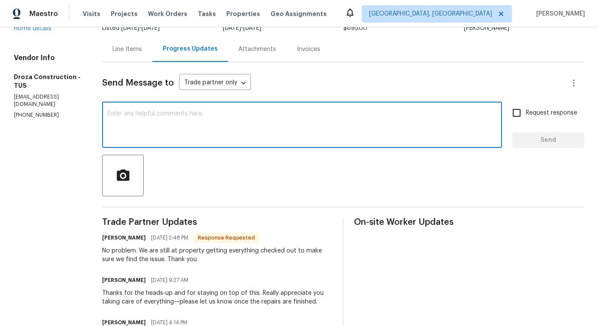
paste textarea "Thanks for the update. Appreciate you taking the time to thoroughly check every…"
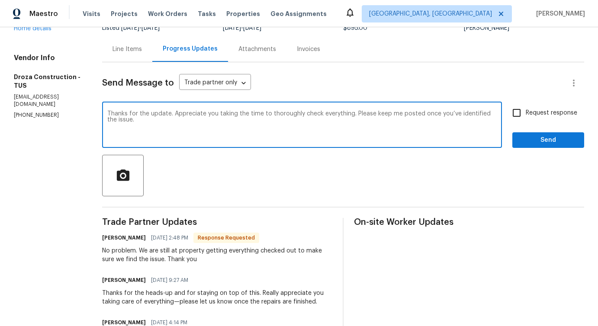
drag, startPoint x: 176, startPoint y: 130, endPoint x: 430, endPoint y: 115, distance: 253.8
click at [430, 115] on textarea "Thanks for the update. Appreciate you taking the time to thoroughly check every…" at bounding box center [302, 126] width 390 height 30
click at [397, 112] on textarea "Thanks for the update. Appreciate you taking the time to thoroughly check every…" at bounding box center [302, 126] width 390 height 30
type textarea "Thanks for the update. Appreciate you taking the time to thoroughly check every…"
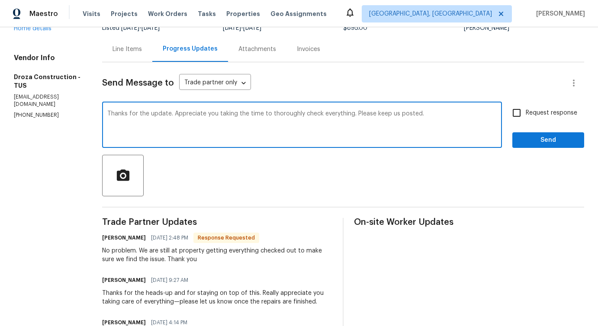
click at [535, 121] on label "Request response" at bounding box center [543, 113] width 70 height 18
click at [526, 121] on input "Request response" at bounding box center [517, 113] width 18 height 18
checkbox input "true"
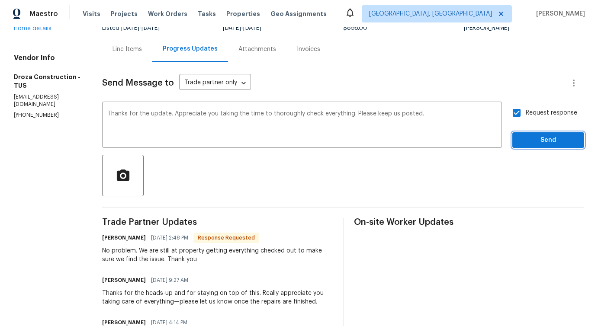
click at [537, 133] on button "Send" at bounding box center [549, 140] width 72 height 16
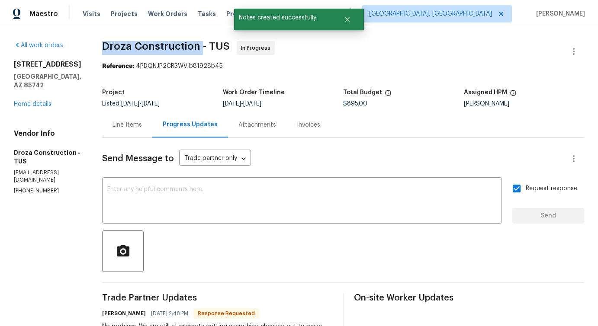
drag, startPoint x: 110, startPoint y: 46, endPoint x: 208, endPoint y: 47, distance: 97.9
click at [208, 47] on span "Droza Construction - TUS" at bounding box center [166, 46] width 128 height 10
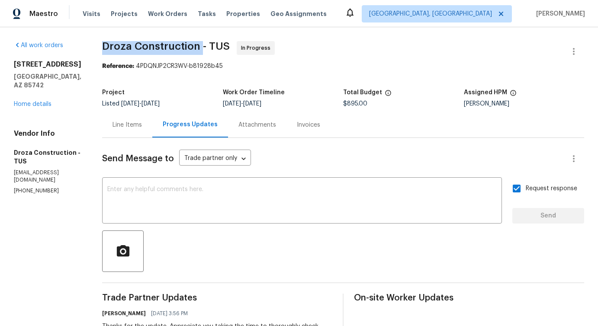
click at [214, 47] on span "Droza Construction - TUS" at bounding box center [166, 46] width 128 height 10
drag, startPoint x: 107, startPoint y: 45, endPoint x: 213, endPoint y: 47, distance: 105.2
copy span "Droza Construction -"
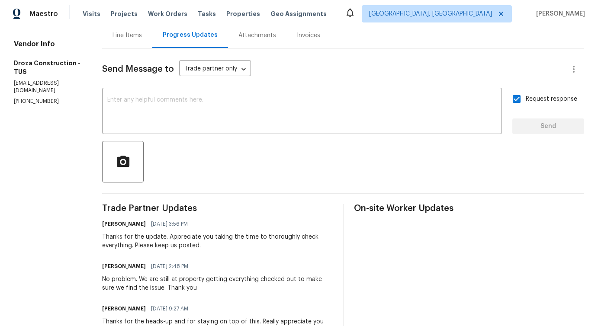
scroll to position [111, 0]
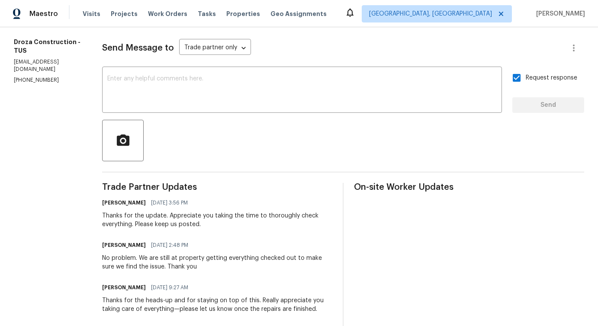
click at [159, 253] on div "Robert Pedroza 10/13/2025 2:48 PM No problem. We are still at property getting …" at bounding box center [217, 255] width 230 height 32
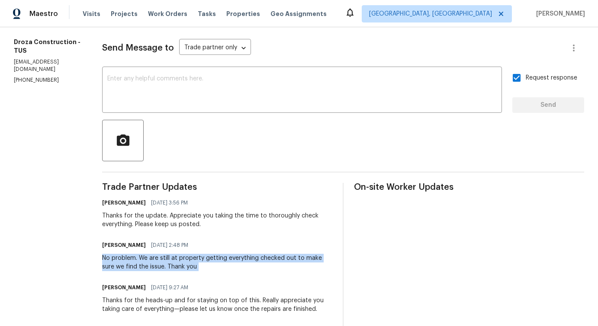
click at [159, 253] on div "Robert Pedroza 10/13/2025 2:48 PM No problem. We are still at property getting …" at bounding box center [217, 255] width 230 height 32
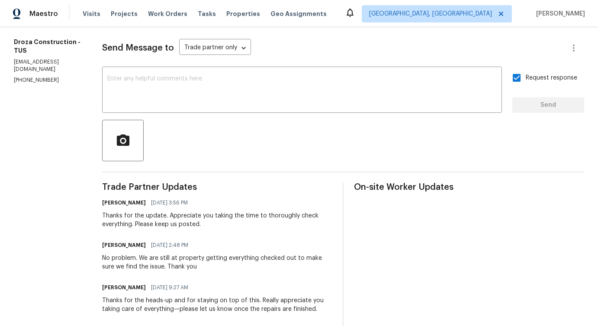
click at [137, 266] on div "No problem. We are still at property getting everything checked out to make sur…" at bounding box center [217, 262] width 230 height 17
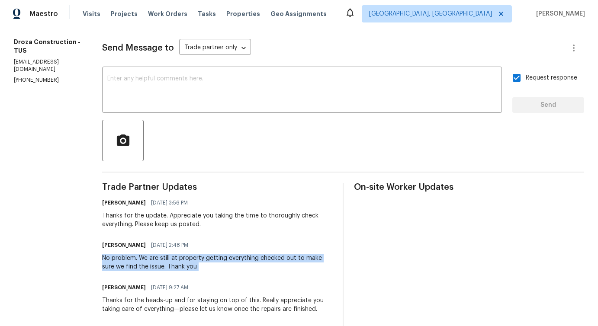
copy div "No problem. We are still at property getting everything checked out to make sur…"
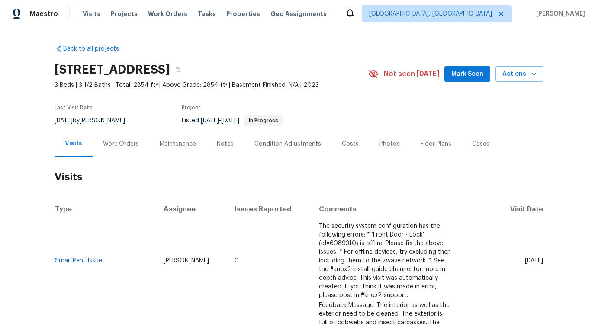
click at [114, 145] on div "Work Orders" at bounding box center [121, 144] width 36 height 9
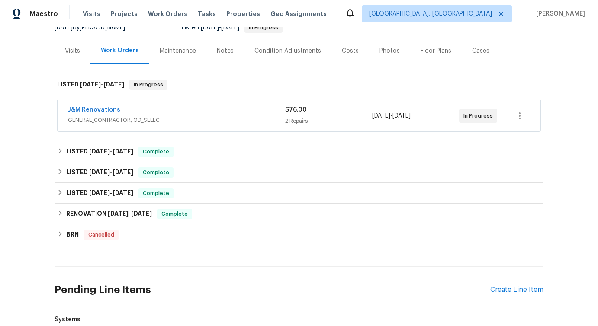
scroll to position [89, 0]
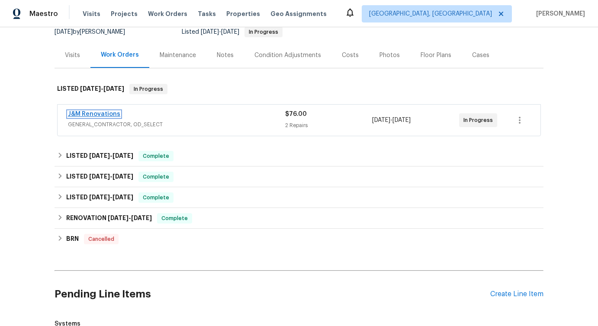
click at [109, 113] on link "J&M Renovations" at bounding box center [94, 114] width 52 height 6
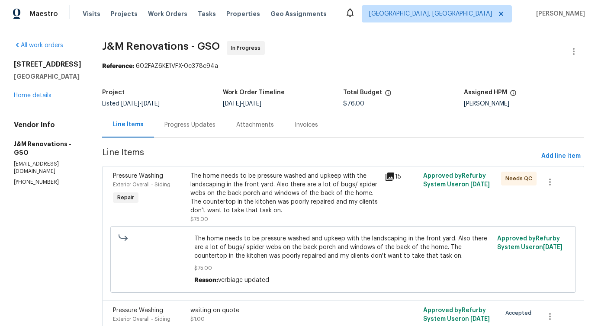
click at [186, 118] on div "Progress Updates" at bounding box center [190, 125] width 72 height 26
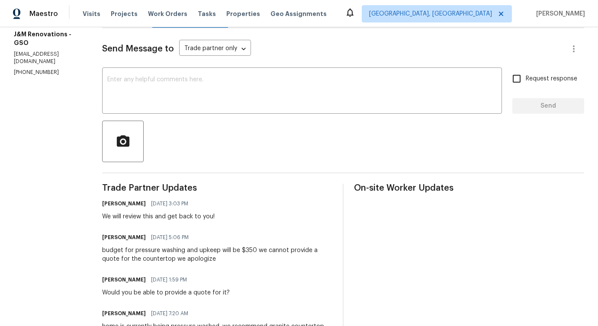
scroll to position [141, 0]
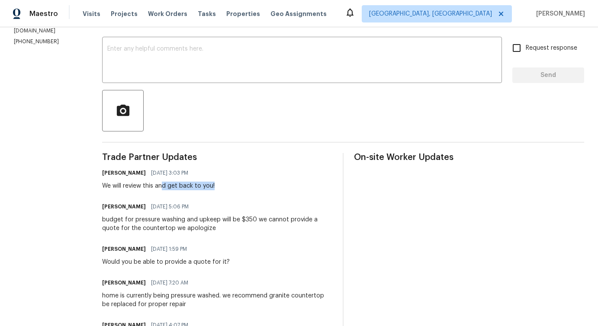
drag, startPoint x: 165, startPoint y: 190, endPoint x: 234, endPoint y: 190, distance: 69.3
click at [234, 190] on div "Pavithra Sekar 10/13/2025 3:03 PM We will review this and get back to you!" at bounding box center [217, 178] width 230 height 23
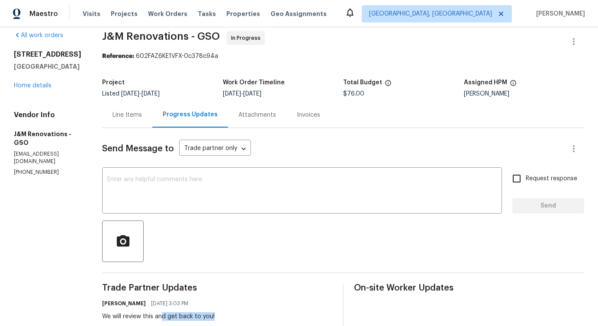
scroll to position [9, 0]
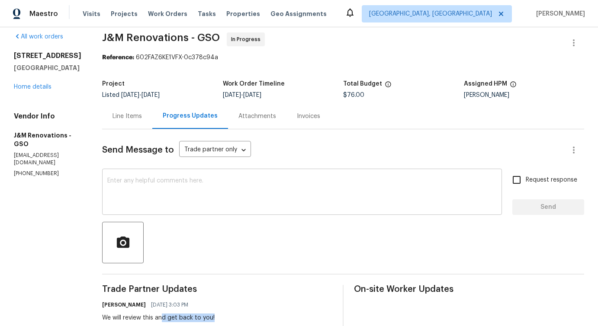
click at [261, 184] on textarea at bounding box center [302, 193] width 390 height 30
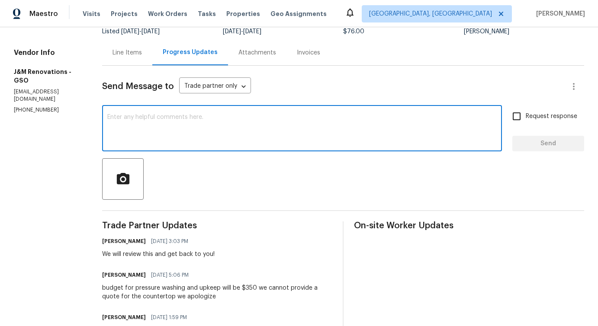
scroll to position [71, 0]
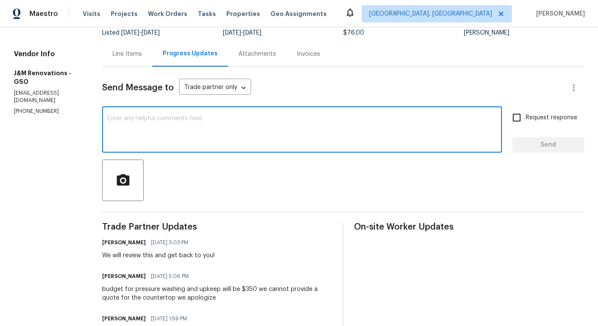
click at [256, 129] on textarea at bounding box center [302, 131] width 390 height 30
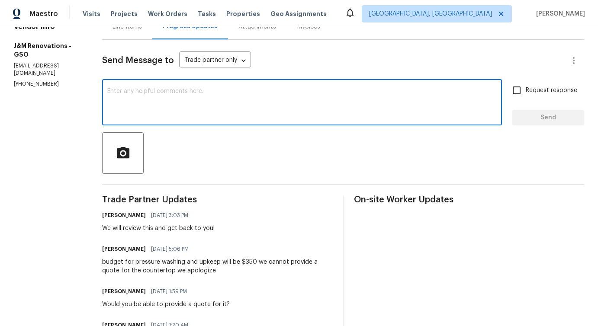
scroll to position [0, 0]
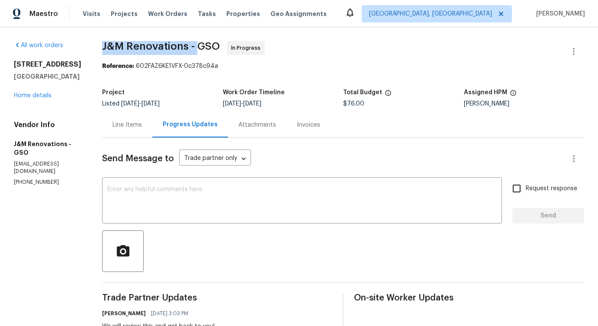
drag, startPoint x: 100, startPoint y: 42, endPoint x: 197, endPoint y: 48, distance: 98.0
click at [197, 48] on div "All work orders 4502 Brookhaven Dr Greensboro, NC 27406 Home details Vendor Inf…" at bounding box center [299, 319] width 598 height 584
click at [195, 113] on div "Progress Updates" at bounding box center [190, 125] width 76 height 26
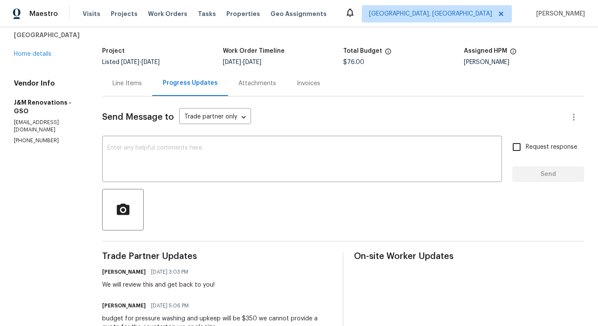
scroll to position [39, 0]
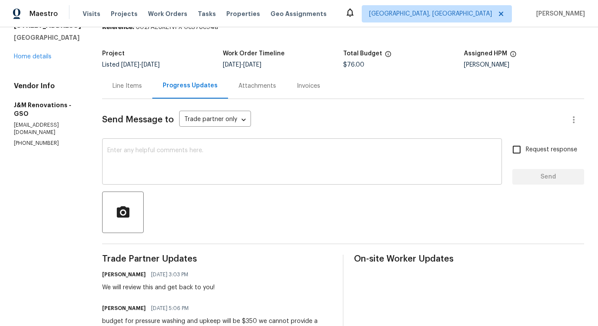
click at [178, 178] on textarea at bounding box center [302, 163] width 390 height 30
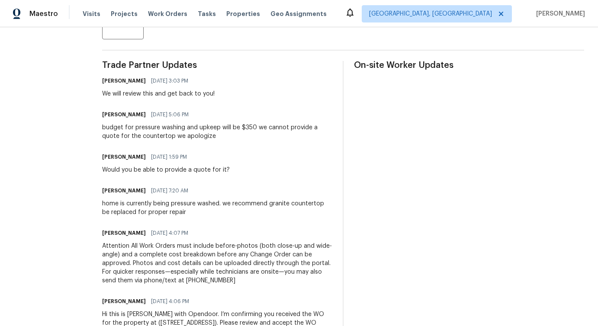
scroll to position [284, 0]
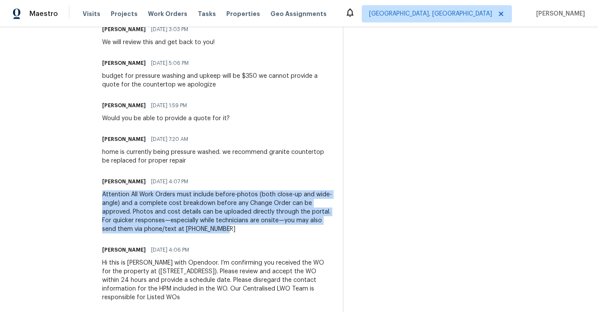
drag, startPoint x: 104, startPoint y: 192, endPoint x: 231, endPoint y: 235, distance: 133.9
click at [231, 235] on div "Trade Partner Updates Pavithra Sekar 10/13/2025 3:03 PM We will review this and…" at bounding box center [217, 161] width 230 height 303
click at [227, 228] on div "Attention All Work Orders must include before-photos (both close-up and wide-an…" at bounding box center [217, 212] width 230 height 43
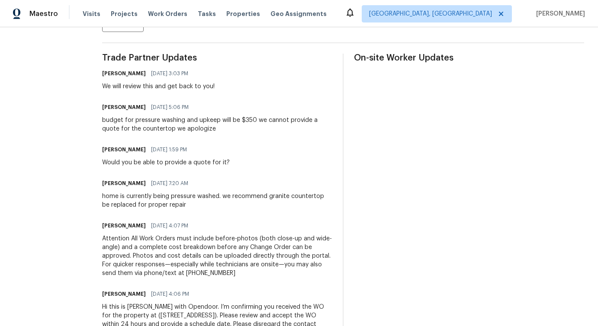
scroll to position [239, 0]
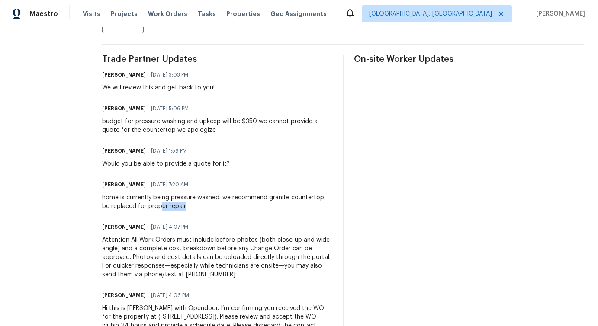
drag, startPoint x: 152, startPoint y: 202, endPoint x: 210, endPoint y: 207, distance: 58.2
click at [209, 207] on div "home is currently being pressure washed. we recommend granite countertop be rep…" at bounding box center [217, 202] width 230 height 17
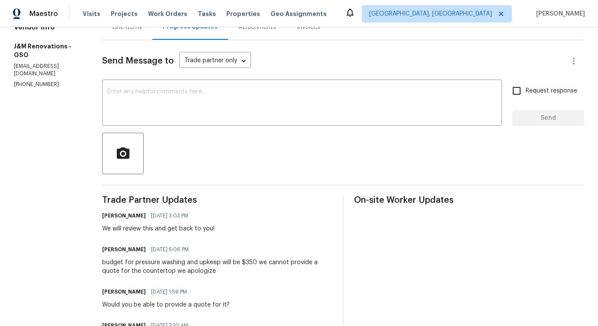
scroll to position [0, 0]
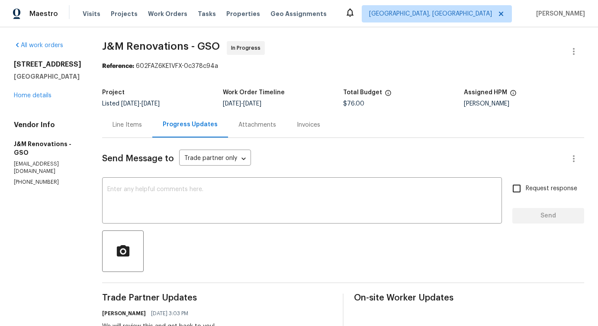
click at [129, 133] on div "Line Items" at bounding box center [127, 125] width 50 height 26
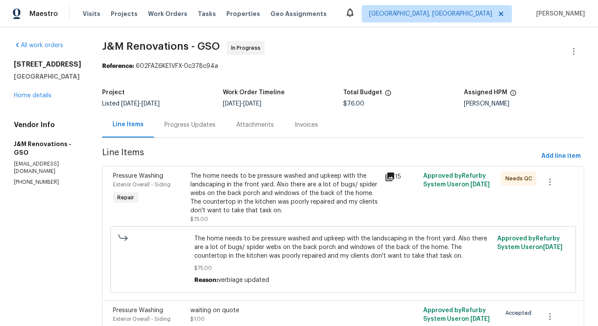
click at [228, 180] on div "The home needs to be pressure washed and upkeep with the landscaping in the fro…" at bounding box center [285, 193] width 189 height 43
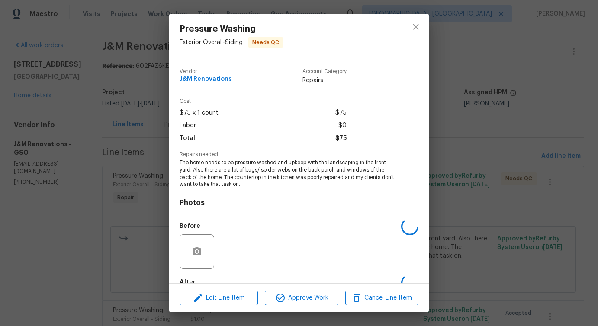
scroll to position [51, 0]
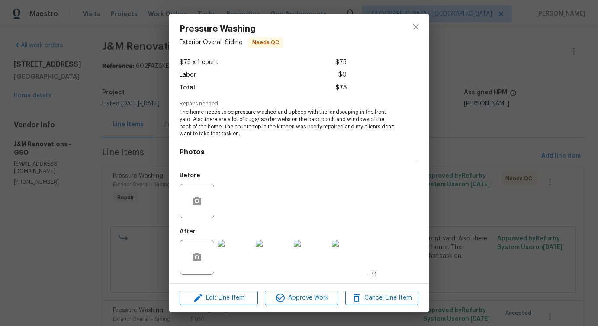
click at [230, 251] on img at bounding box center [235, 257] width 35 height 35
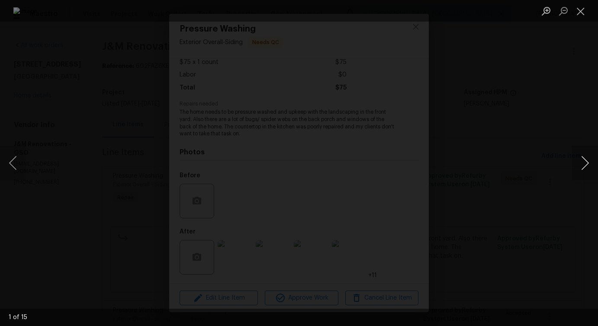
click at [578, 168] on button "Next image" at bounding box center [585, 163] width 26 height 35
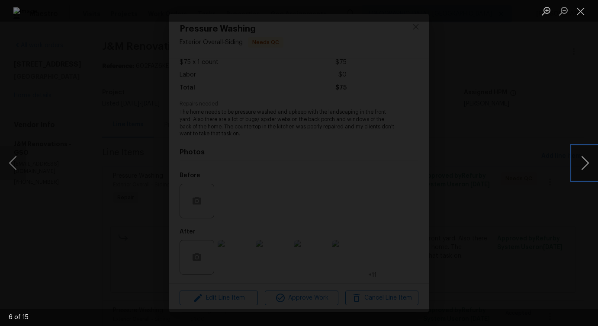
click at [578, 168] on button "Next image" at bounding box center [585, 163] width 26 height 35
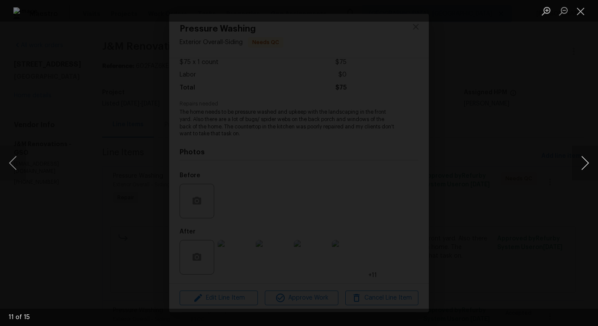
click at [578, 168] on button "Next image" at bounding box center [585, 163] width 26 height 35
click at [580, 13] on button "Close lightbox" at bounding box center [580, 10] width 17 height 15
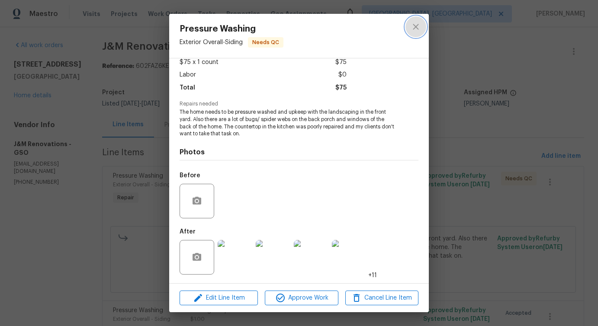
click at [414, 30] on icon "close" at bounding box center [416, 27] width 10 height 10
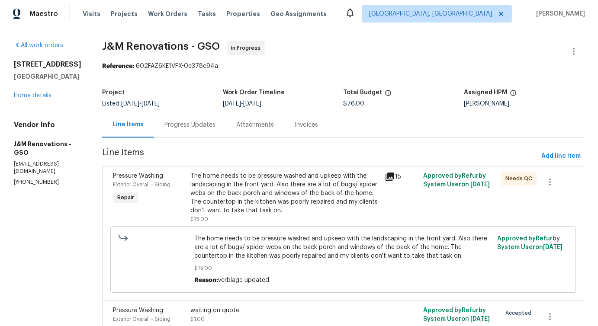
click at [202, 113] on div "Progress Updates" at bounding box center [190, 125] width 72 height 26
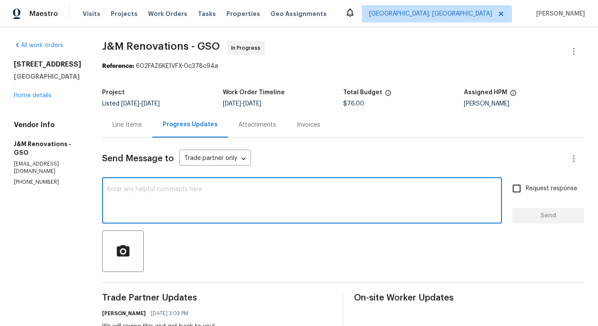
click at [213, 203] on textarea at bounding box center [302, 202] width 390 height 30
click at [135, 199] on textarea "Hi," at bounding box center [302, 202] width 390 height 30
paste textarea "No action needed at this time."
click at [120, 190] on textarea "Hi, No action needed at this time." at bounding box center [302, 202] width 390 height 30
type textarea "Hi, no action needed at this time."
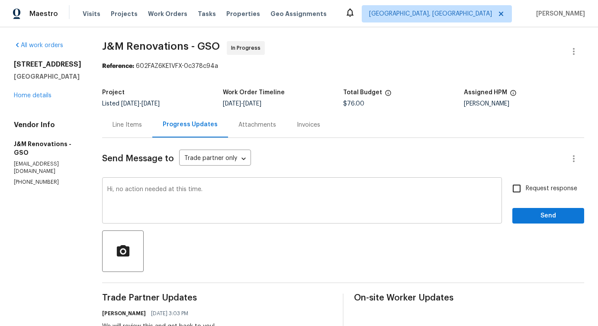
click at [205, 222] on div "Hi, no action needed at this time. x ​" at bounding box center [302, 202] width 400 height 44
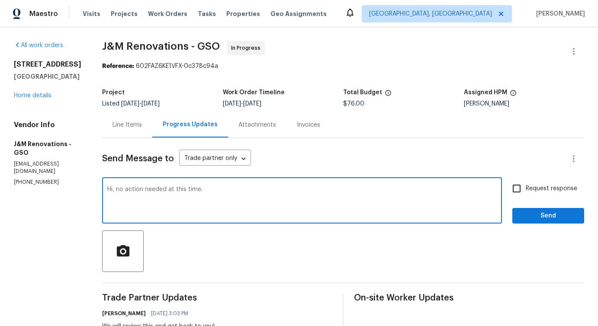
click at [228, 196] on textarea "Hi, no action needed at this time." at bounding box center [302, 202] width 390 height 30
click at [206, 190] on textarea "Hi, no action needed at this time." at bounding box center [302, 202] width 390 height 30
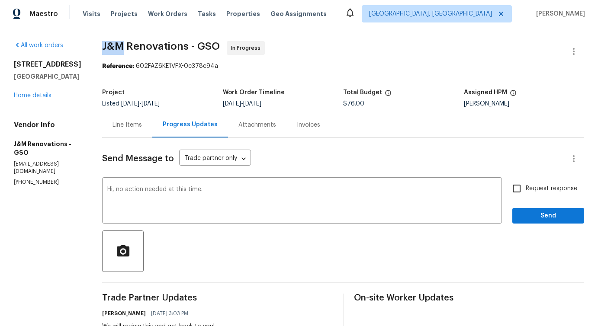
drag, startPoint x: 100, startPoint y: 45, endPoint x: 121, endPoint y: 46, distance: 21.2
click at [121, 46] on div "All work orders 4502 Brookhaven Dr Greensboro, NC 27406 Home details Vendor Inf…" at bounding box center [299, 319] width 598 height 584
drag, startPoint x: 126, startPoint y: 45, endPoint x: 187, endPoint y: 44, distance: 61.5
click at [187, 44] on span "J&M Renovations - GSO" at bounding box center [161, 46] width 118 height 10
drag, startPoint x: 197, startPoint y: 44, endPoint x: 217, endPoint y: 45, distance: 19.9
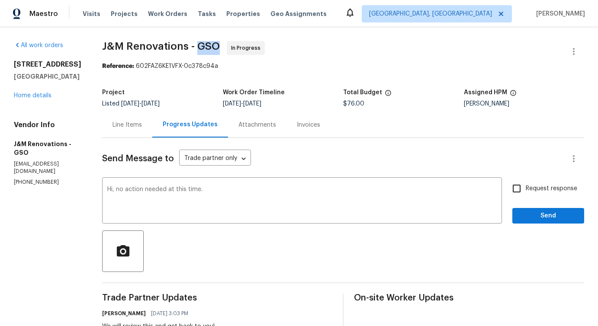
click at [217, 45] on span "J&M Renovations - GSO" at bounding box center [161, 46] width 118 height 10
click at [226, 196] on textarea "Hi, no action needed at this time." at bounding box center [302, 202] width 390 height 30
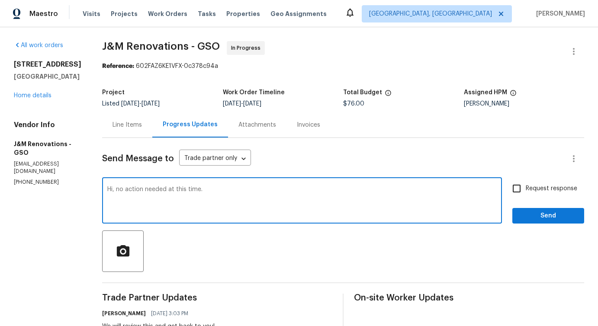
click at [224, 190] on textarea "Hi, no action needed at this time." at bounding box center [302, 202] width 390 height 30
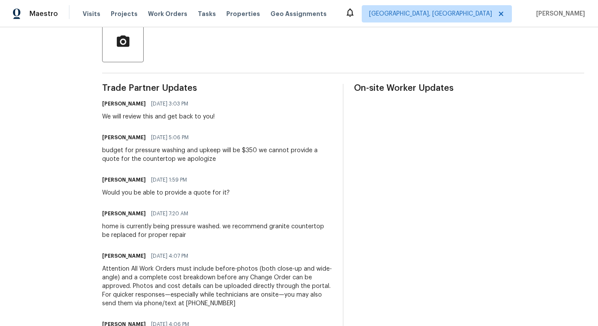
scroll to position [215, 0]
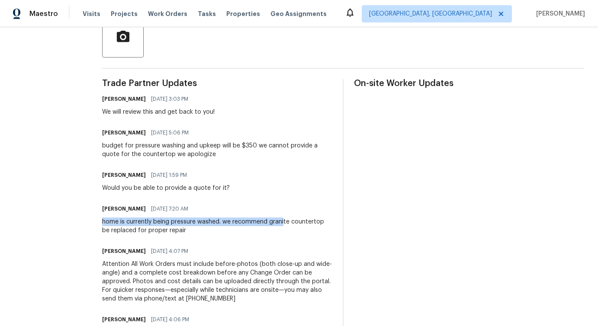
drag, startPoint x: 225, startPoint y: 217, endPoint x: 284, endPoint y: 219, distance: 58.9
click at [284, 219] on div "Joselyn Rosales 10/10/2025 7:20 AM home is currently being pressure washed. we …" at bounding box center [217, 219] width 230 height 32
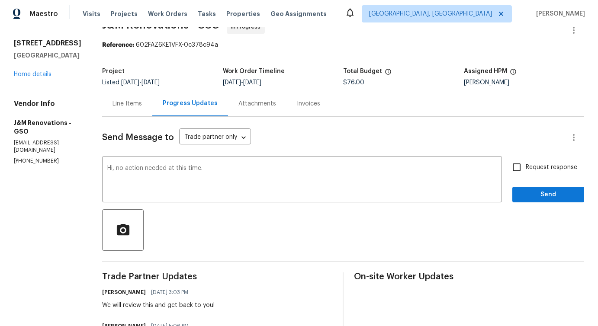
scroll to position [0, 0]
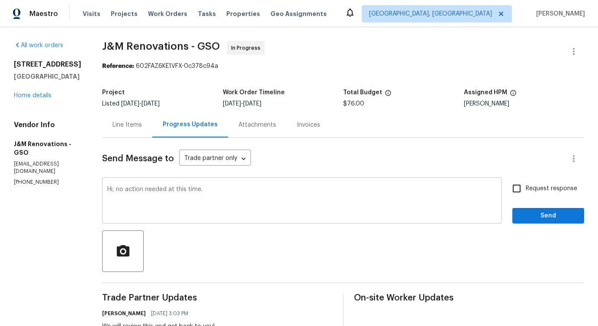
click at [196, 184] on div "Hi, no action needed at this time. x ​" at bounding box center [302, 202] width 400 height 44
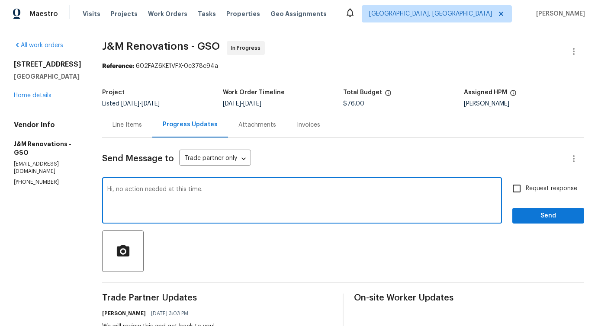
click at [196, 184] on div "Hi, no action needed at this time. x ​" at bounding box center [302, 202] width 400 height 44
click at [171, 184] on div "Hi, no action needed at this time. x ​" at bounding box center [302, 202] width 400 height 44
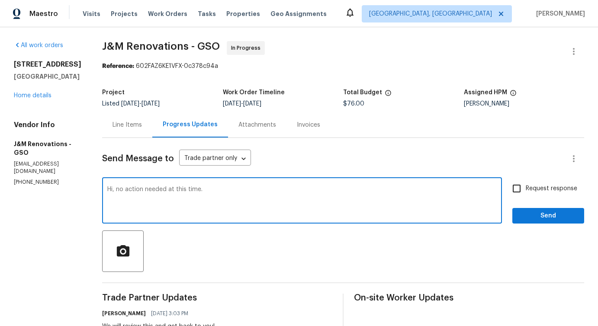
click at [167, 191] on textarea "Hi, no action needed at this time." at bounding box center [302, 202] width 390 height 30
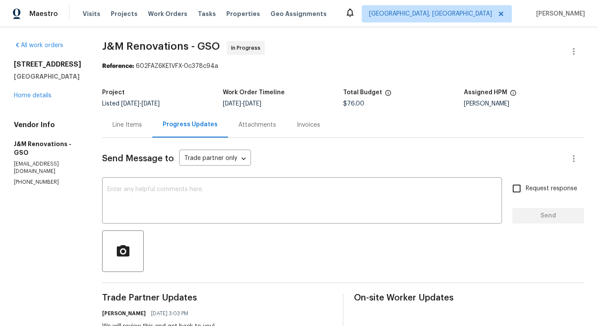
click at [132, 137] on div "Line Items" at bounding box center [127, 125] width 50 height 26
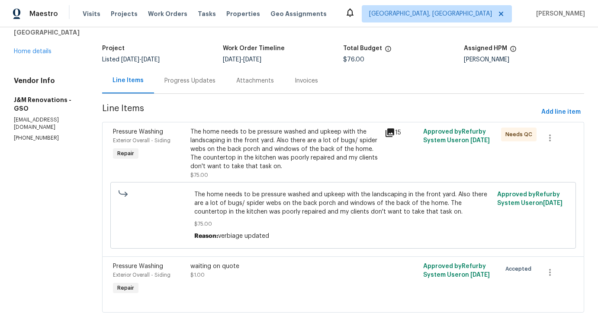
scroll to position [45, 0]
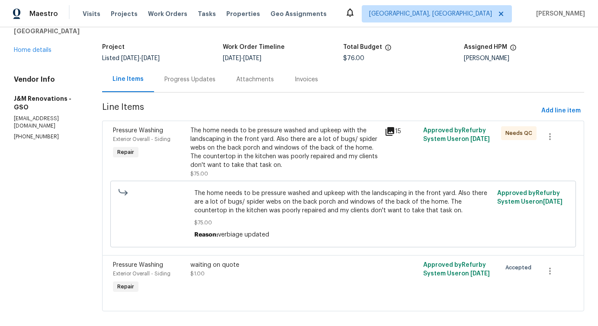
click at [188, 86] on div "Progress Updates" at bounding box center [190, 80] width 72 height 26
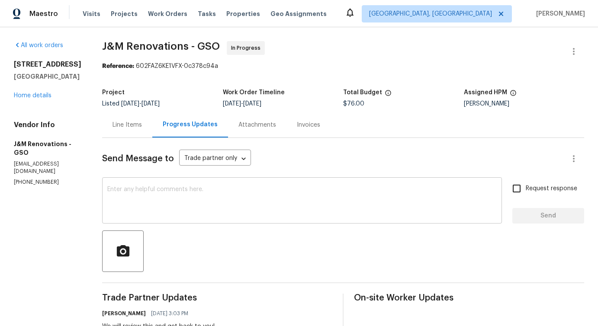
click at [204, 197] on textarea at bounding box center [302, 202] width 390 height 30
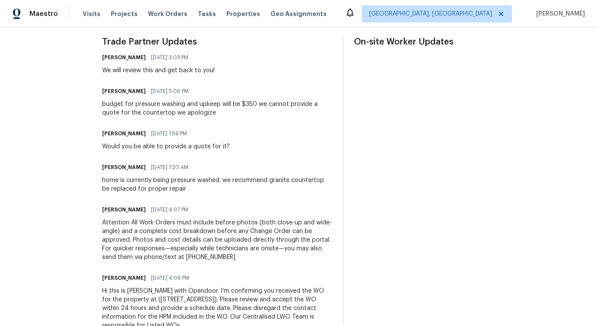
scroll to position [272, 0]
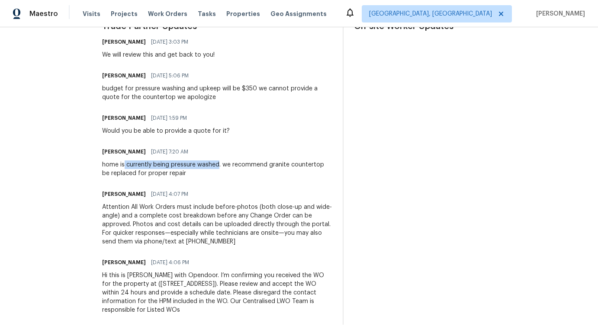
drag, startPoint x: 124, startPoint y: 163, endPoint x: 220, endPoint y: 166, distance: 95.7
click at [220, 166] on div "home is currently being pressure washed. we recommend granite countertop be rep…" at bounding box center [217, 169] width 230 height 17
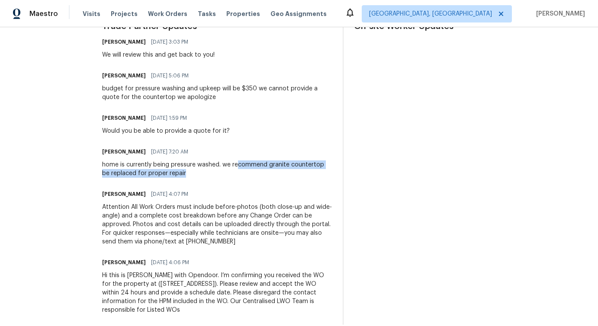
drag, startPoint x: 238, startPoint y: 165, endPoint x: 277, endPoint y: 174, distance: 40.2
click at [278, 175] on div "home is currently being pressure washed. we recommend granite countertop be rep…" at bounding box center [217, 169] width 230 height 17
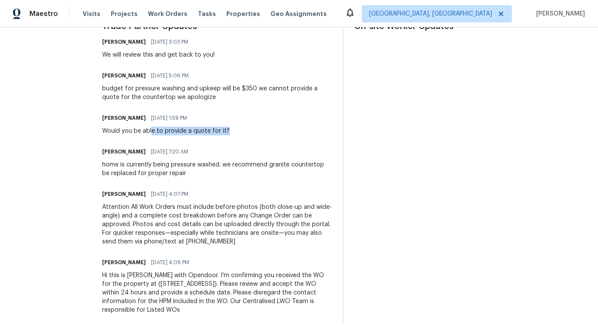
drag, startPoint x: 152, startPoint y: 129, endPoint x: 241, endPoint y: 136, distance: 89.5
click at [243, 136] on div "Trade Partner Updates Pavithra Sekar 10/13/2025 3:03 PM We will review this and…" at bounding box center [217, 173] width 230 height 303
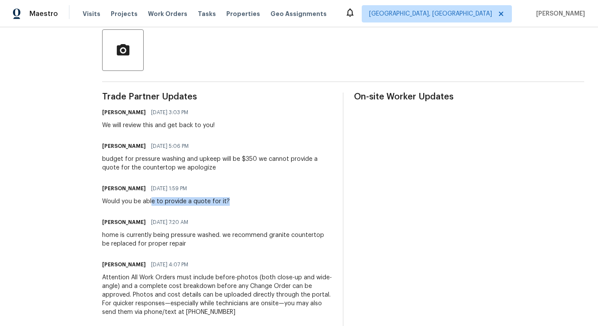
scroll to position [197, 0]
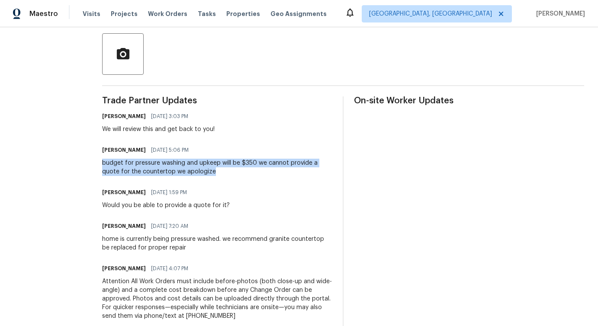
drag, startPoint x: 102, startPoint y: 162, endPoint x: 235, endPoint y: 171, distance: 133.6
click at [235, 171] on div "All work orders 4502 Brookhaven Dr Greensboro, NC 27406 Home details Vendor Inf…" at bounding box center [299, 122] width 598 height 584
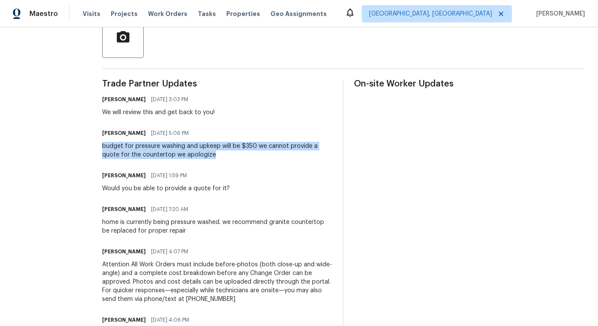
scroll to position [224, 0]
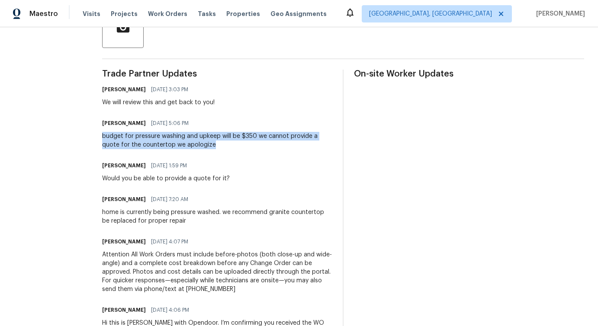
click at [249, 137] on div "budget for pressure washing and upkeep will be $350 we cannot provide a quote f…" at bounding box center [217, 140] width 230 height 17
drag, startPoint x: 257, startPoint y: 137, endPoint x: 259, endPoint y: 144, distance: 7.3
click at [259, 144] on div "budget for pressure washing and upkeep will be $350 we cannot provide a quote f…" at bounding box center [217, 140] width 230 height 17
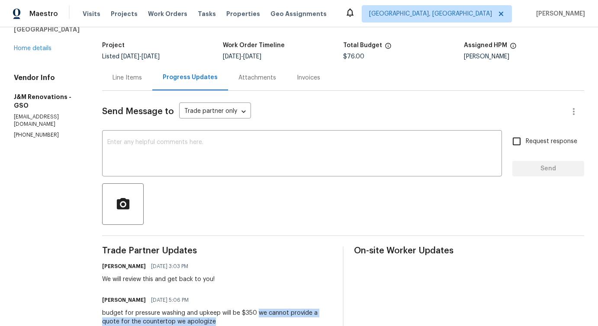
scroll to position [28, 0]
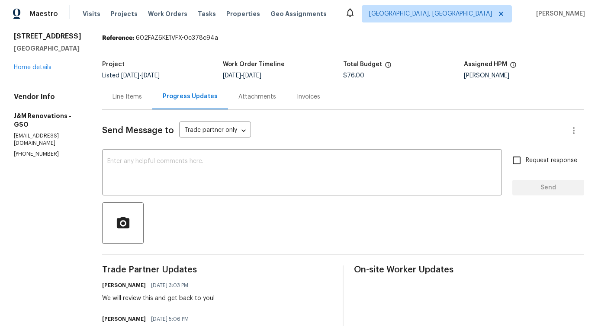
click at [131, 94] on div "Line Items" at bounding box center [127, 97] width 29 height 9
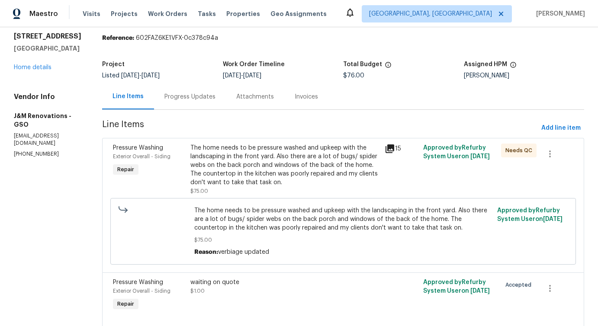
scroll to position [55, 0]
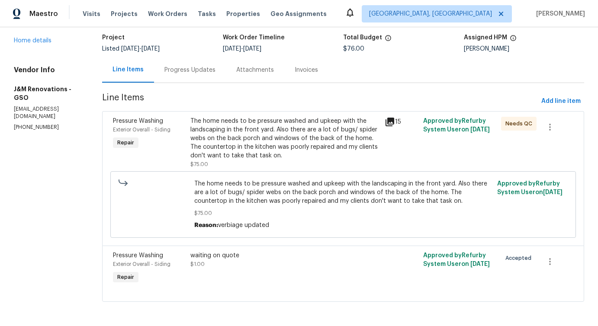
click at [255, 155] on div "The home needs to be pressure washed and upkeep with the landscaping in the fro…" at bounding box center [285, 138] width 189 height 43
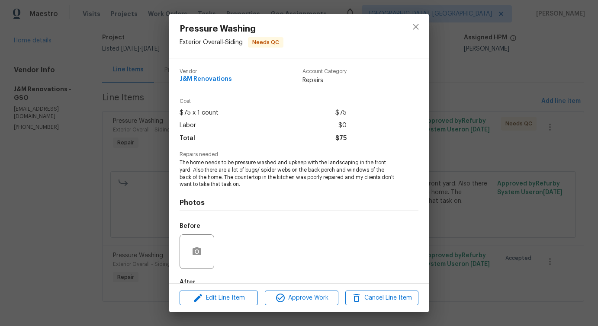
scroll to position [51, 0]
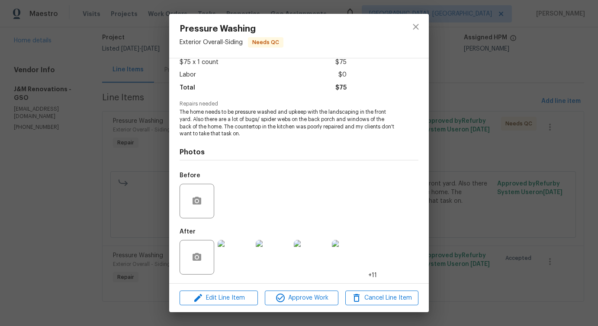
click at [229, 261] on img at bounding box center [235, 257] width 35 height 35
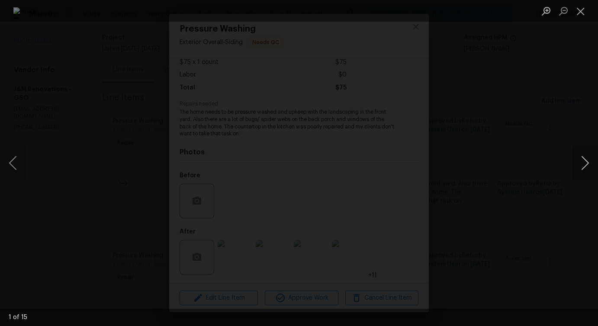
click at [583, 166] on button "Next image" at bounding box center [585, 163] width 26 height 35
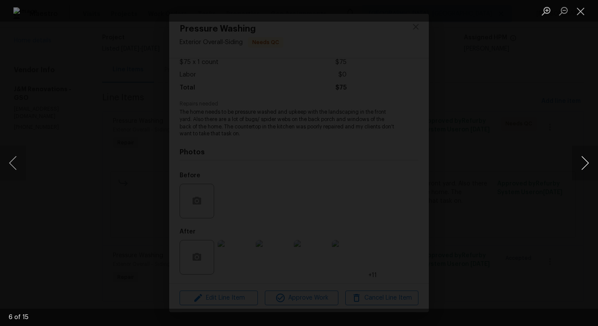
click at [583, 166] on button "Next image" at bounding box center [585, 163] width 26 height 35
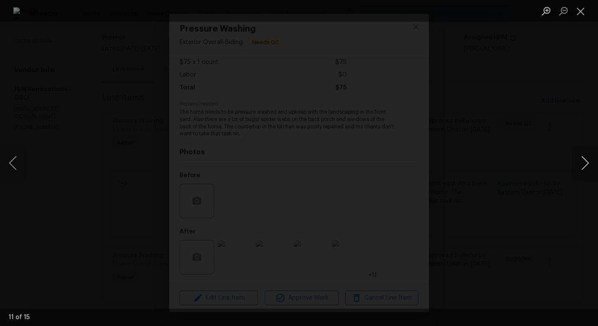
click at [583, 166] on button "Next image" at bounding box center [585, 163] width 26 height 35
click at [584, 168] on button "Next image" at bounding box center [585, 163] width 26 height 35
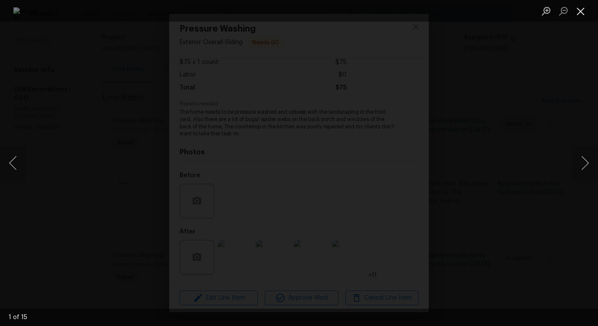
click at [580, 7] on button "Close lightbox" at bounding box center [580, 10] width 17 height 15
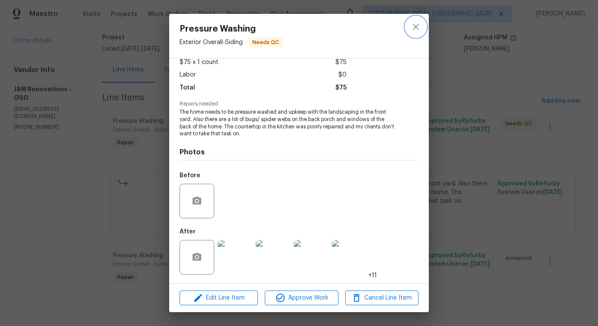
click at [414, 29] on icon "close" at bounding box center [416, 27] width 6 height 6
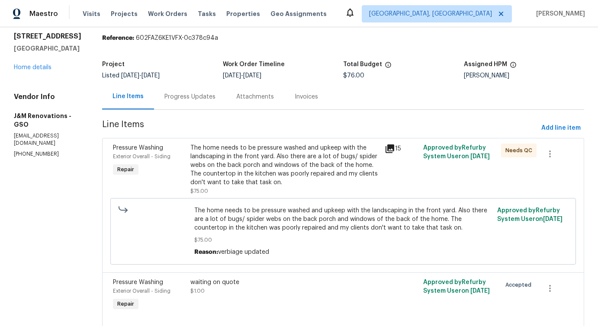
scroll to position [15, 0]
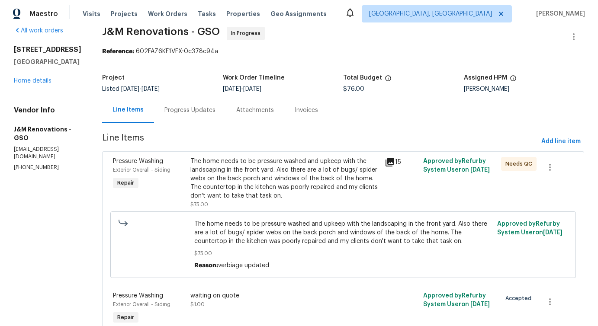
click at [205, 107] on div "Progress Updates" at bounding box center [190, 110] width 51 height 9
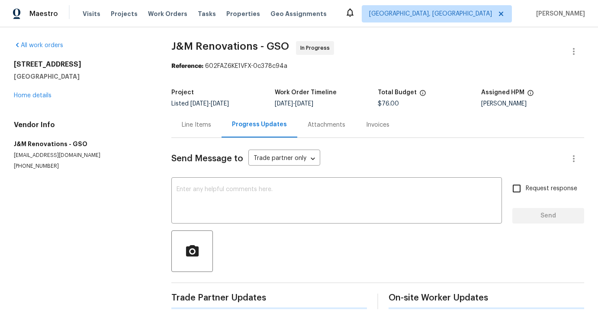
click at [205, 107] on div "Project Listed 10/8/2025 - 10/11/2025 Work Order Timeline 10/9/2025 - 10/11/202…" at bounding box center [377, 98] width 413 height 28
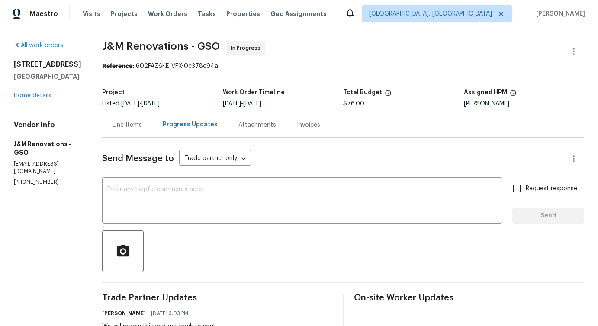
click at [128, 121] on div "Line Items" at bounding box center [127, 125] width 29 height 9
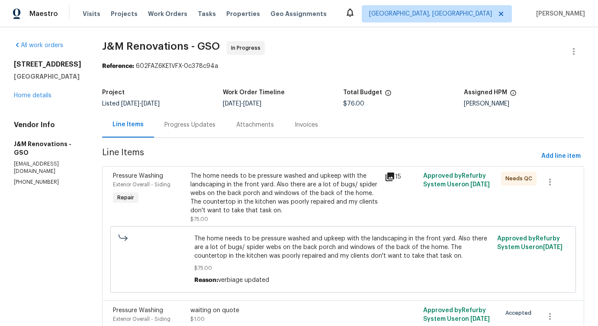
scroll to position [55, 0]
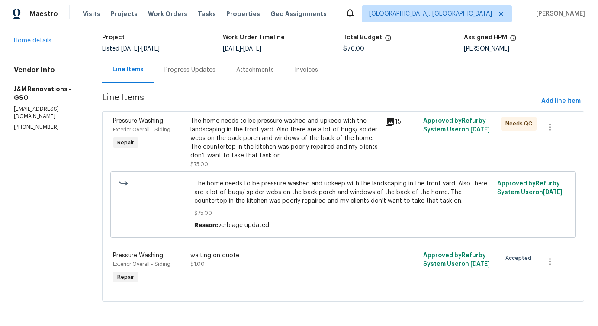
click at [194, 69] on div "Progress Updates" at bounding box center [190, 70] width 51 height 9
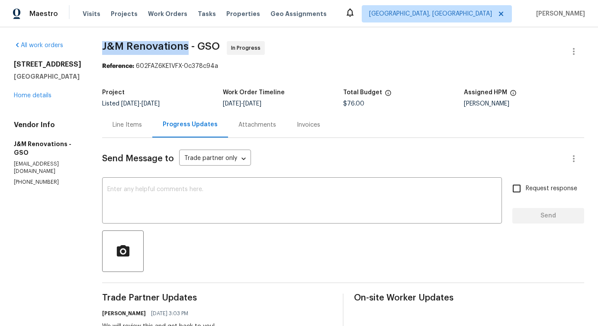
drag, startPoint x: 104, startPoint y: 42, endPoint x: 186, endPoint y: 42, distance: 82.3
click at [186, 42] on span "J&M Renovations - GSO" at bounding box center [161, 46] width 118 height 10
click at [181, 184] on div "x ​" at bounding box center [302, 202] width 400 height 44
drag, startPoint x: 102, startPoint y: 46, endPoint x: 186, endPoint y: 48, distance: 84.0
click at [186, 48] on div "All work orders 4502 Brookhaven Dr Greensboro, NC 27406 Home details Vendor Inf…" at bounding box center [299, 319] width 598 height 584
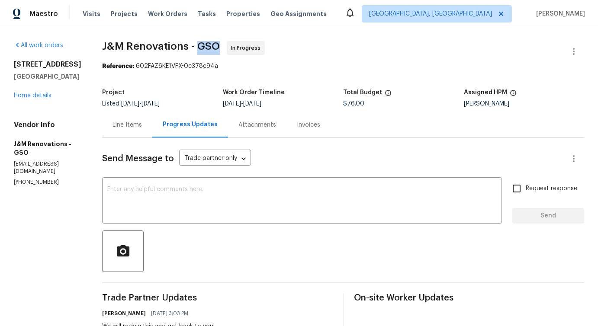
drag, startPoint x: 197, startPoint y: 42, endPoint x: 218, endPoint y: 43, distance: 20.8
click at [218, 43] on span "J&M Renovations - GSO" at bounding box center [161, 46] width 118 height 10
click at [140, 45] on span "J&M Renovations - GSO" at bounding box center [161, 46] width 118 height 10
click at [118, 45] on span "J&M Renovations - GSO" at bounding box center [161, 46] width 118 height 10
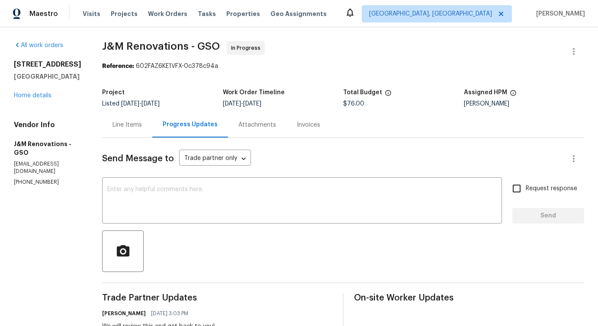
click at [118, 45] on span "J&M Renovations - GSO" at bounding box center [161, 46] width 118 height 10
drag, startPoint x: 101, startPoint y: 44, endPoint x: 121, endPoint y: 46, distance: 20.1
click at [121, 46] on div "All work orders 4502 Brookhaven Dr Greensboro, NC 27406 Home details Vendor Inf…" at bounding box center [299, 319] width 598 height 584
drag, startPoint x: 129, startPoint y: 46, endPoint x: 185, endPoint y: 46, distance: 55.9
click at [185, 46] on span "J&M Renovations - GSO" at bounding box center [161, 46] width 118 height 10
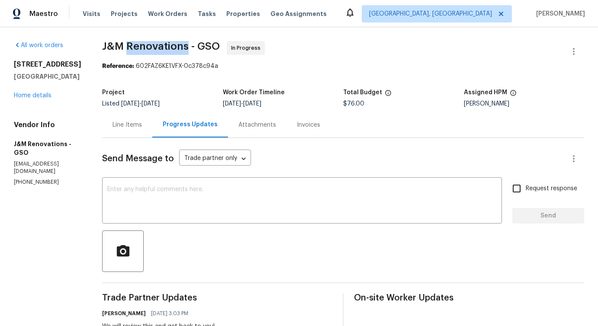
click at [196, 94] on div "Project" at bounding box center [162, 95] width 121 height 11
click at [155, 215] on textarea at bounding box center [302, 202] width 390 height 30
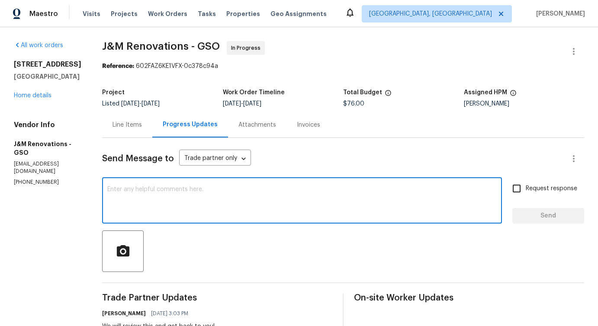
click at [163, 210] on textarea at bounding box center [302, 202] width 390 height 30
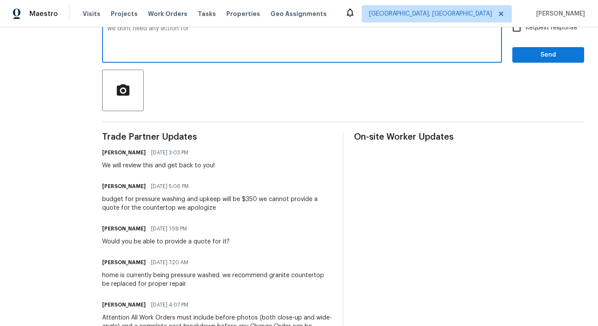
scroll to position [171, 0]
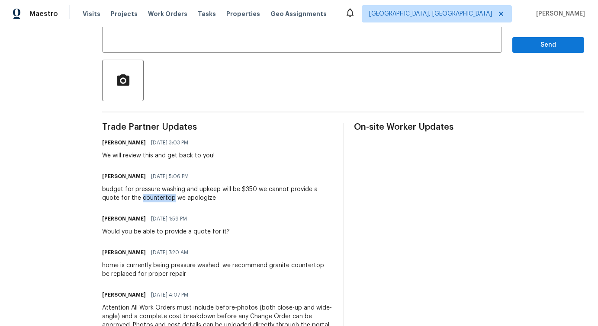
drag, startPoint x: 141, startPoint y: 199, endPoint x: 174, endPoint y: 199, distance: 32.9
click at [174, 199] on div "budget for pressure washing and upkeep will be $350 we cannot provide a quote f…" at bounding box center [217, 193] width 230 height 17
copy div "countertop"
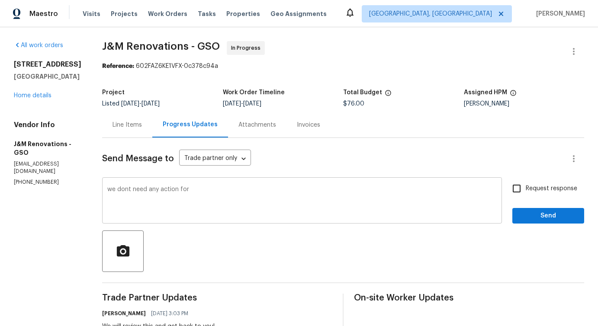
click at [218, 193] on textarea "we dont need any action for" at bounding box center [302, 202] width 390 height 30
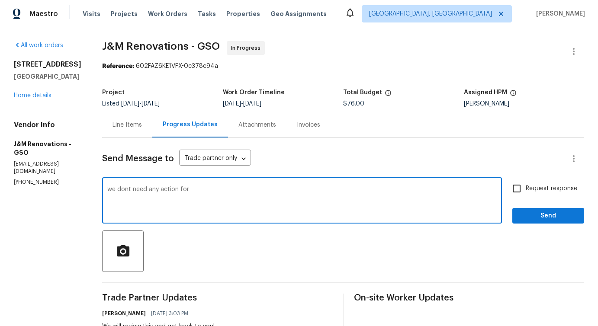
paste textarea "countertop"
click at [0, 0] on div "don't" at bounding box center [0, 0] width 0 height 0
click at [0, 0] on div "We" at bounding box center [0, 0] width 0 height 0
click at [0, 0] on div "the countertop." at bounding box center [0, 0] width 0 height 0
click at [258, 199] on textarea "We don't need any action for the countertop." at bounding box center [302, 202] width 390 height 30
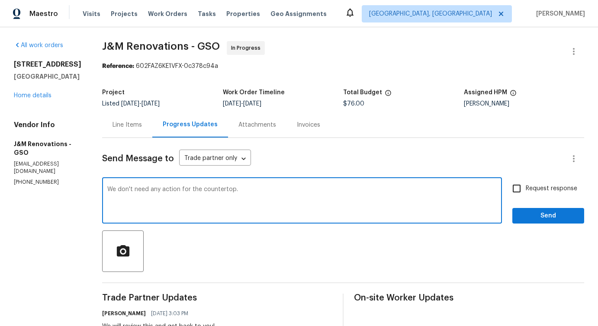
type textarea "We don't need any action for the countertop."
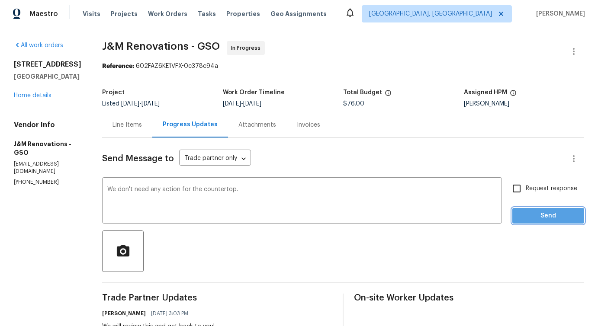
click at [542, 210] on button "Send" at bounding box center [549, 216] width 72 height 16
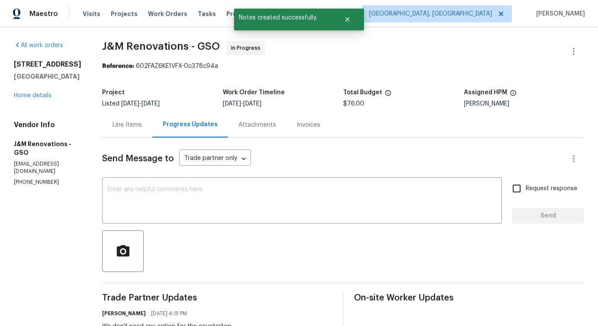
click at [123, 126] on div "Line Items" at bounding box center [127, 125] width 29 height 9
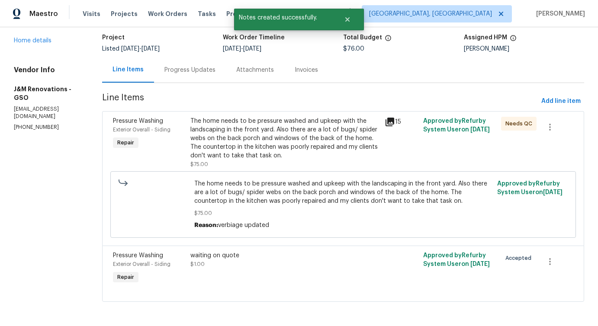
scroll to position [55, 0]
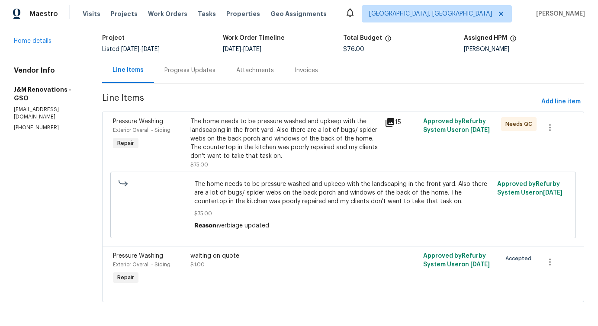
click at [201, 67] on div "Progress Updates" at bounding box center [190, 70] width 51 height 9
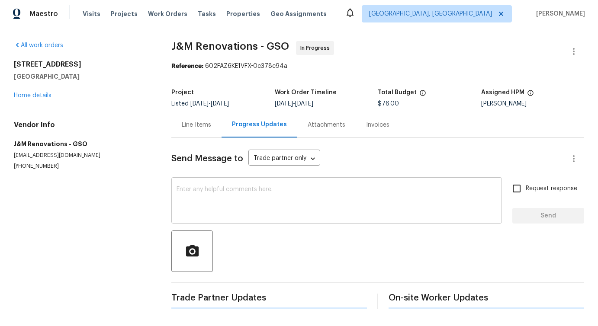
click at [209, 203] on textarea at bounding box center [337, 202] width 320 height 30
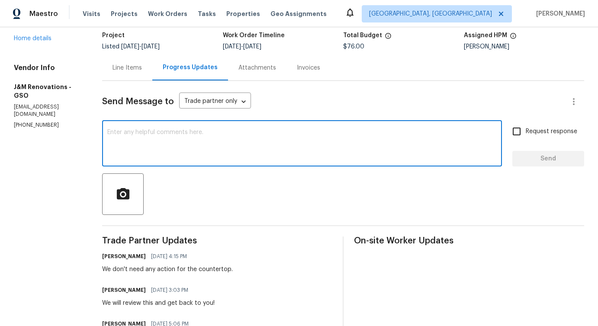
scroll to position [56, 0]
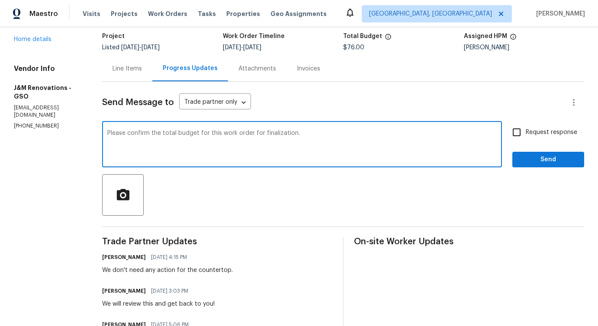
drag, startPoint x: 151, startPoint y: 133, endPoint x: 377, endPoint y: 151, distance: 226.3
click at [378, 150] on textarea "Please confirm the total budget for this work order for finalization." at bounding box center [302, 145] width 390 height 30
type textarea "Please confirm the total budget for this work order for finalization."
click at [523, 132] on input "Request response" at bounding box center [517, 132] width 18 height 18
checkbox input "true"
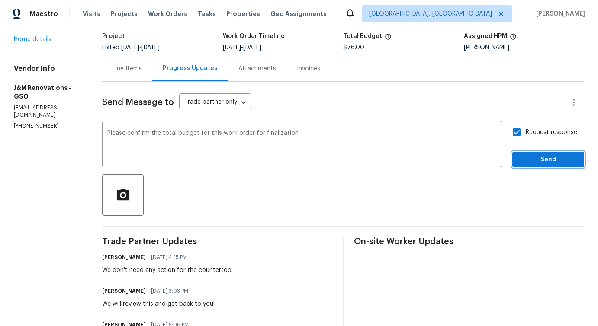
click at [543, 158] on span "Send" at bounding box center [549, 160] width 58 height 11
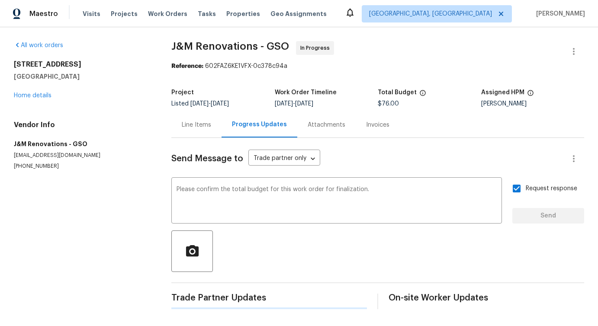
scroll to position [0, 0]
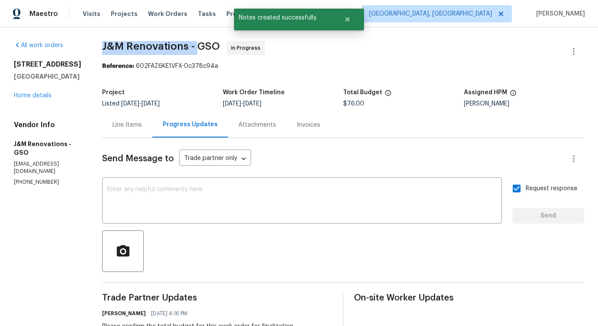
drag, startPoint x: 93, startPoint y: 42, endPoint x: 196, endPoint y: 42, distance: 103.5
copy span "J&M Renovations -"
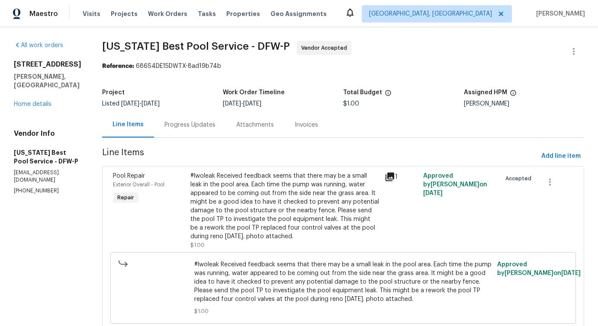
click at [181, 126] on div "Progress Updates" at bounding box center [190, 125] width 51 height 9
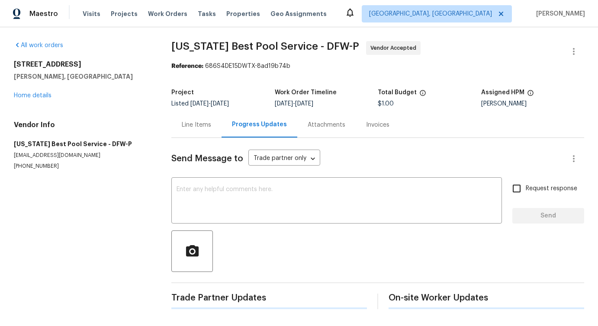
click at [215, 182] on div "x ​" at bounding box center [336, 202] width 331 height 44
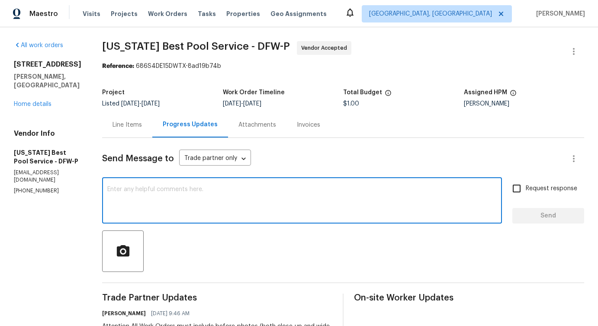
scroll to position [132, 0]
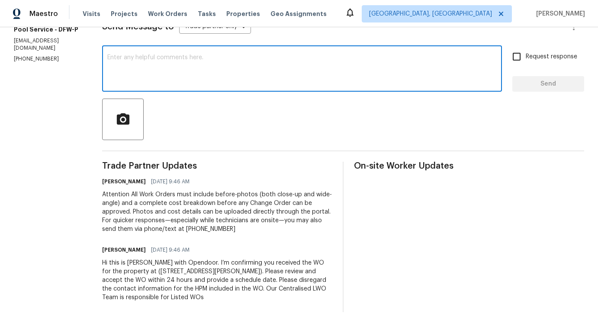
click at [307, 84] on textarea at bounding box center [302, 70] width 390 height 30
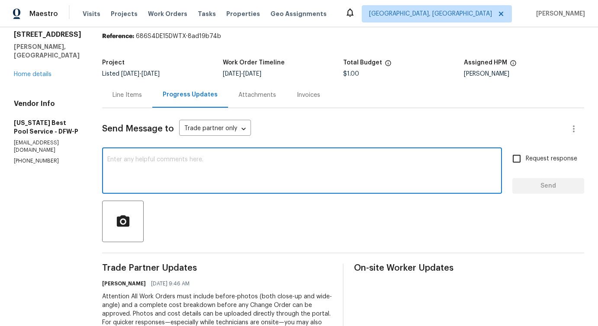
scroll to position [0, 0]
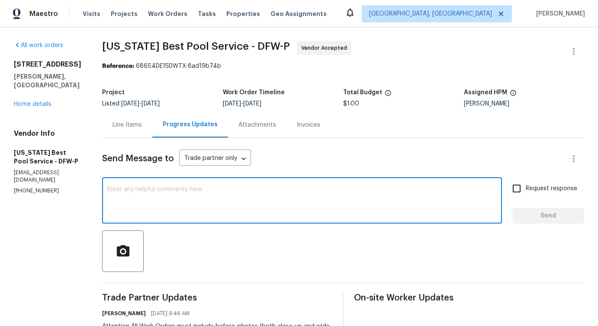
click at [231, 197] on textarea at bounding box center [302, 202] width 390 height 30
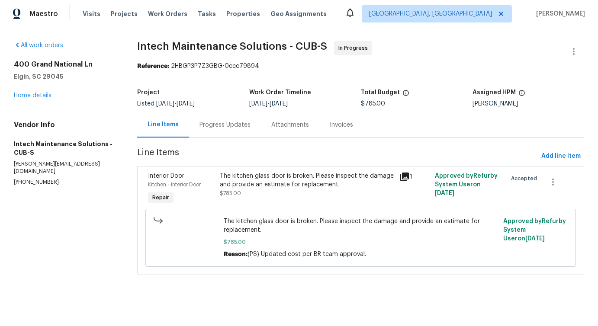
click at [248, 126] on div "Progress Updates" at bounding box center [225, 125] width 72 height 26
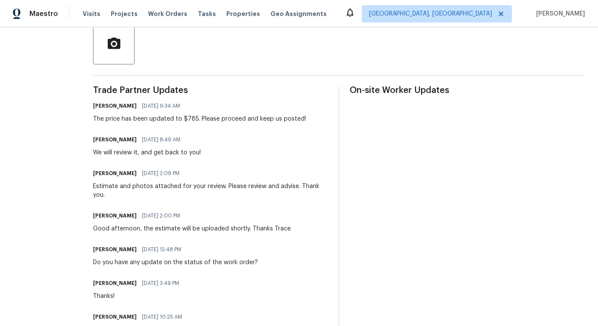
scroll to position [208, 0]
drag, startPoint x: 158, startPoint y: 120, endPoint x: 242, endPoint y: 120, distance: 83.6
click at [242, 120] on div "The price has been updated to $785. Please proceed and keep us posted!" at bounding box center [199, 118] width 213 height 9
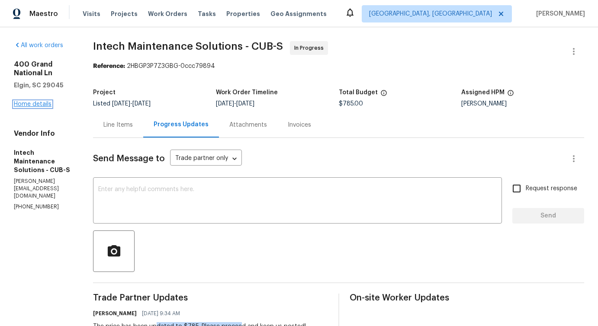
click at [39, 107] on link "Home details" at bounding box center [33, 104] width 38 height 6
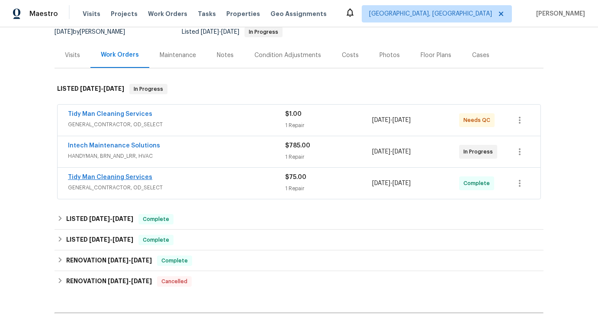
scroll to position [94, 0]
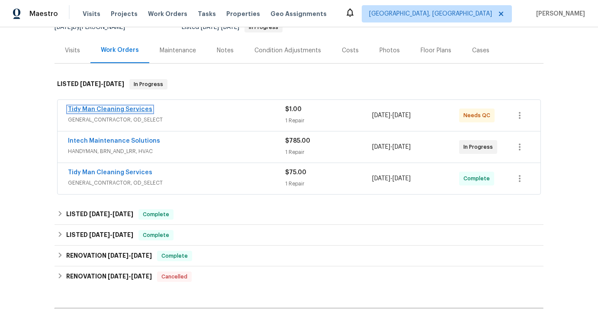
click at [103, 107] on link "Tidy Man Cleaning Services" at bounding box center [110, 110] width 84 height 6
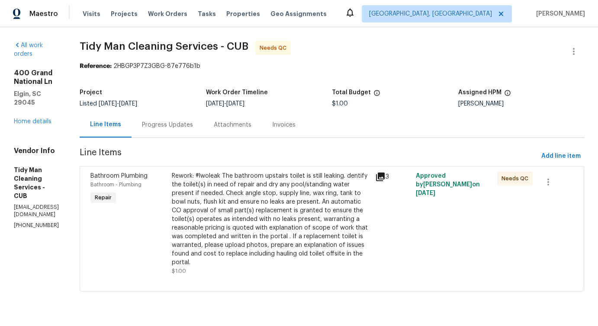
click at [181, 130] on div "Progress Updates" at bounding box center [168, 125] width 72 height 26
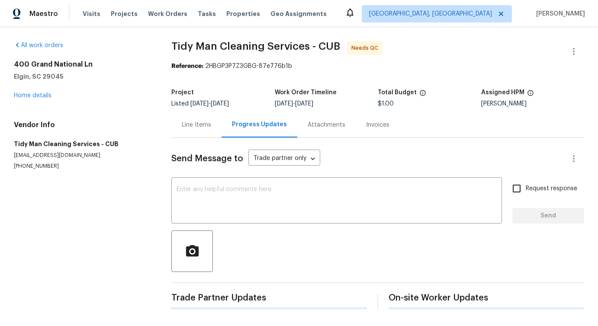
click at [195, 177] on div "Send Message to Trade partner only Trade partner only ​ x ​ Request response Se…" at bounding box center [377, 223] width 413 height 171
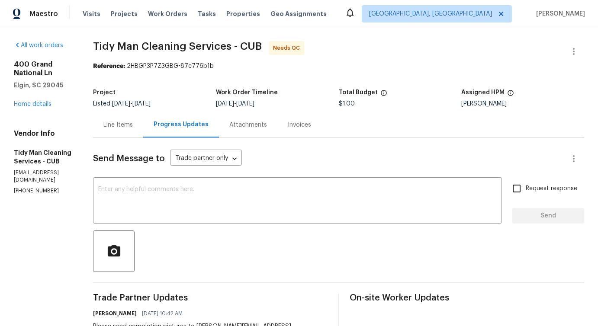
click at [127, 134] on div "Line Items" at bounding box center [118, 125] width 50 height 26
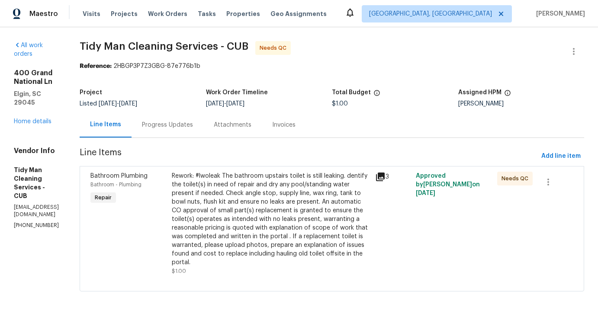
click at [241, 200] on div "Rework: #lwoleak The bathroom upstairs toilet is still leaking. dentify the toi…" at bounding box center [271, 219] width 198 height 95
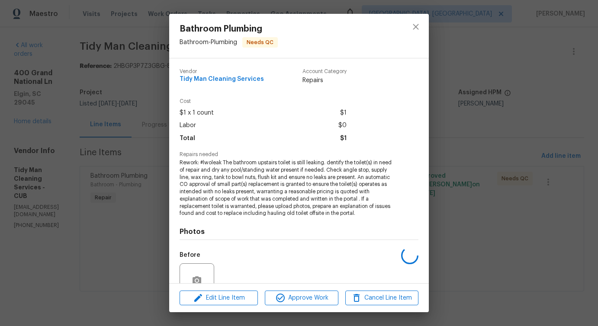
scroll to position [80, 0]
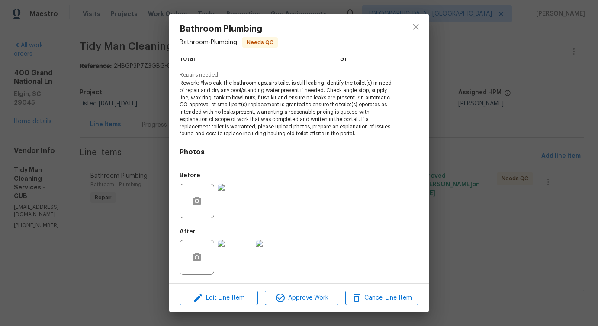
click at [245, 251] on img at bounding box center [235, 257] width 35 height 35
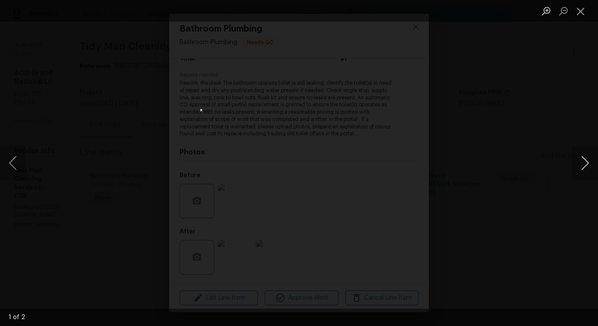
click at [577, 170] on button "Next image" at bounding box center [585, 163] width 26 height 35
click at [577, 15] on button "Close lightbox" at bounding box center [580, 10] width 17 height 15
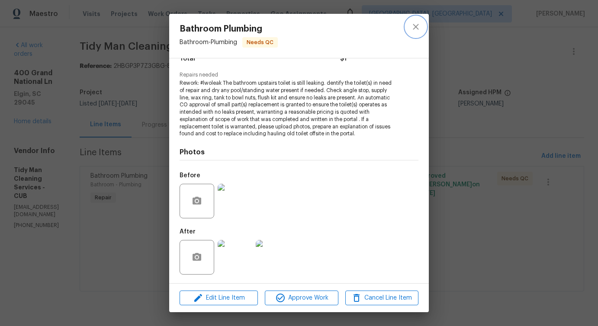
click at [413, 21] on button "close" at bounding box center [416, 26] width 21 height 21
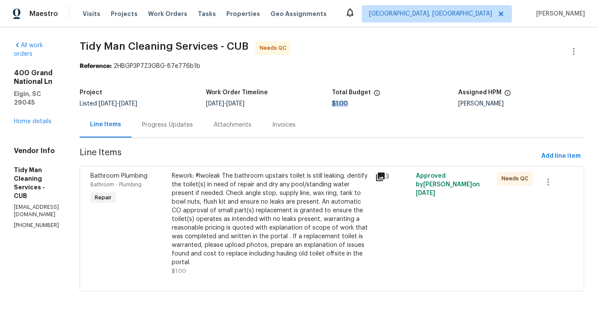
drag, startPoint x: 339, startPoint y: 103, endPoint x: 369, endPoint y: 103, distance: 30.7
click at [369, 103] on div "$1.00" at bounding box center [395, 104] width 126 height 6
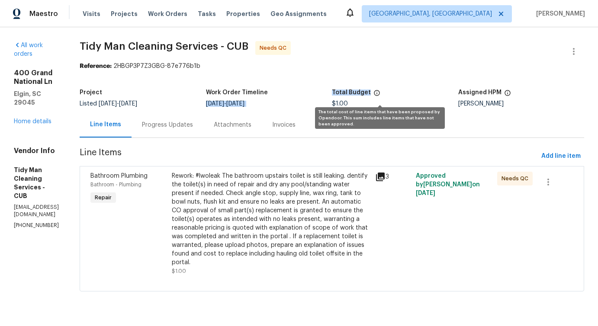
drag, startPoint x: 337, startPoint y: 91, endPoint x: 378, endPoint y: 91, distance: 41.6
click at [378, 91] on div "Project Listed 10/9/2025 - 10/11/2025 Work Order Timeline 10/9/2025 - 10/11/202…" at bounding box center [332, 98] width 505 height 28
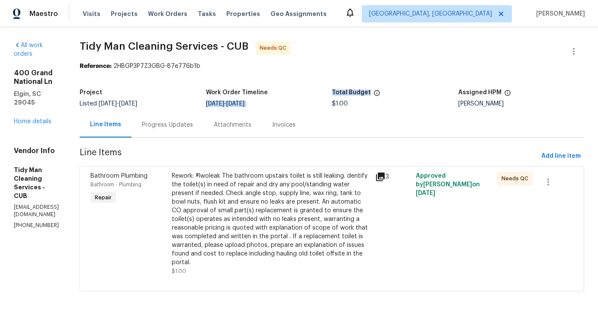
click at [375, 109] on div "Project Listed 10/9/2025 - 10/11/2025 Work Order Timeline 10/9/2025 - 10/11/202…" at bounding box center [332, 98] width 505 height 28
drag, startPoint x: 339, startPoint y: 92, endPoint x: 375, endPoint y: 95, distance: 36.5
click at [375, 95] on div "Total Budget" at bounding box center [395, 95] width 126 height 11
click at [344, 102] on span "$1.00" at bounding box center [340, 104] width 16 height 6
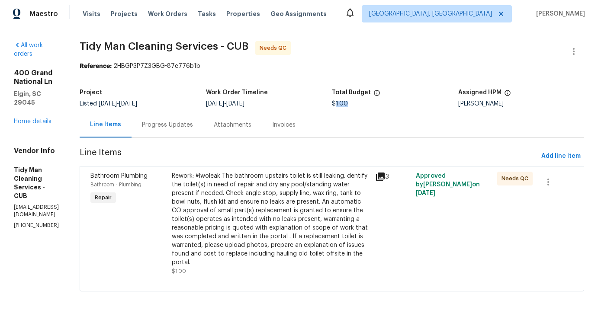
click at [344, 102] on span "$1.00" at bounding box center [340, 104] width 16 height 6
click at [187, 132] on div "Progress Updates" at bounding box center [168, 125] width 72 height 26
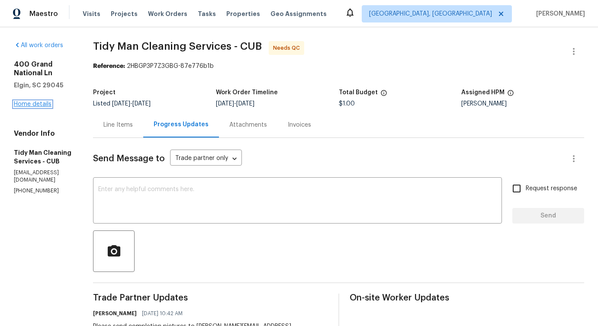
click at [44, 106] on link "Home details" at bounding box center [33, 104] width 38 height 6
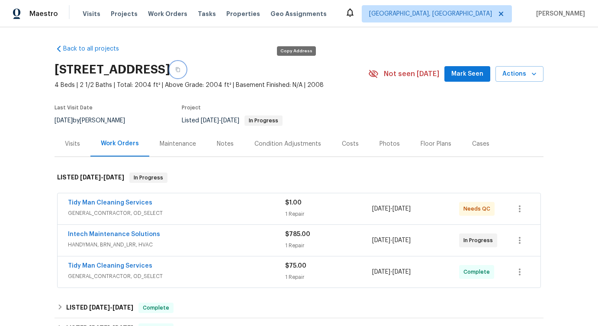
click at [181, 68] on icon "button" at bounding box center [177, 69] width 5 height 5
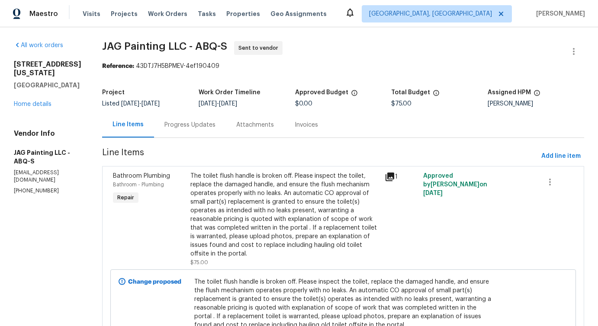
click at [183, 129] on div "Progress Updates" at bounding box center [190, 125] width 51 height 9
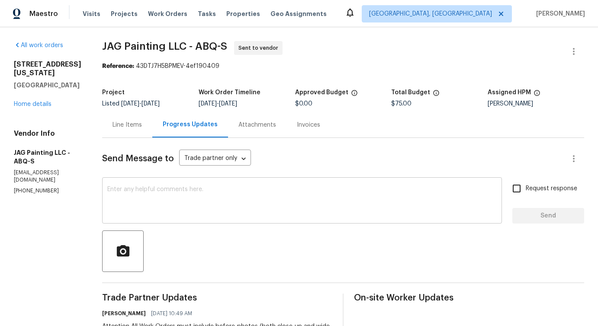
click at [205, 209] on textarea at bounding box center [302, 202] width 390 height 30
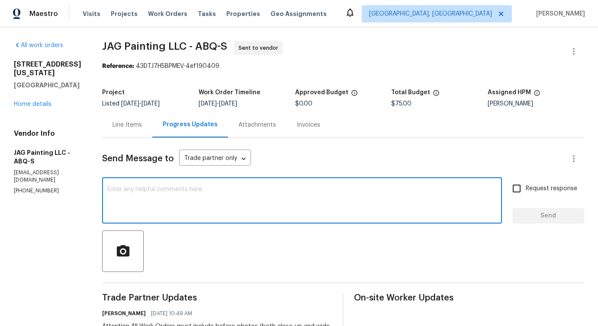
click at [121, 135] on div "Line Items" at bounding box center [127, 125] width 50 height 26
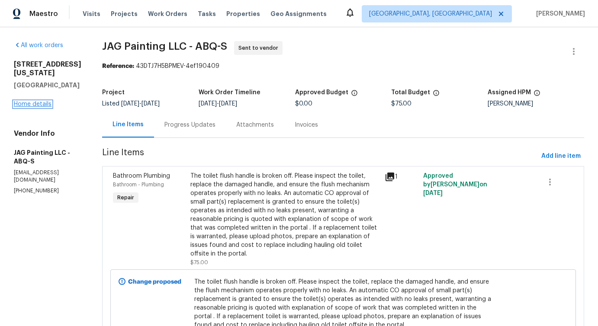
click at [35, 104] on link "Home details" at bounding box center [33, 104] width 38 height 6
